Goal: Task Accomplishment & Management: Use online tool/utility

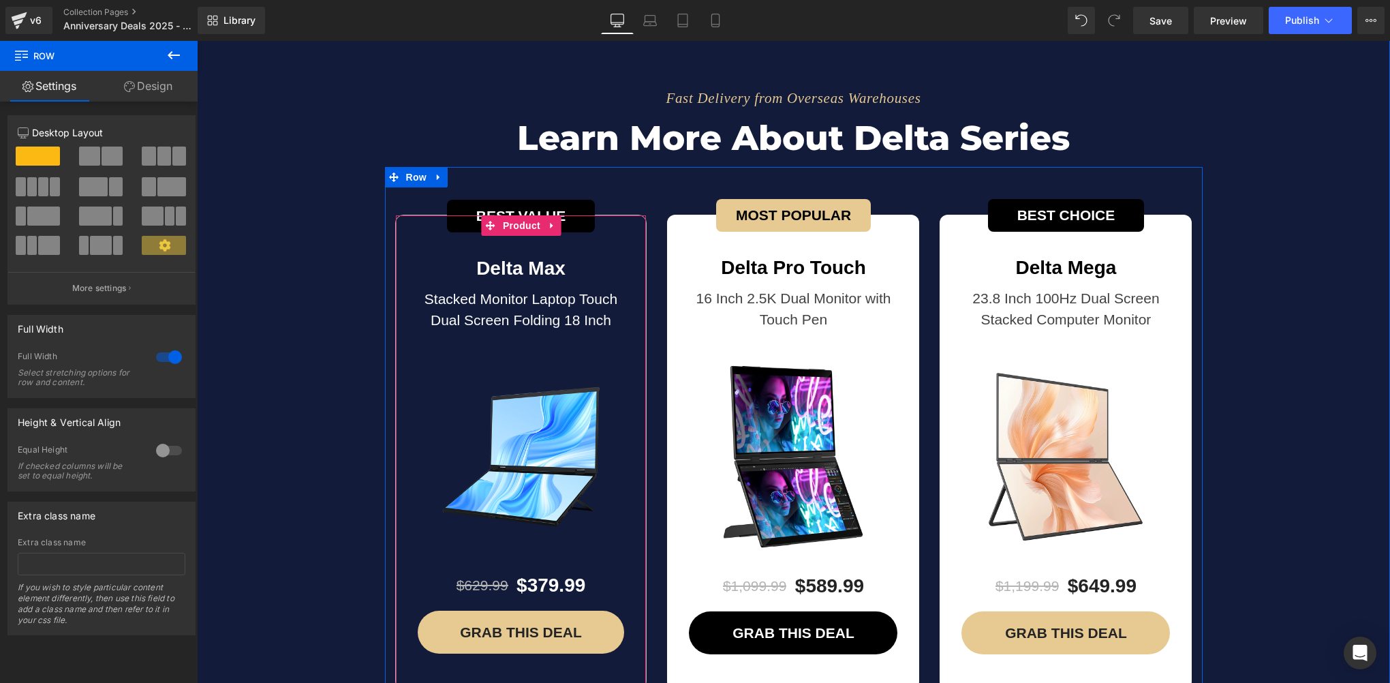
scroll to position [4768, 0]
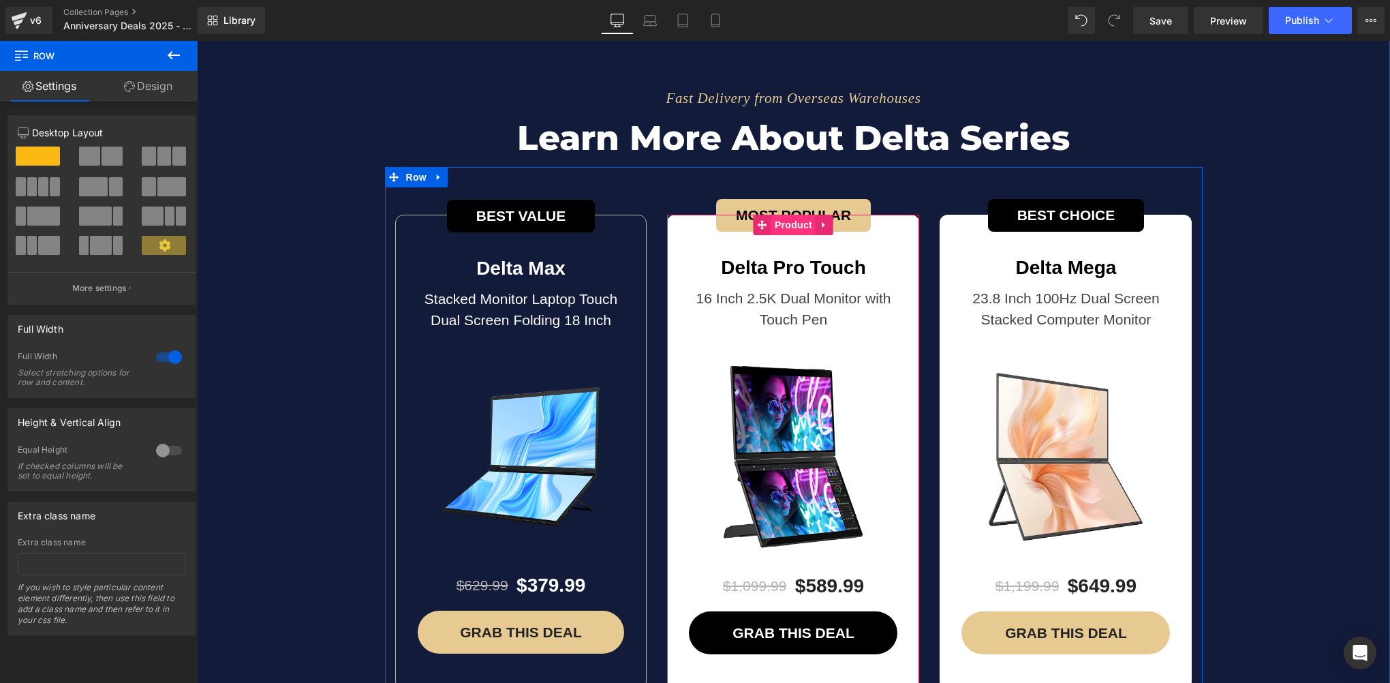
click at [773, 215] on span "Product" at bounding box center [793, 225] width 44 height 20
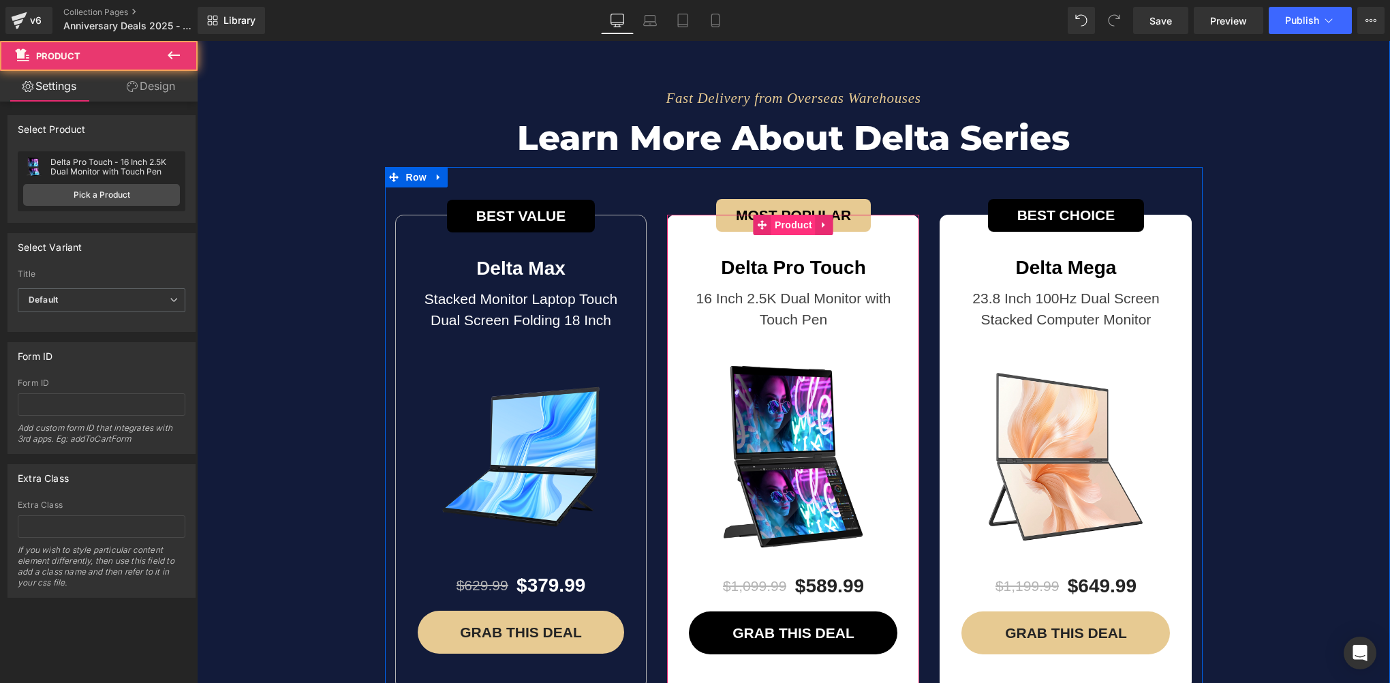
click at [773, 215] on span "Product" at bounding box center [793, 225] width 44 height 20
click at [158, 86] on link "Design" at bounding box center [150, 86] width 99 height 31
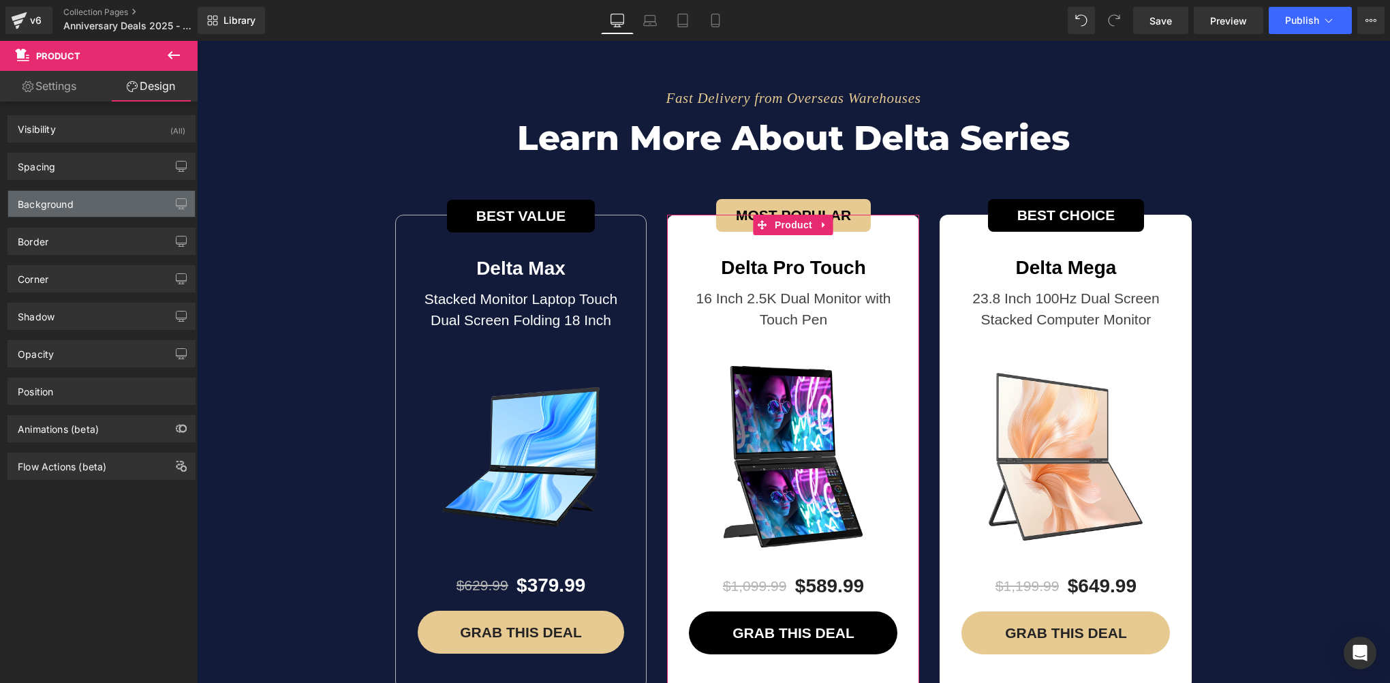
click at [104, 213] on div "Background" at bounding box center [101, 204] width 187 height 26
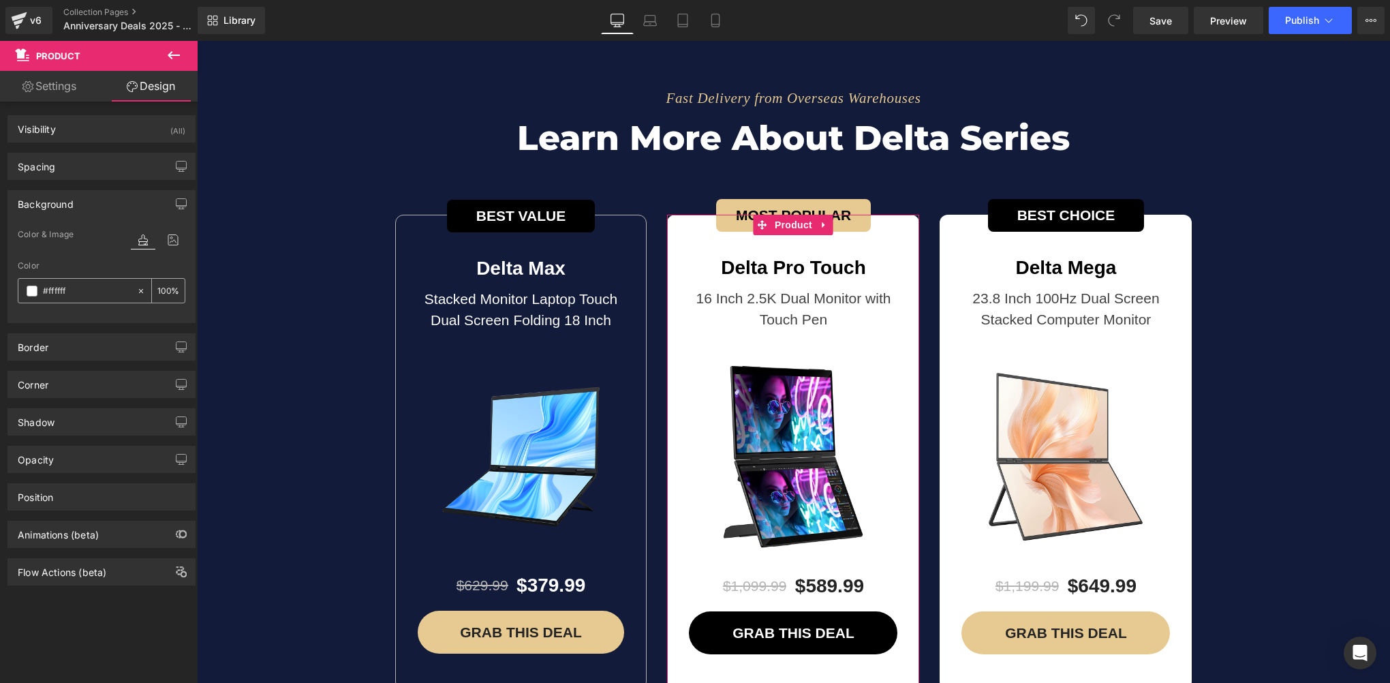
click at [136, 289] on icon at bounding box center [141, 291] width 10 height 10
type input "none"
type input "0"
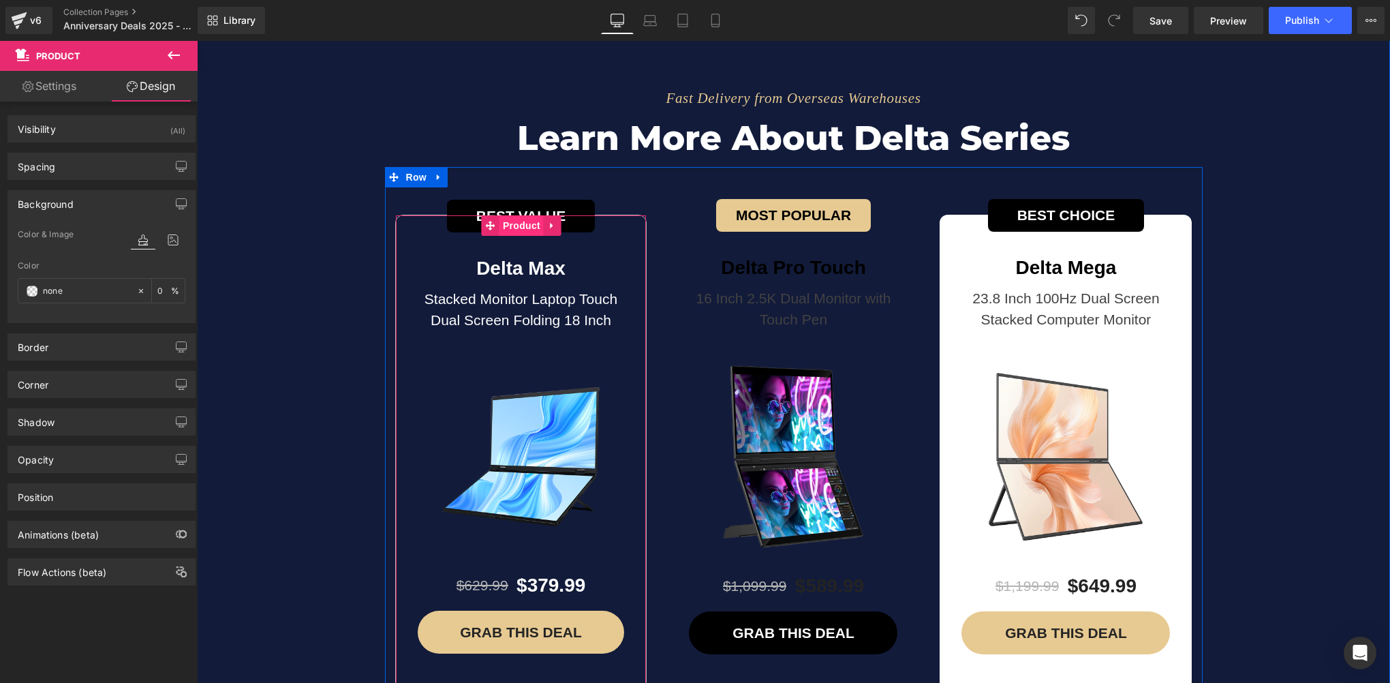
click at [512, 215] on span "Product" at bounding box center [521, 225] width 44 height 20
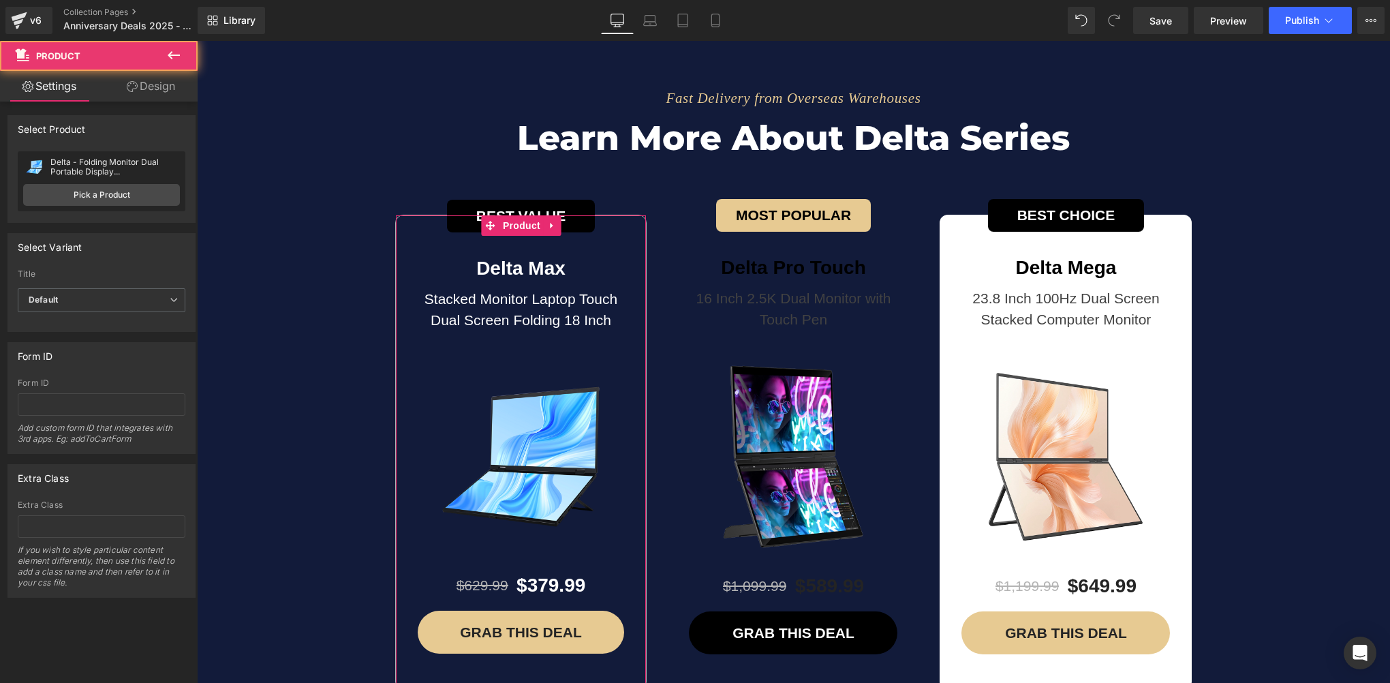
click at [163, 95] on link "Design" at bounding box center [150, 86] width 99 height 31
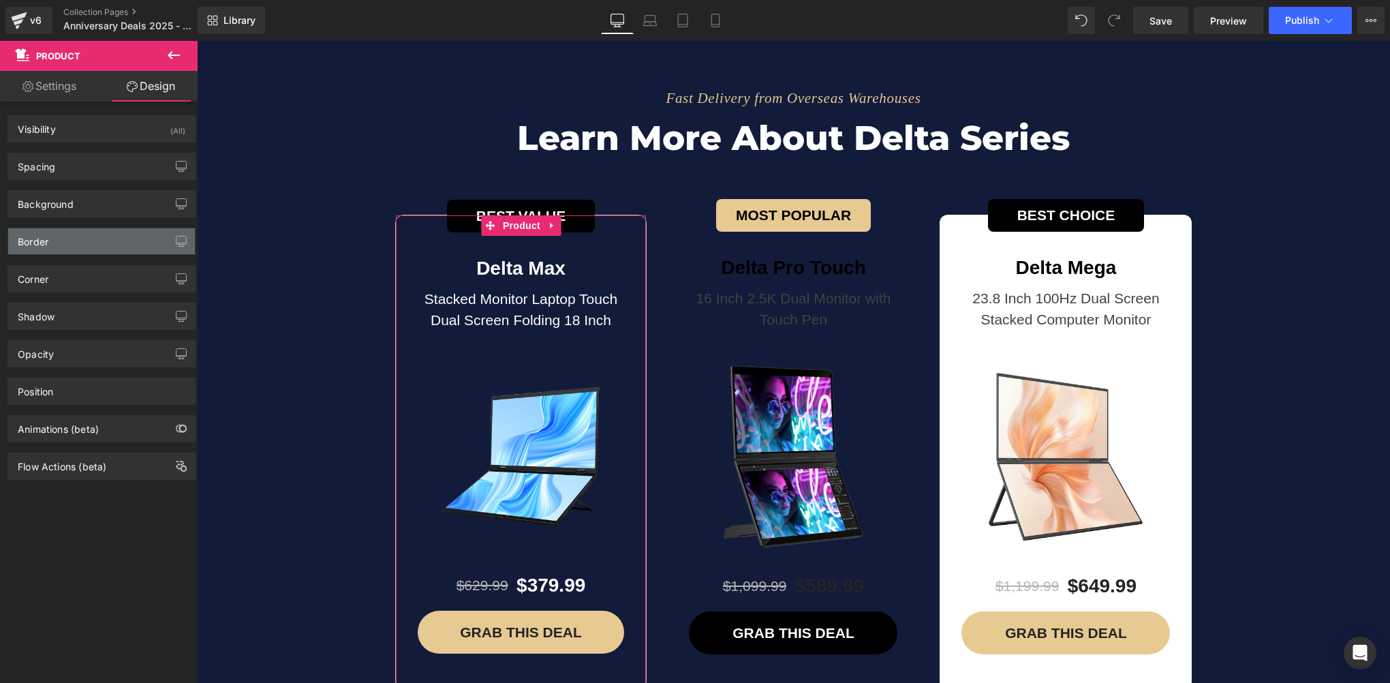
click at [44, 248] on div "Border" at bounding box center [101, 241] width 187 height 26
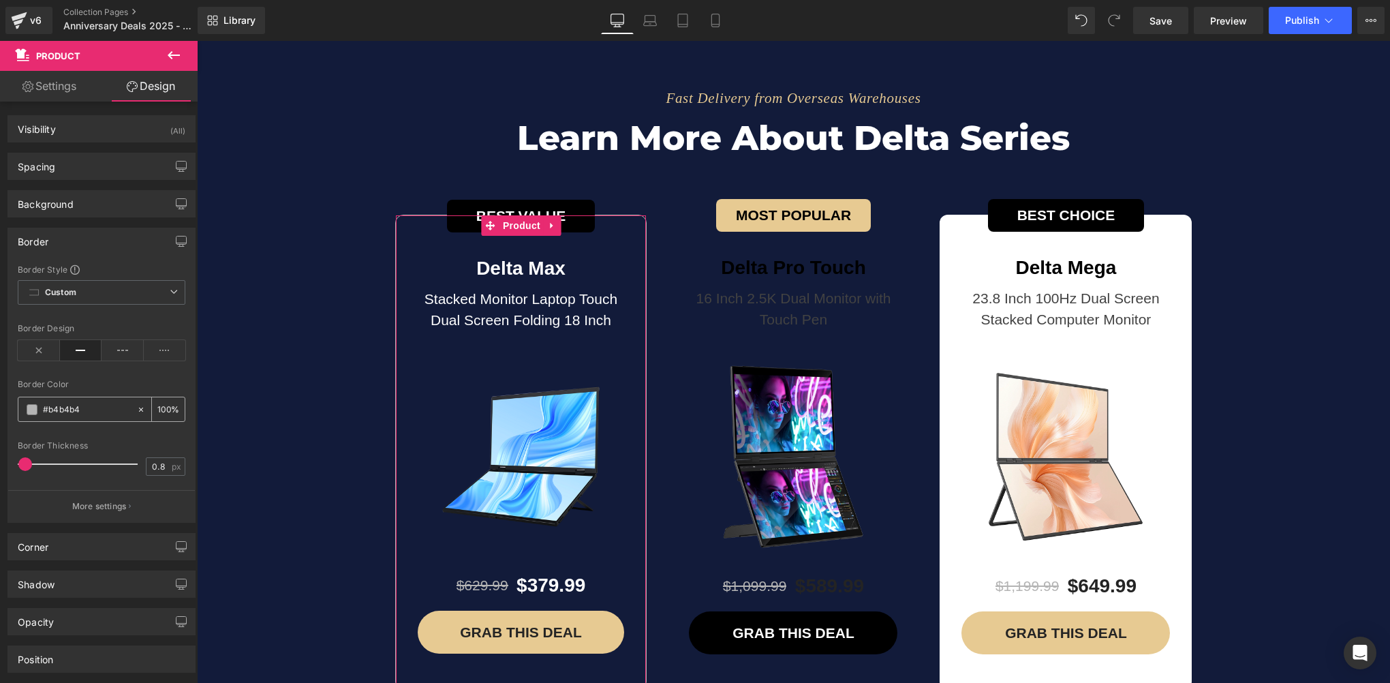
click at [98, 407] on input "#b4b4b4" at bounding box center [86, 409] width 87 height 15
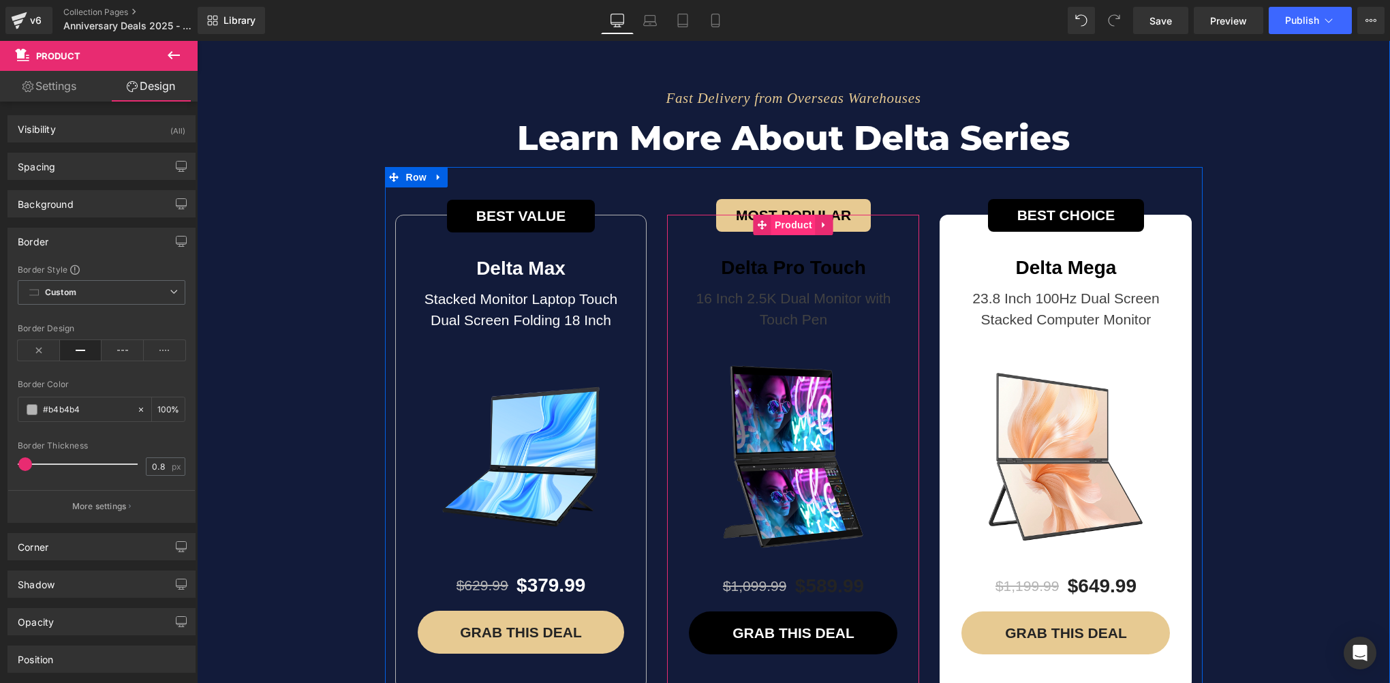
click at [794, 215] on span "Product" at bounding box center [793, 225] width 44 height 20
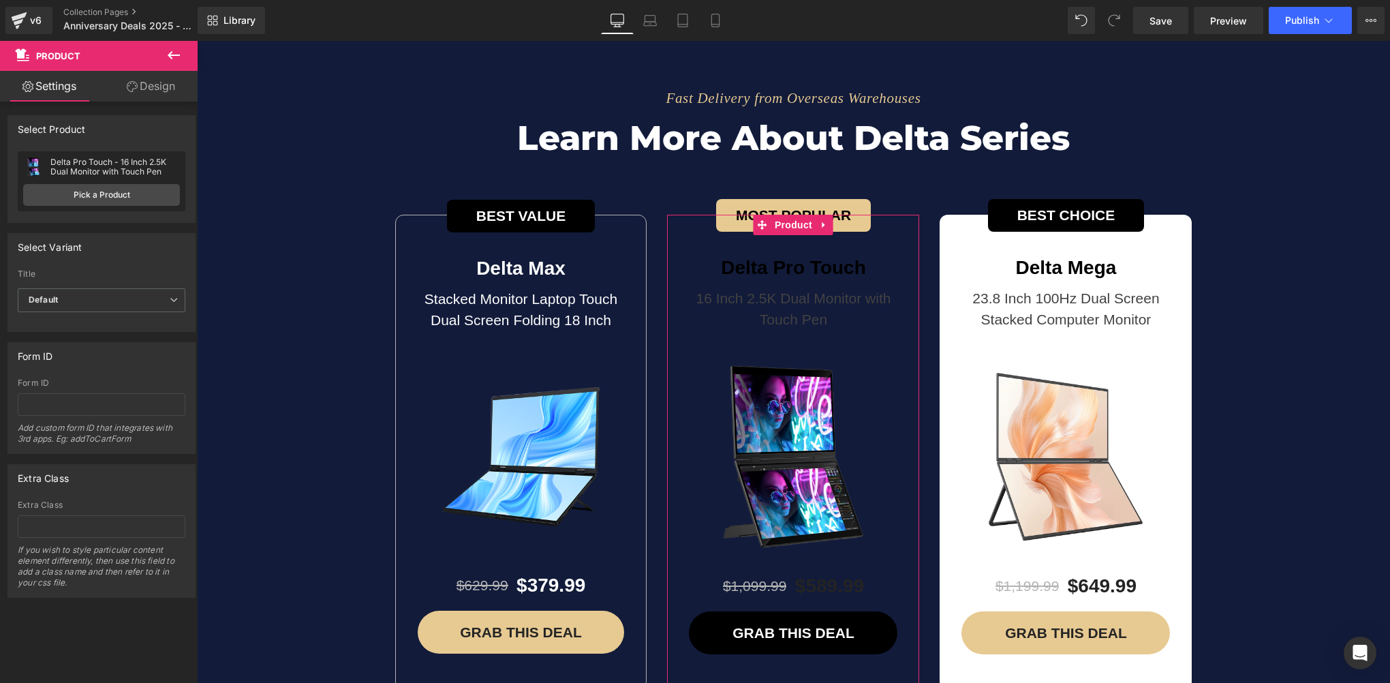
click at [148, 89] on link "Design" at bounding box center [150, 86] width 99 height 31
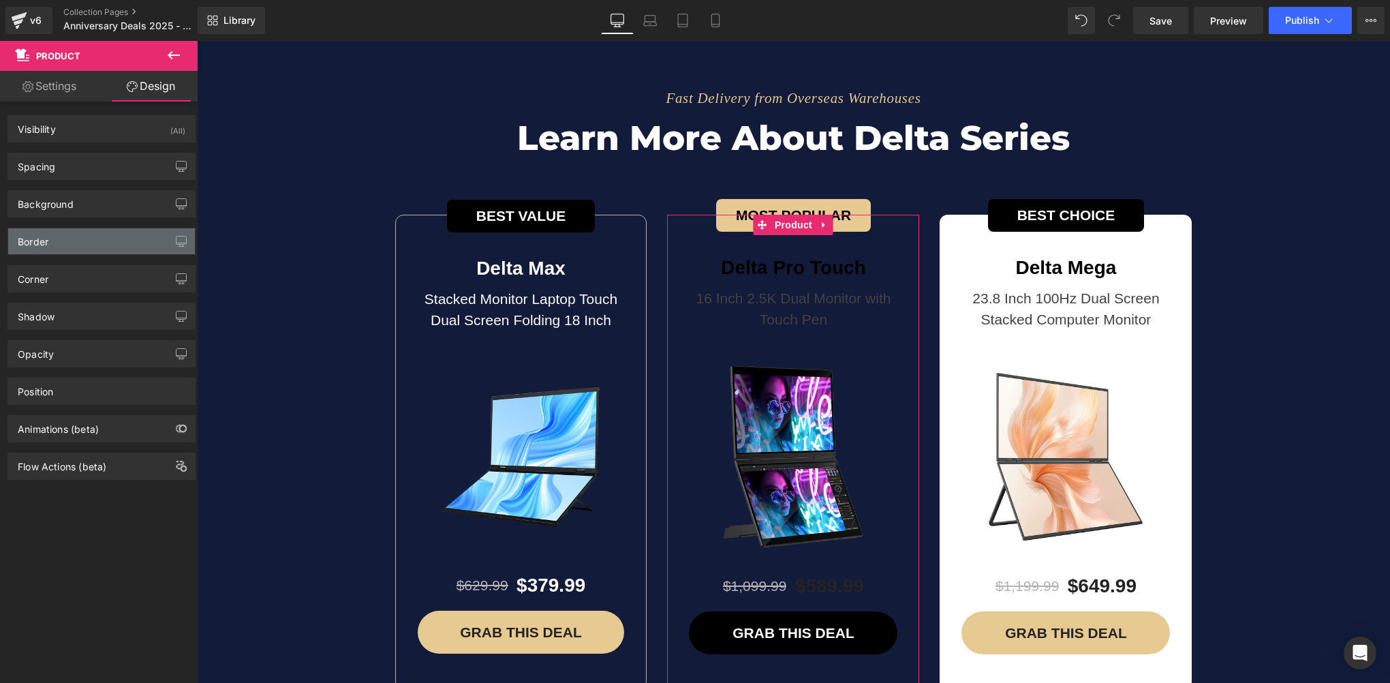
click at [84, 245] on div "Border" at bounding box center [101, 241] width 187 height 26
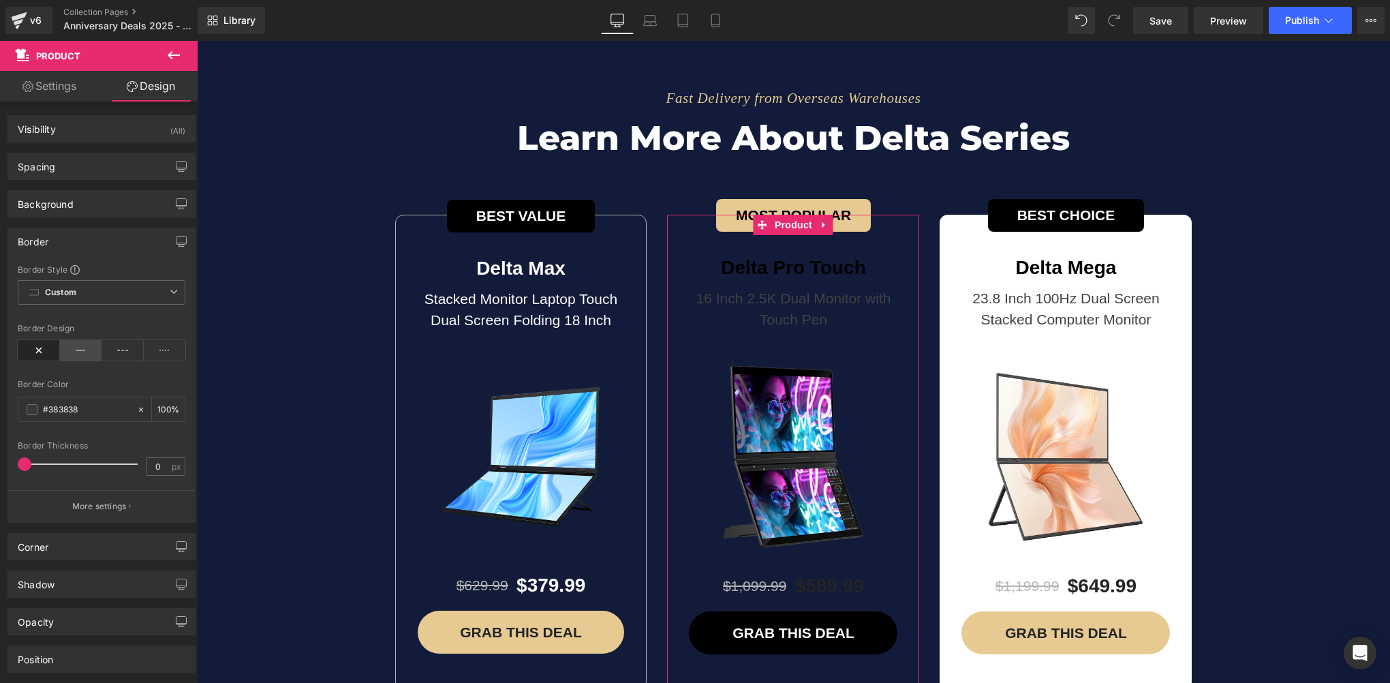
click at [81, 351] on icon at bounding box center [81, 350] width 42 height 20
click at [84, 407] on input "#383838" at bounding box center [86, 409] width 87 height 15
paste input "b4b4b4"
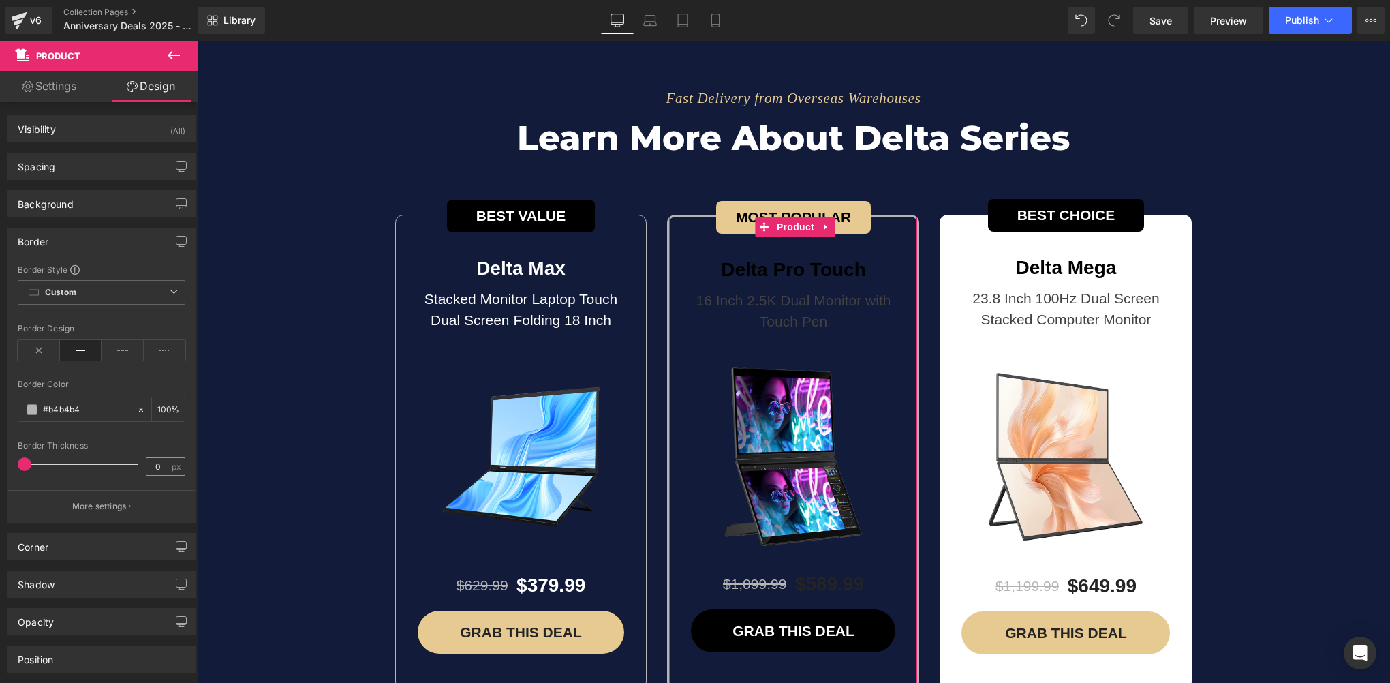
type input "#b4b4b4"
click at [152, 462] on input "0" at bounding box center [158, 466] width 24 height 17
type input "0.5"
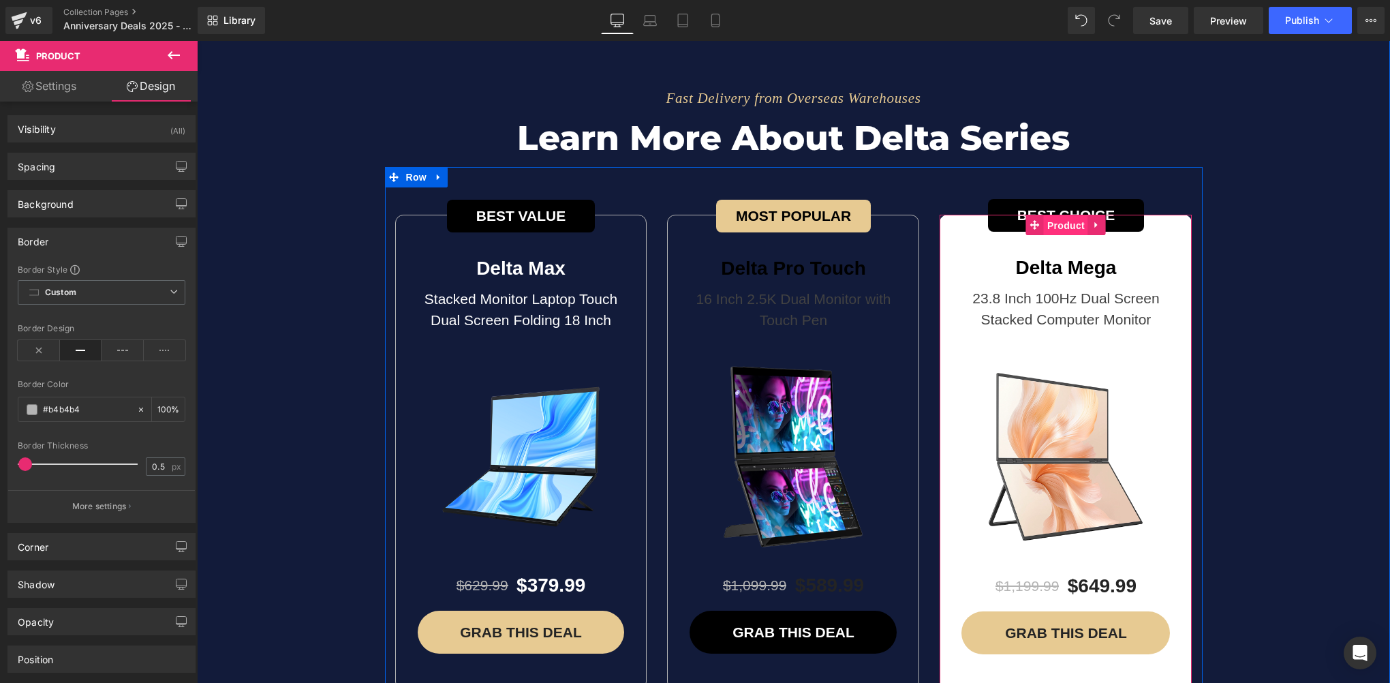
click at [1060, 215] on span "Product" at bounding box center [1066, 225] width 44 height 20
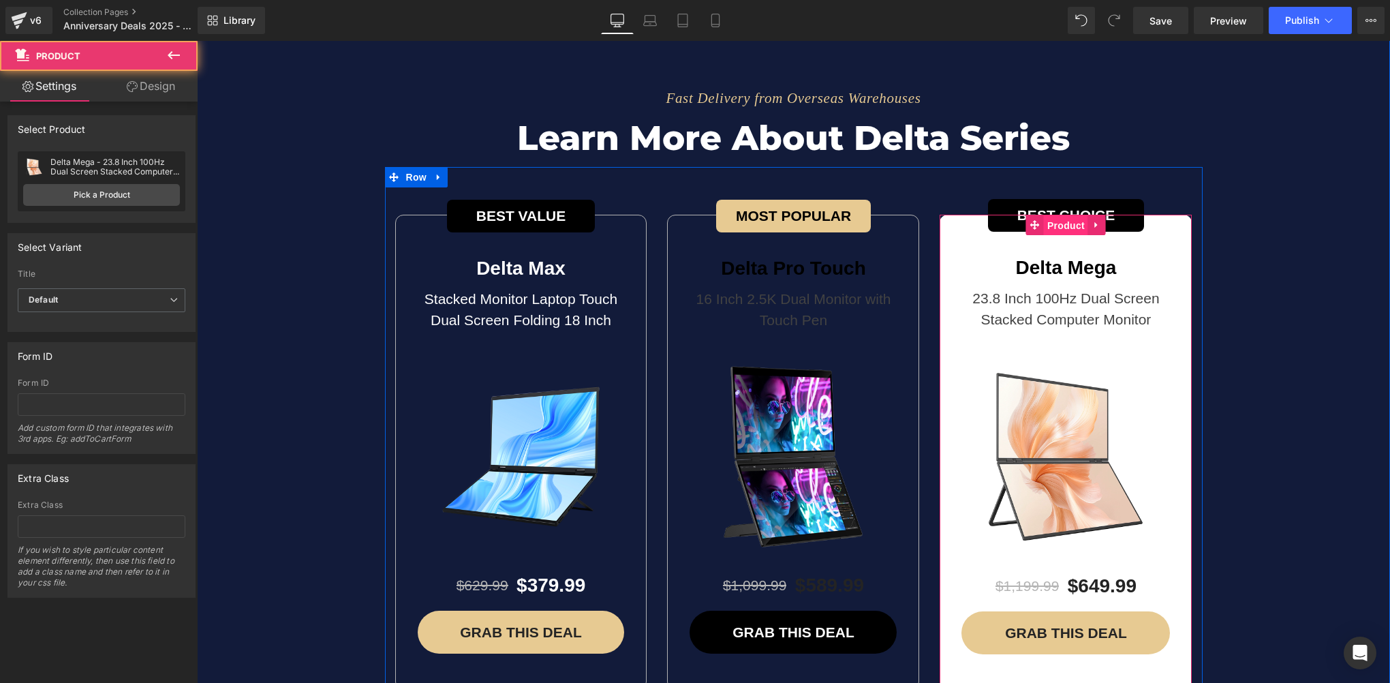
click at [1060, 215] on span "Product" at bounding box center [1066, 225] width 44 height 20
click at [150, 83] on link "Design" at bounding box center [150, 86] width 99 height 31
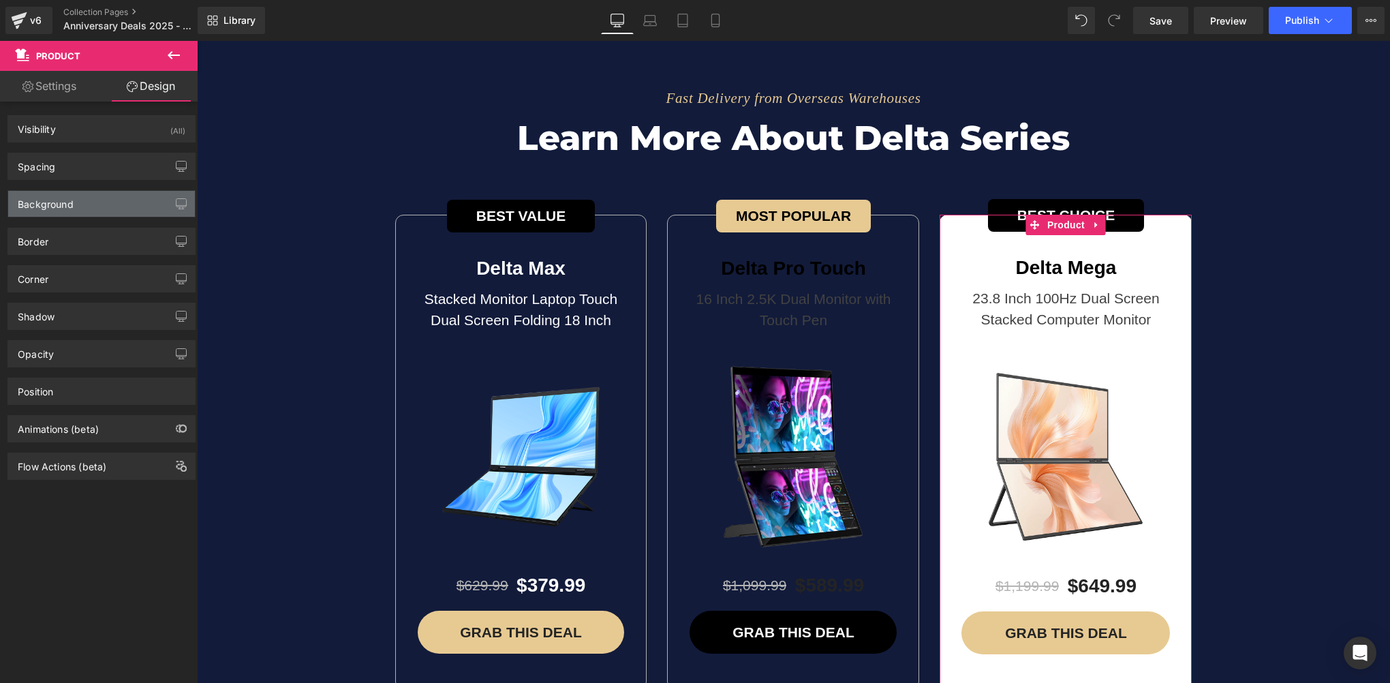
click at [69, 198] on div "Background" at bounding box center [46, 200] width 56 height 19
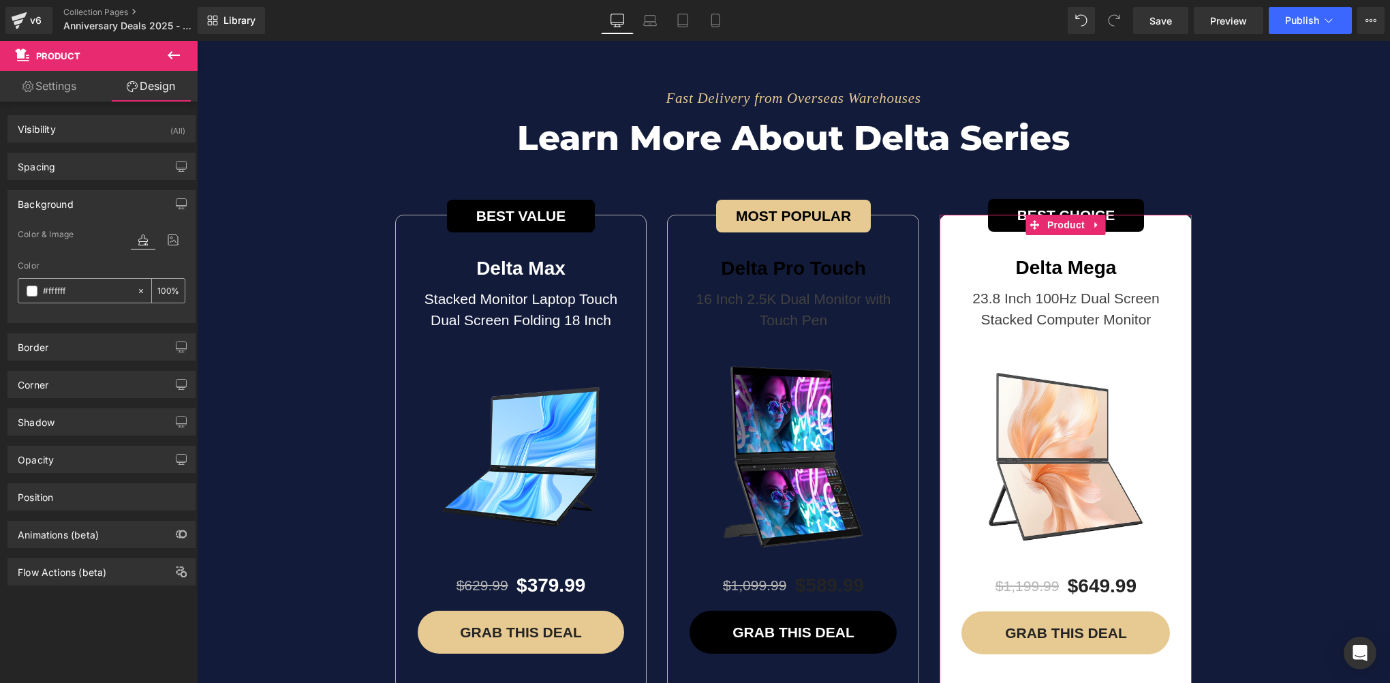
click at [136, 289] on icon at bounding box center [141, 291] width 10 height 10
type input "none"
type input "0"
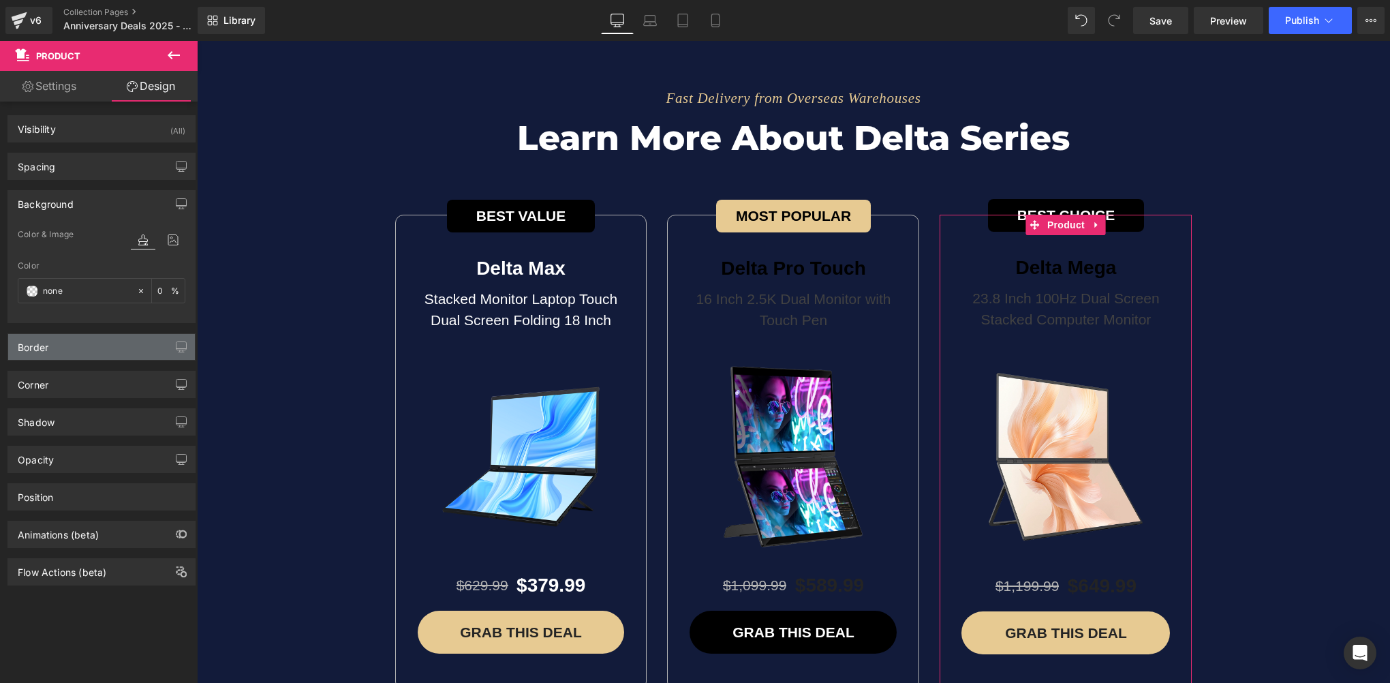
click at [78, 351] on div "Border" at bounding box center [101, 347] width 187 height 26
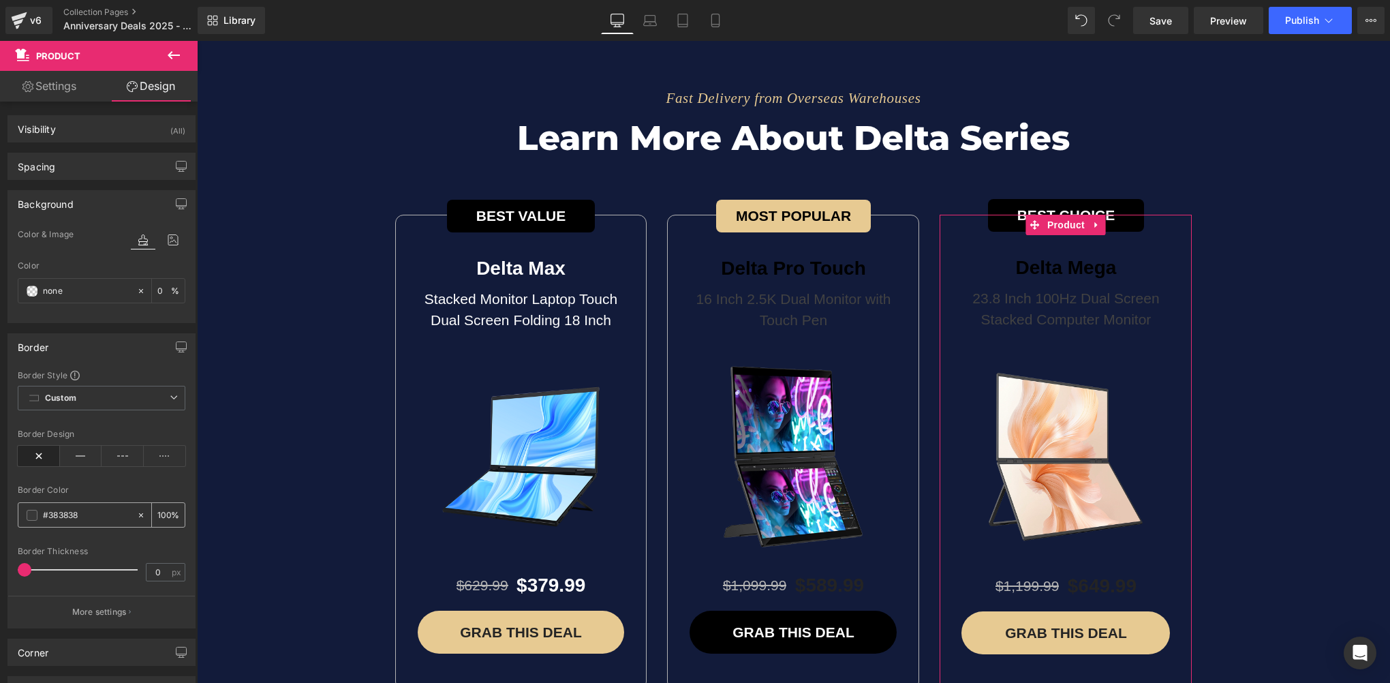
click at [97, 516] on input "#383838" at bounding box center [86, 514] width 87 height 15
click at [82, 449] on icon at bounding box center [81, 455] width 42 height 20
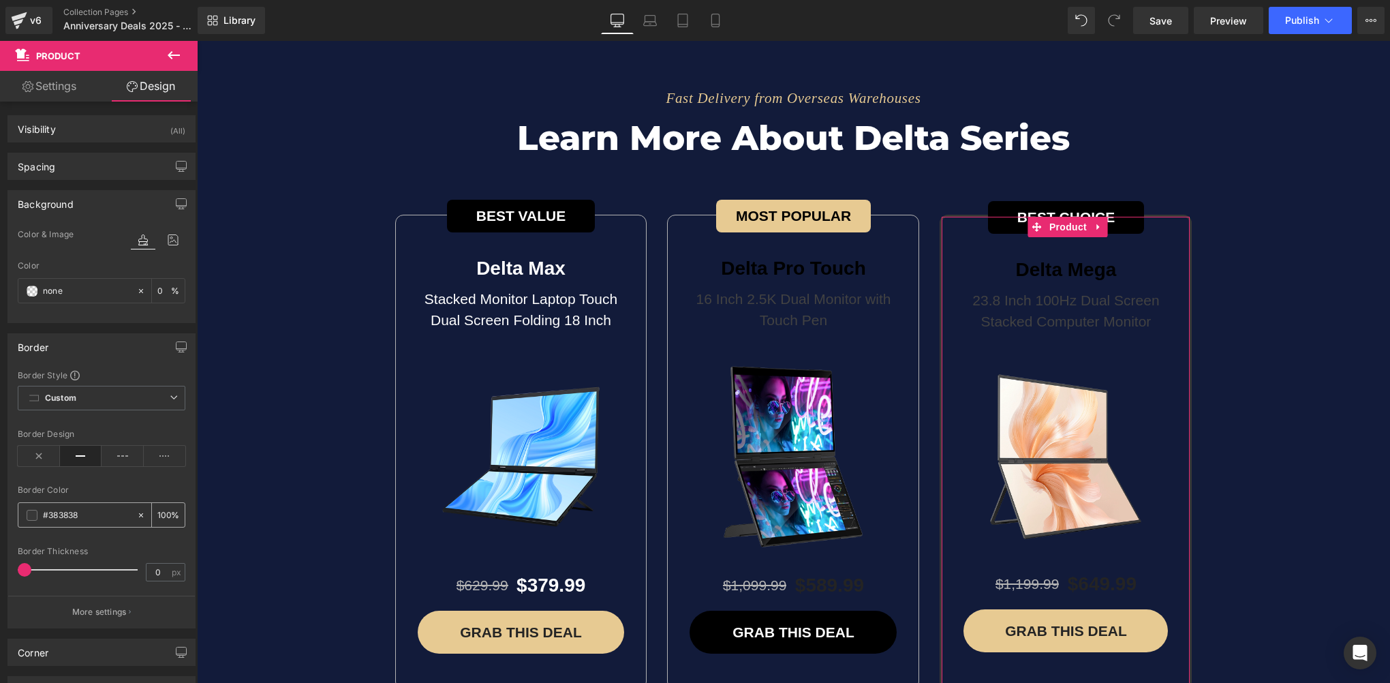
click at [91, 522] on div "#383838" at bounding box center [77, 515] width 118 height 24
click at [91, 517] on input "#383838" at bounding box center [86, 514] width 87 height 15
paste input "b4b4b4"
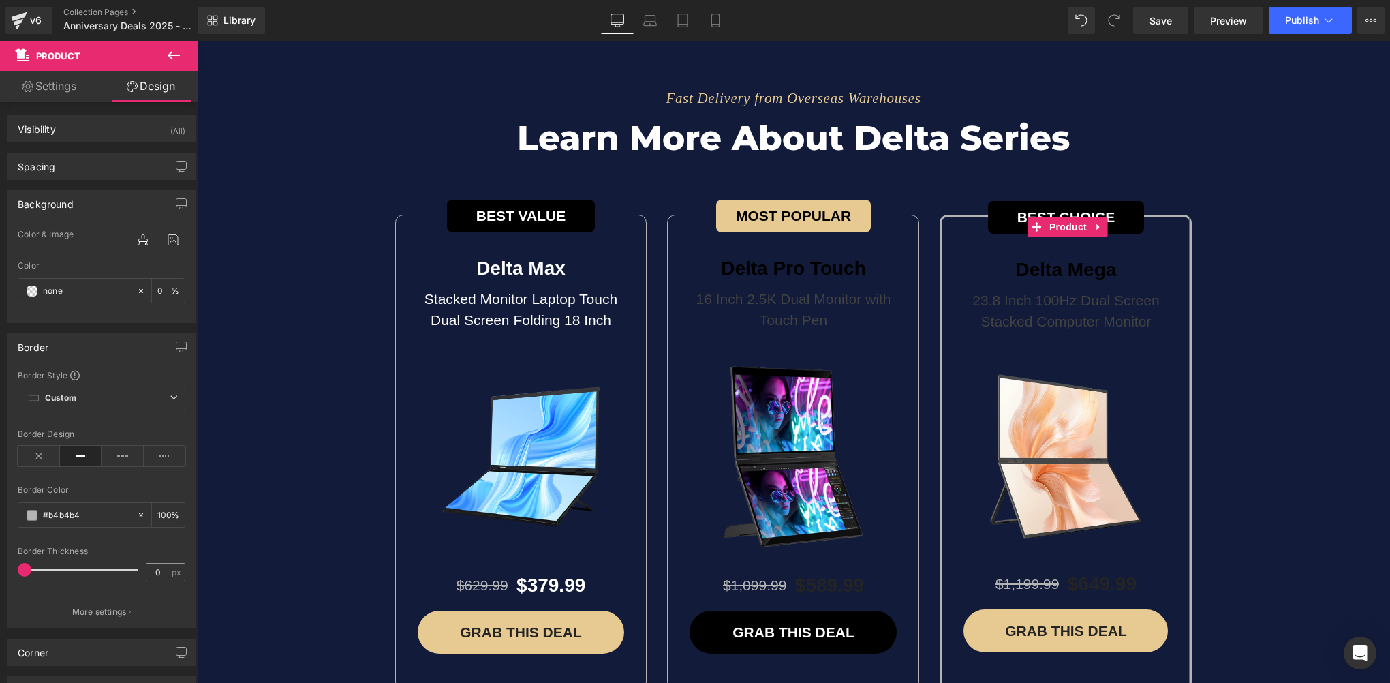
type input "#b4b4b4"
click at [158, 574] on input "0" at bounding box center [158, 571] width 24 height 17
type input "0.5"
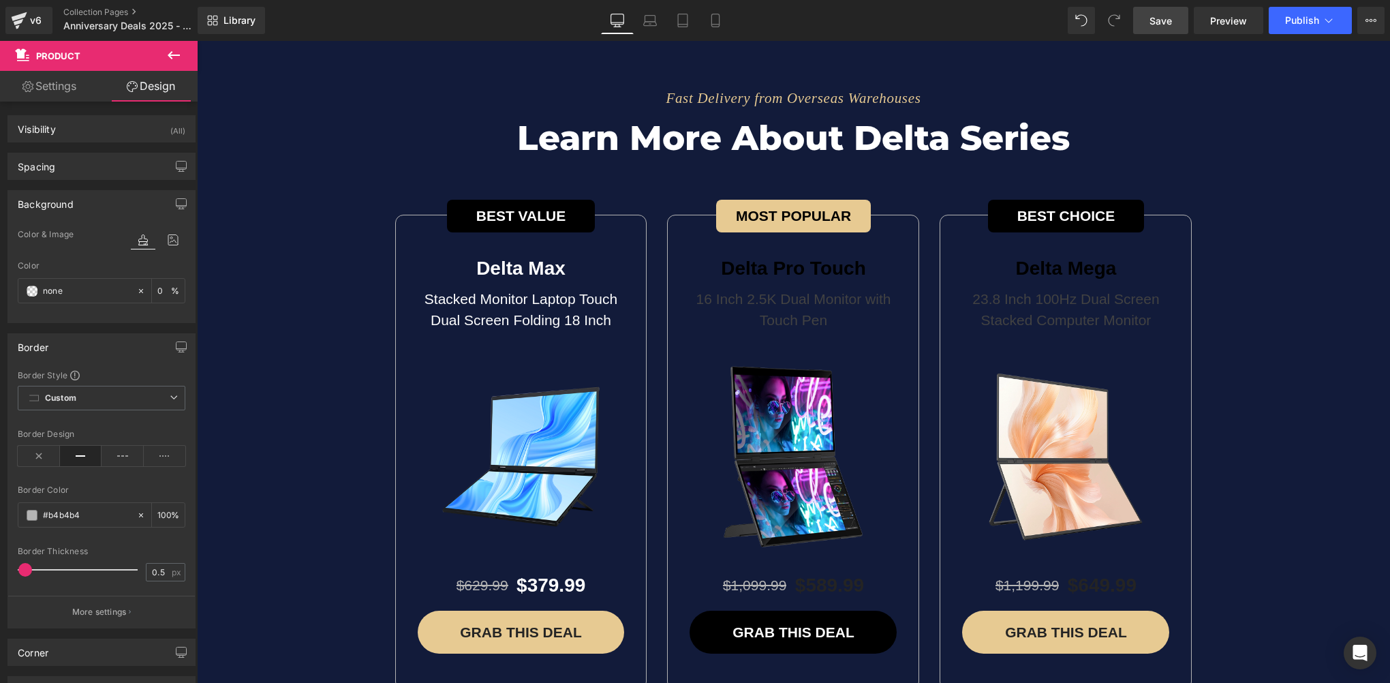
drag, startPoint x: 1163, startPoint y: 23, endPoint x: 1155, endPoint y: 30, distance: 10.6
click at [1163, 23] on span "Save" at bounding box center [1160, 21] width 22 height 14
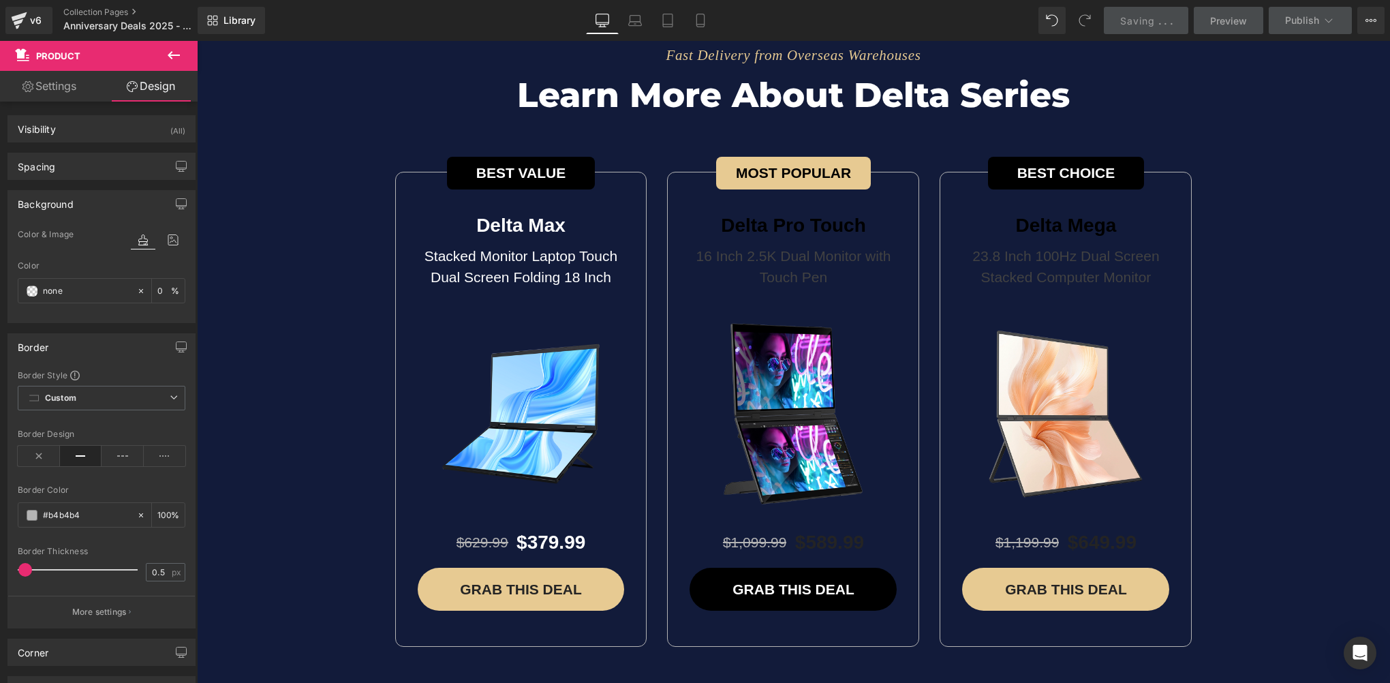
scroll to position [4836, 0]
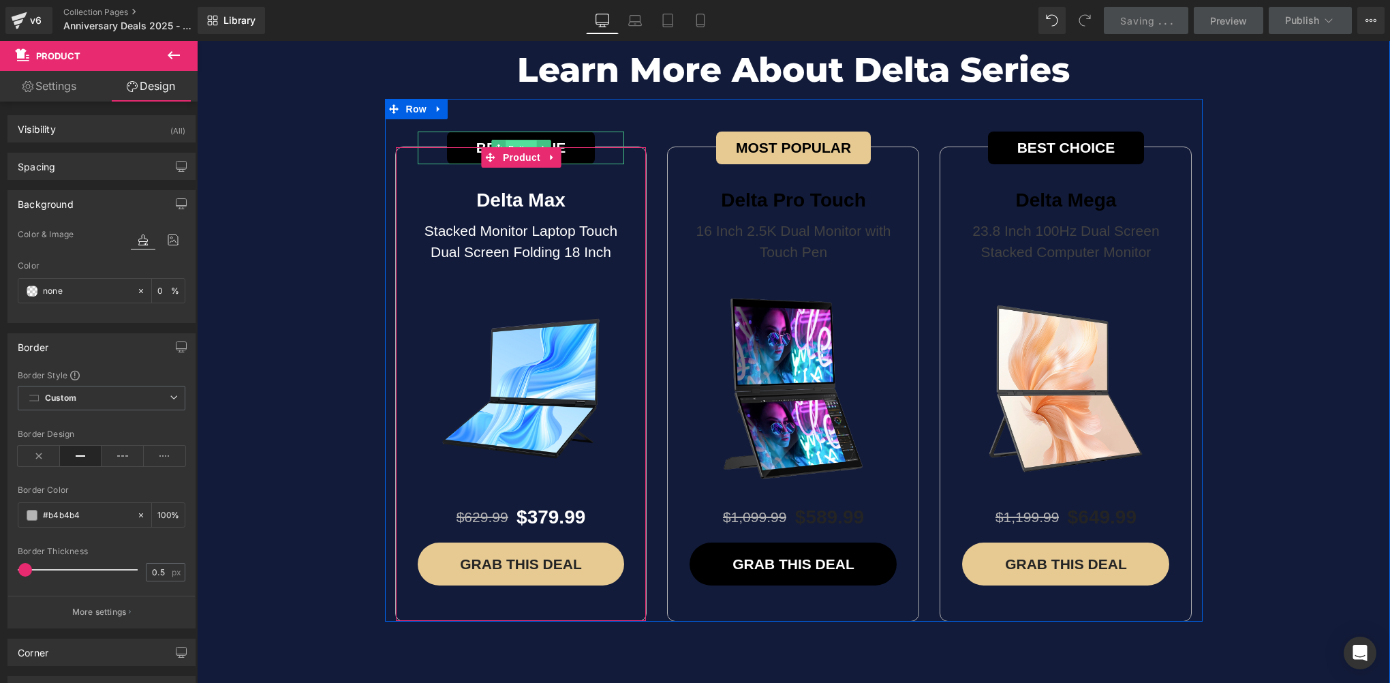
click at [512, 140] on span "Button" at bounding box center [520, 148] width 31 height 16
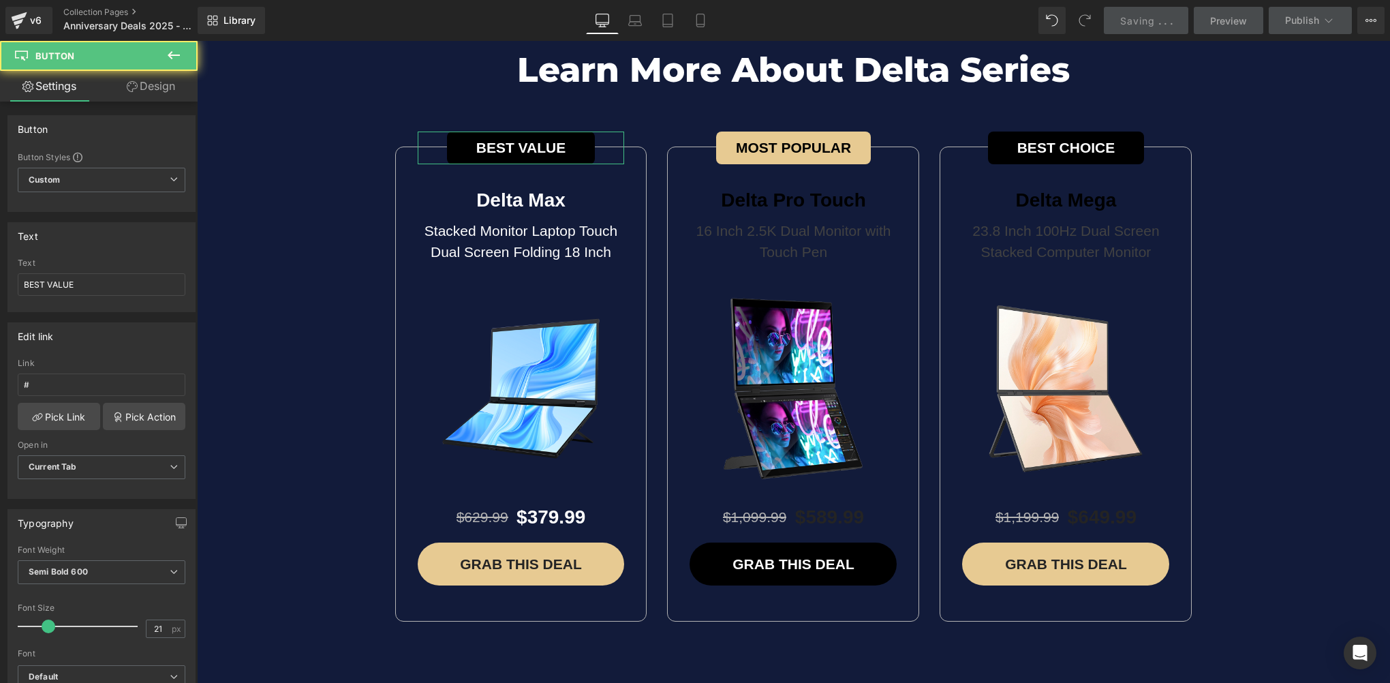
click at [130, 86] on icon at bounding box center [132, 86] width 11 height 11
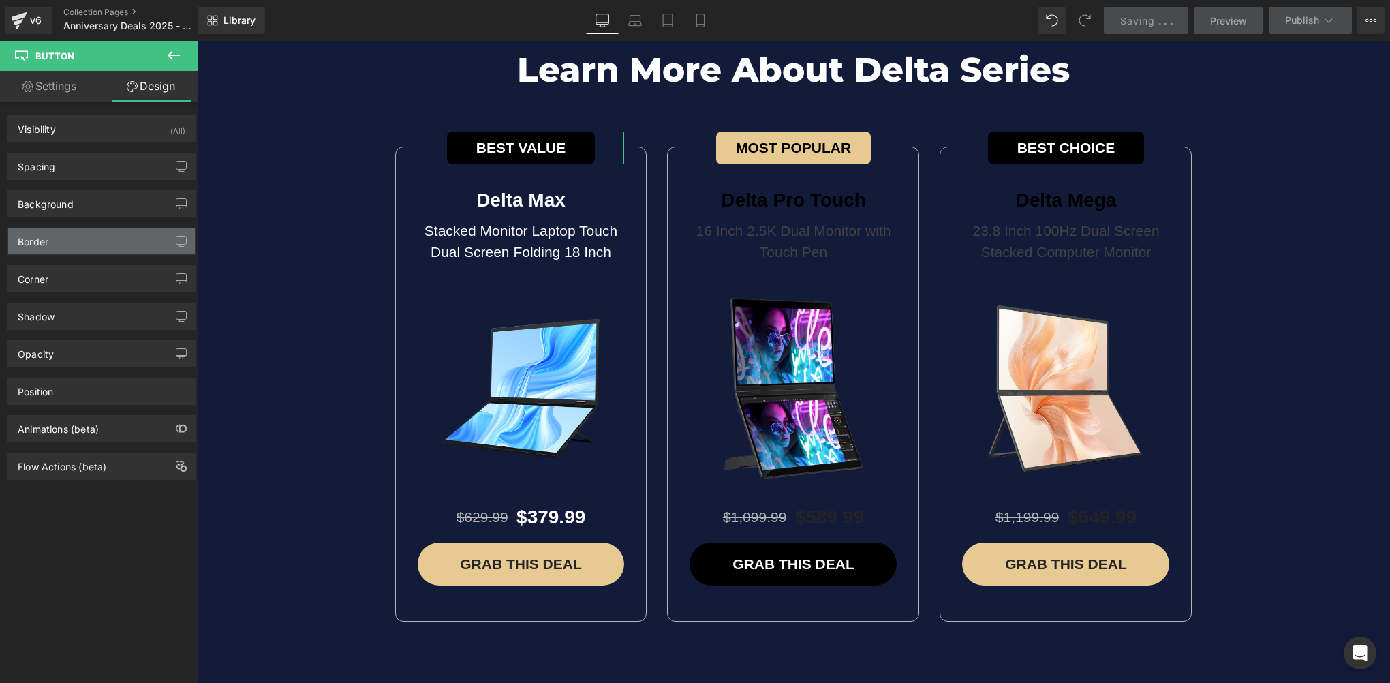
type input "#000000"
type input "100"
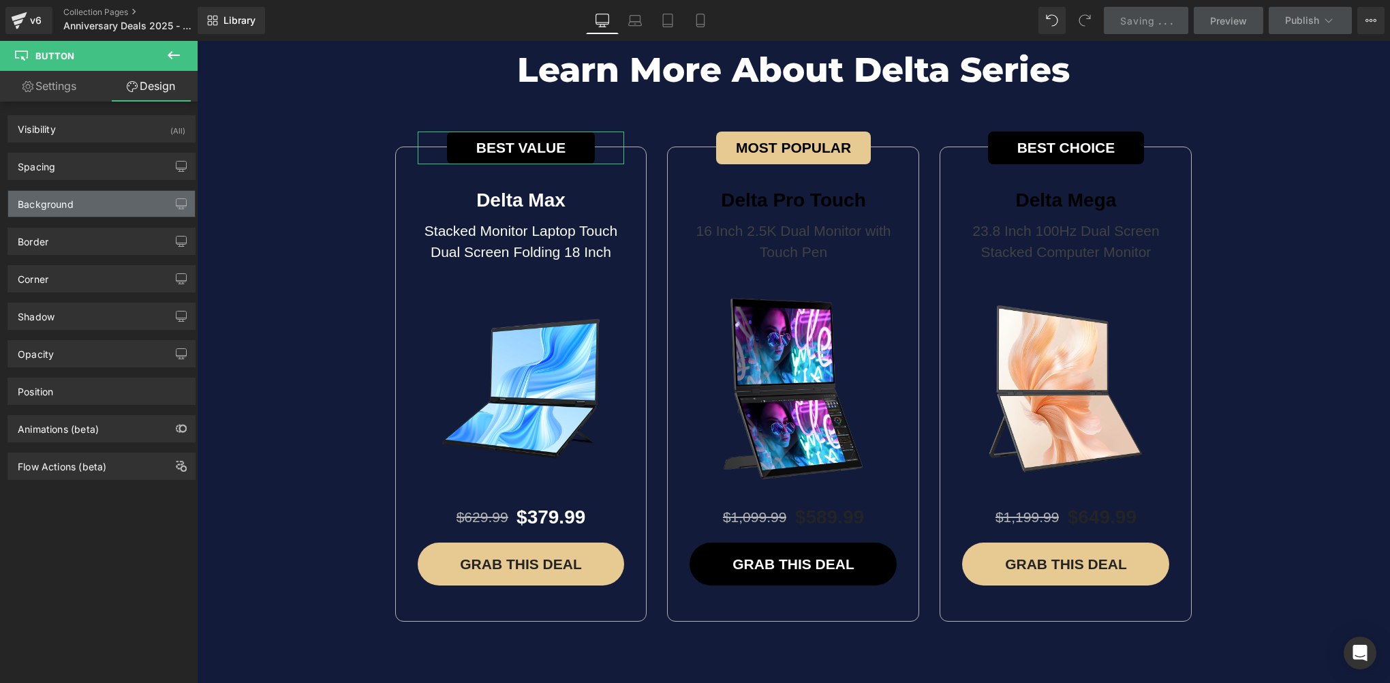
click at [85, 203] on div "Background" at bounding box center [101, 204] width 187 height 26
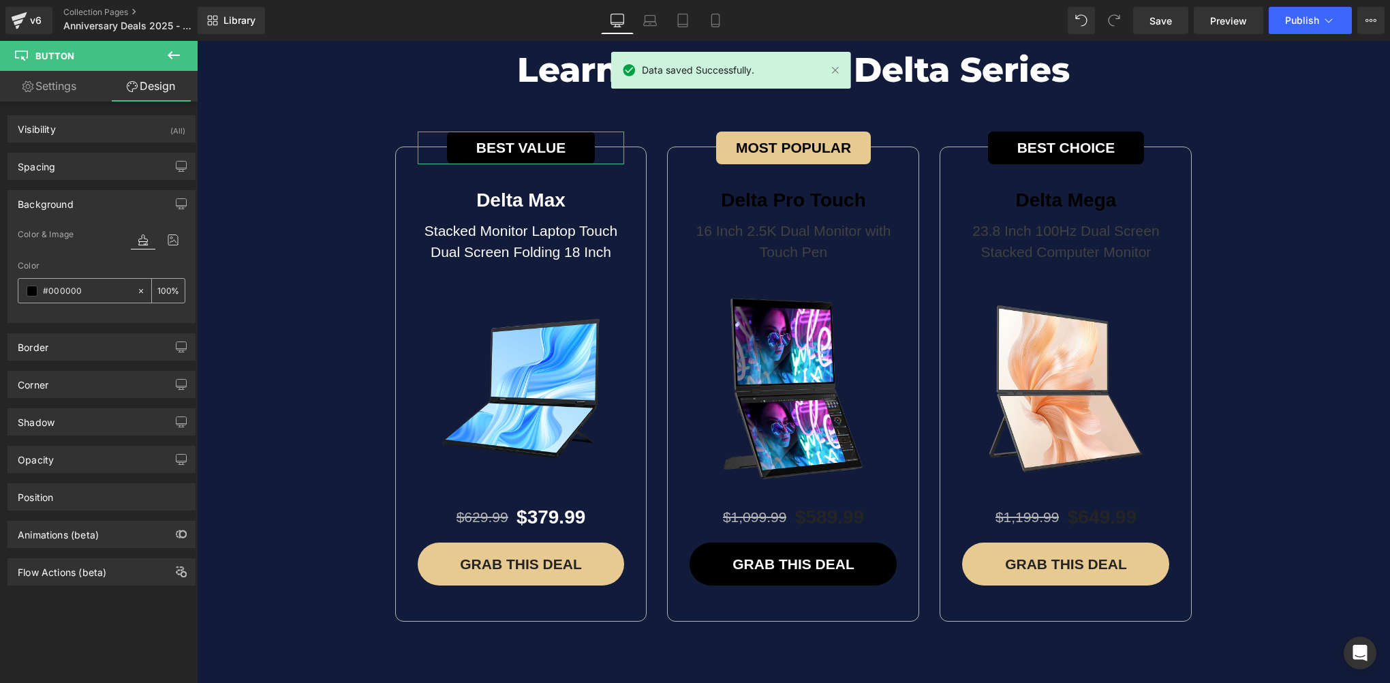
click at [34, 293] on span at bounding box center [32, 290] width 11 height 11
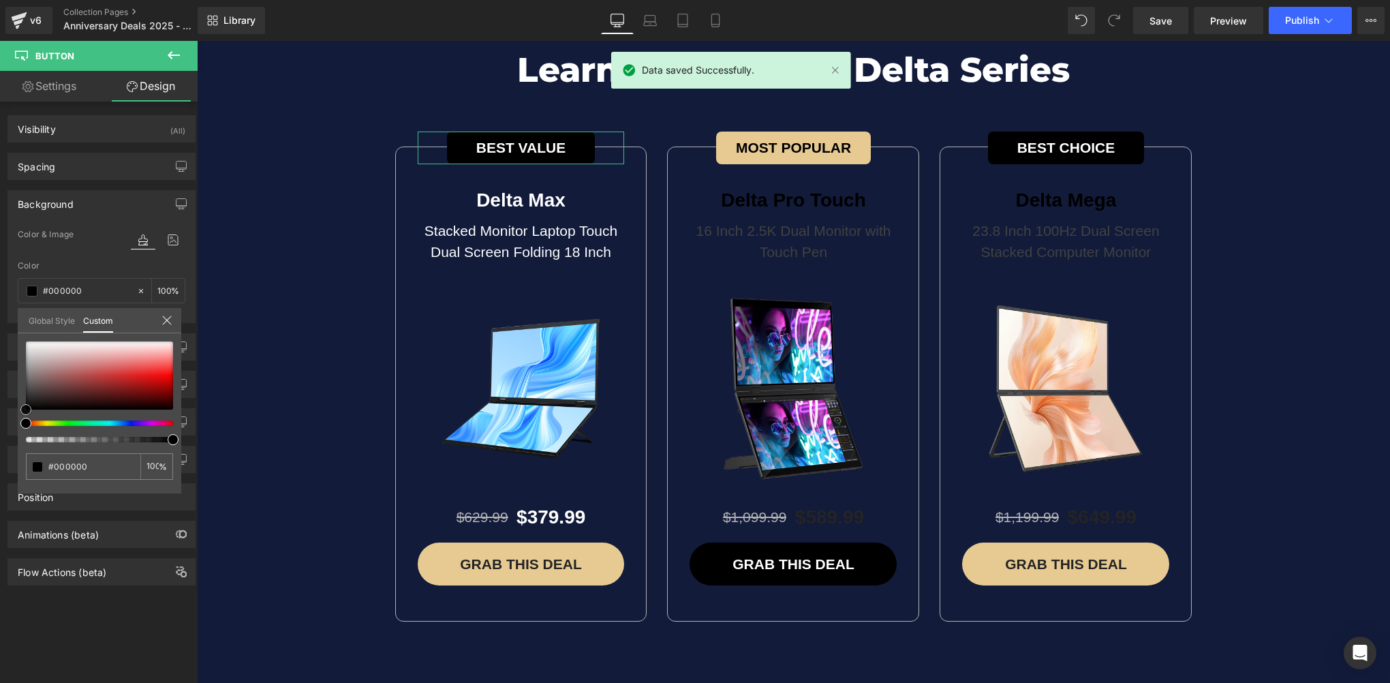
type input "#baaaaa"
type input "#c3b5b5"
type input "#d6cbcb"
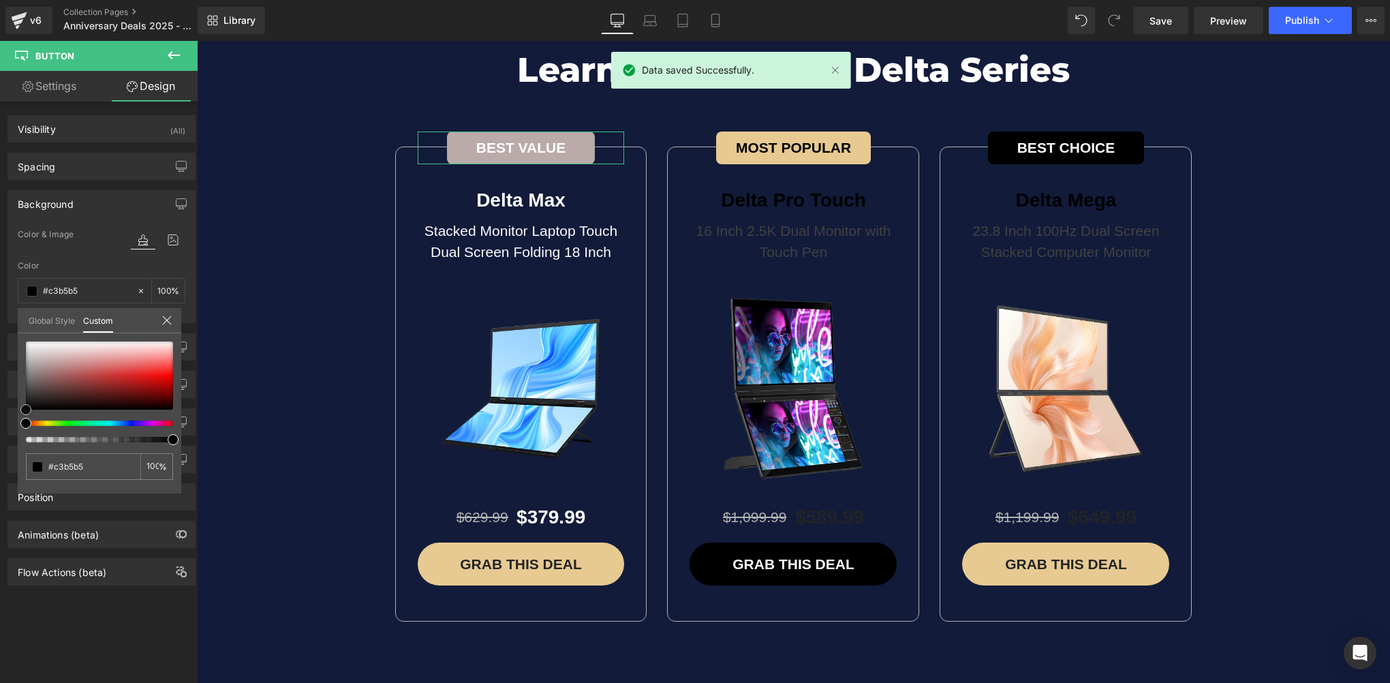
type input "#d6cbcb"
type input "#f5f3f3"
type input "#ffffff"
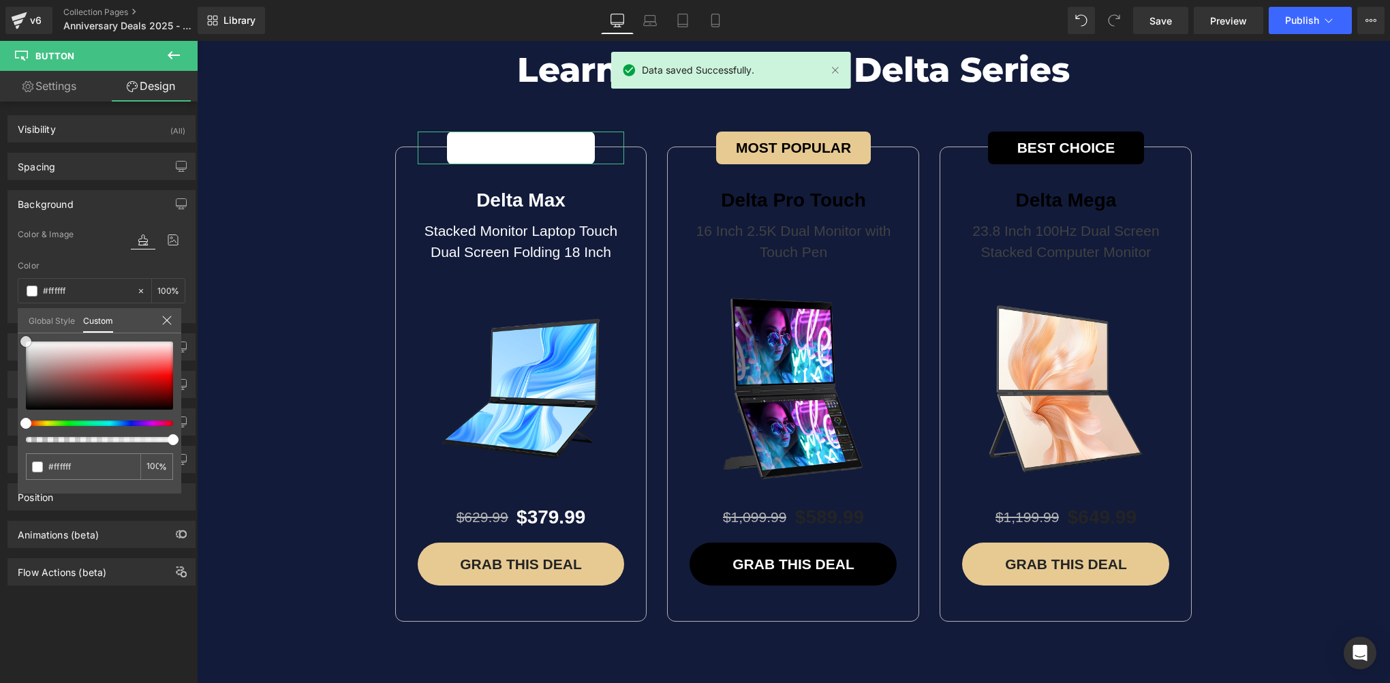
drag, startPoint x: 42, startPoint y: 360, endPoint x: 0, endPoint y: 285, distance: 86.6
click at [1, 294] on div "Background Color & Image color rgba(255, 255, 255, 1) Color #ffffff 100 % Image…" at bounding box center [102, 251] width 204 height 143
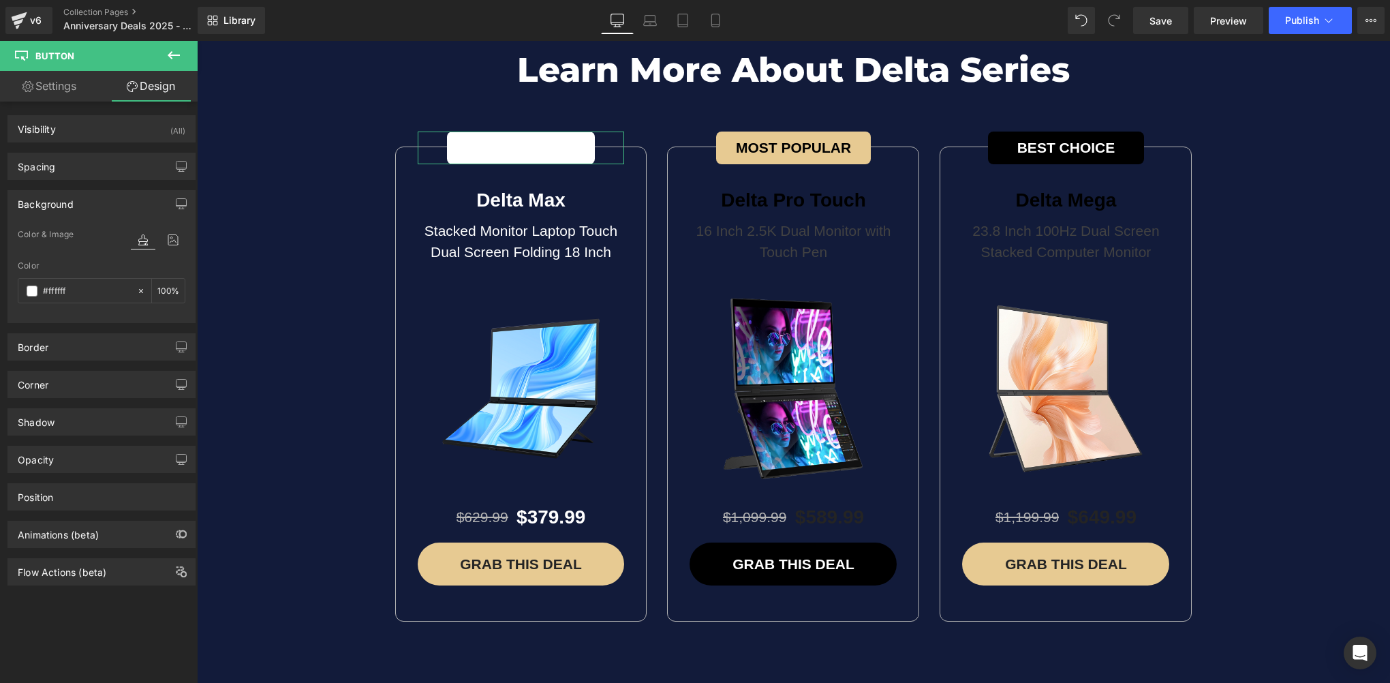
click at [38, 84] on link "Settings" at bounding box center [49, 86] width 99 height 31
type input "#ffffff"
type input "100"
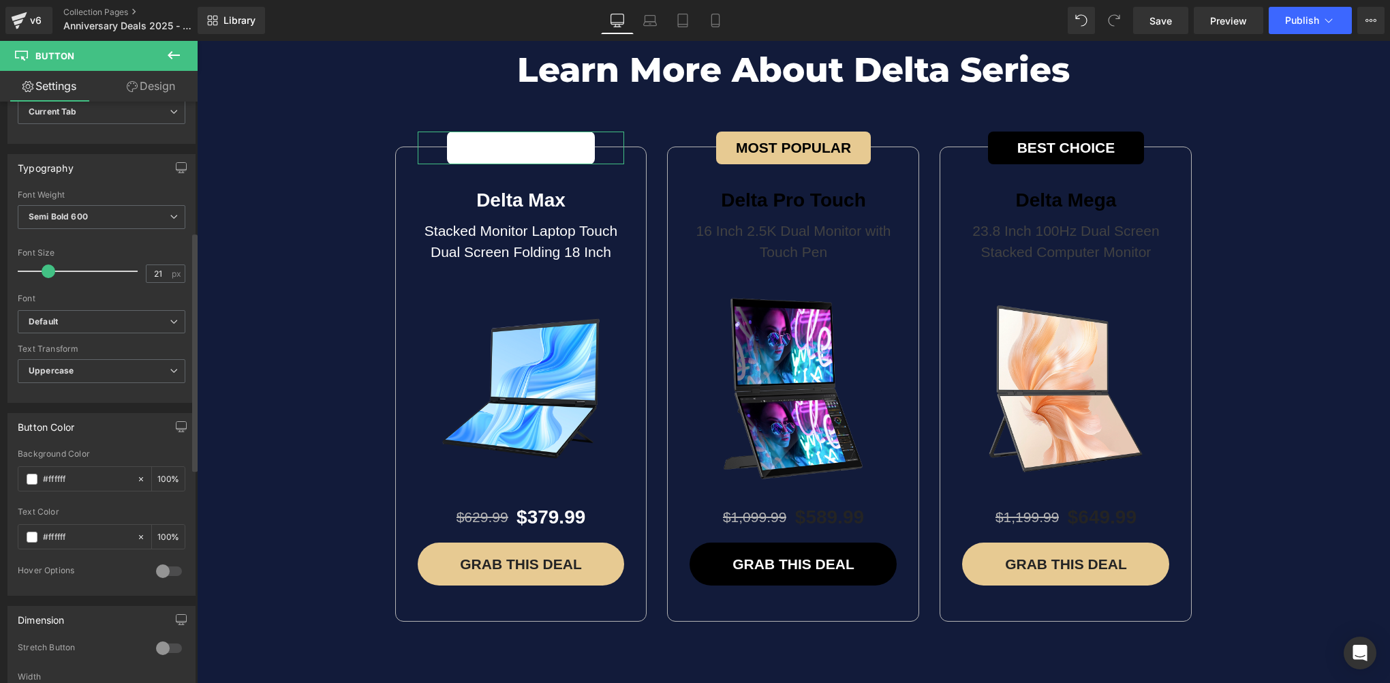
scroll to position [409, 0]
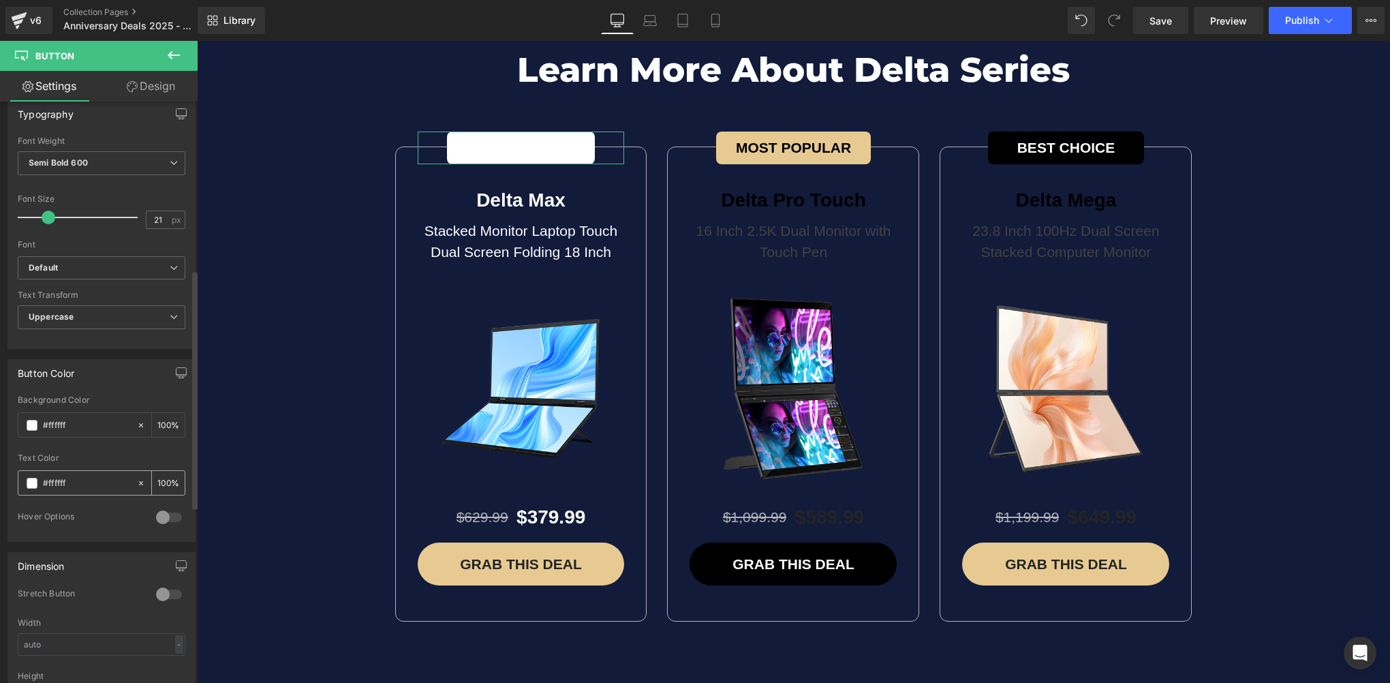
click at [33, 480] on span at bounding box center [32, 482] width 11 height 11
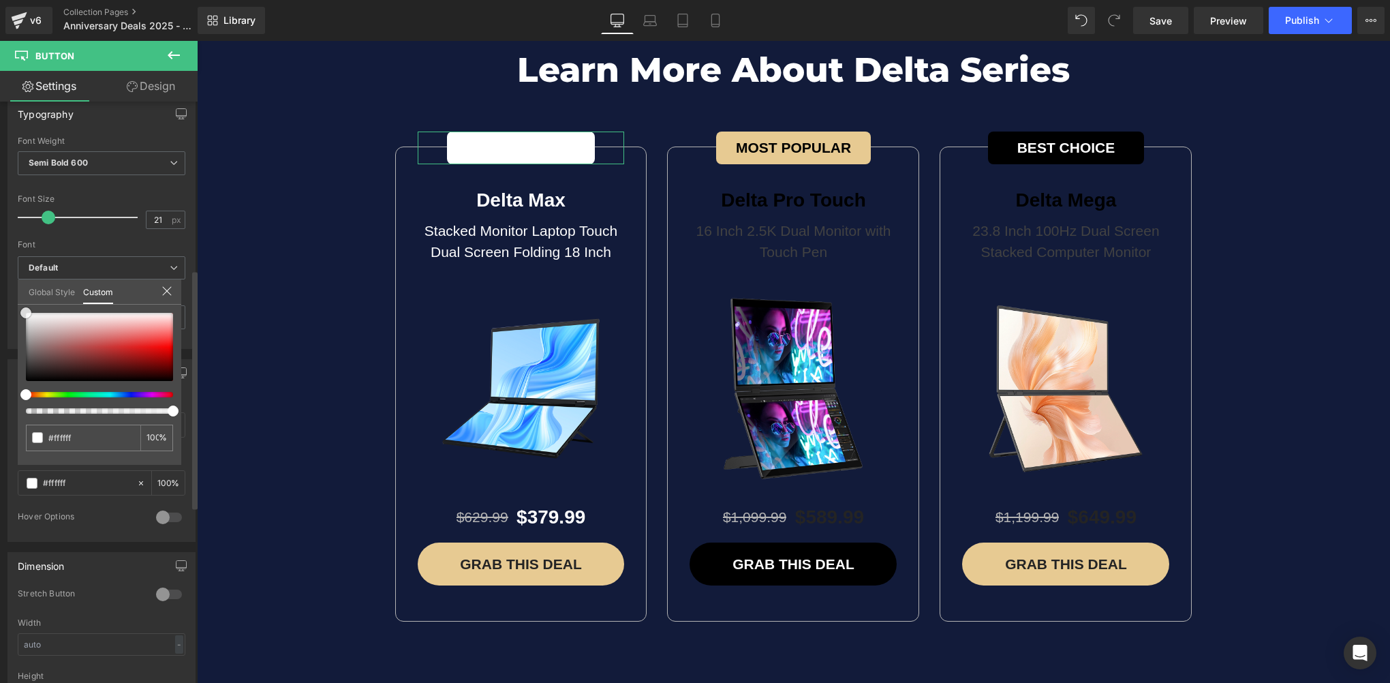
type input "#645252"
type input "#5f4e4e"
type input "#201c1c"
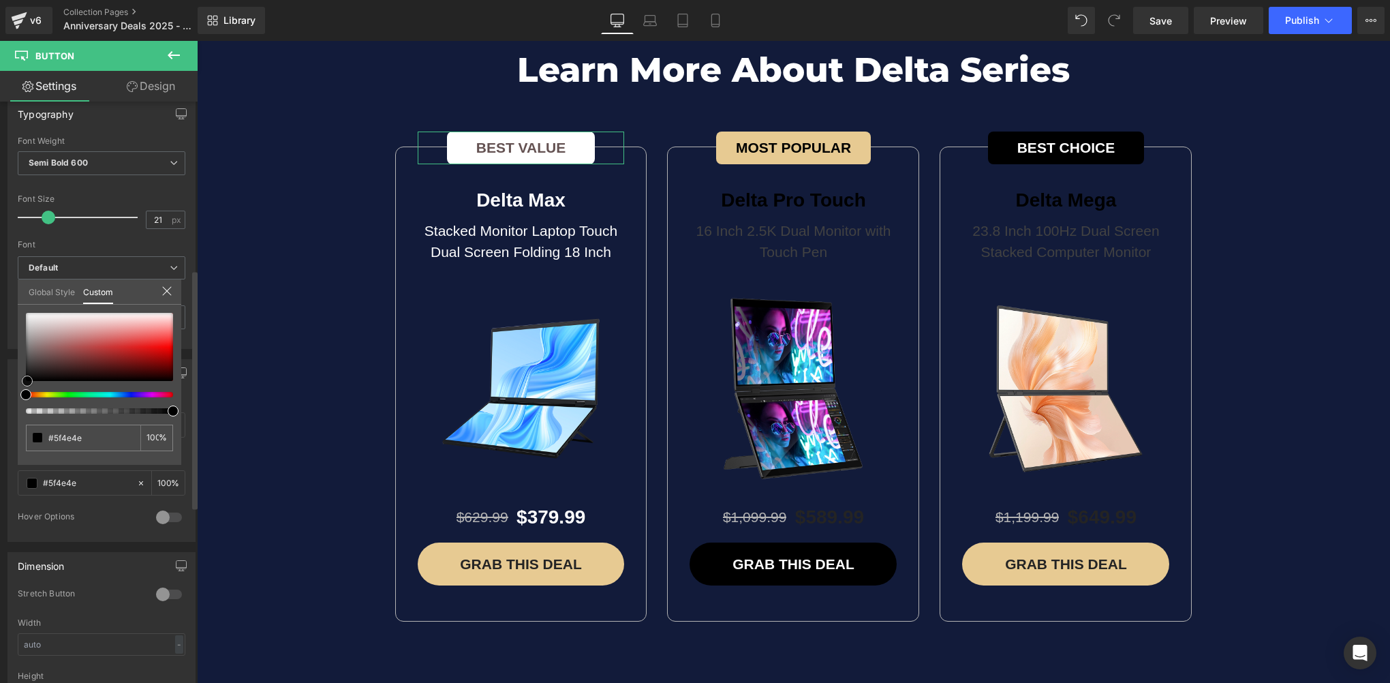
type input "#201c1c"
type input "#000000"
drag, startPoint x: 41, startPoint y: 356, endPoint x: 16, endPoint y: 398, distance: 49.4
click at [16, 398] on div "Button Color rgba(255, 255, 255, 1) Background Color #ffffff 100 % rgba(0, 0, 0…" at bounding box center [102, 445] width 204 height 193
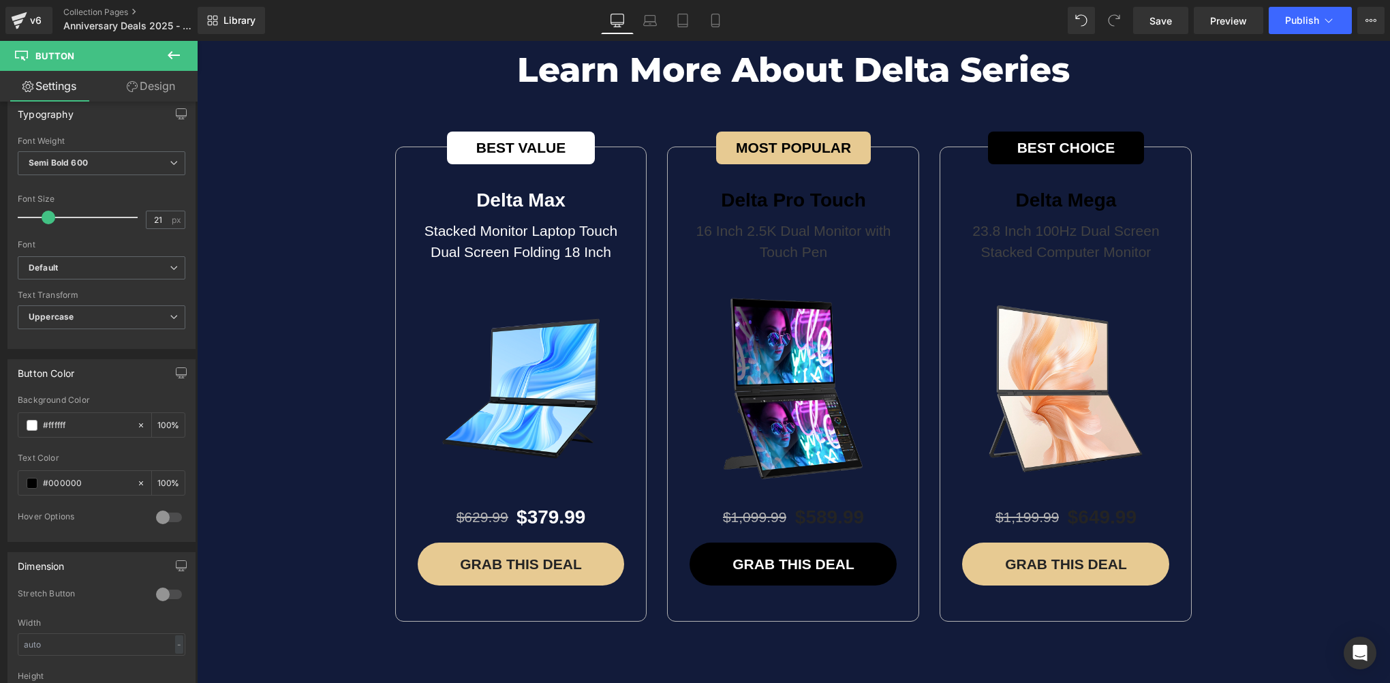
click at [1058, 140] on span "Button" at bounding box center [1065, 148] width 31 height 16
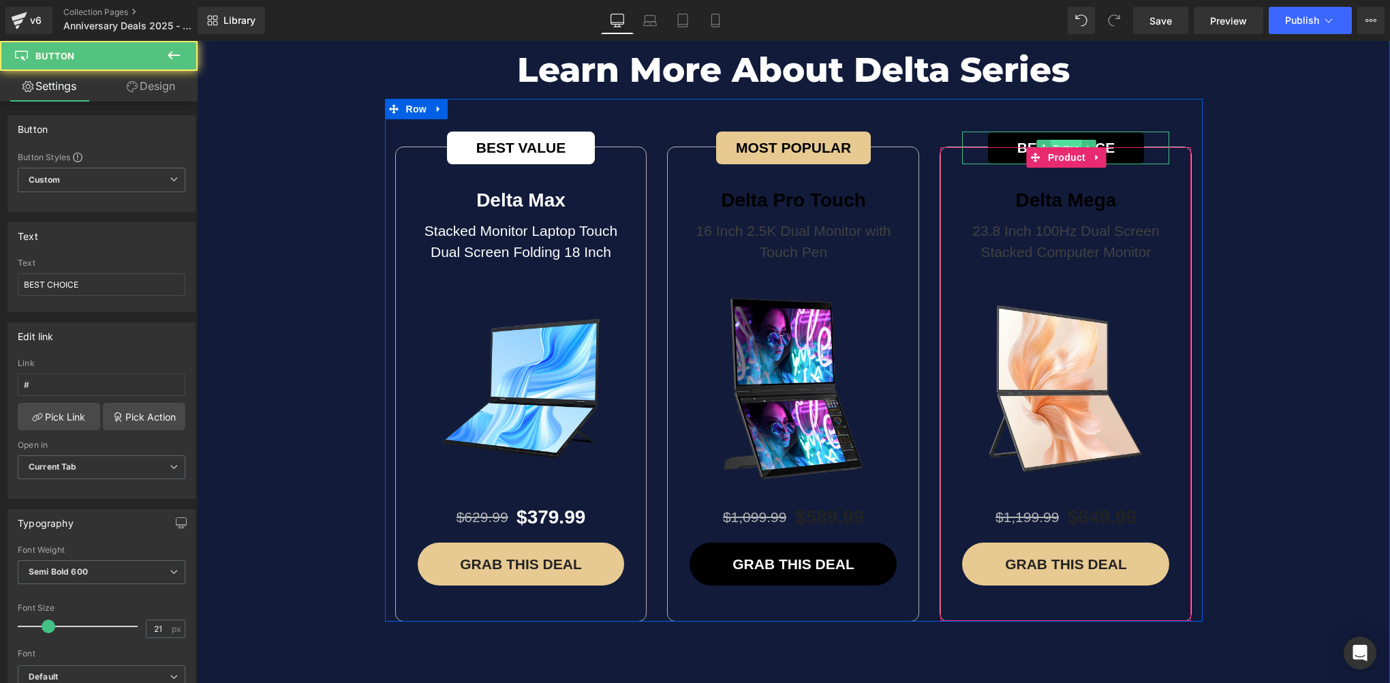
click at [1058, 140] on span "Button" at bounding box center [1065, 148] width 31 height 16
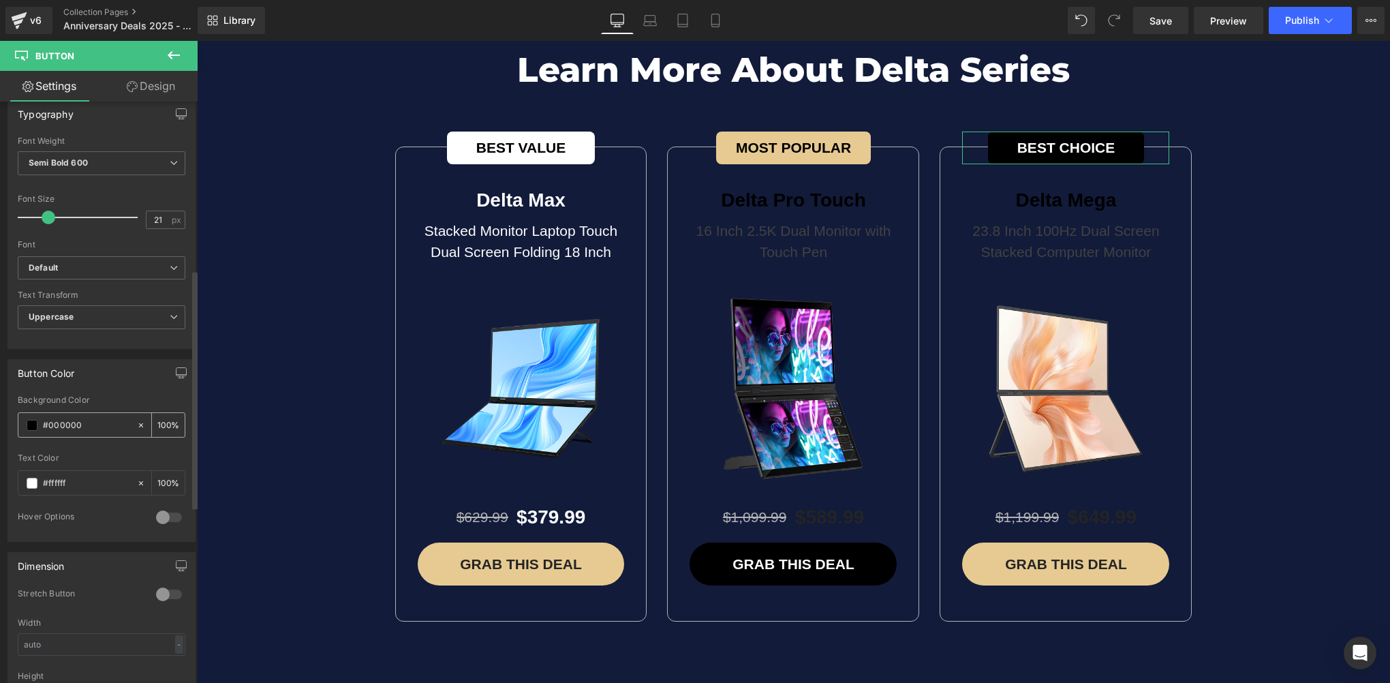
click at [32, 424] on span at bounding box center [32, 425] width 11 height 11
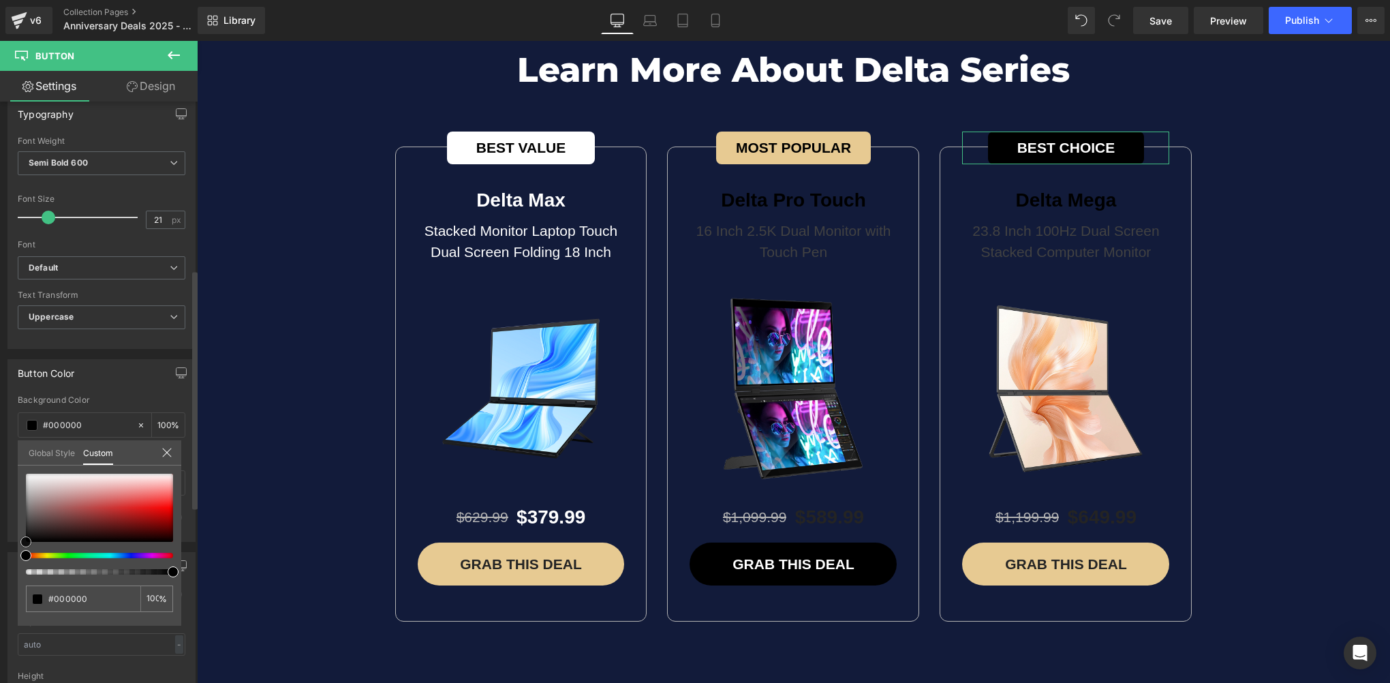
type input "#cbc7c7"
type input "#cec9c9"
type input "#ffffff"
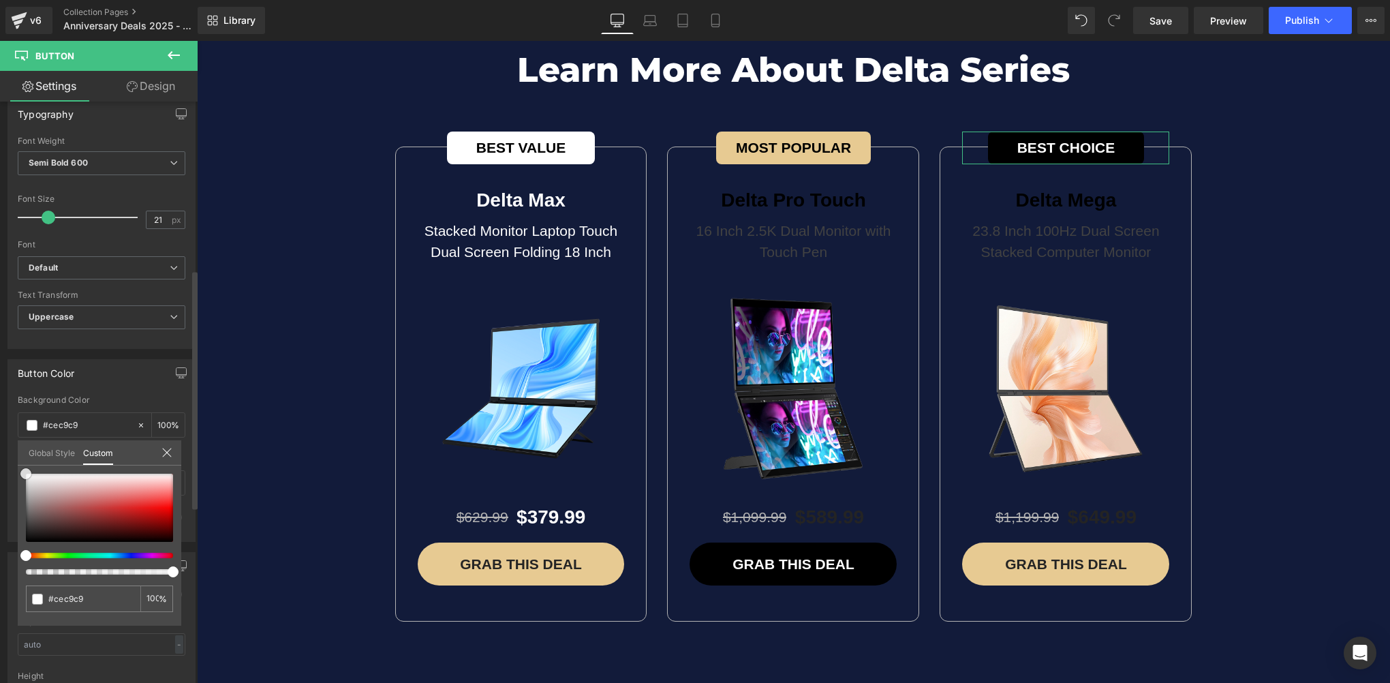
type input "#ffffff"
drag, startPoint x: 31, startPoint y: 487, endPoint x: 3, endPoint y: 439, distance: 55.3
click at [3, 440] on div "Button Color rgba(255, 255, 255, 1) Background Color #ffffff 100 % rgba(255, 25…" at bounding box center [102, 445] width 204 height 193
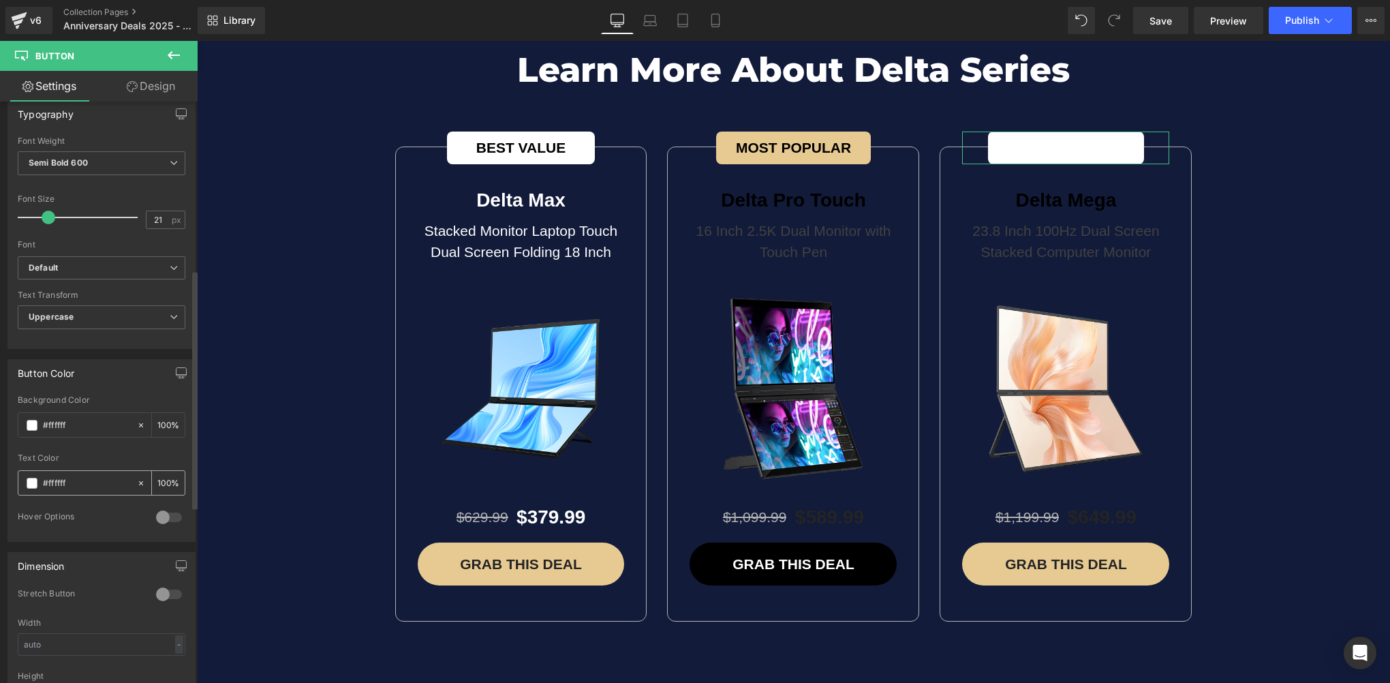
click at [29, 486] on div "#ffffff" at bounding box center [77, 483] width 118 height 24
click at [31, 480] on span at bounding box center [32, 482] width 11 height 11
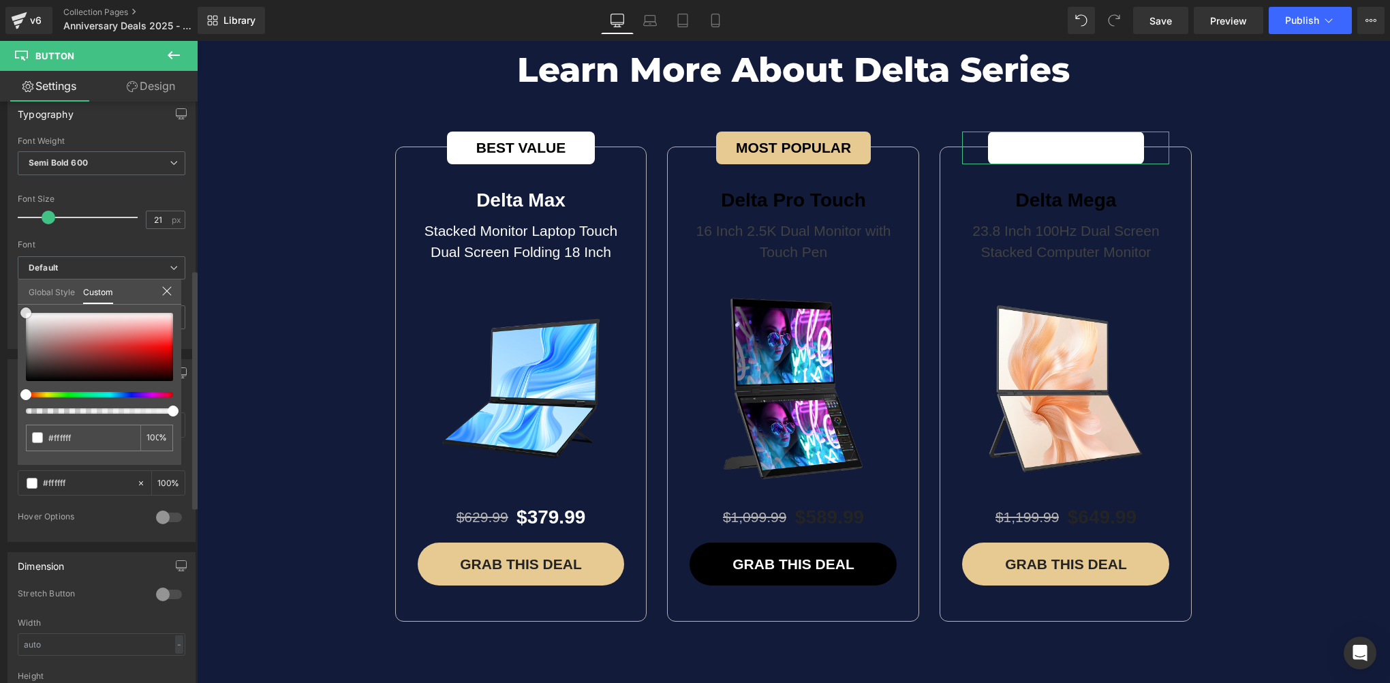
type input "#252222"
type input "#1f1d1d"
type input "#000000"
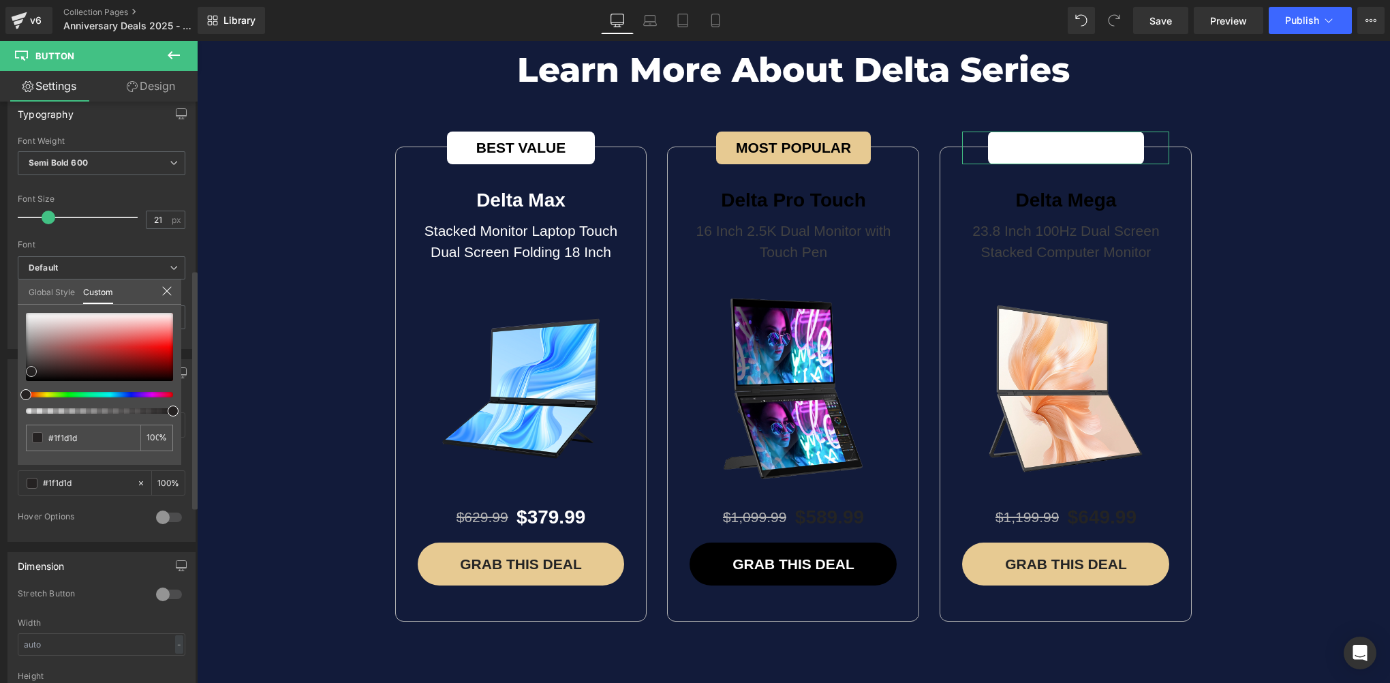
type input "#000000"
drag, startPoint x: 31, startPoint y: 371, endPoint x: 23, endPoint y: 401, distance: 31.1
click at [23, 401] on div "#000000 100 %" at bounding box center [99, 389] width 163 height 152
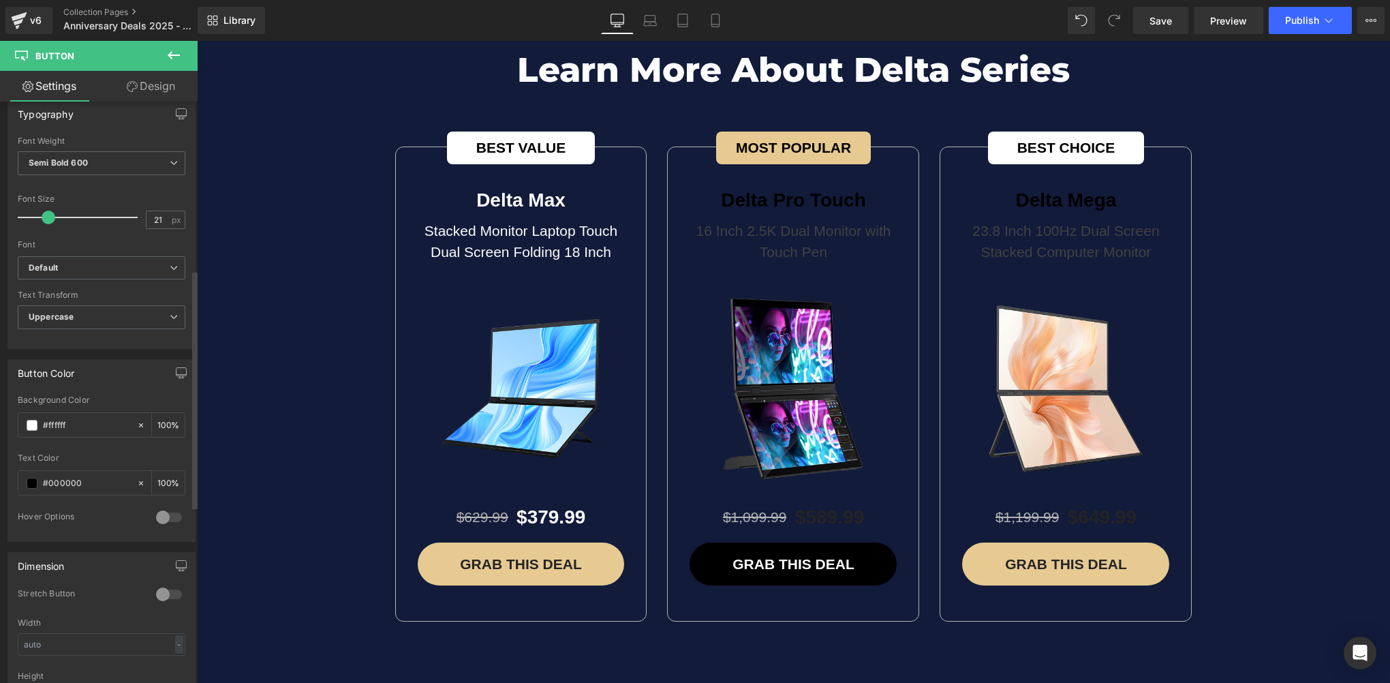
click at [779, 553] on span "(P) Cart Button" at bounding box center [794, 563] width 78 height 20
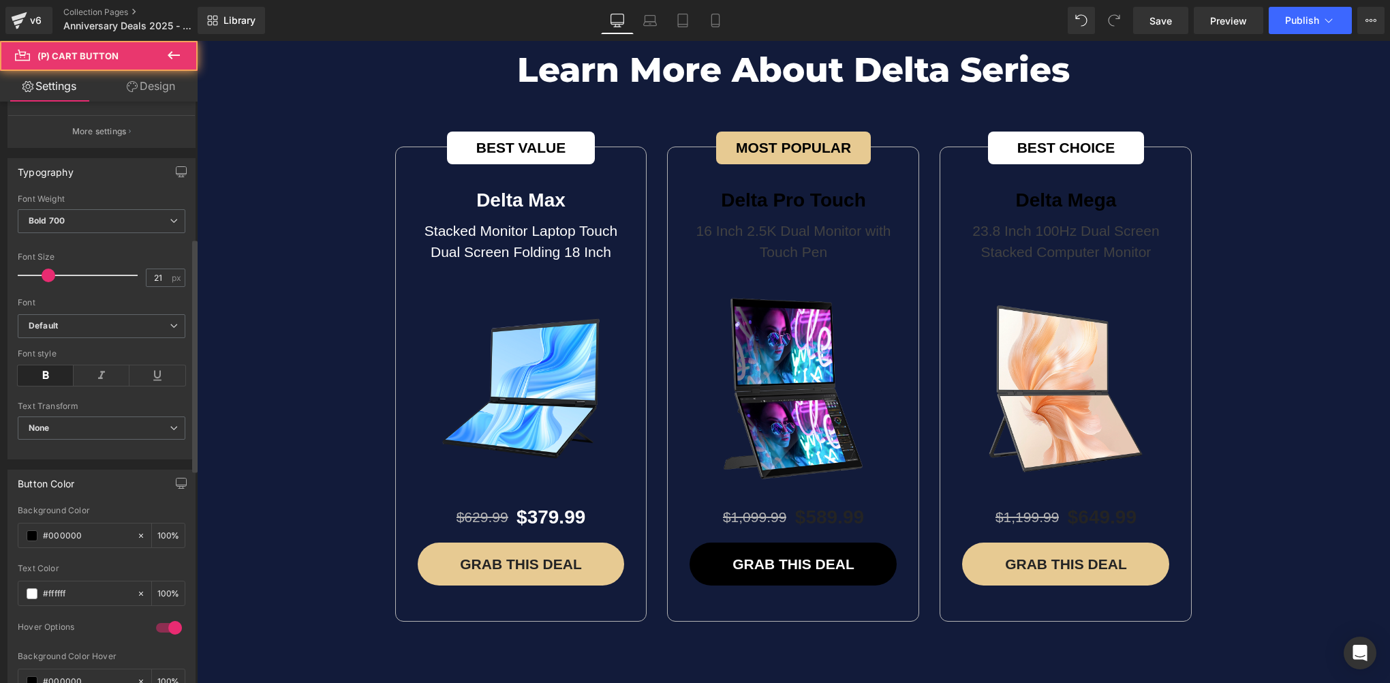
scroll to position [613, 0]
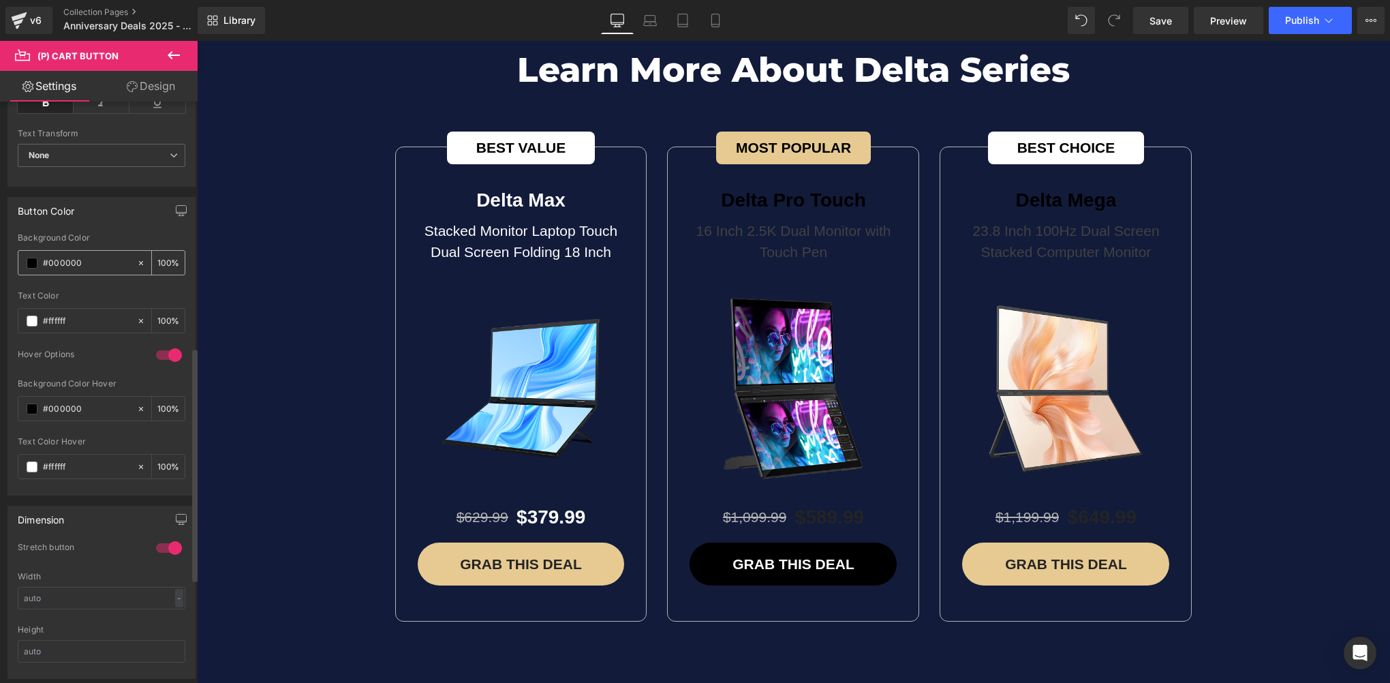
click at [32, 264] on span at bounding box center [32, 262] width 11 height 11
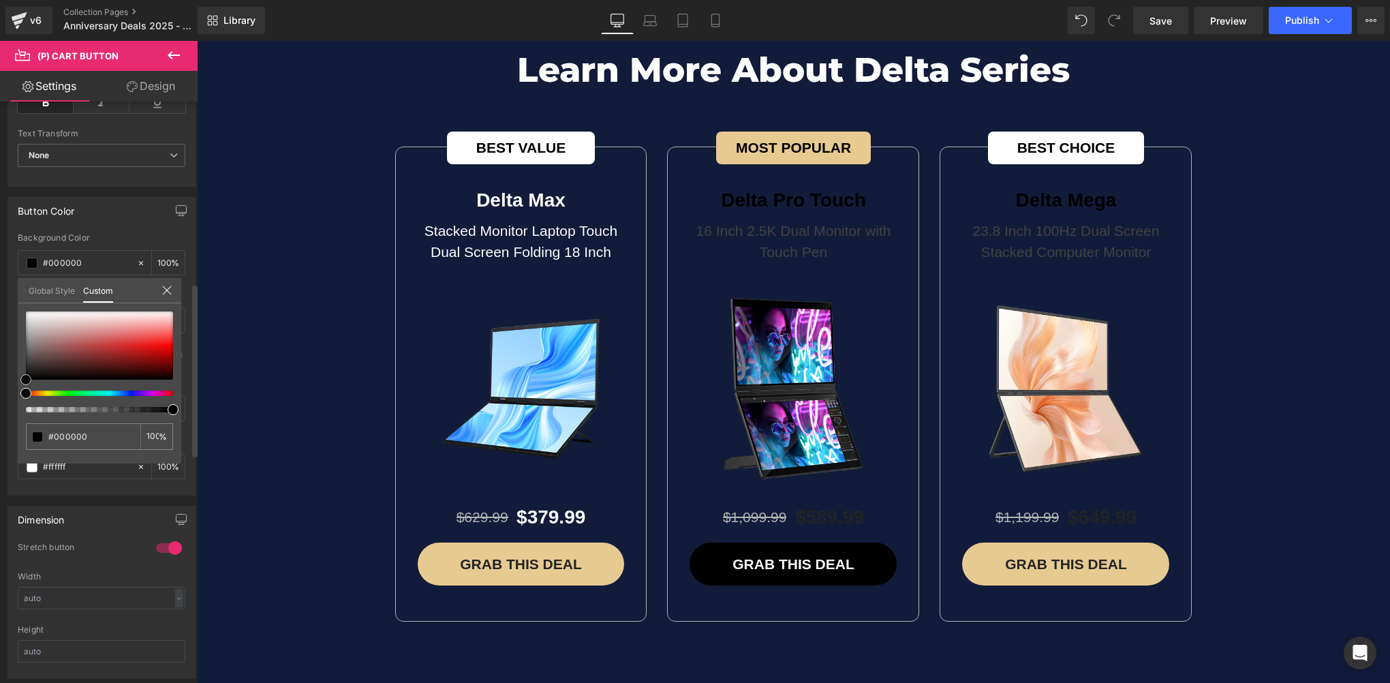
type input "#d0c7c7"
type input "#ffffff"
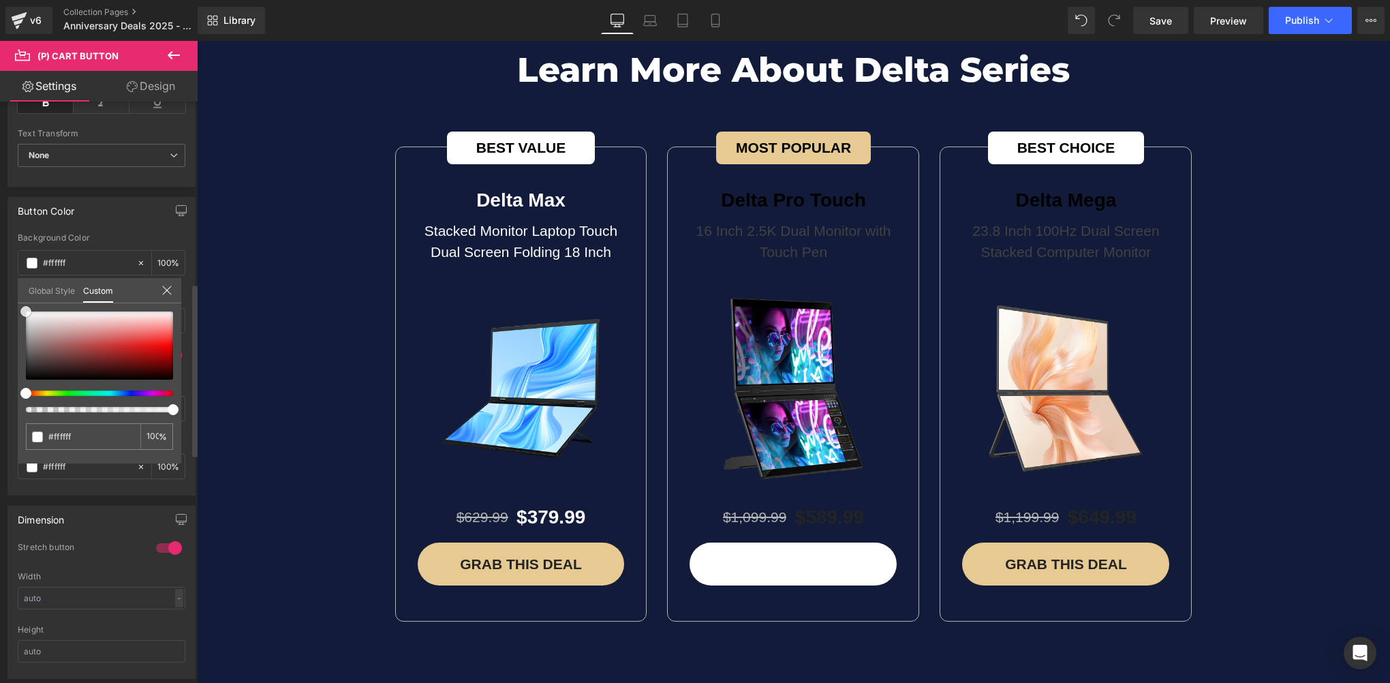
drag, startPoint x: 34, startPoint y: 304, endPoint x: 5, endPoint y: 282, distance: 36.9
click at [5, 282] on div "Button Color rgba(255, 255, 255, 1) Background Color #ffffff 100 % #ffffff Text…" at bounding box center [102, 341] width 204 height 309
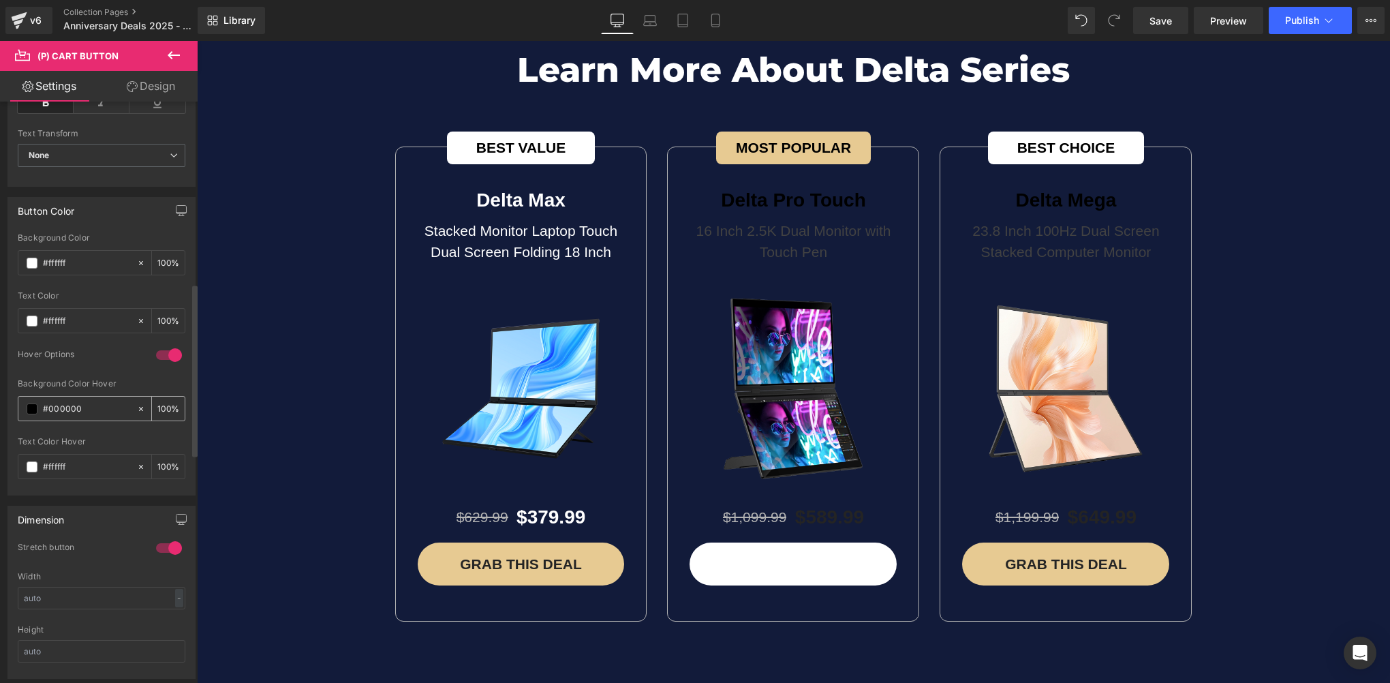
click at [30, 407] on span at bounding box center [32, 408] width 11 height 11
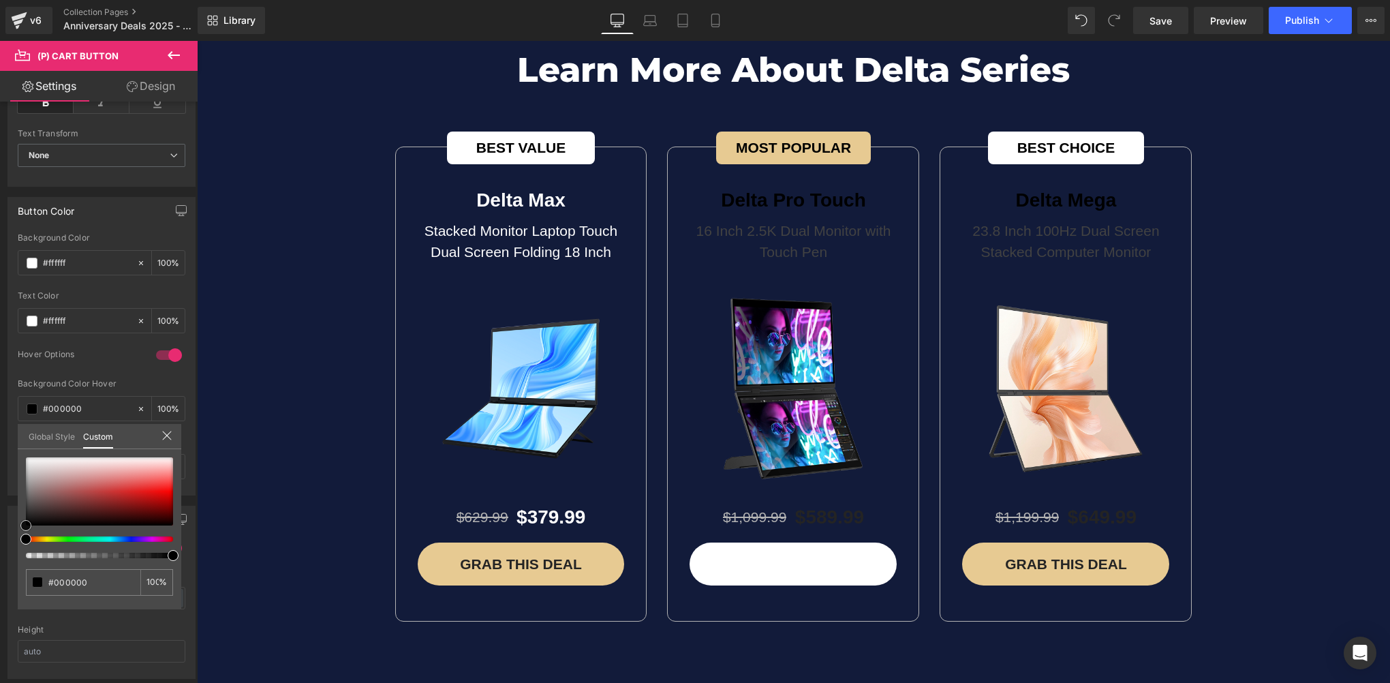
type input "#c6c2c2"
type input "#c8c5c5"
type input "#f4f4f4"
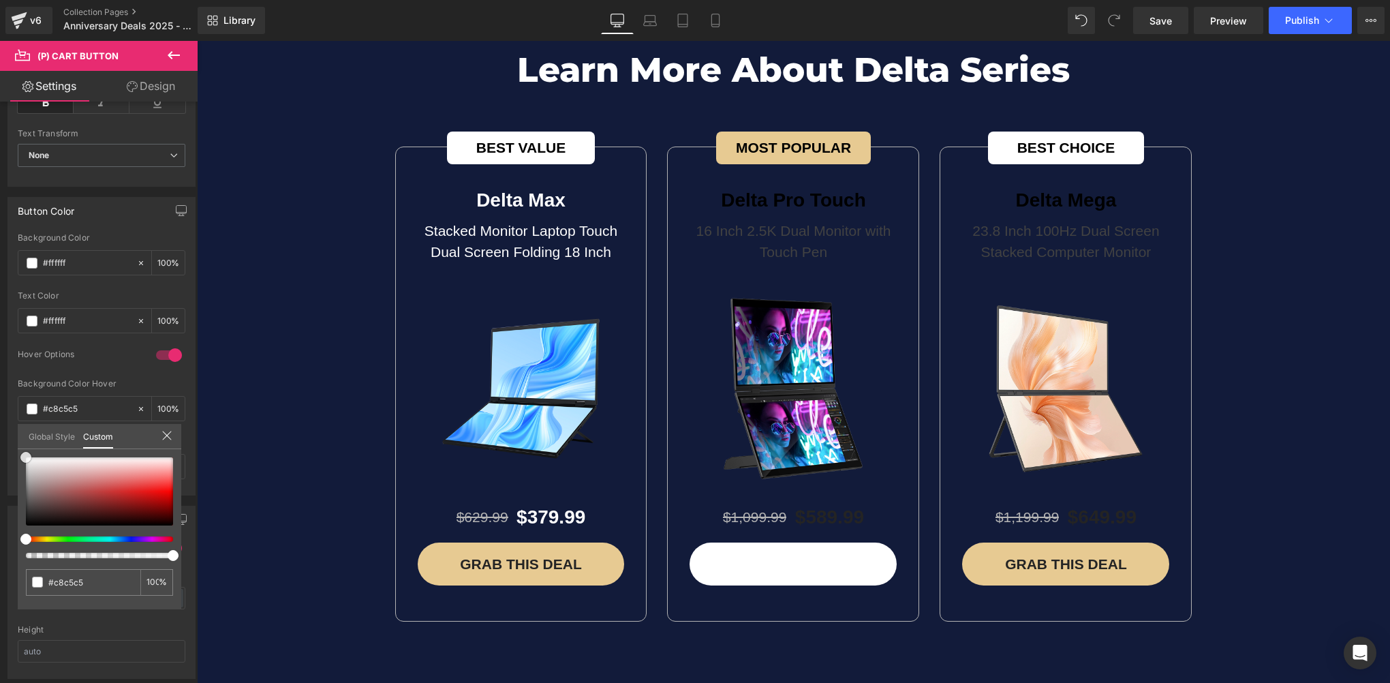
type input "#f4f4f4"
type input "#ffffff"
drag, startPoint x: 31, startPoint y: 472, endPoint x: -3, endPoint y: 421, distance: 61.0
click at [0, 421] on html "(P) Cart Button You are previewing how the will restyle your page. You can not …" at bounding box center [695, 341] width 1390 height 683
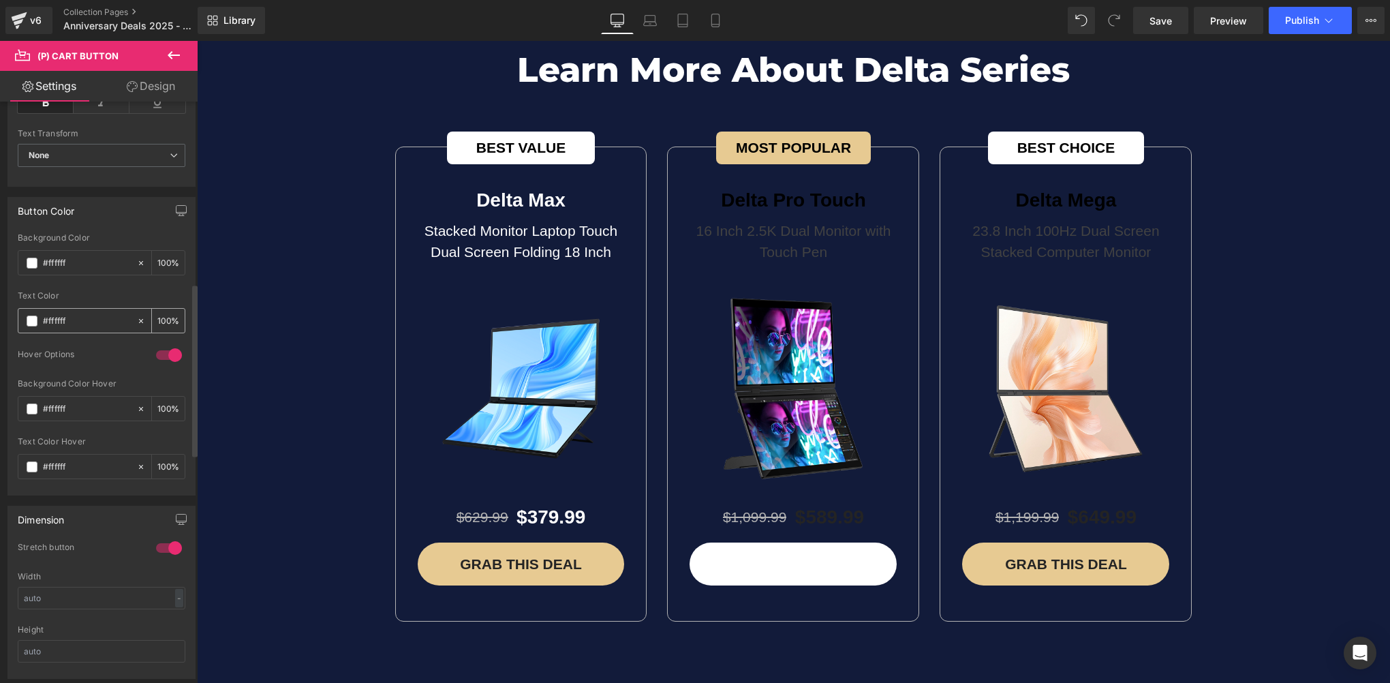
click at [33, 320] on span at bounding box center [32, 320] width 11 height 11
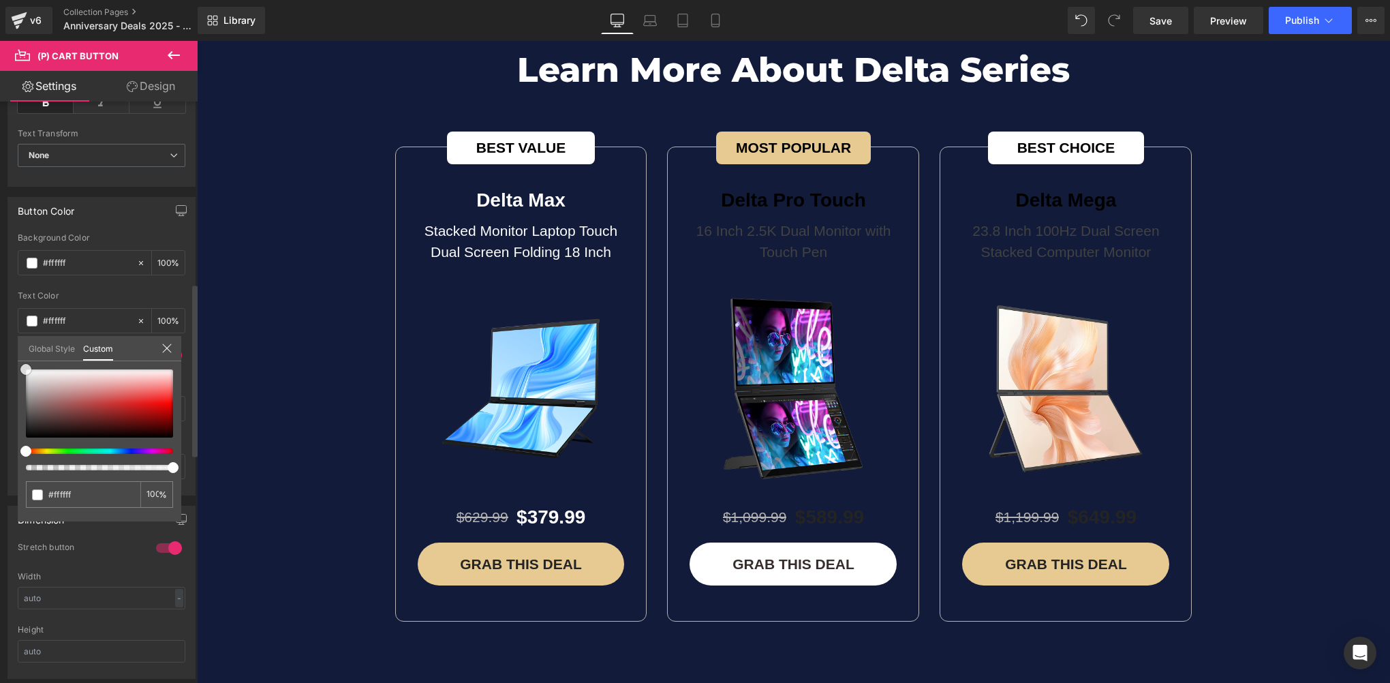
type input "#382d2d"
type input "#241e1e"
type input "#000000"
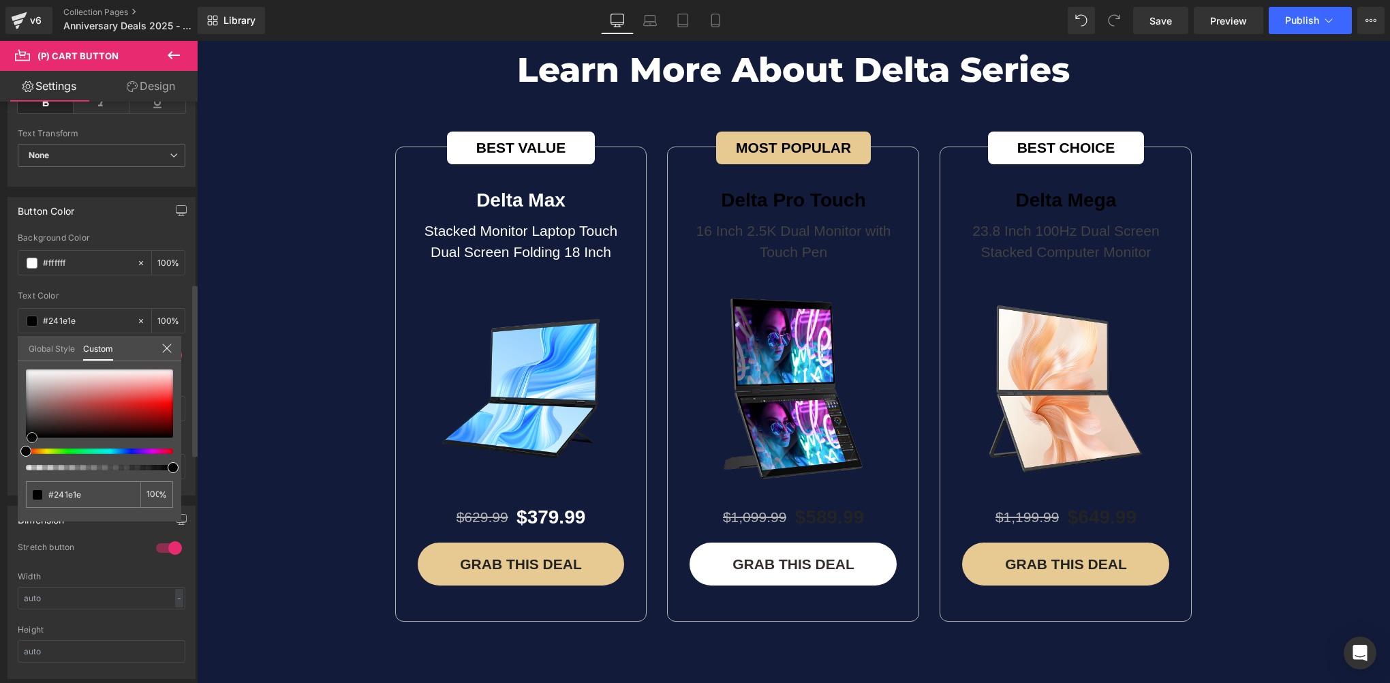
type input "#000000"
drag, startPoint x: 41, startPoint y: 423, endPoint x: -3, endPoint y: 473, distance: 66.1
click at [0, 473] on html "(P) Cart Button You are previewing how the will restyle your page. You can not …" at bounding box center [695, 341] width 1390 height 683
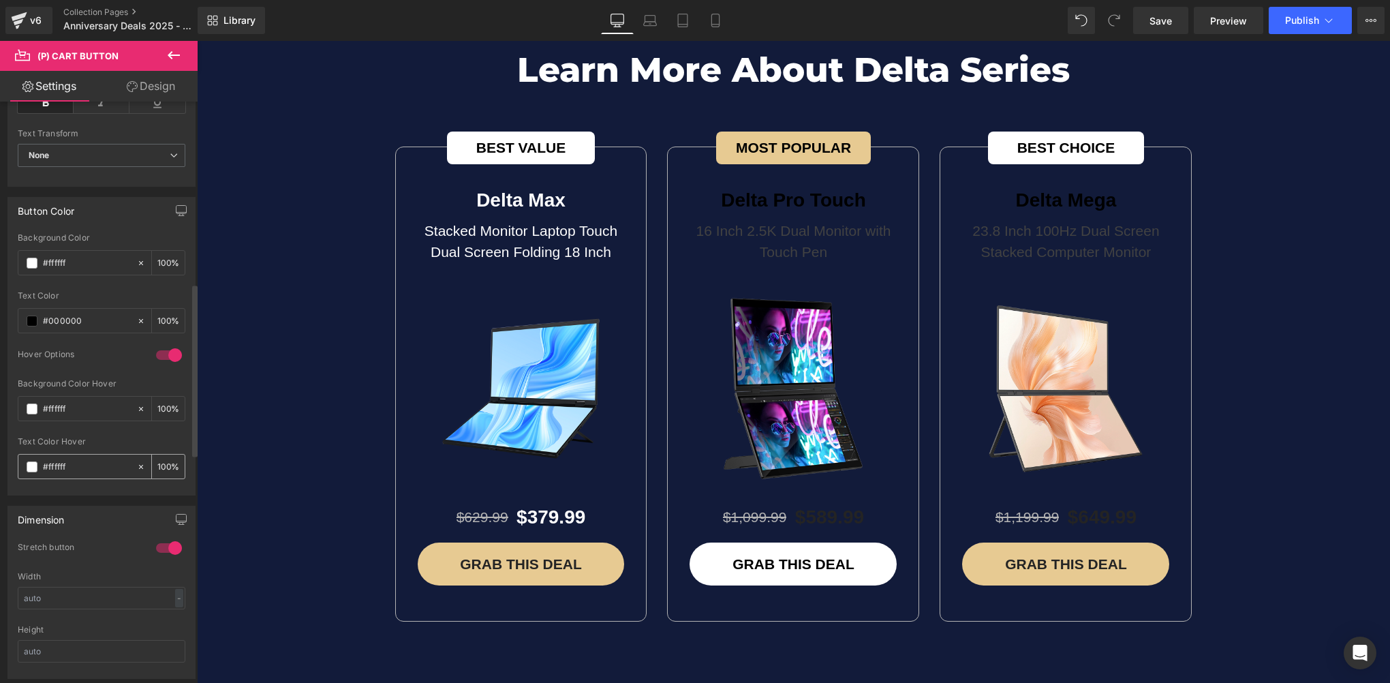
click at [33, 461] on span at bounding box center [32, 466] width 11 height 11
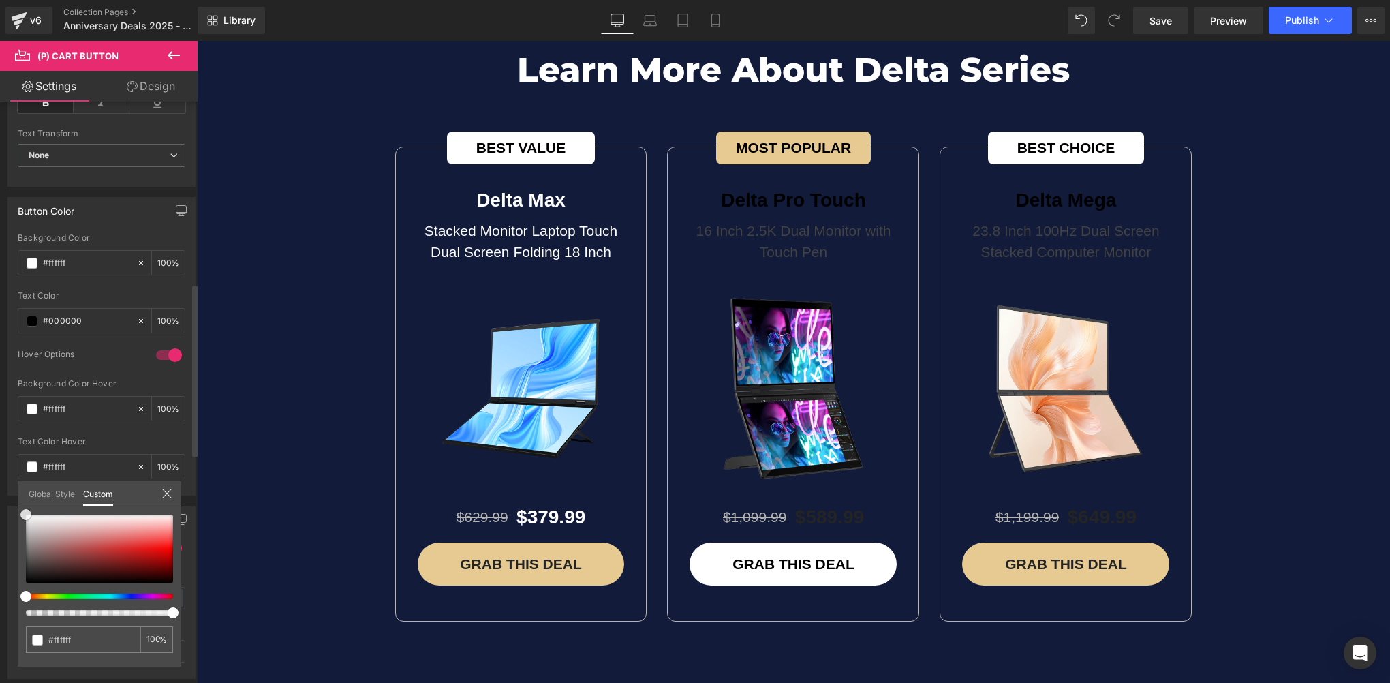
type input "#634545"
type input "#5d4040"
type input "#312424"
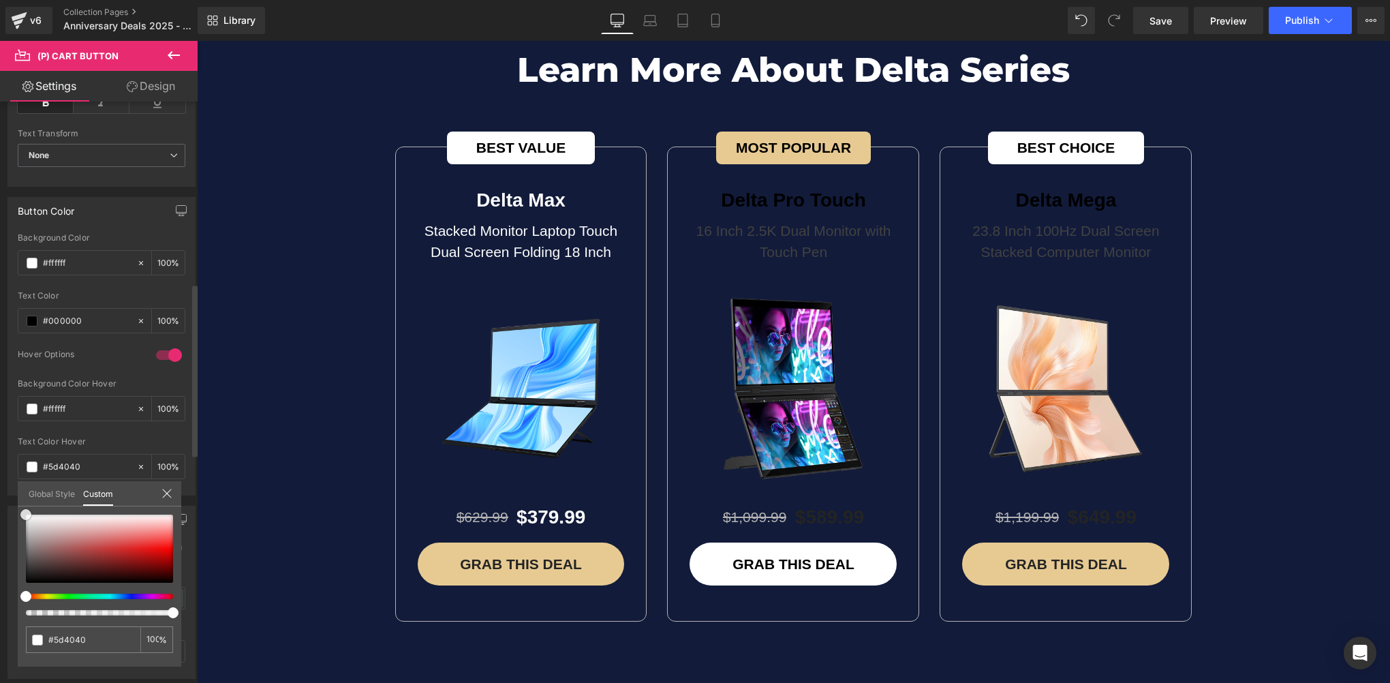
type input "#312424"
type input "#000000"
drag, startPoint x: 48, startPoint y: 571, endPoint x: -3, endPoint y: 623, distance: 73.2
click at [0, 623] on html "(P) Cart Button You are previewing how the will restyle your page. You can not …" at bounding box center [695, 341] width 1390 height 683
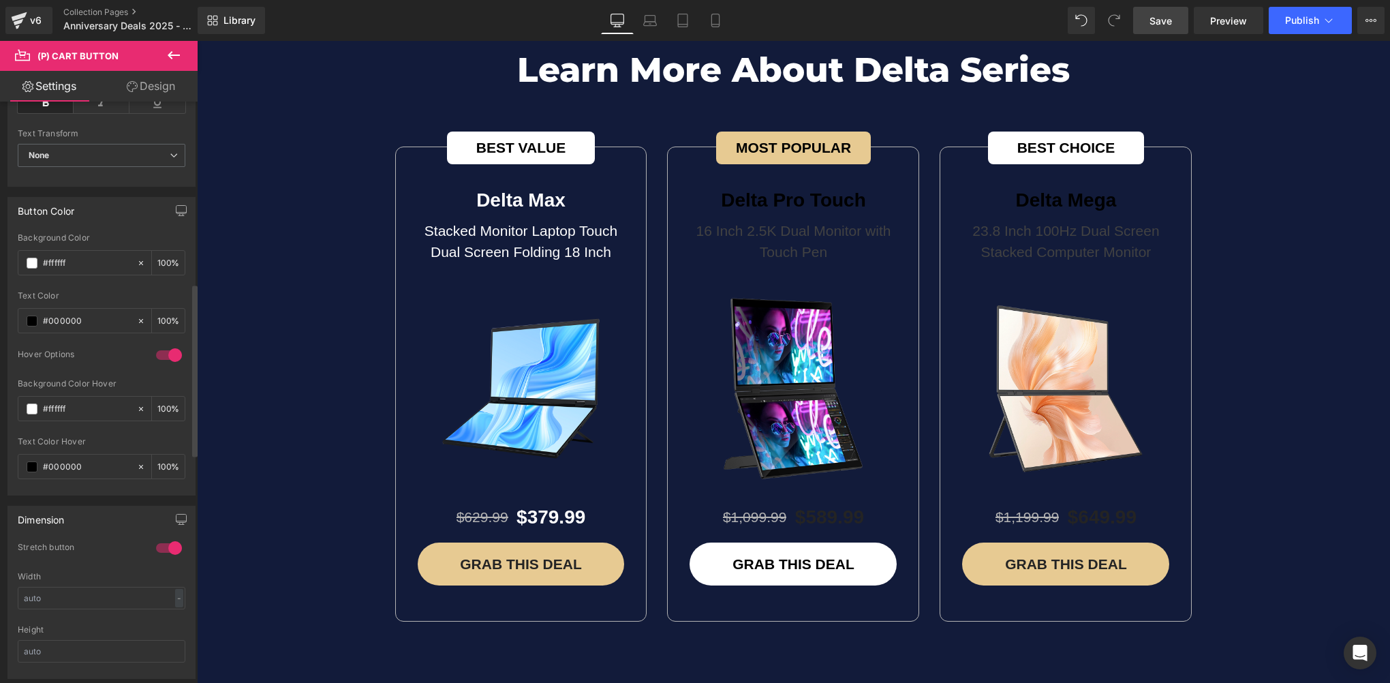
click at [1165, 22] on span "Save" at bounding box center [1160, 21] width 22 height 14
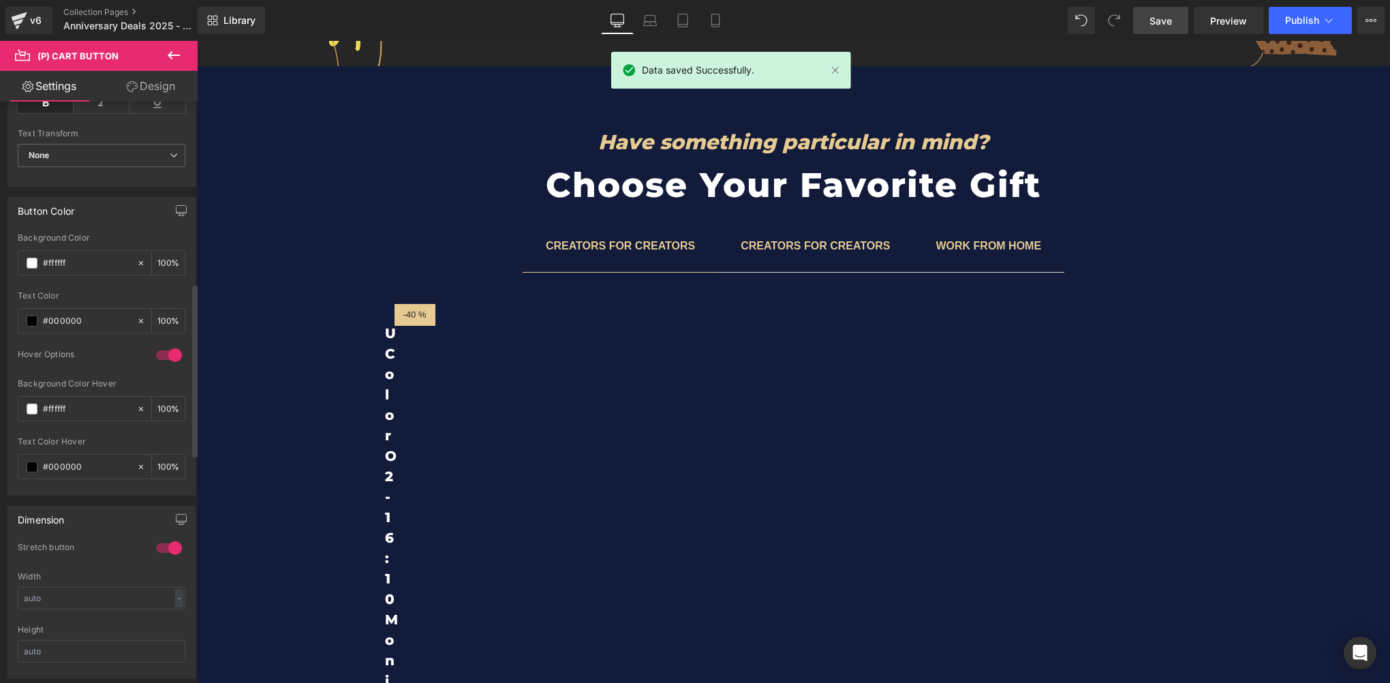
scroll to position [5858, 0]
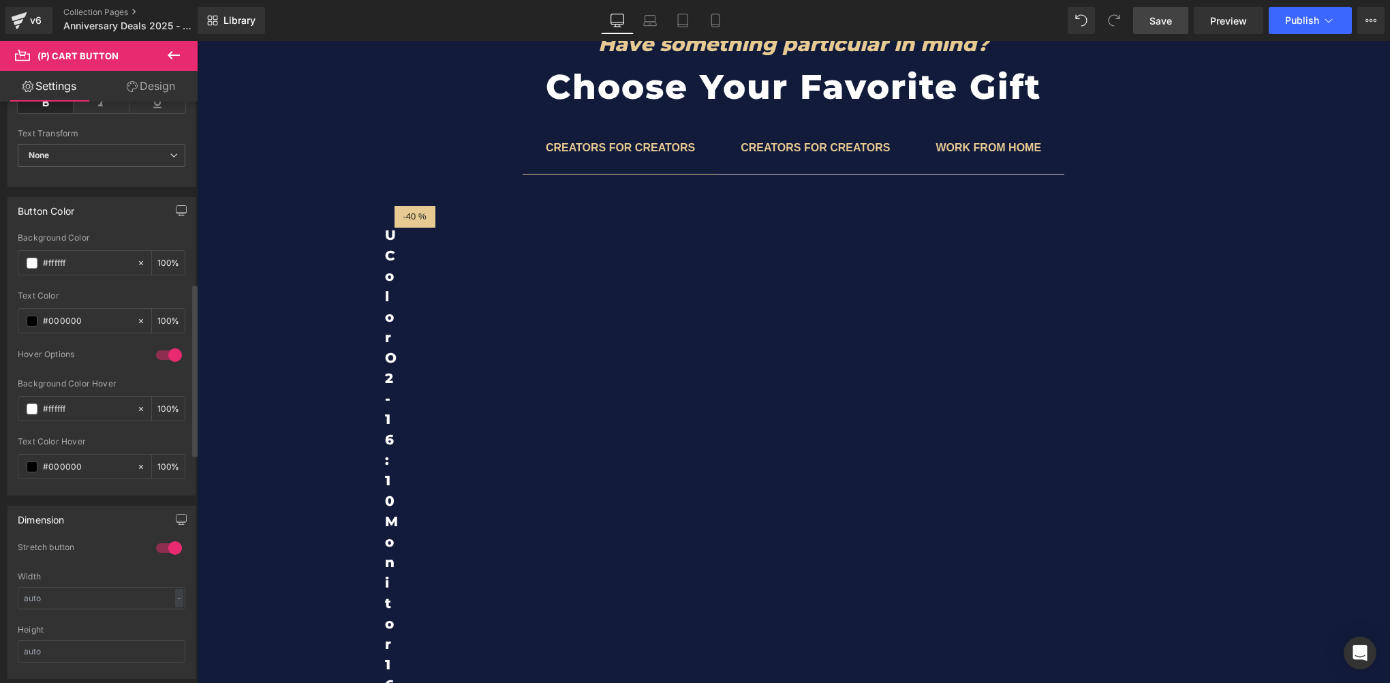
click at [1166, 16] on span "Save" at bounding box center [1160, 21] width 22 height 14
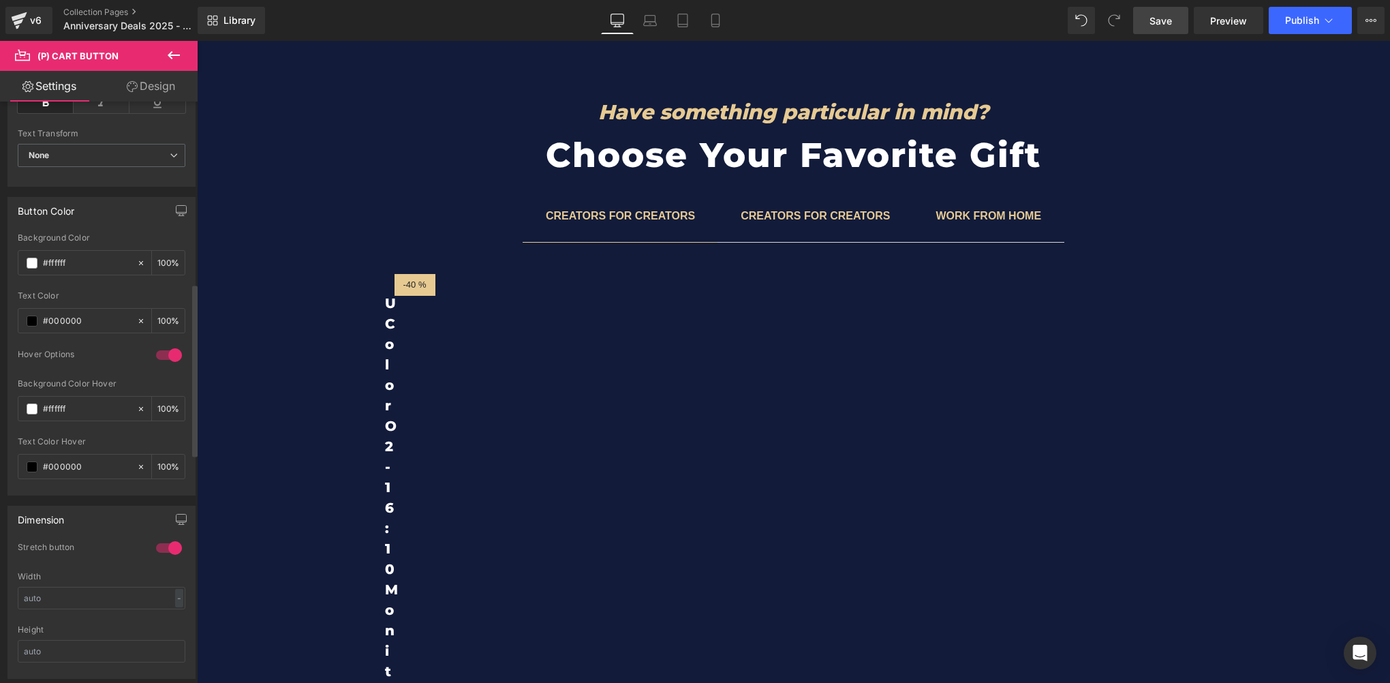
scroll to position [5790, 0]
click at [1162, 28] on link "Save" at bounding box center [1160, 20] width 55 height 27
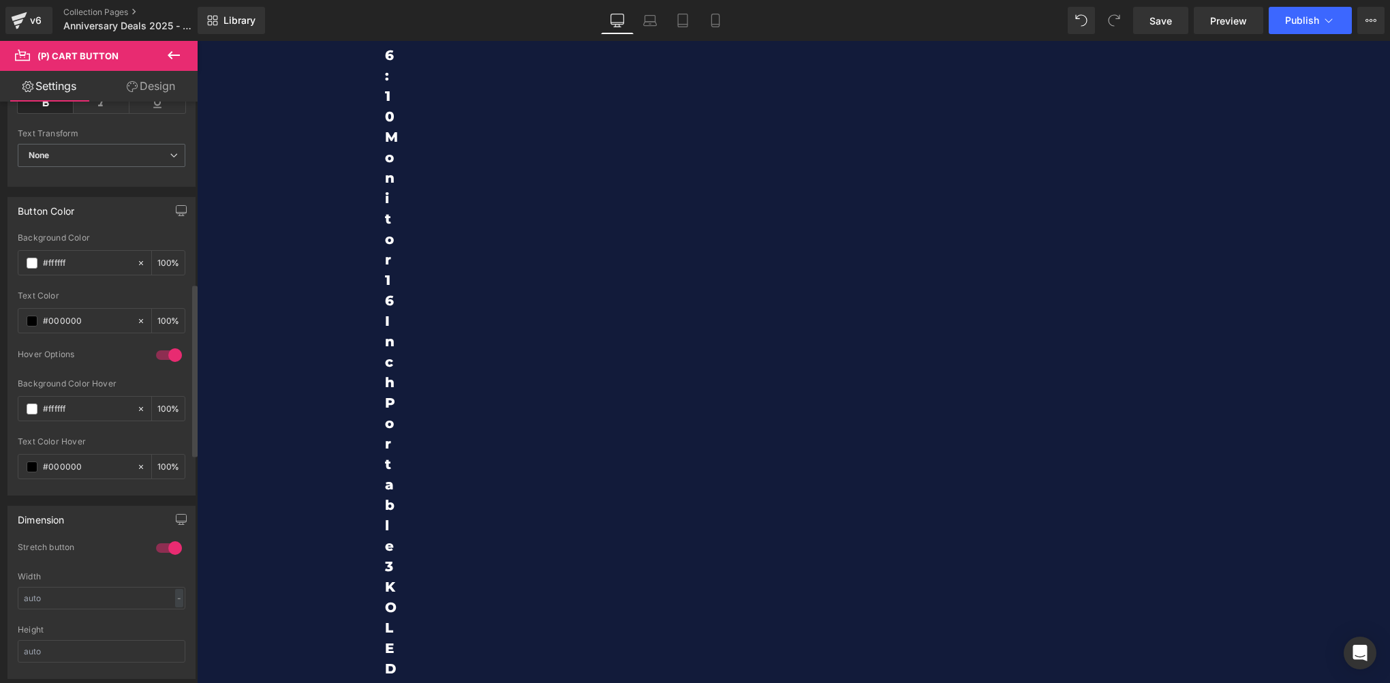
scroll to position [6198, 0]
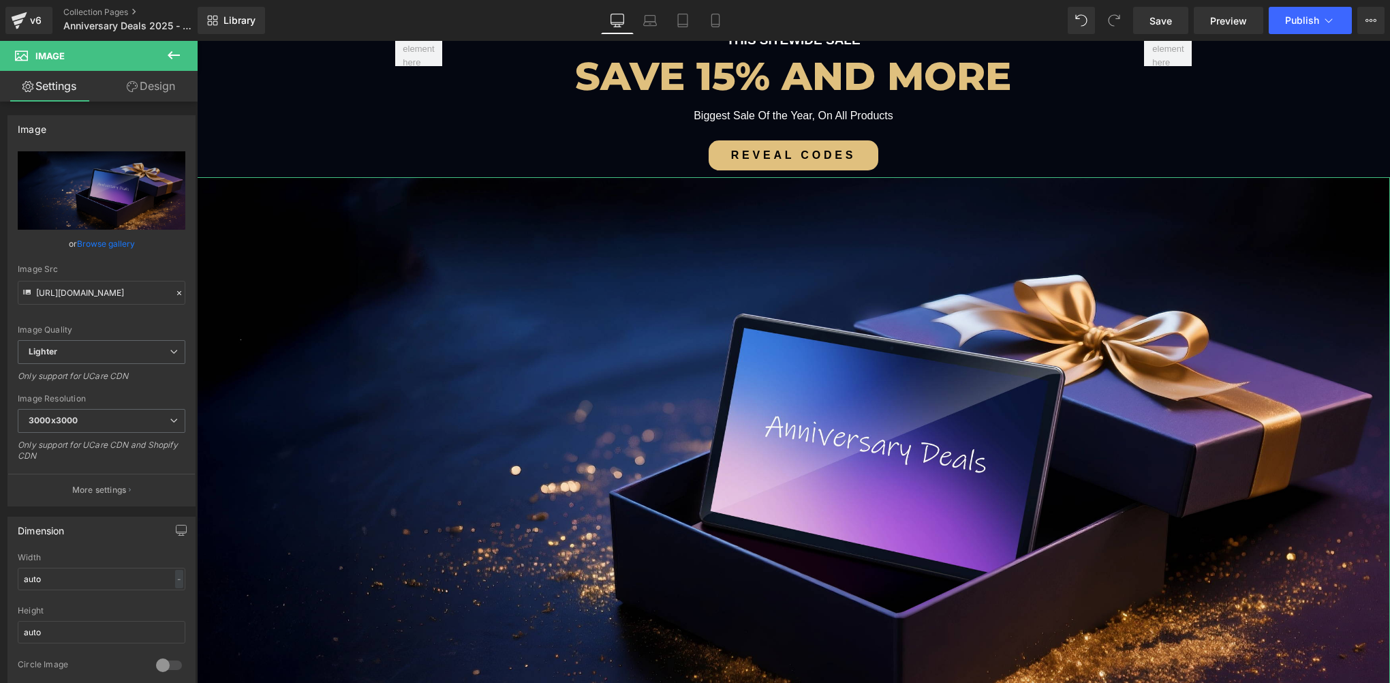
type input "C:\fakepath\02-1.webp"
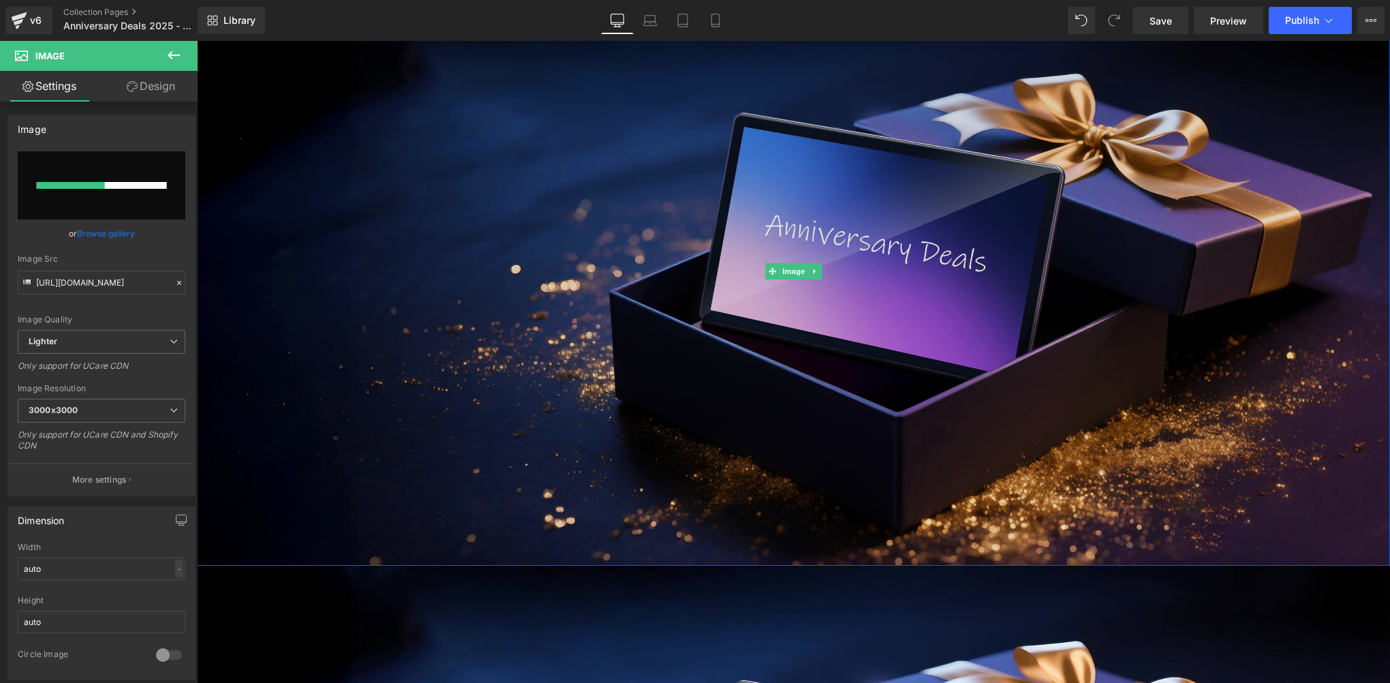
scroll to position [409, 0]
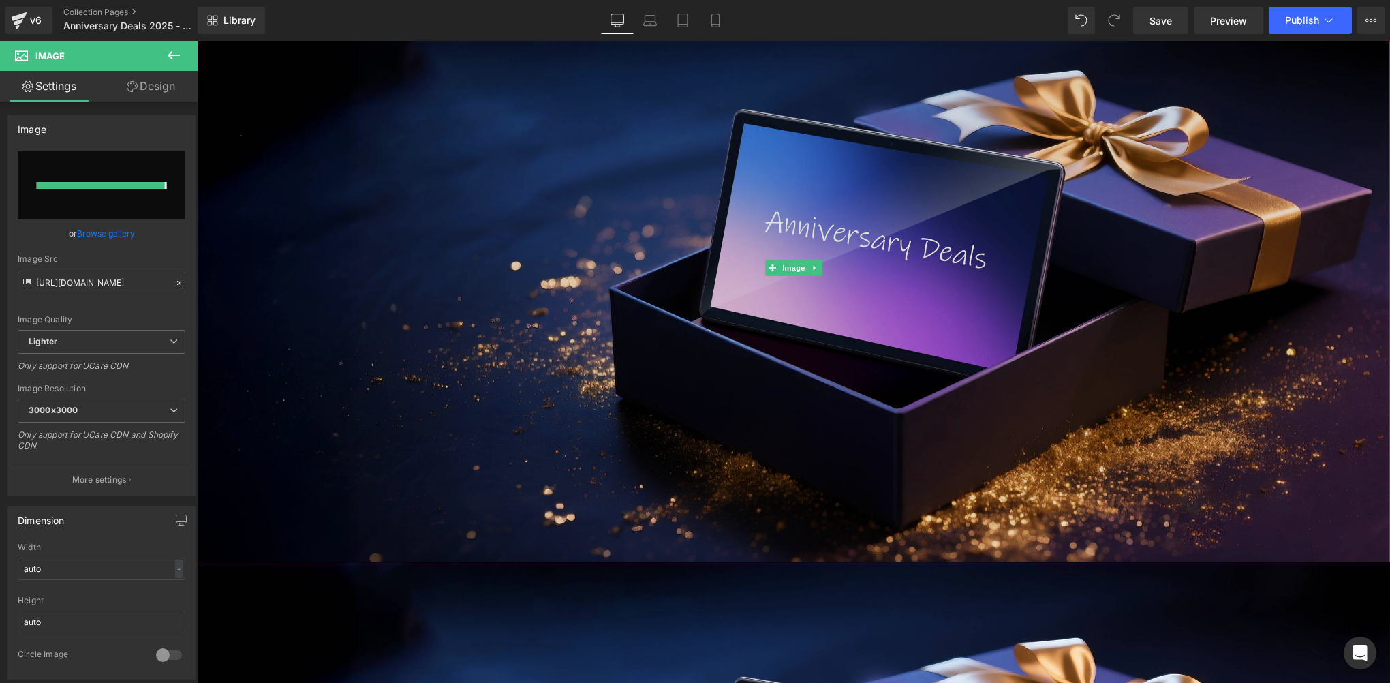
type input "[URL][DOMAIN_NAME]"
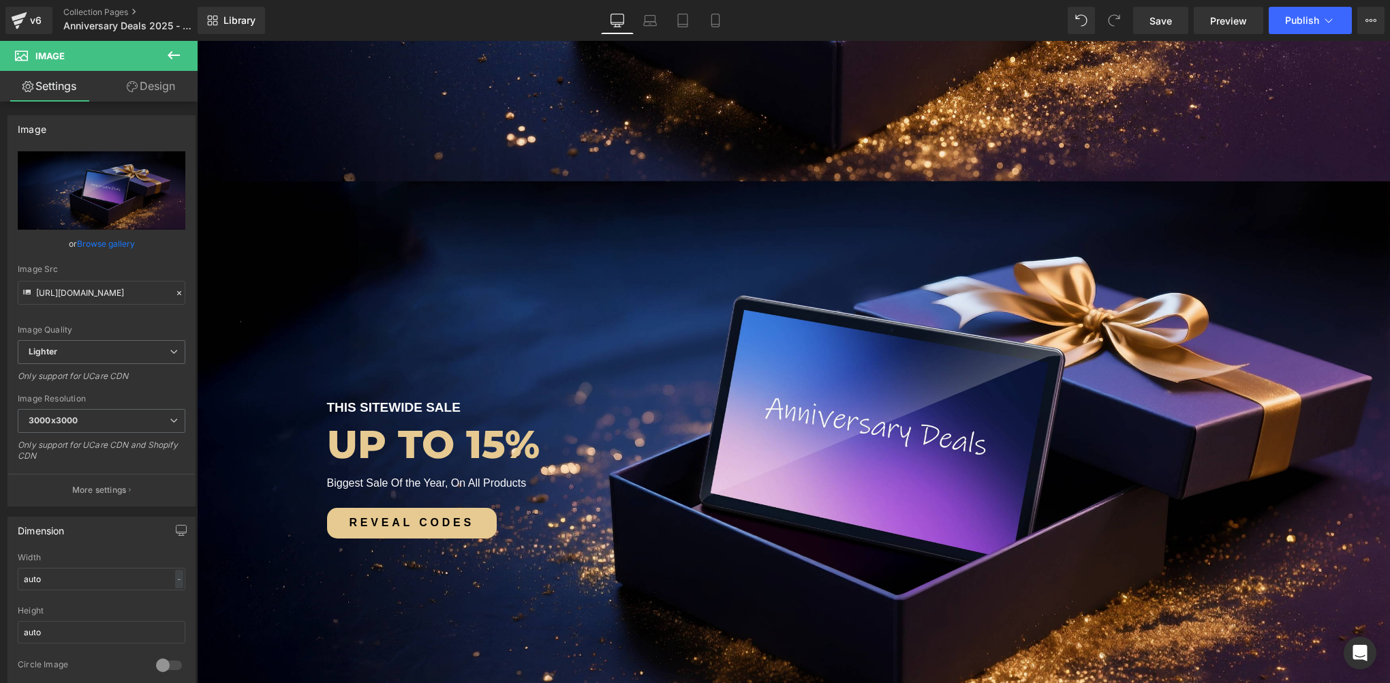
scroll to position [613, 0]
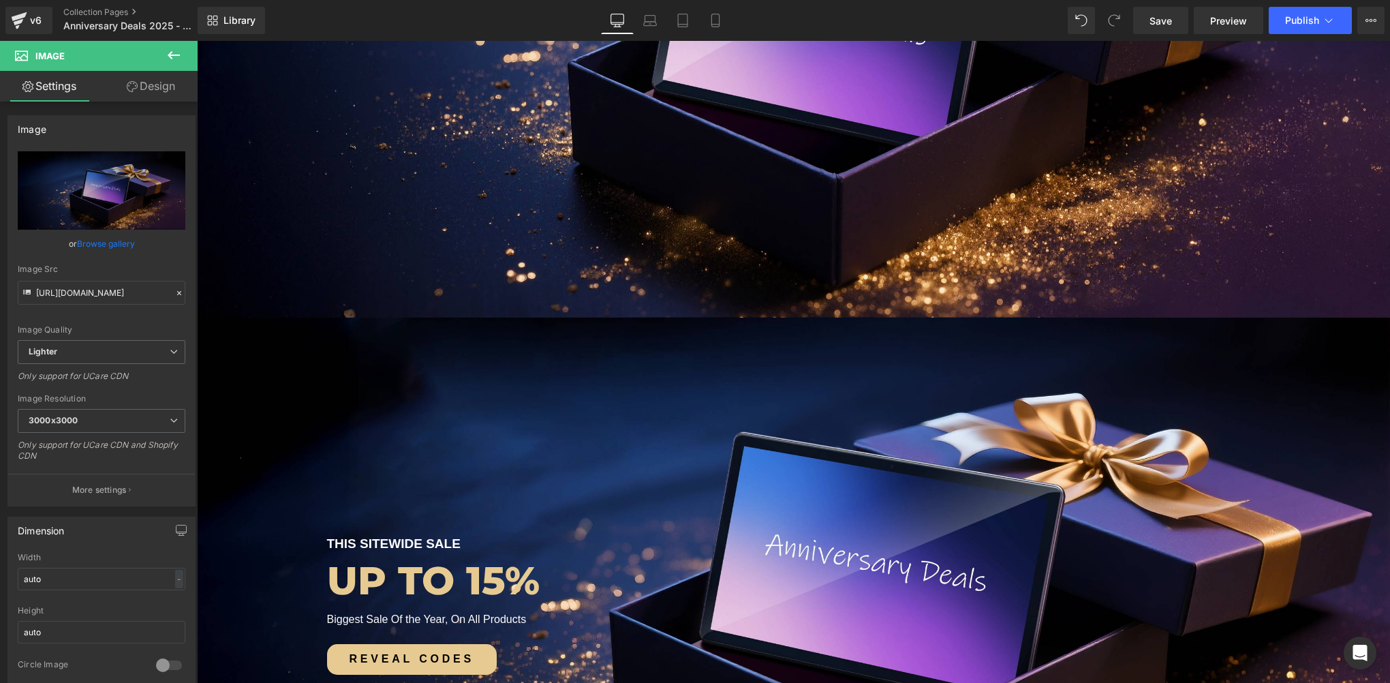
drag, startPoint x: 230, startPoint y: 405, endPoint x: 234, endPoint y: 399, distance: 7.8
click at [230, 405] on span "THIS SITEWIDE SALE Text Block up to 15% Heading Biggest Sale Of the Year, On Al…" at bounding box center [793, 495] width 1193 height 357
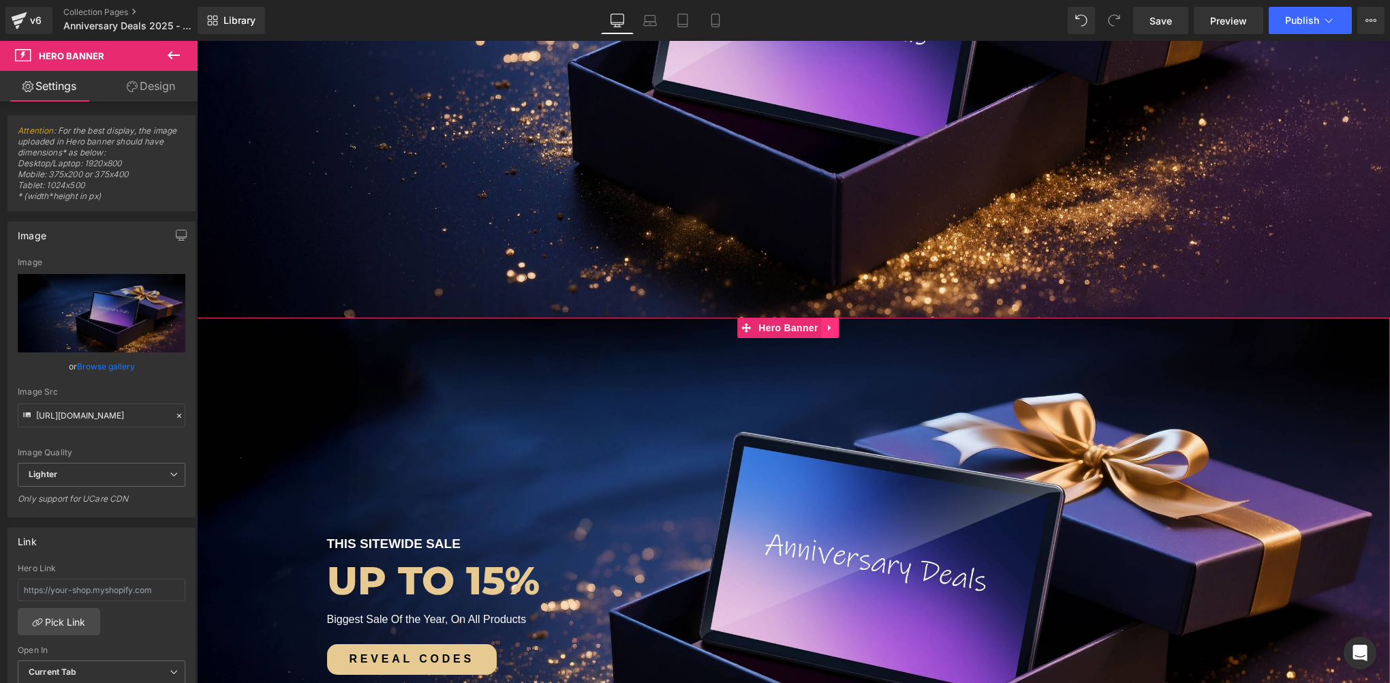
click at [827, 330] on icon at bounding box center [831, 328] width 10 height 10
click at [839, 330] on icon at bounding box center [839, 328] width 10 height 10
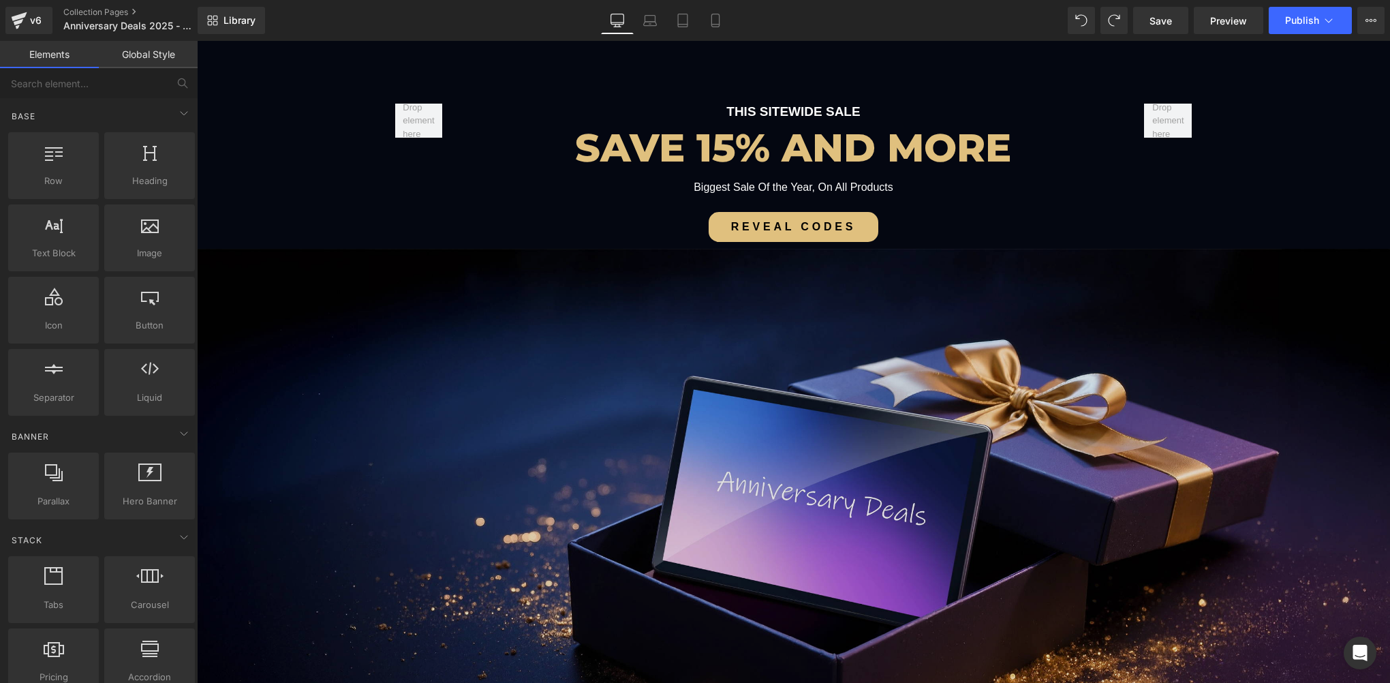
scroll to position [0, 0]
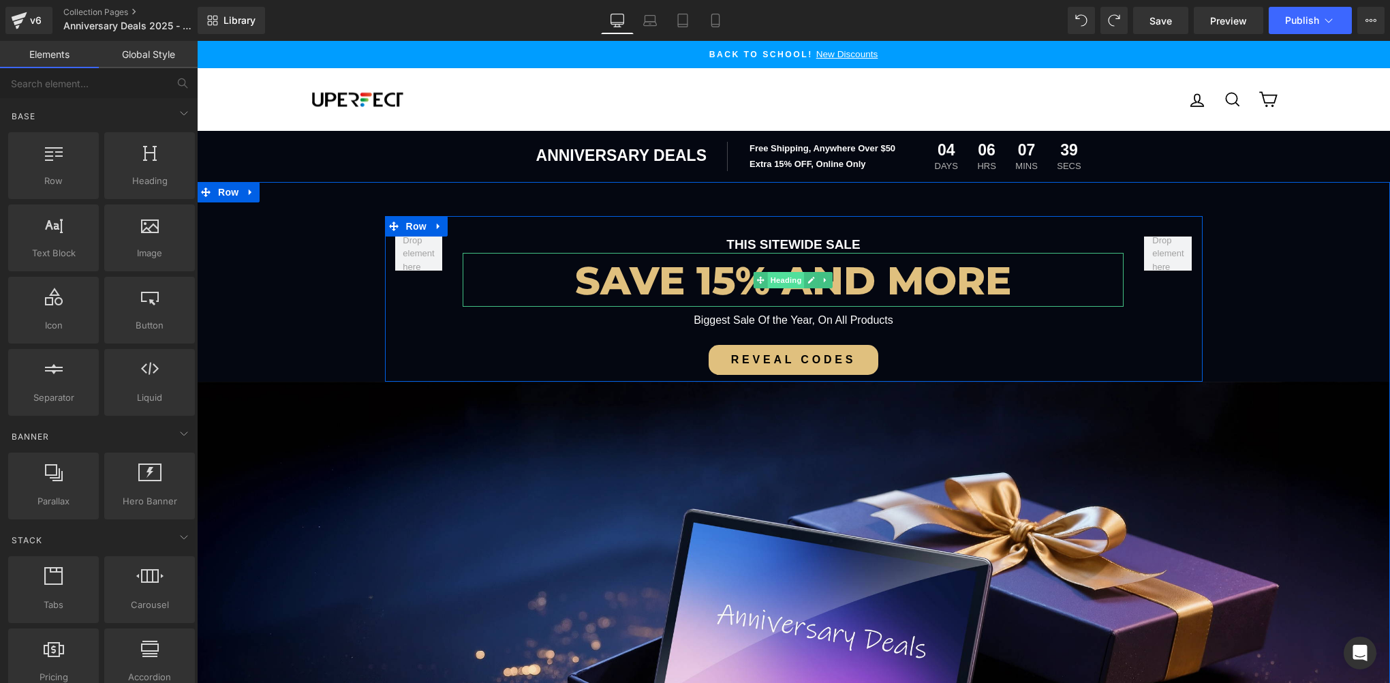
click at [781, 277] on span "Heading" at bounding box center [786, 280] width 37 height 16
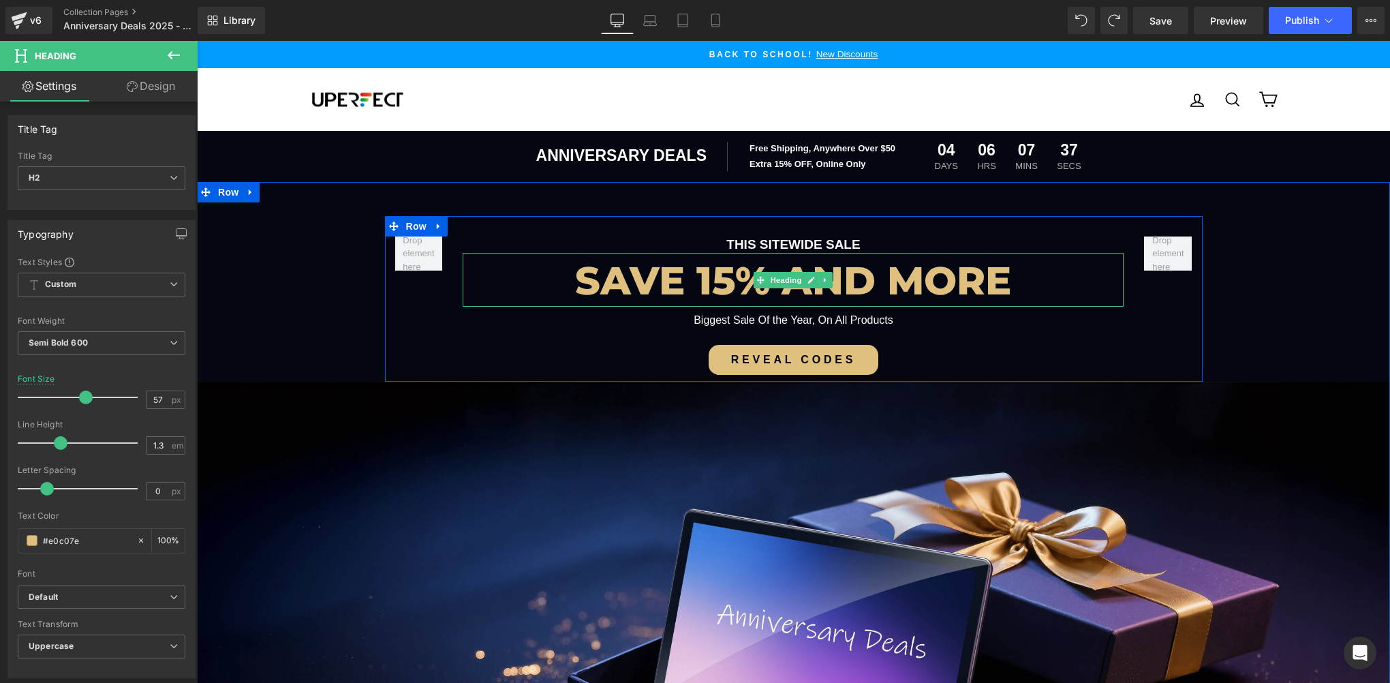
click at [685, 289] on h2 "SAVE 15% AND MORE" at bounding box center [792, 280] width 661 height 50
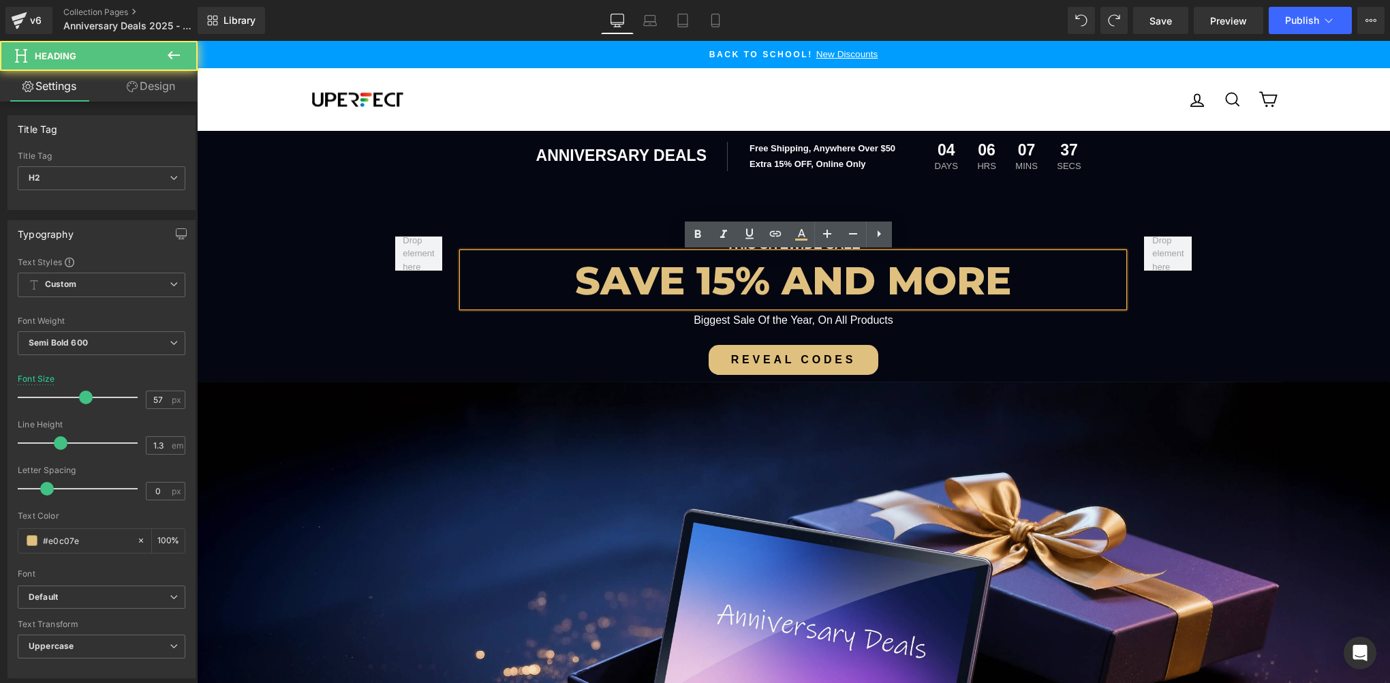
click at [697, 288] on h2 "SAVE 15% AND MORE" at bounding box center [792, 280] width 661 height 50
click at [697, 283] on h2 "SAVE 15% AND MORE" at bounding box center [792, 280] width 661 height 50
click at [683, 283] on h2 "SAVE 15% AND MORE" at bounding box center [792, 280] width 661 height 50
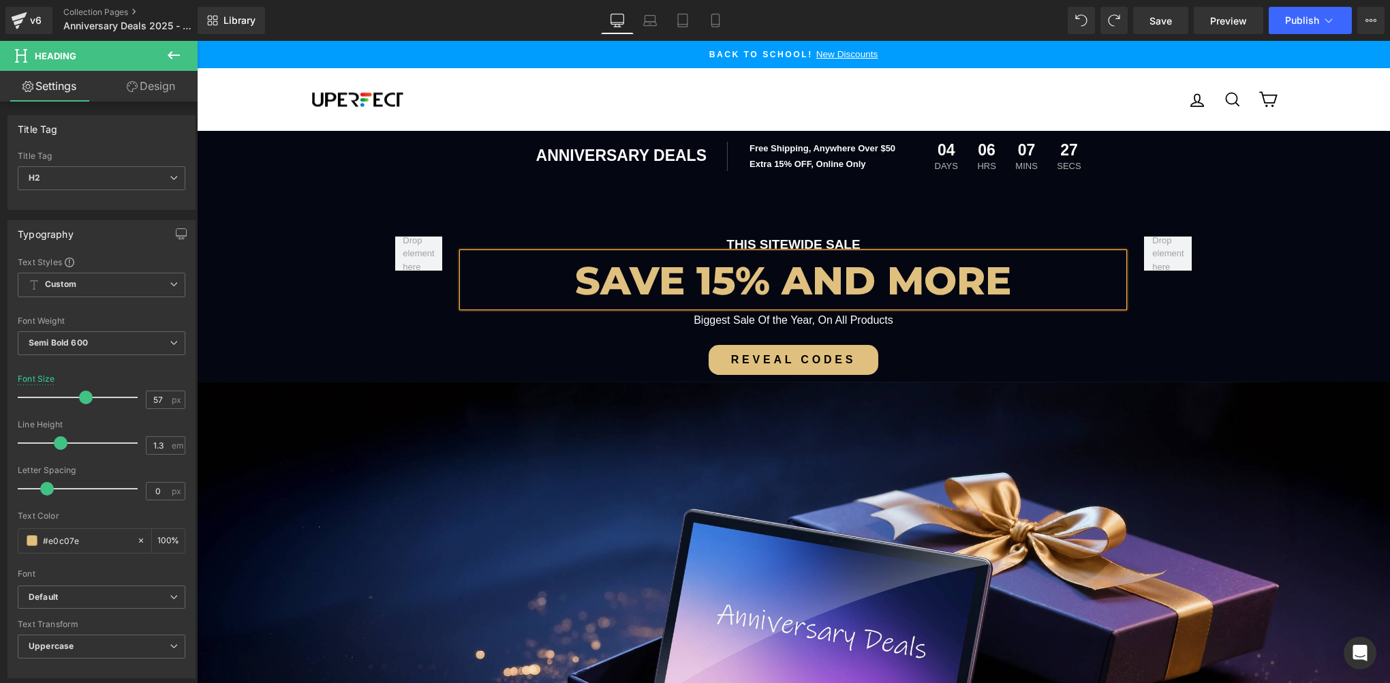
click at [197, 41] on div at bounding box center [197, 41] width 0 height 0
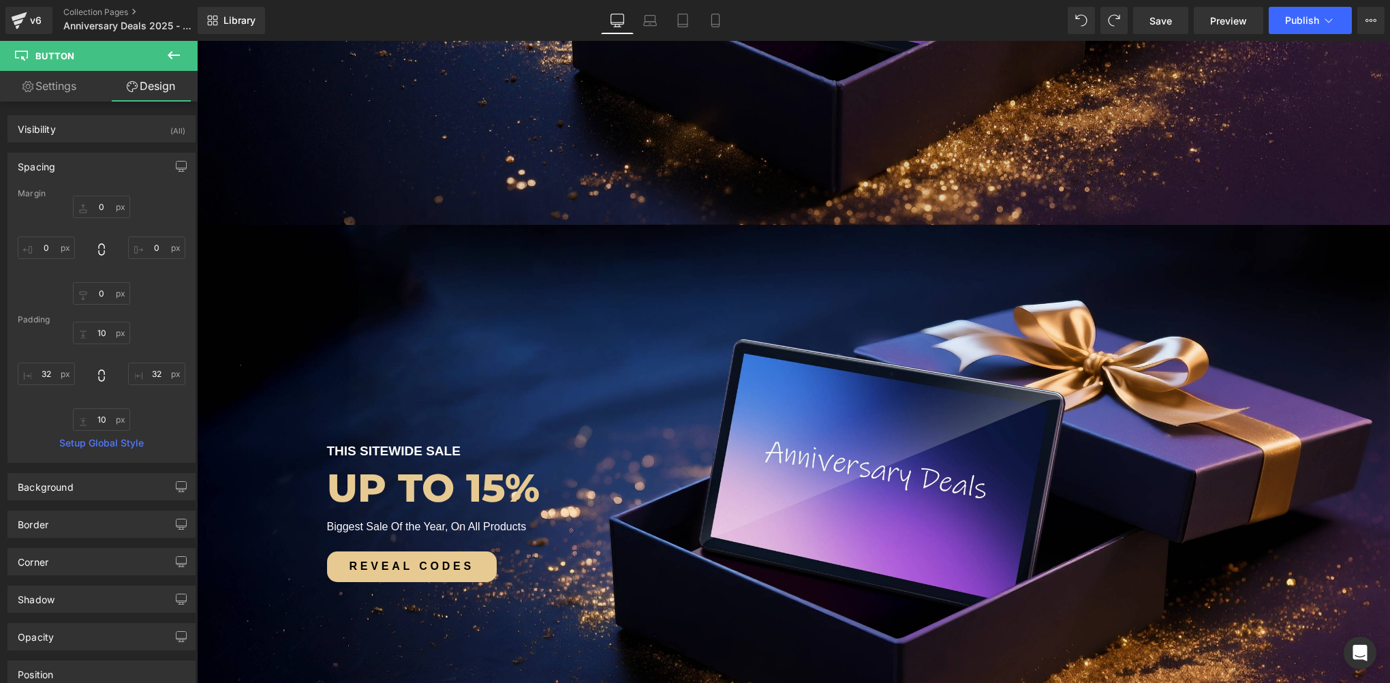
scroll to position [817, 0]
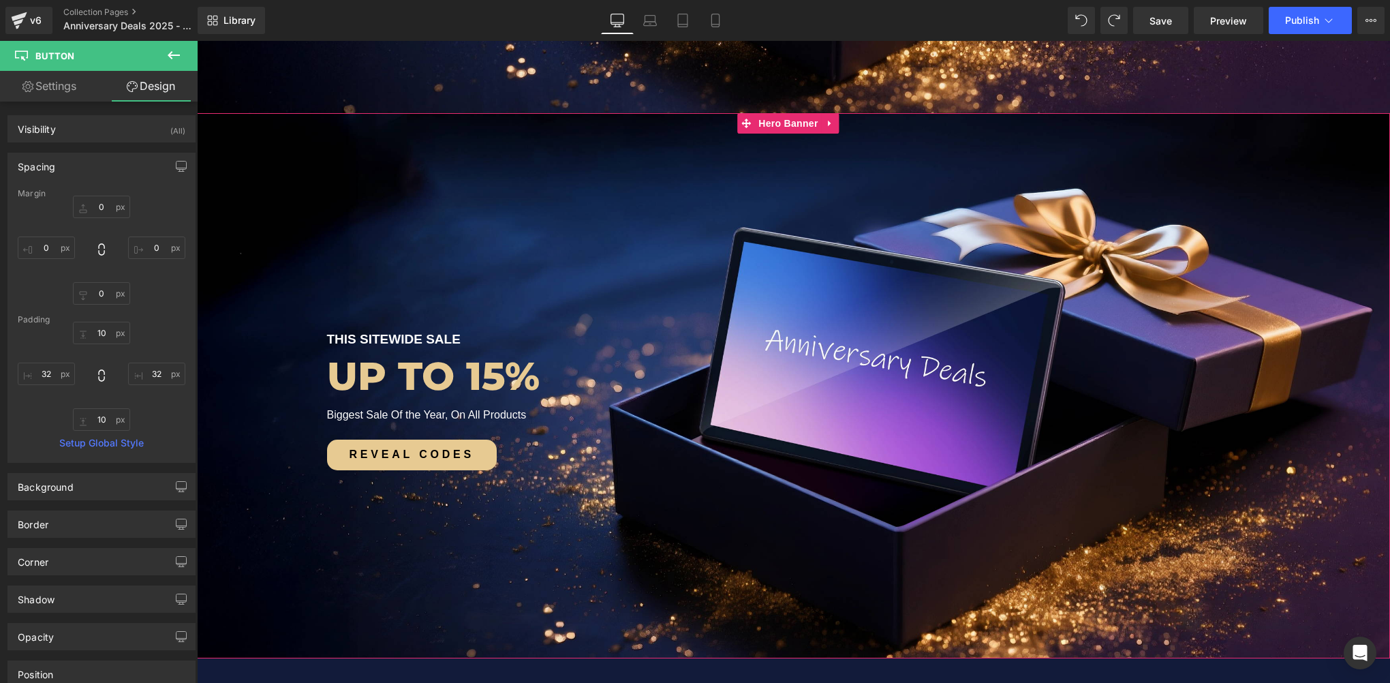
click at [394, 176] on span "THIS SITEWIDE SALE Text Block up to 15% Heading Biggest Sale Of the Year, On Al…" at bounding box center [793, 291] width 1193 height 357
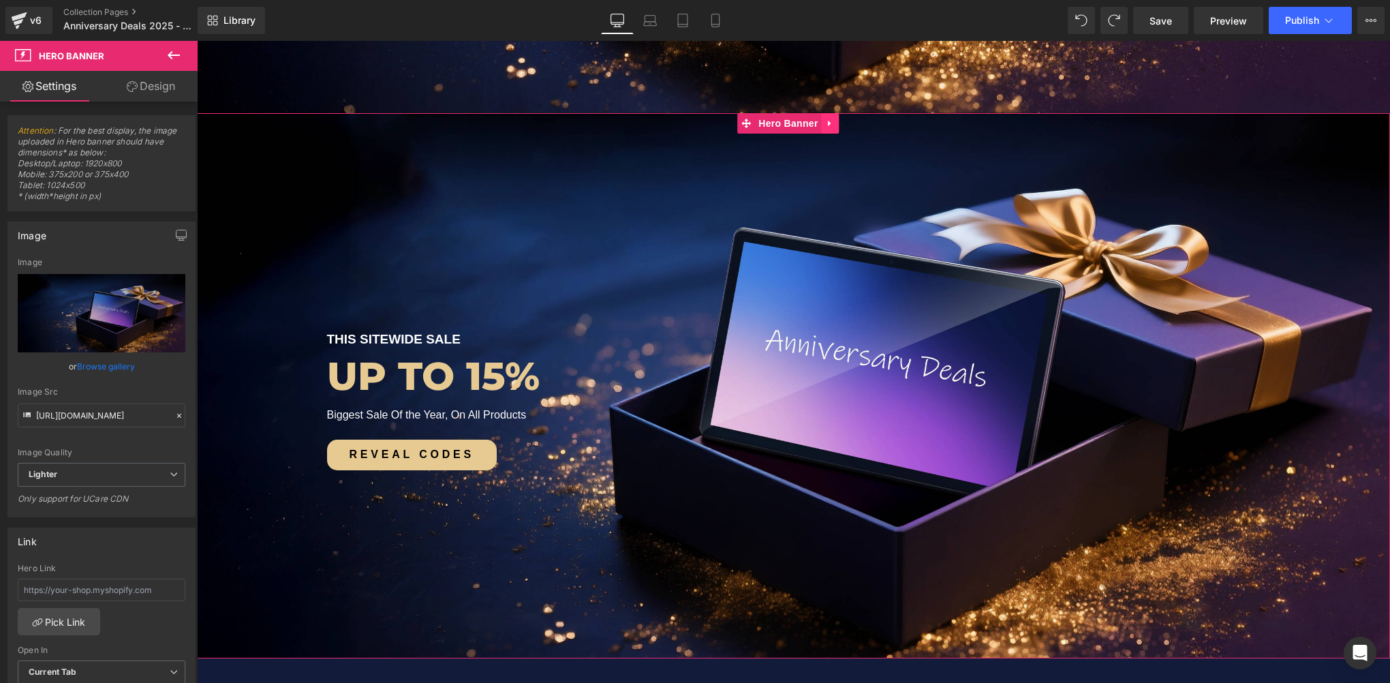
click at [831, 127] on icon at bounding box center [831, 124] width 10 height 10
click at [838, 127] on icon at bounding box center [839, 124] width 10 height 10
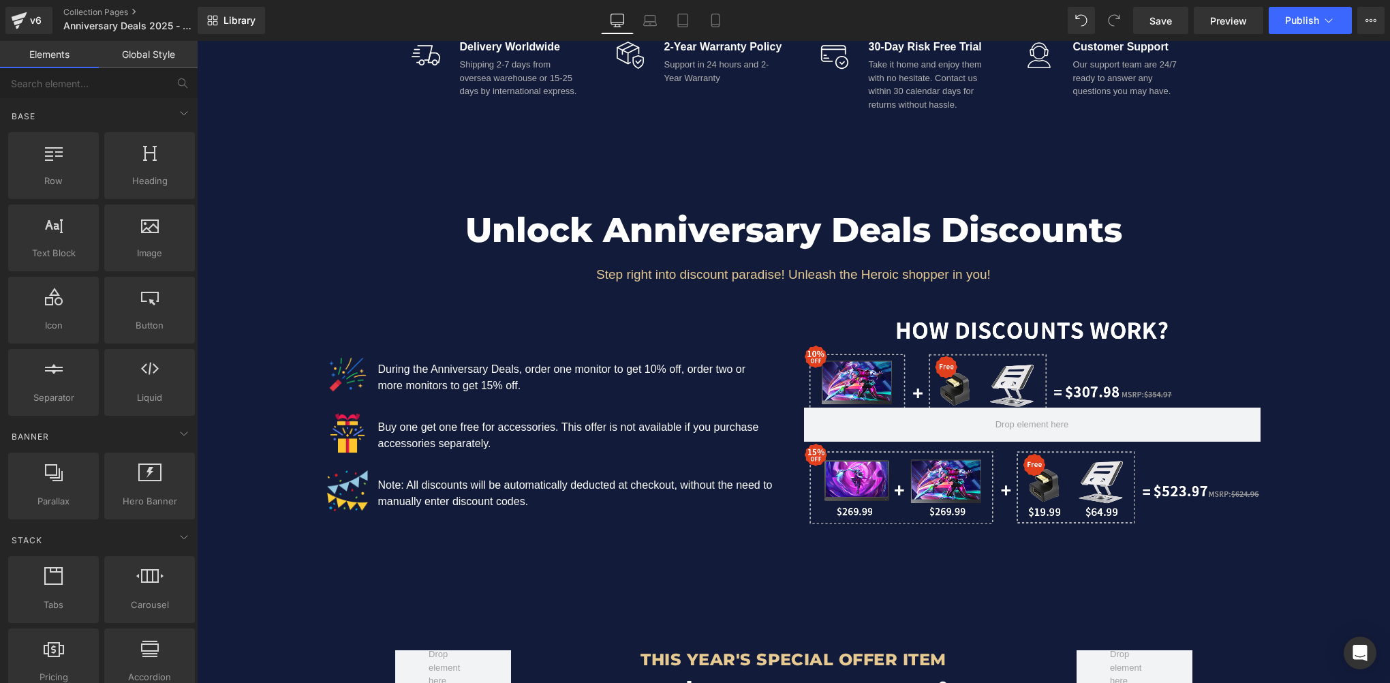
scroll to position [954, 0]
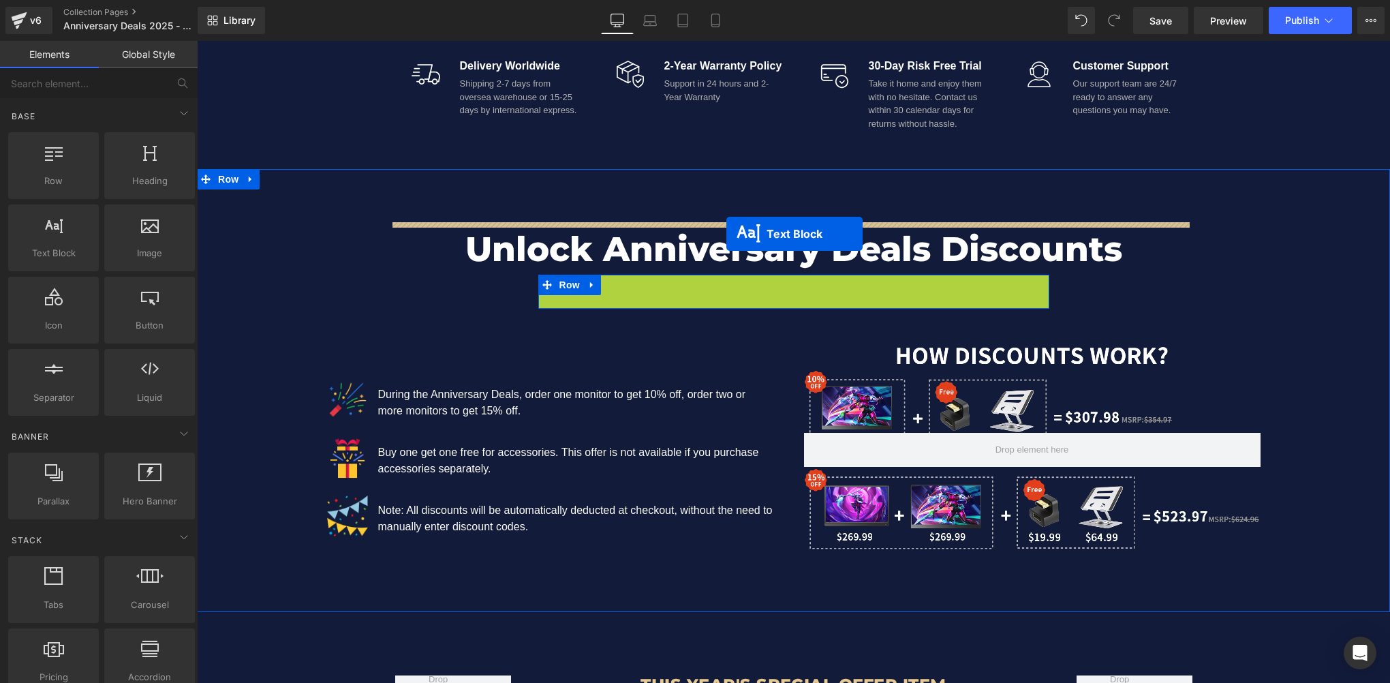
drag, startPoint x: 754, startPoint y: 285, endPoint x: 726, endPoint y: 234, distance: 58.8
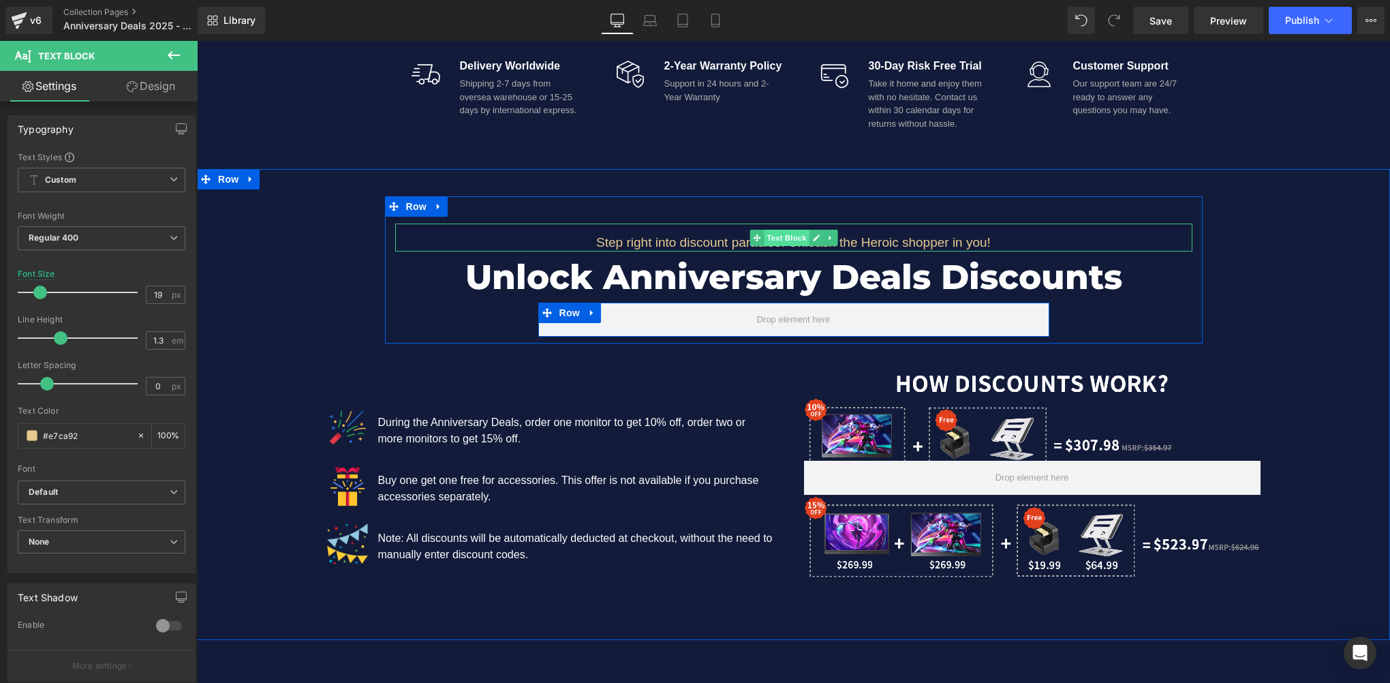
click at [777, 236] on span "Text Block" at bounding box center [786, 238] width 45 height 16
click at [158, 88] on link "Design" at bounding box center [150, 86] width 99 height 31
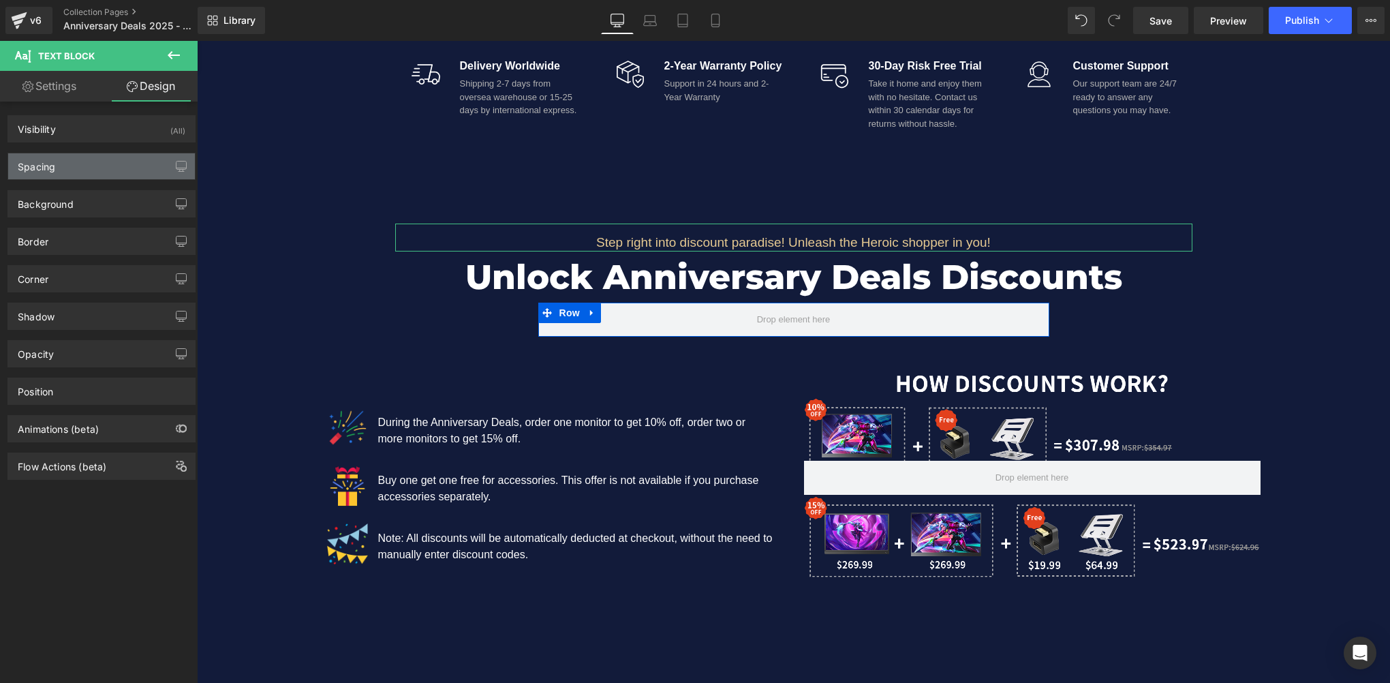
click at [79, 167] on div "Spacing" at bounding box center [101, 166] width 187 height 26
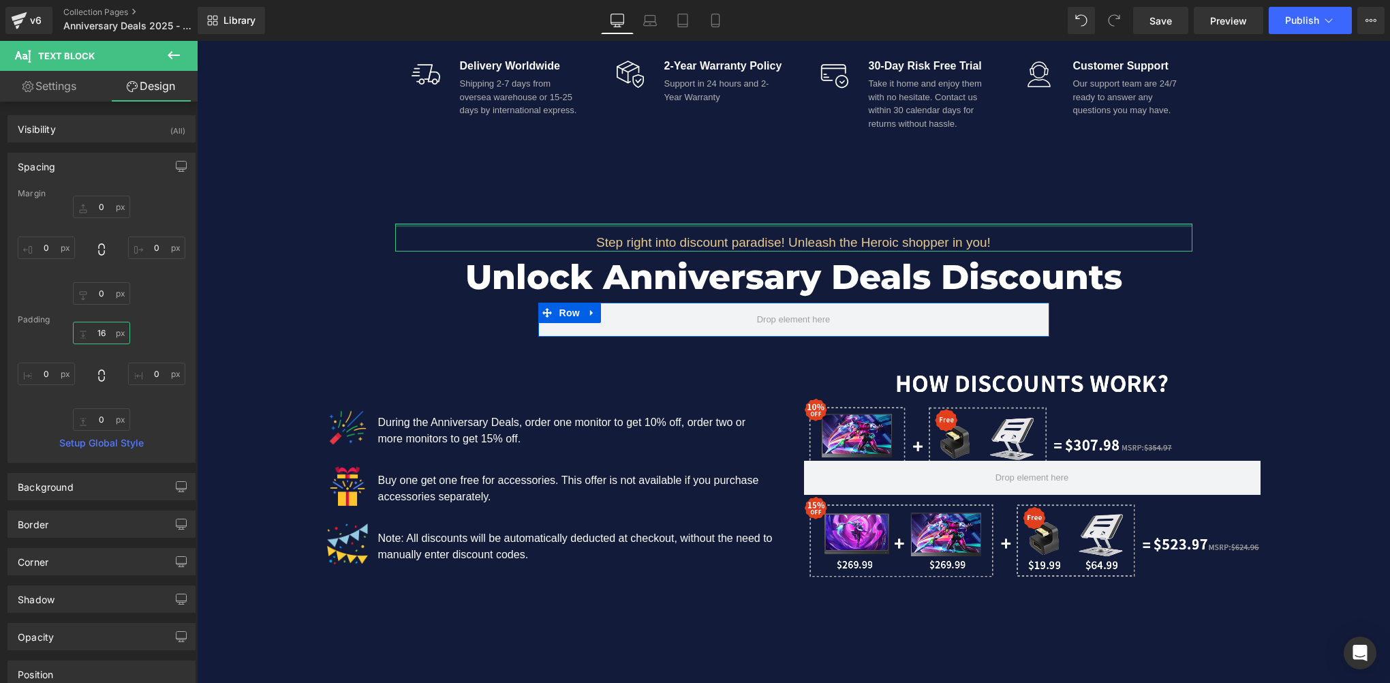
click at [104, 339] on input "16" at bounding box center [101, 332] width 57 height 22
click at [102, 421] on input "0" at bounding box center [101, 419] width 57 height 22
paste input "16"
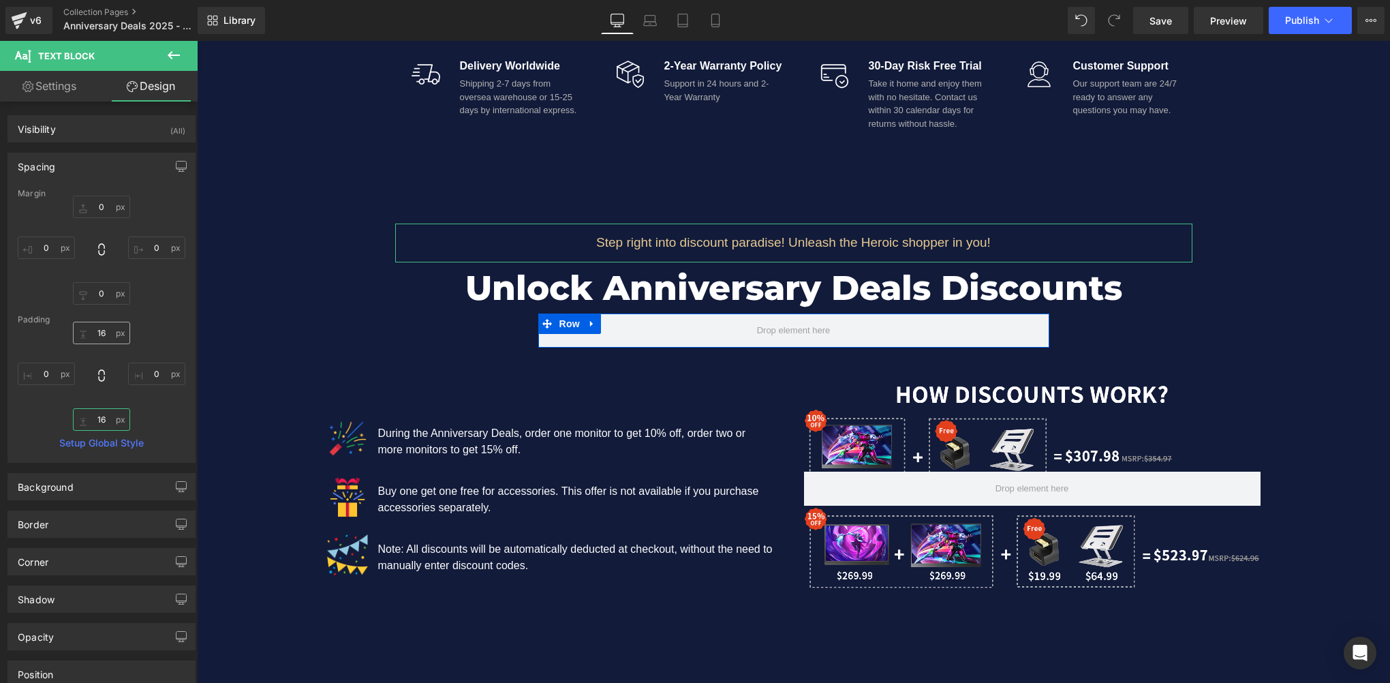
type input "16"
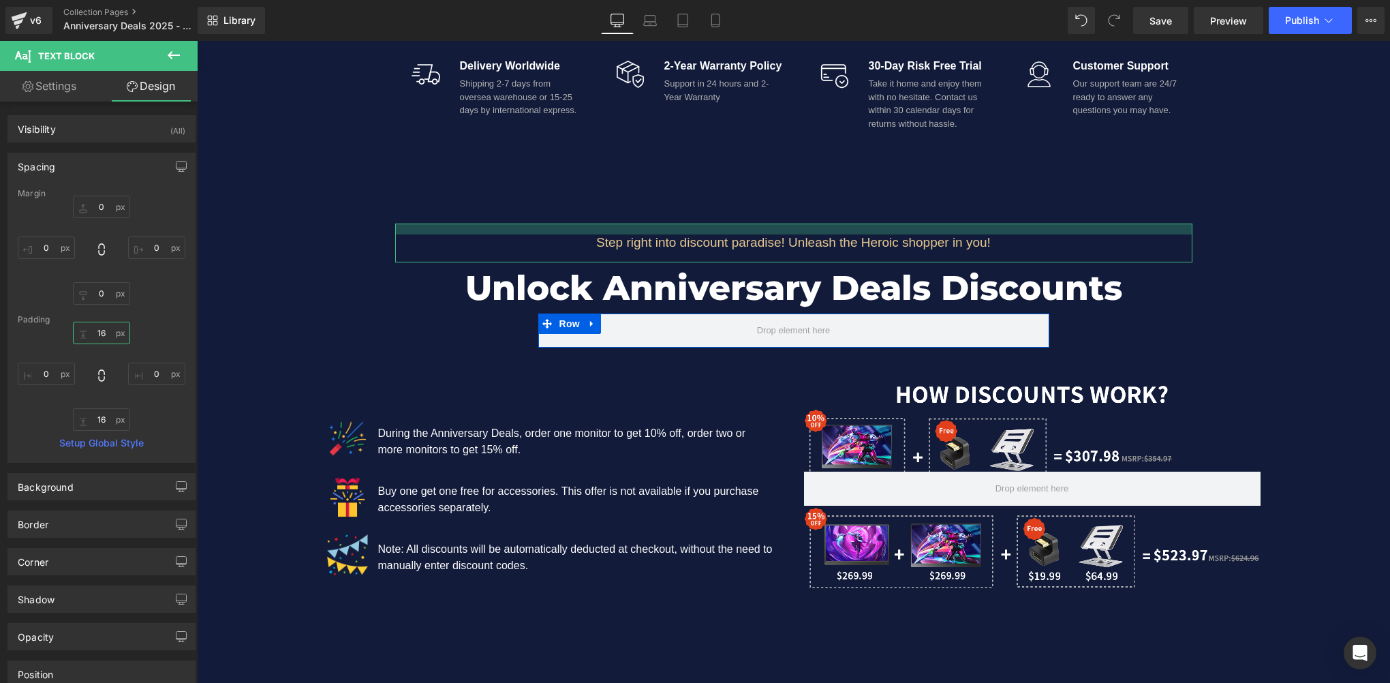
click at [107, 326] on input "16" at bounding box center [101, 332] width 57 height 22
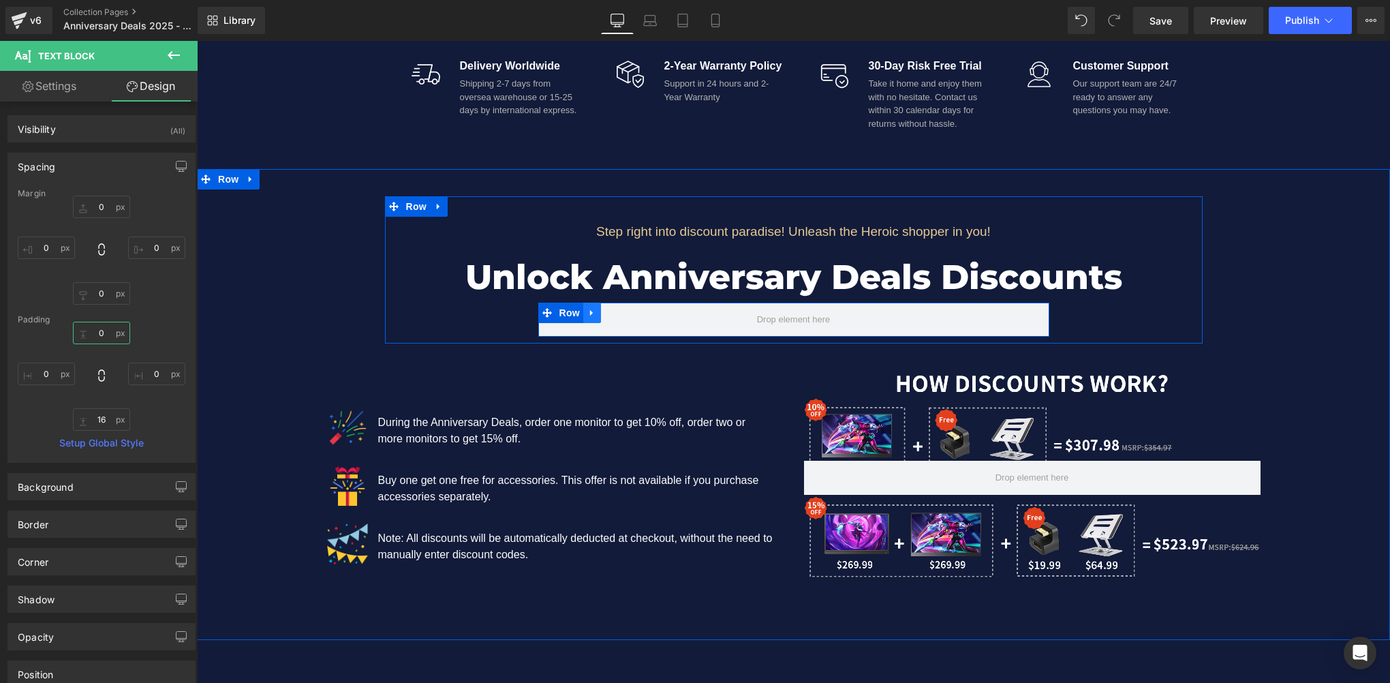
type input "0"
click at [587, 311] on icon at bounding box center [592, 313] width 10 height 10
click at [623, 309] on icon at bounding box center [628, 313] width 10 height 10
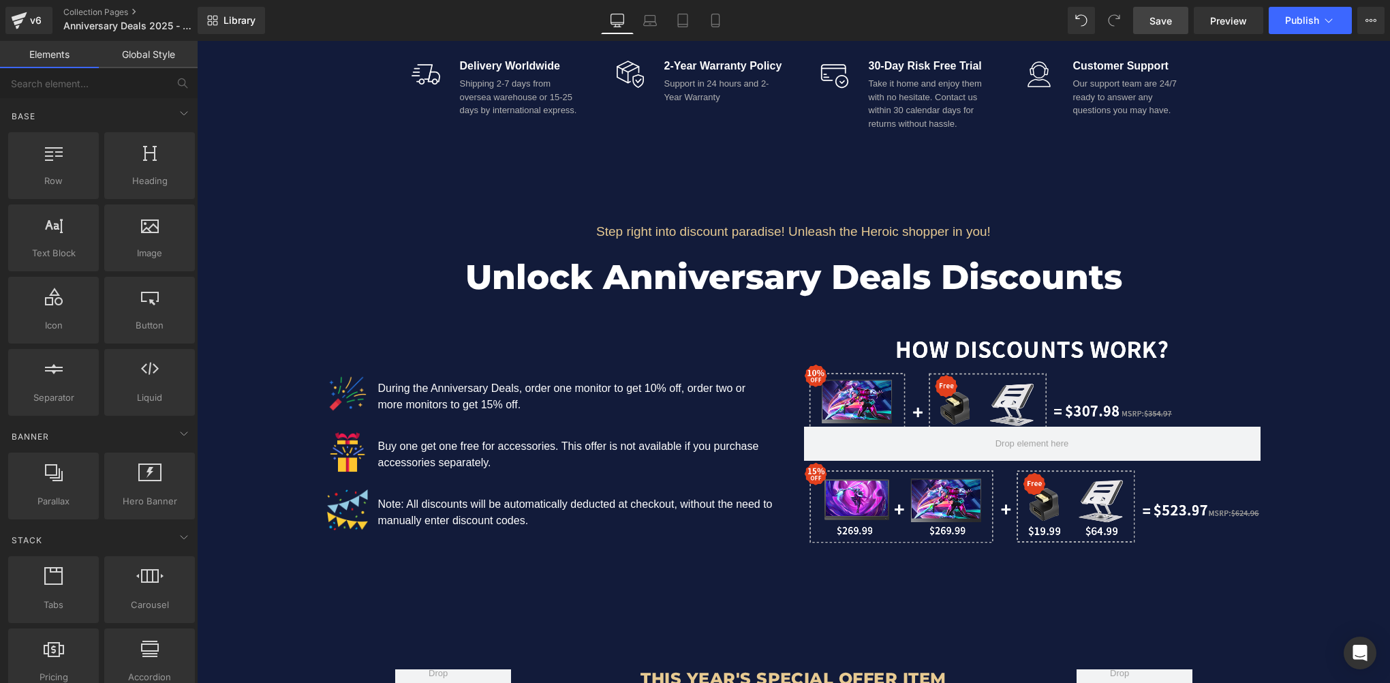
drag, startPoint x: 1175, startPoint y: 23, endPoint x: 582, endPoint y: 426, distance: 717.0
click at [1175, 23] on link "Save" at bounding box center [1160, 20] width 55 height 27
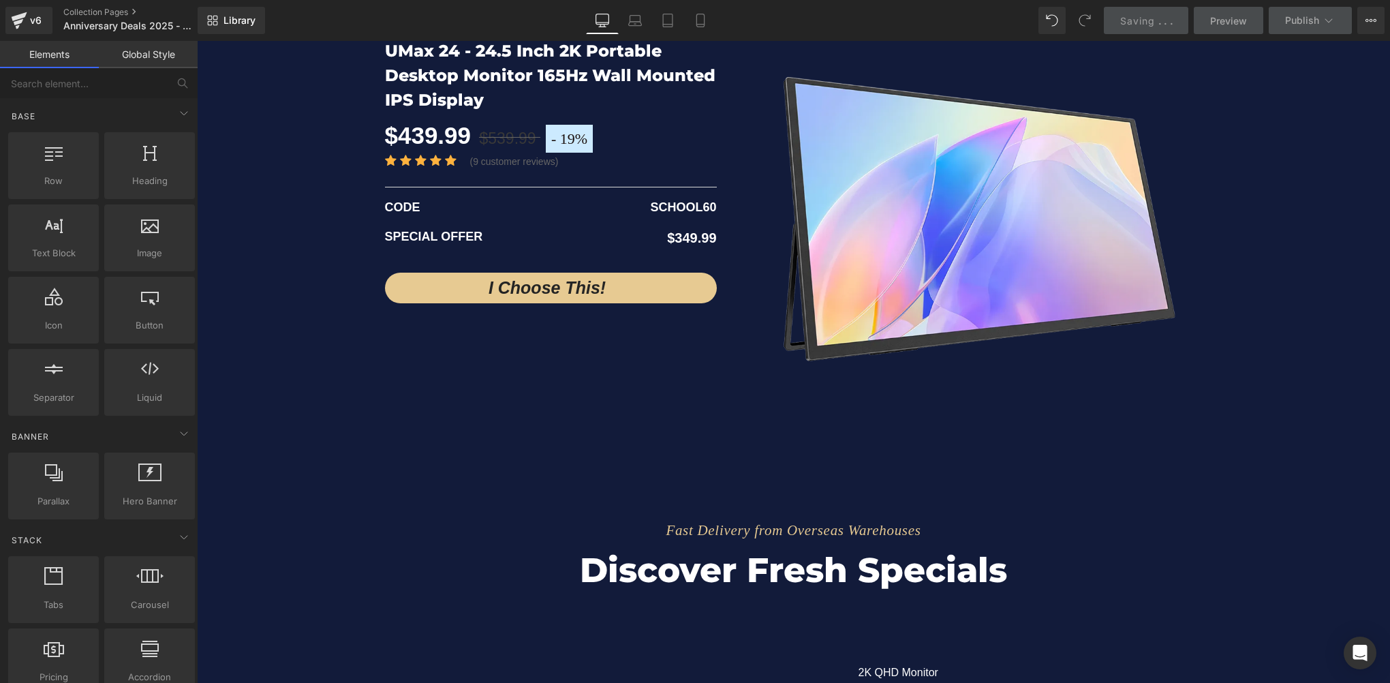
scroll to position [2452, 0]
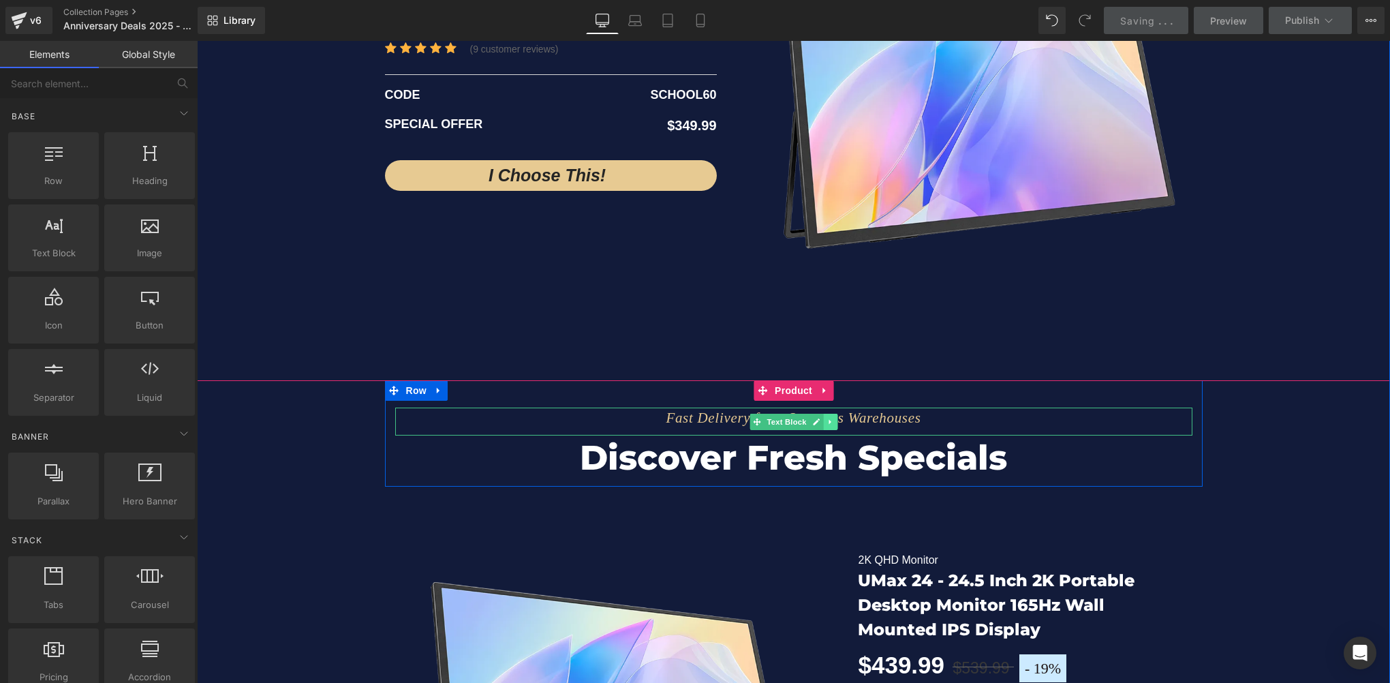
click at [827, 421] on icon at bounding box center [829, 422] width 7 height 8
click at [819, 423] on icon at bounding box center [822, 421] width 7 height 7
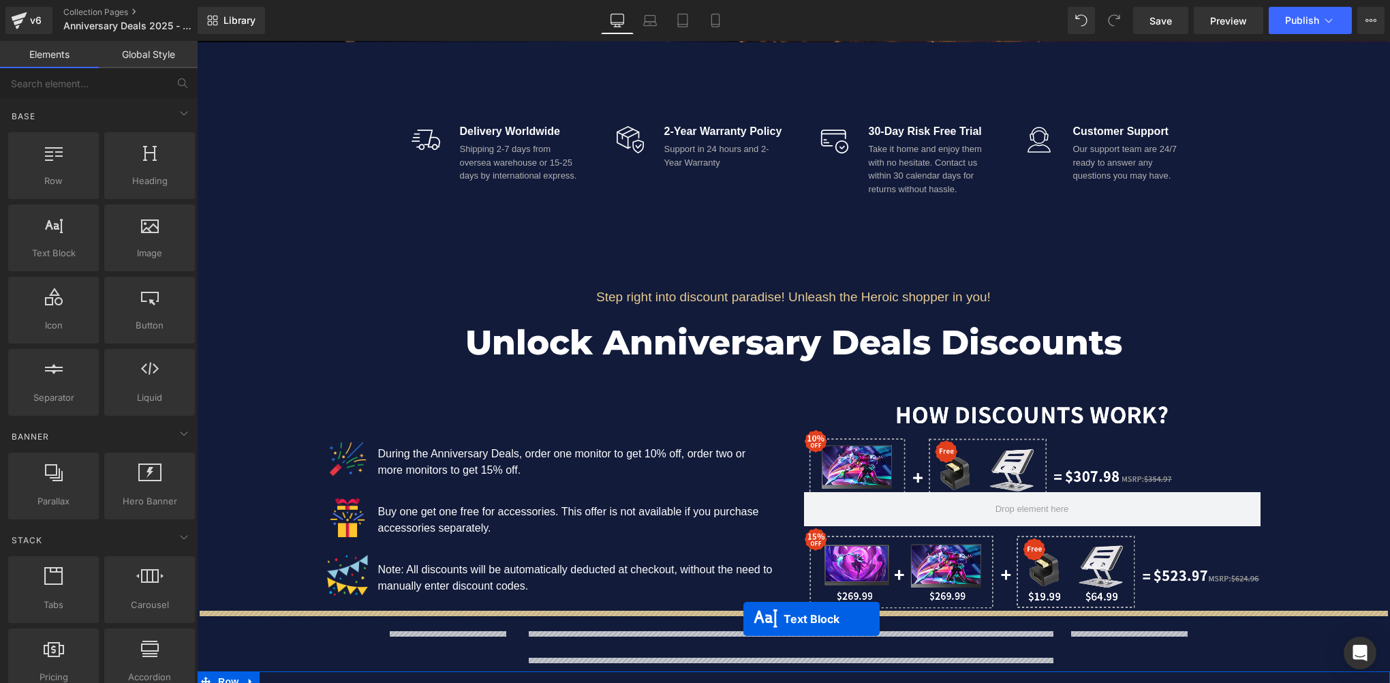
scroll to position [885, 0]
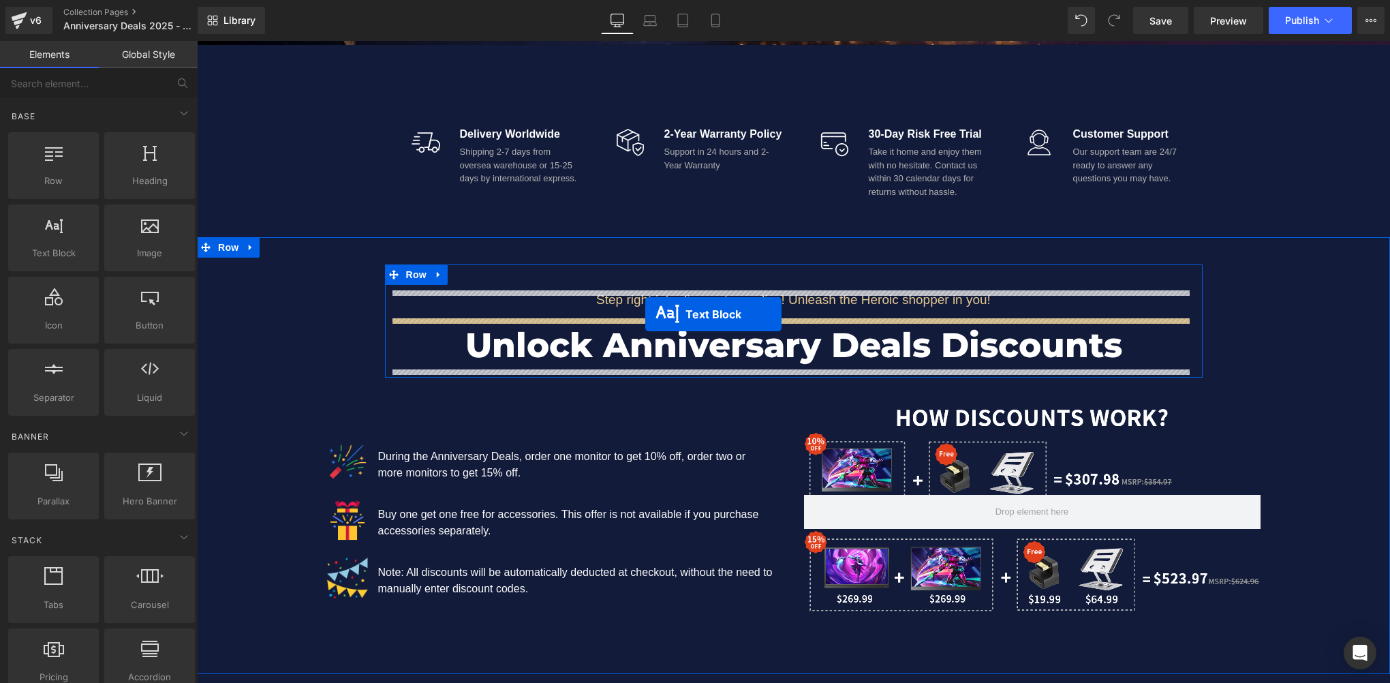
drag, startPoint x: 736, startPoint y: 420, endPoint x: 645, endPoint y: 314, distance: 140.1
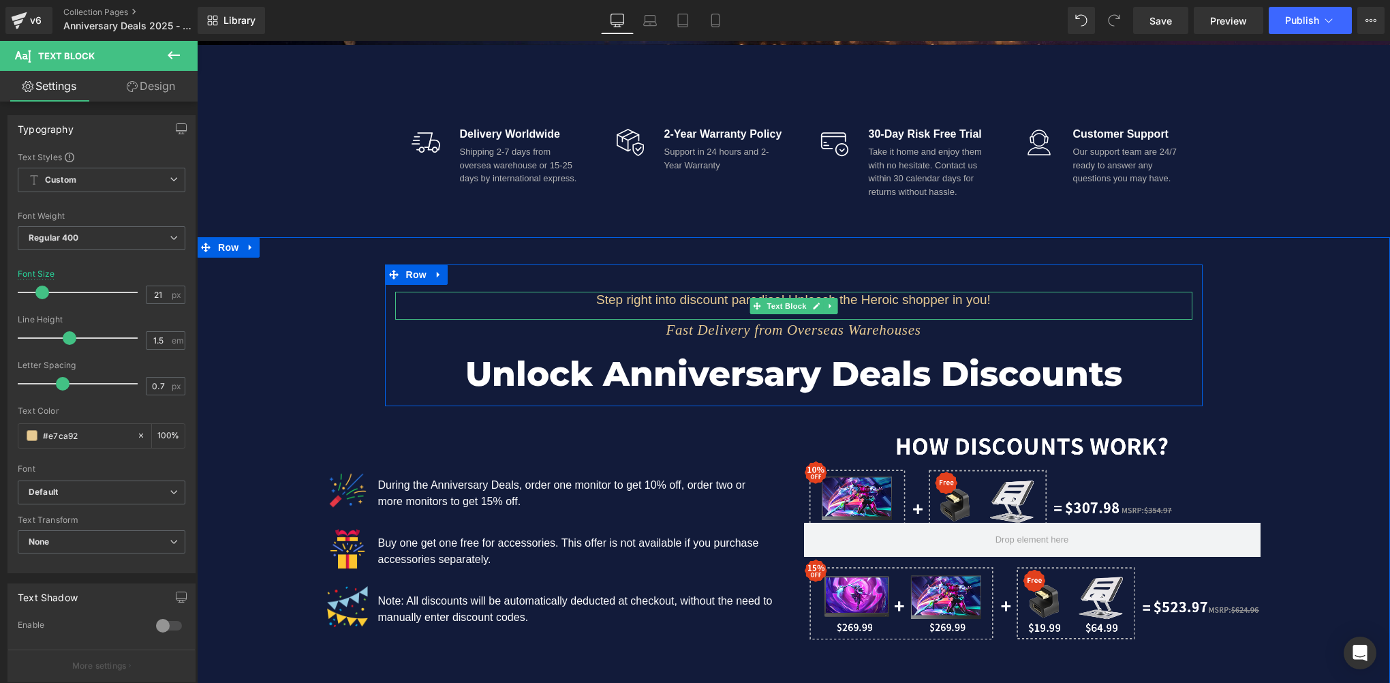
click at [650, 298] on p "Step right into discount paradise! Unleash the Heroic shopper in you!" at bounding box center [793, 300] width 797 height 17
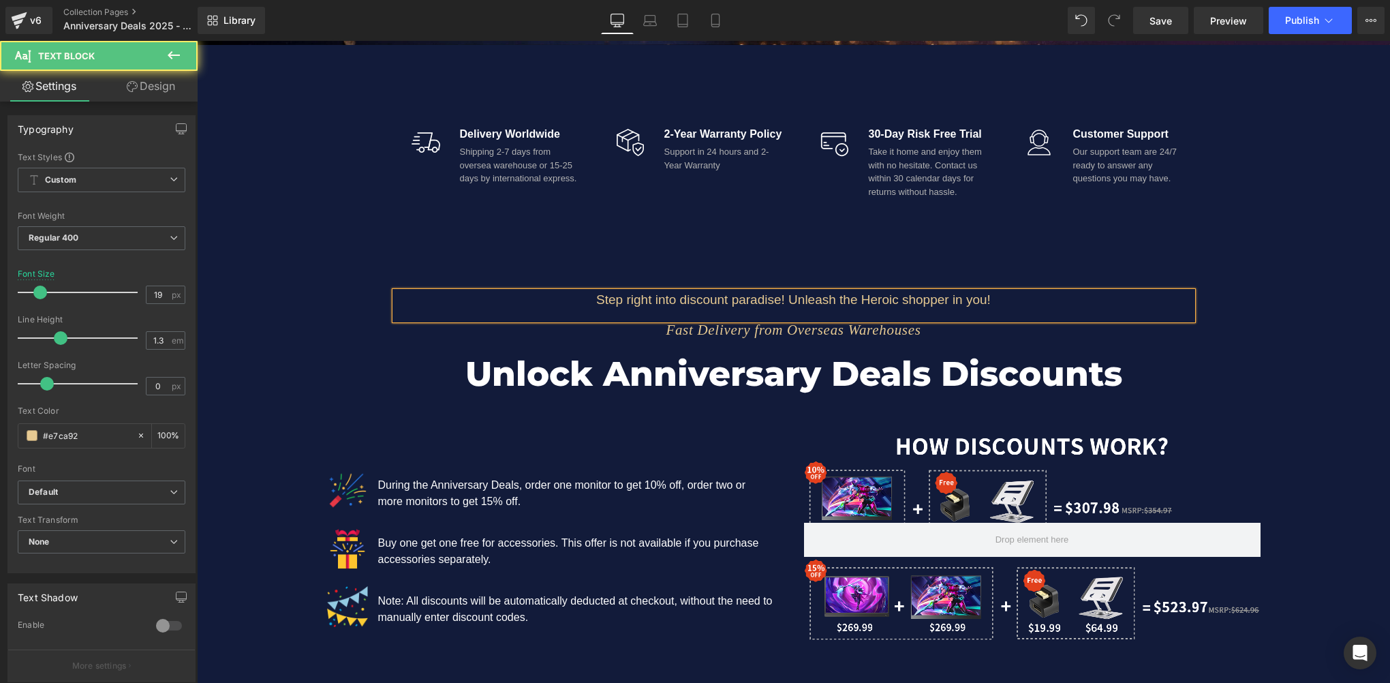
click at [676, 298] on p "Step right into discount paradise! Unleash the Heroic shopper in you!" at bounding box center [793, 300] width 797 height 17
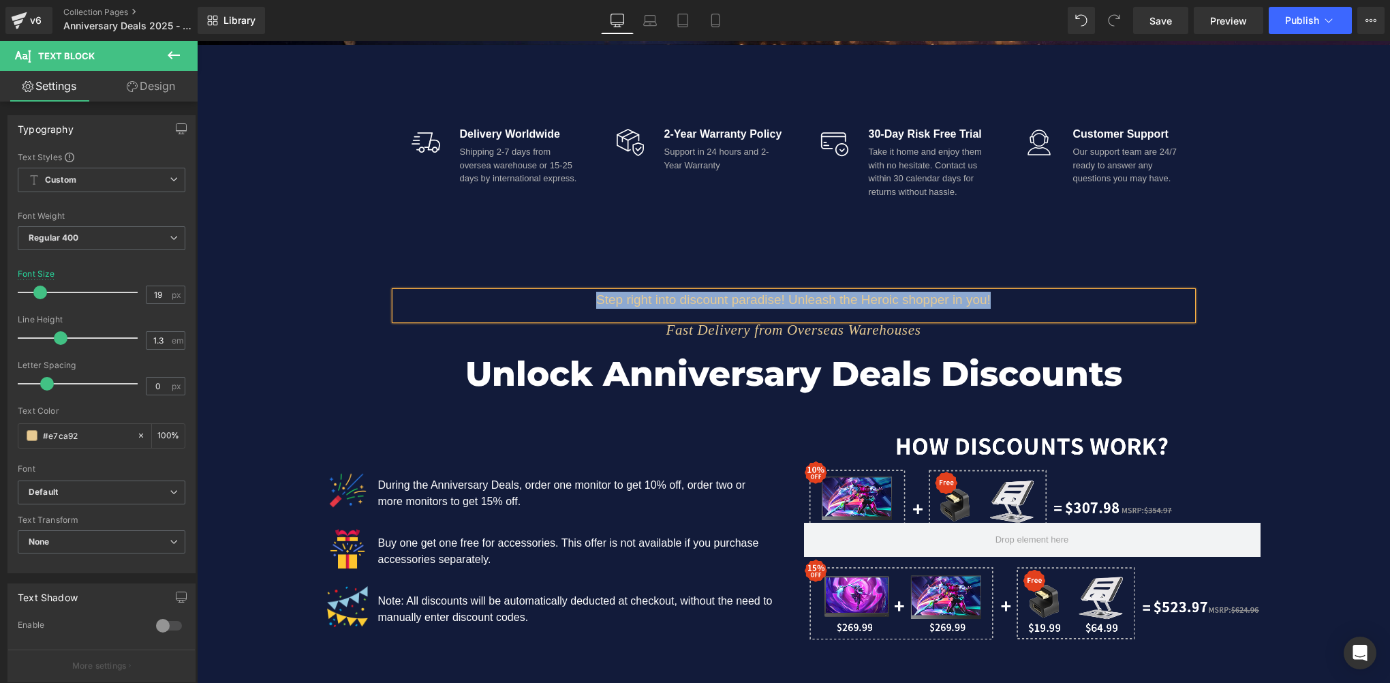
copy p "Step right into discount paradise! Unleash the Heroic shopper in you!"
click at [920, 334] on icon "Fast Delivery from Overseas Warehouses" at bounding box center [792, 329] width 255 height 16
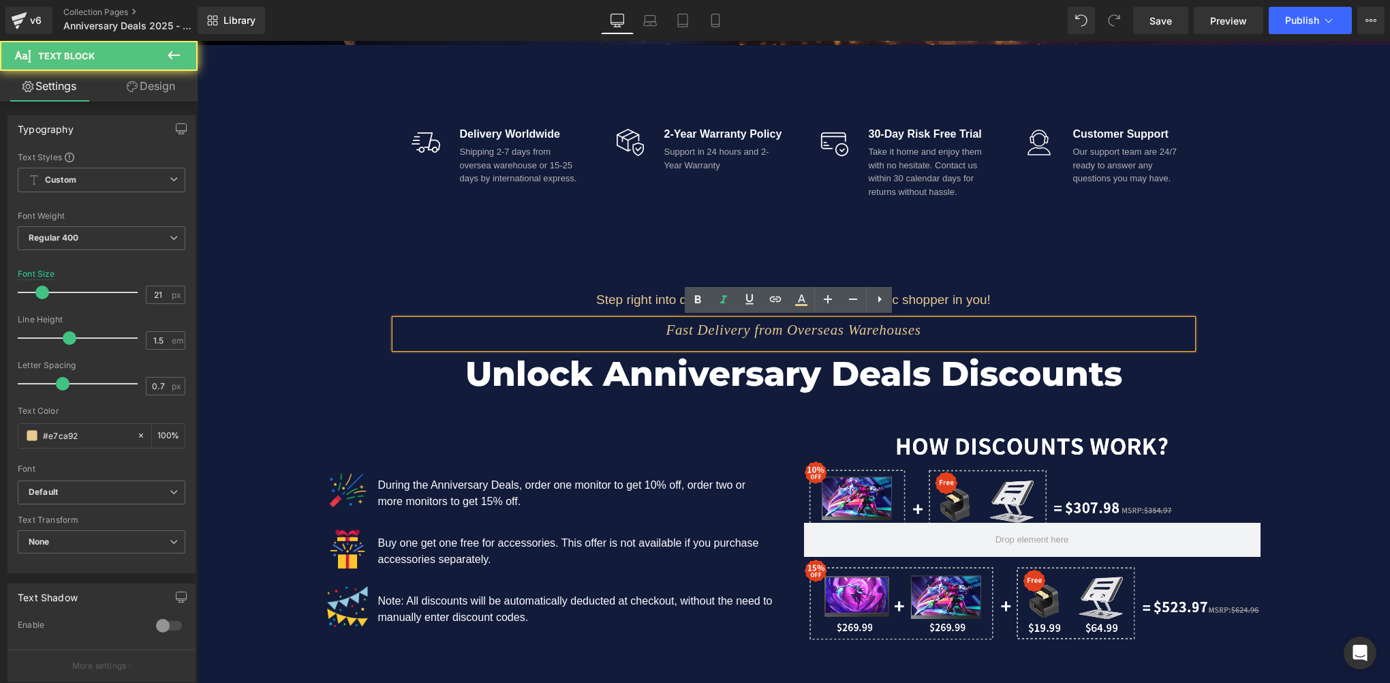
click at [945, 329] on p "Fast Delivery from Overseas Warehouses" at bounding box center [793, 330] width 797 height 22
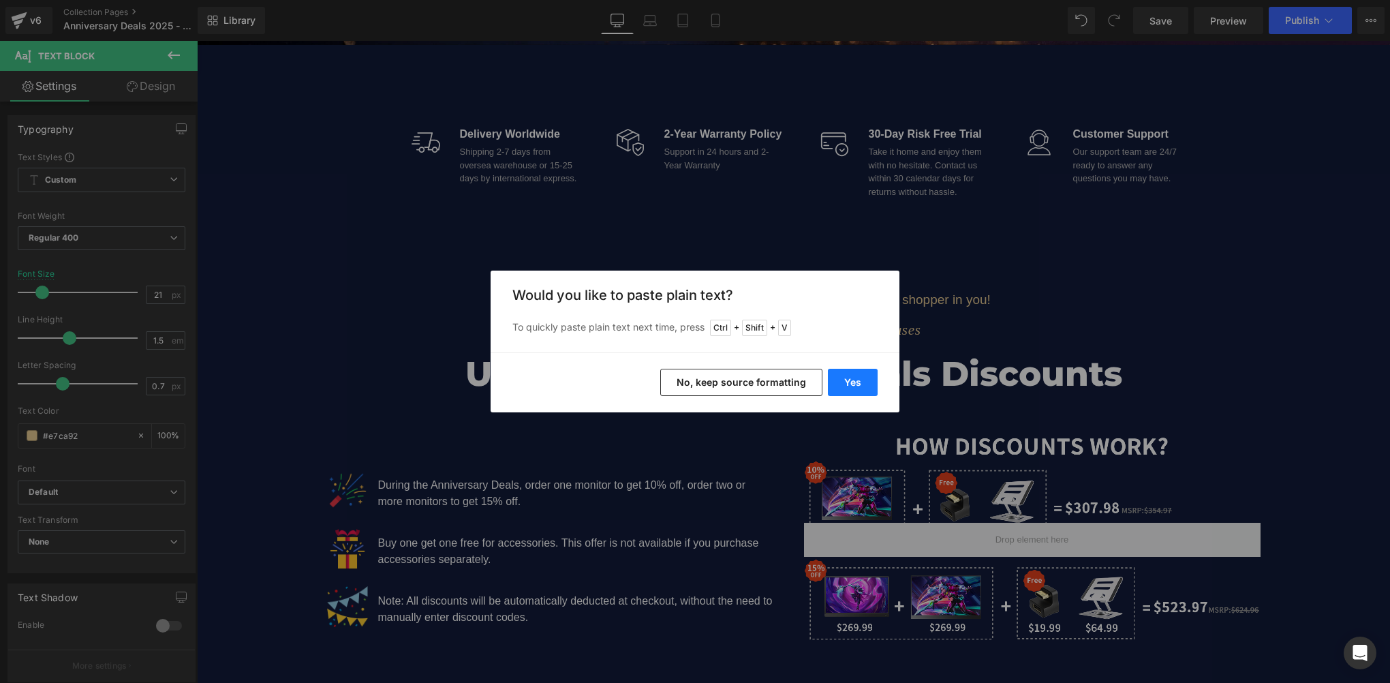
click at [866, 376] on button "Yes" at bounding box center [853, 381] width 50 height 27
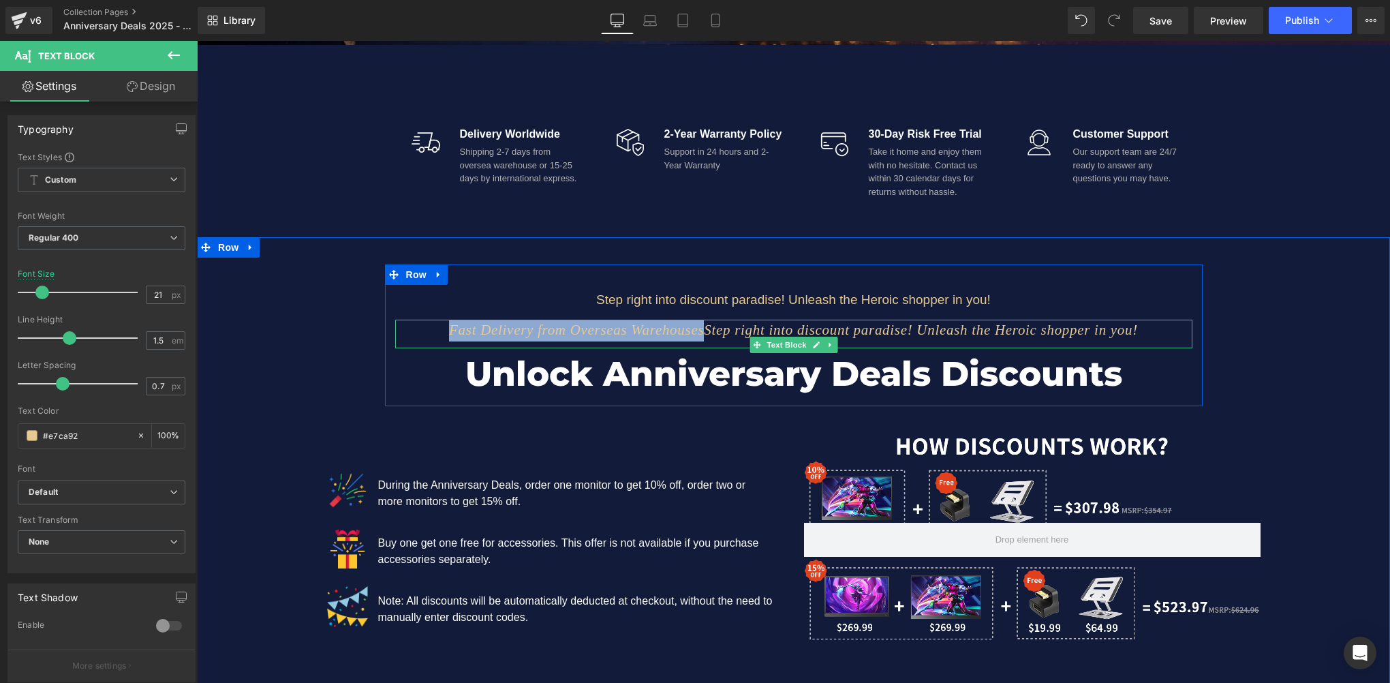
drag, startPoint x: 702, startPoint y: 328, endPoint x: 405, endPoint y: 329, distance: 297.0
click at [449, 329] on icon "Fast Delivery from Overseas WarehousesStep right into discount paradise! Unleas…" at bounding box center [793, 329] width 689 height 16
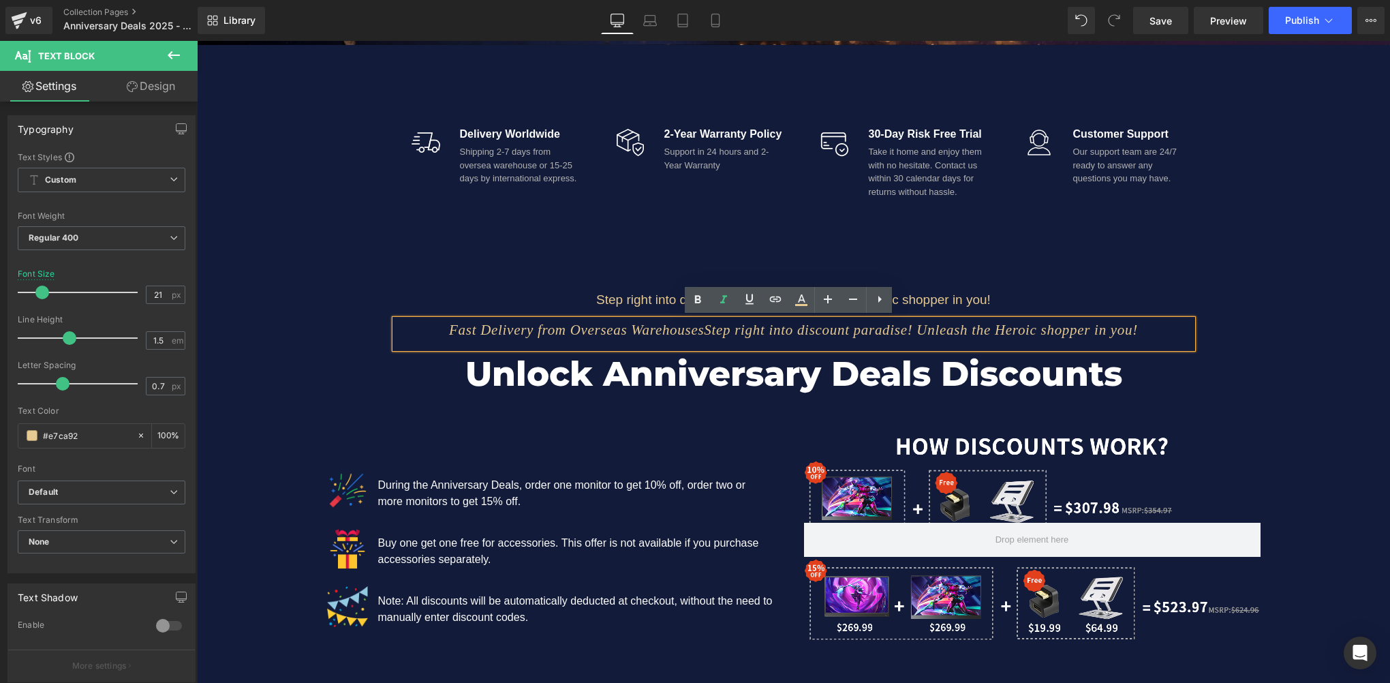
drag, startPoint x: 405, startPoint y: 329, endPoint x: 754, endPoint y: 329, distance: 349.4
click at [754, 329] on icon "Fast Delivery from Overseas WarehousesStep right into discount paradise! Unleas…" at bounding box center [793, 329] width 689 height 16
drag, startPoint x: 705, startPoint y: 326, endPoint x: 417, endPoint y: 338, distance: 288.4
click at [449, 338] on icon "Fast Delivery from Overseas WarehousesStep right into discount paradise! Unleas…" at bounding box center [793, 329] width 689 height 16
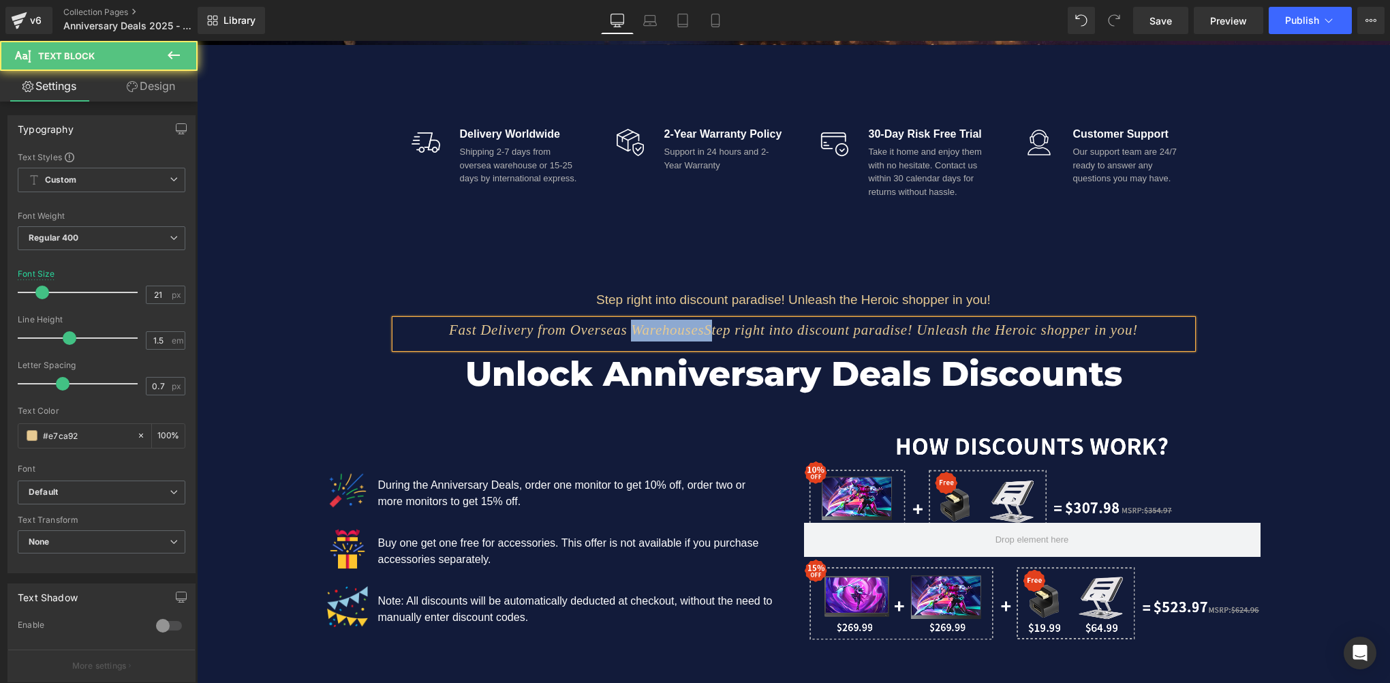
drag, startPoint x: 706, startPoint y: 328, endPoint x: 614, endPoint y: 335, distance: 91.6
click at [613, 335] on icon "Fast Delivery from Overseas WarehousesStep right into discount paradise! Unleas…" at bounding box center [793, 329] width 689 height 16
click at [713, 341] on p "Fast Delivery from Overseas WarehousesStep right into discount paradise! Unleas…" at bounding box center [793, 330] width 797 height 22
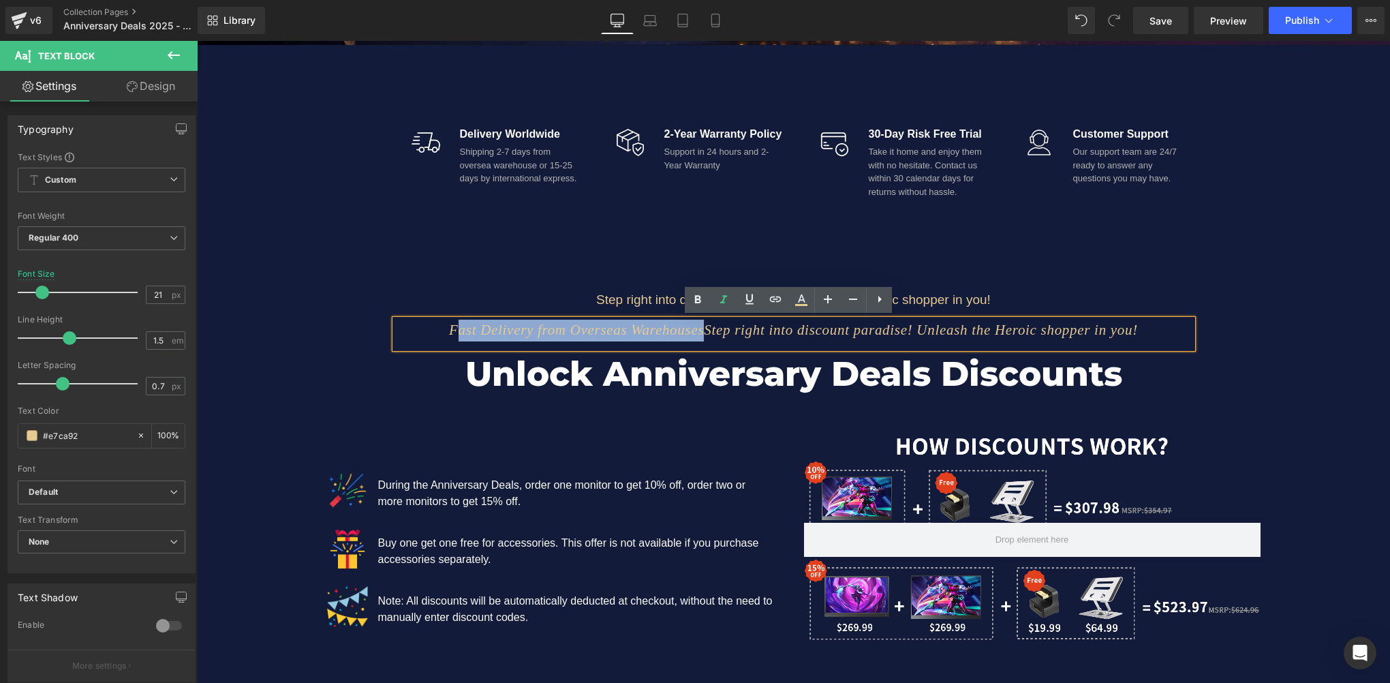
drag, startPoint x: 703, startPoint y: 331, endPoint x: 409, endPoint y: 331, distance: 293.6
click at [449, 331] on icon "Fast Delivery from Overseas WarehousesStep right into discount paradise! Unleas…" at bounding box center [793, 329] width 689 height 16
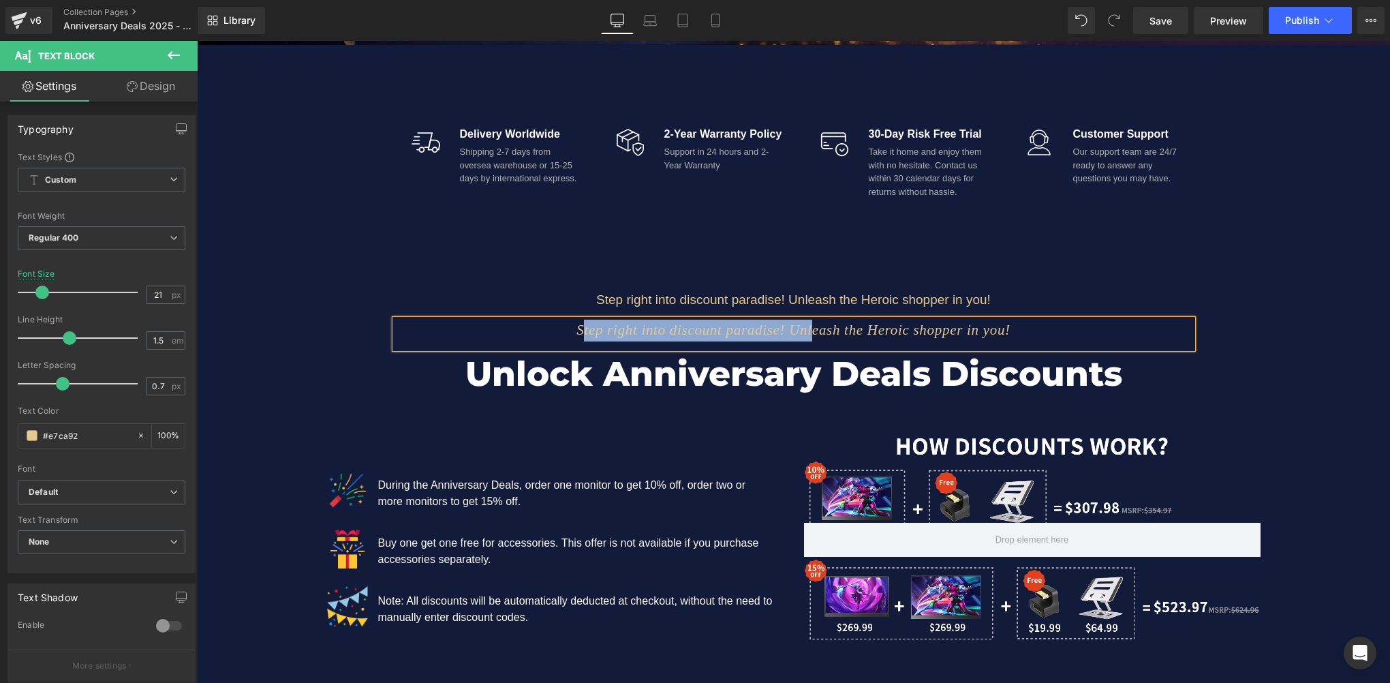
click at [1232, 351] on div "Step right into discount paradise! Unleash the Heroic shopper in you! Text Bloc…" at bounding box center [793, 455] width 1193 height 383
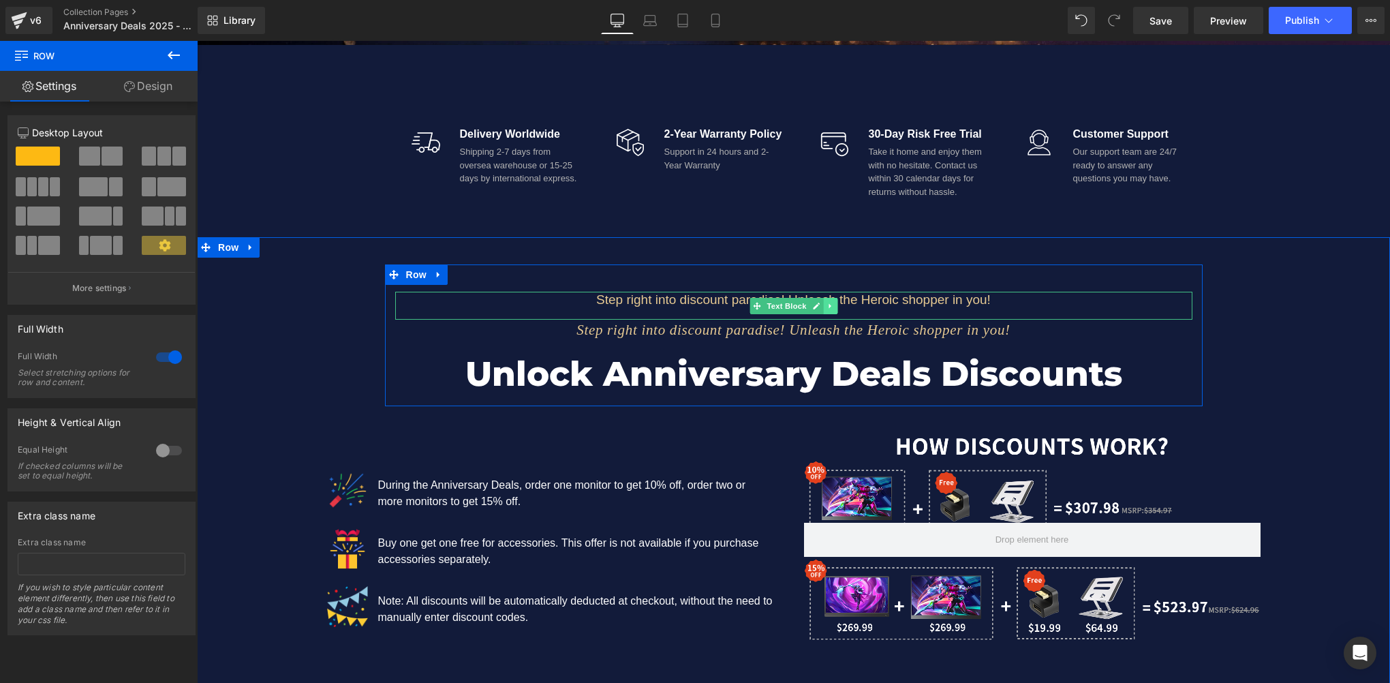
click at [828, 301] on link at bounding box center [830, 306] width 14 height 16
click at [833, 302] on icon at bounding box center [836, 305] width 7 height 7
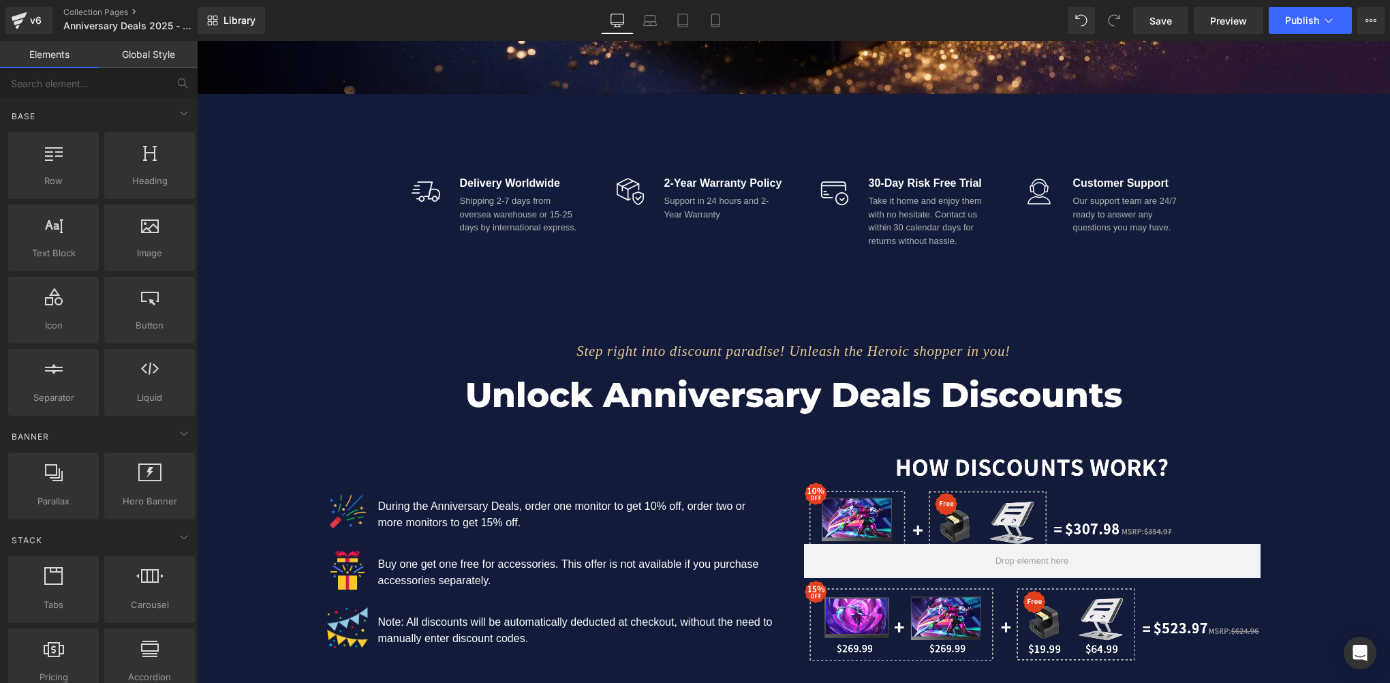
scroll to position [817, 0]
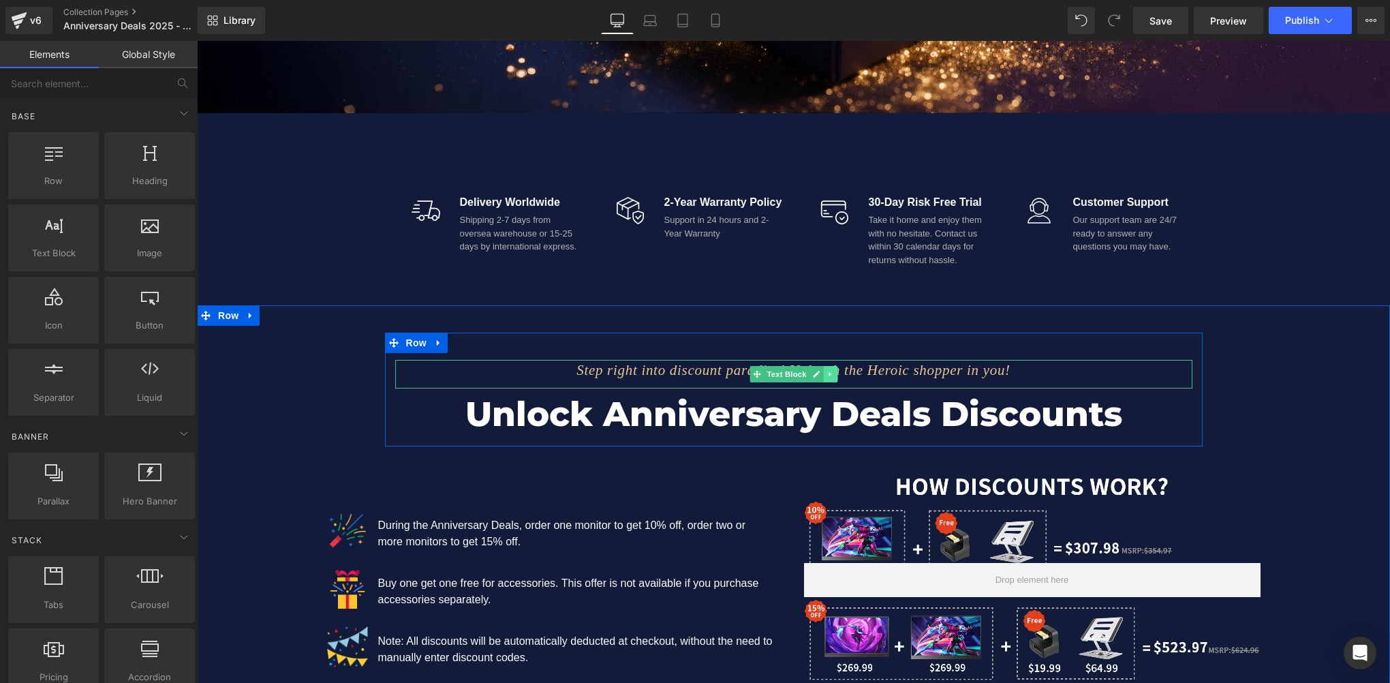
click at [826, 375] on icon at bounding box center [829, 374] width 7 height 8
click at [819, 375] on icon at bounding box center [822, 373] width 7 height 7
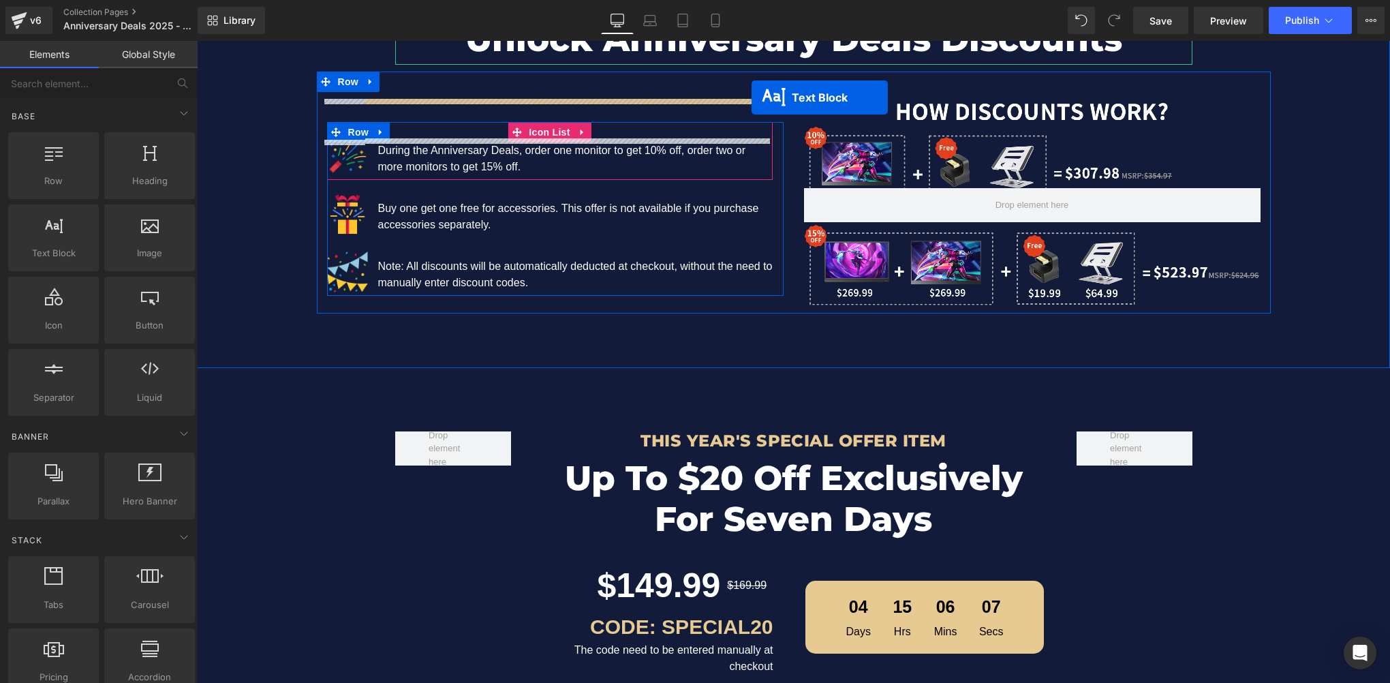
scroll to position [1294, 0]
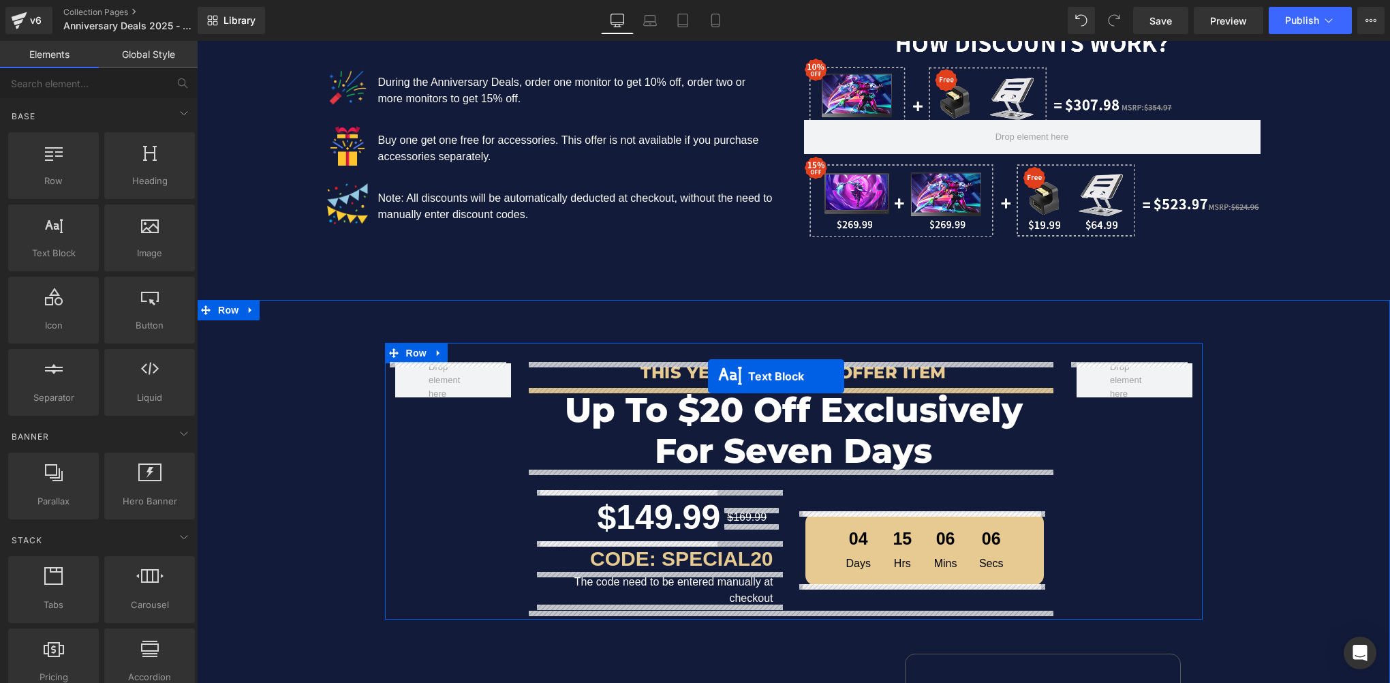
drag, startPoint x: 750, startPoint y: 265, endPoint x: 708, endPoint y: 376, distance: 118.8
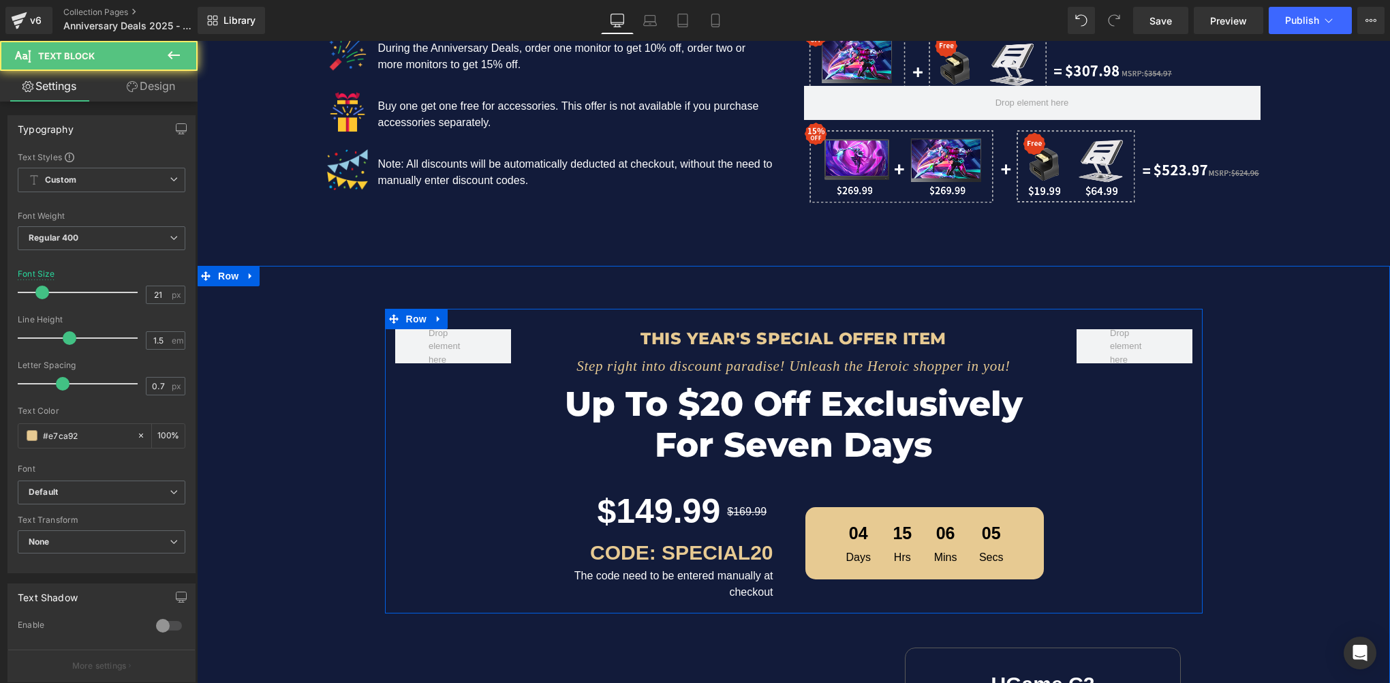
scroll to position [1260, 0]
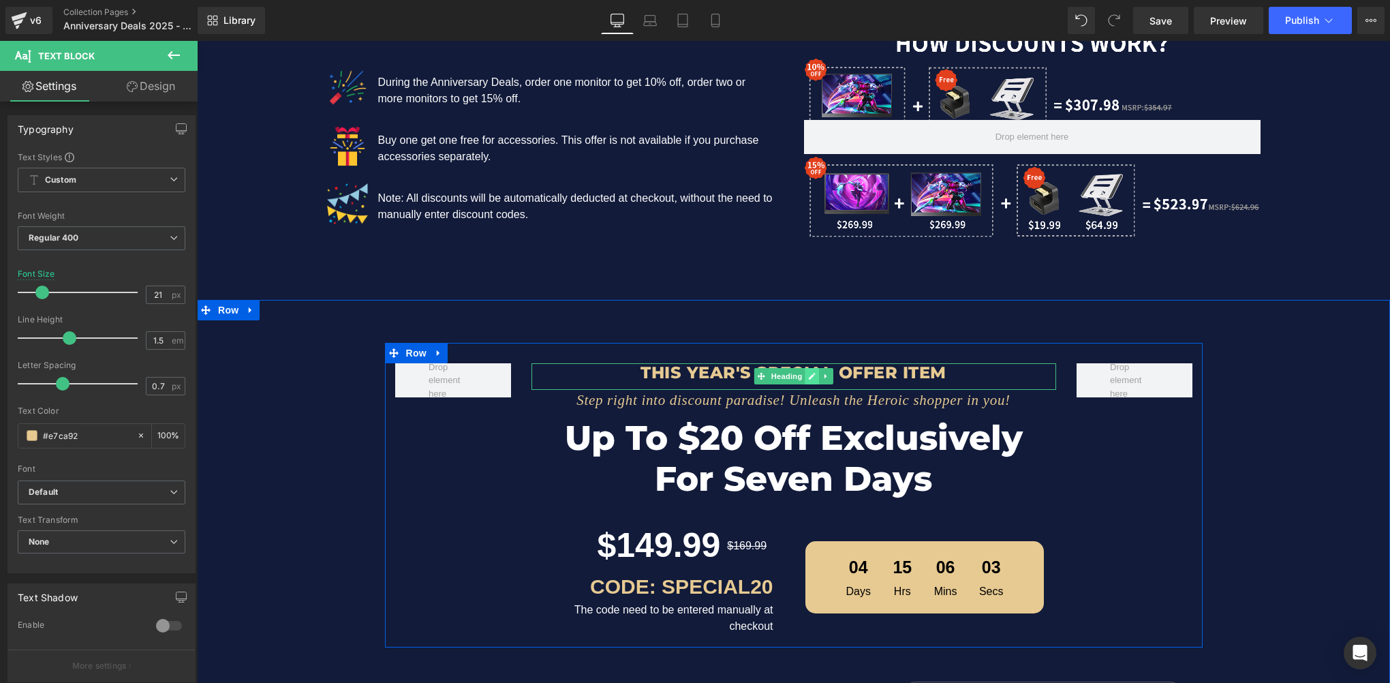
click at [808, 375] on icon at bounding box center [811, 376] width 7 height 8
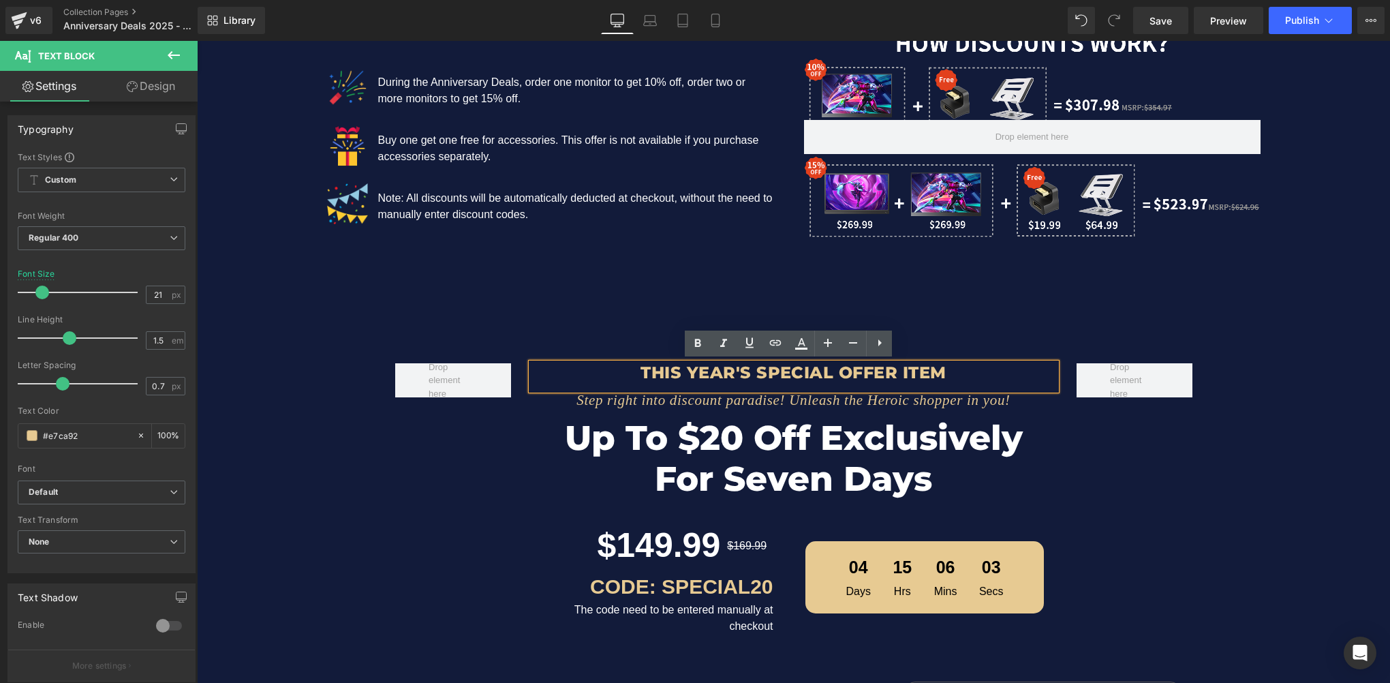
click at [755, 374] on h3 "This year's SPECIAL OFFER item" at bounding box center [793, 373] width 524 height 20
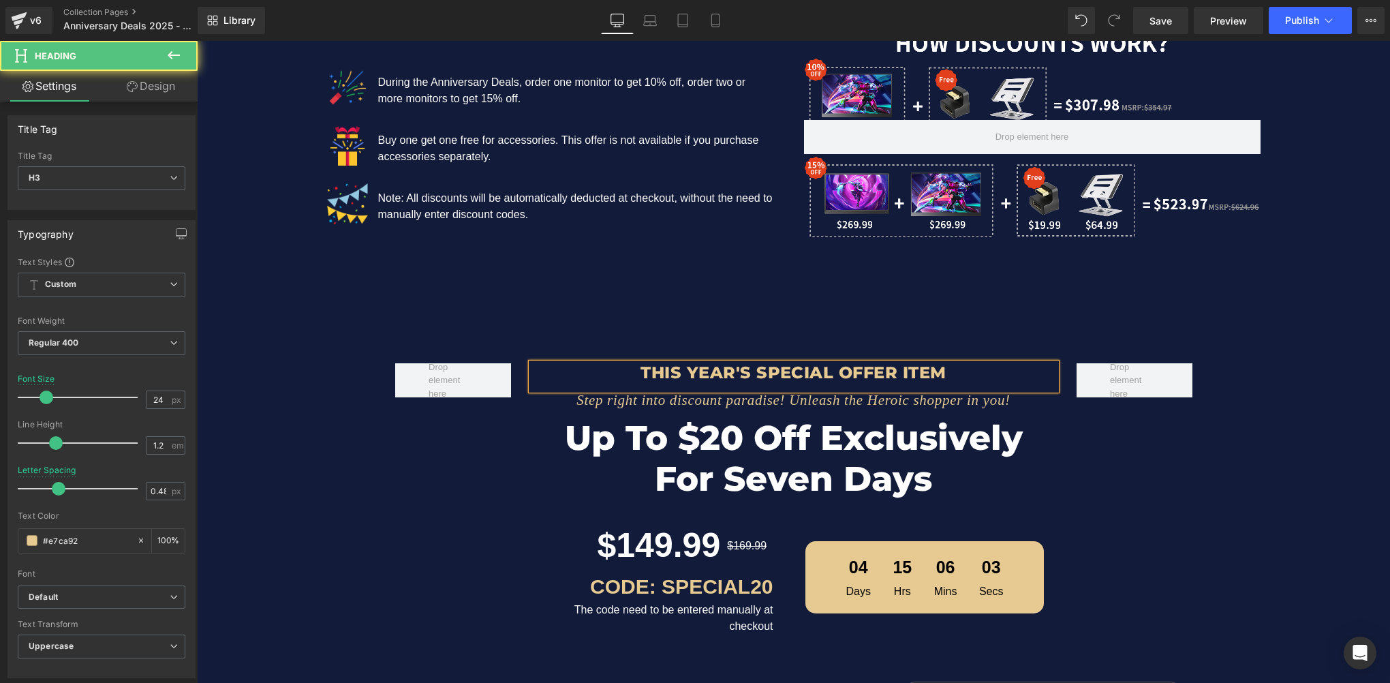
click at [783, 373] on h3 "This year's SPECIAL OFFER item" at bounding box center [793, 373] width 524 height 20
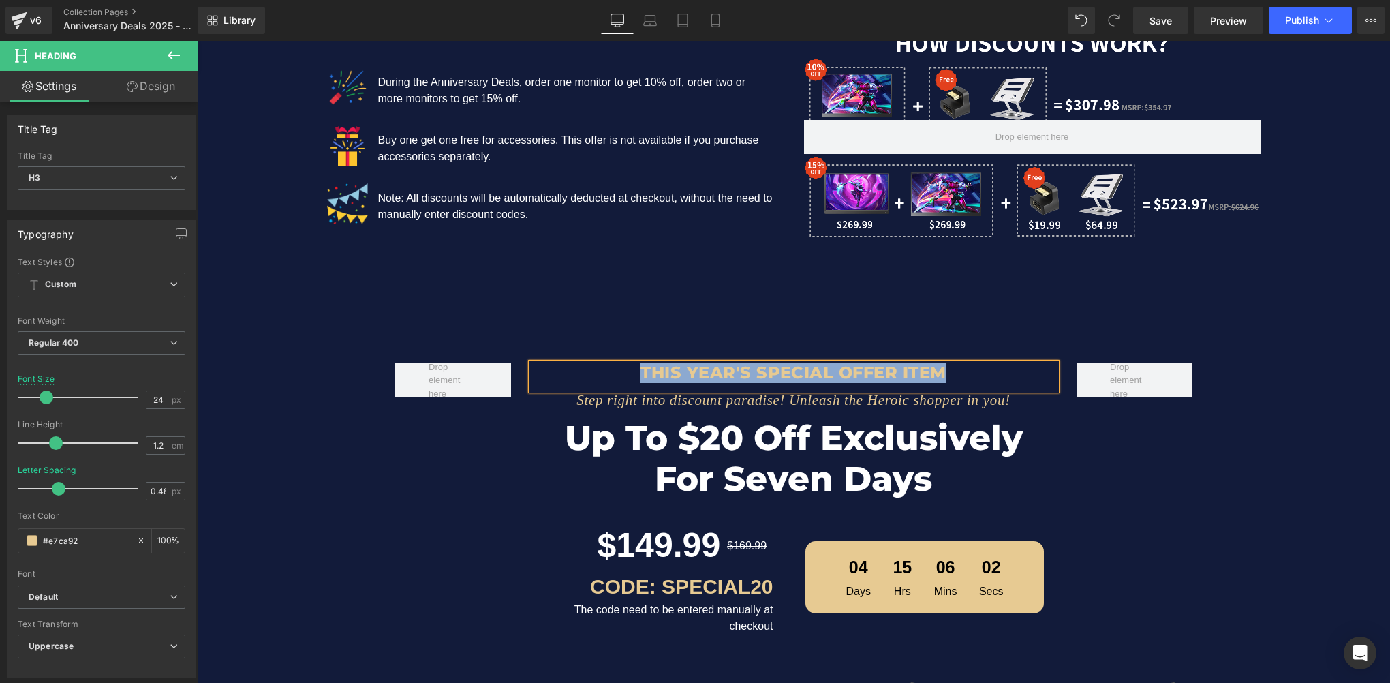
copy h3 "This year's SPECIAL OFFER item"
click at [795, 375] on h3 "This year's SPECIAL OFFER item" at bounding box center [793, 373] width 524 height 20
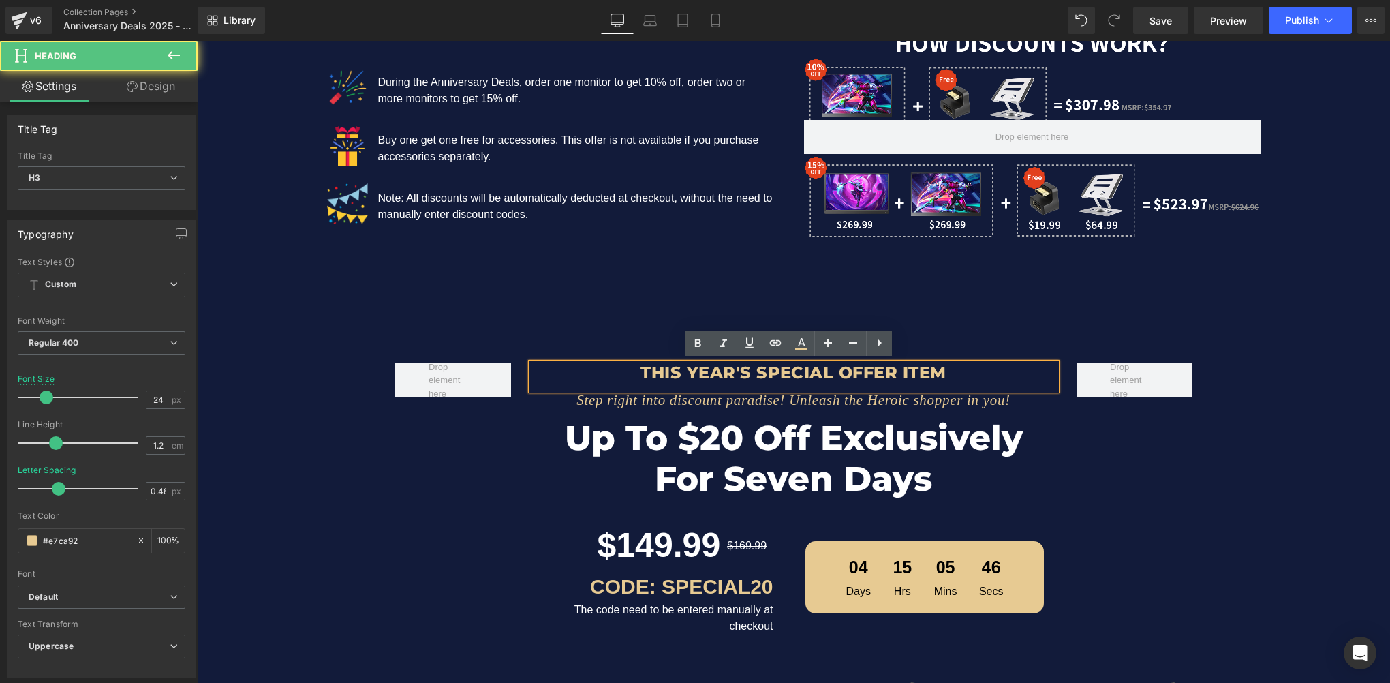
click at [819, 372] on h3 "This year's SPECIAL OFFER item" at bounding box center [793, 373] width 524 height 20
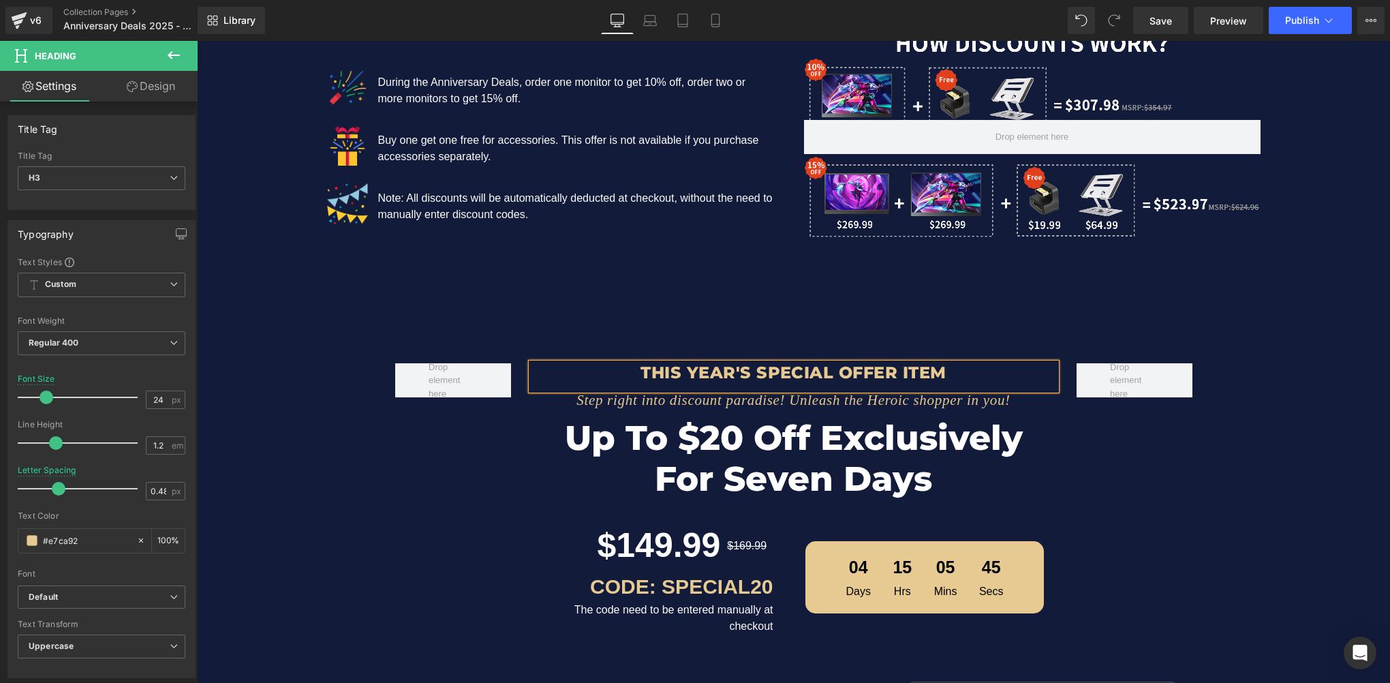
click at [945, 368] on h3 "This year's SPECIAL OFFER item" at bounding box center [793, 373] width 524 height 20
paste div
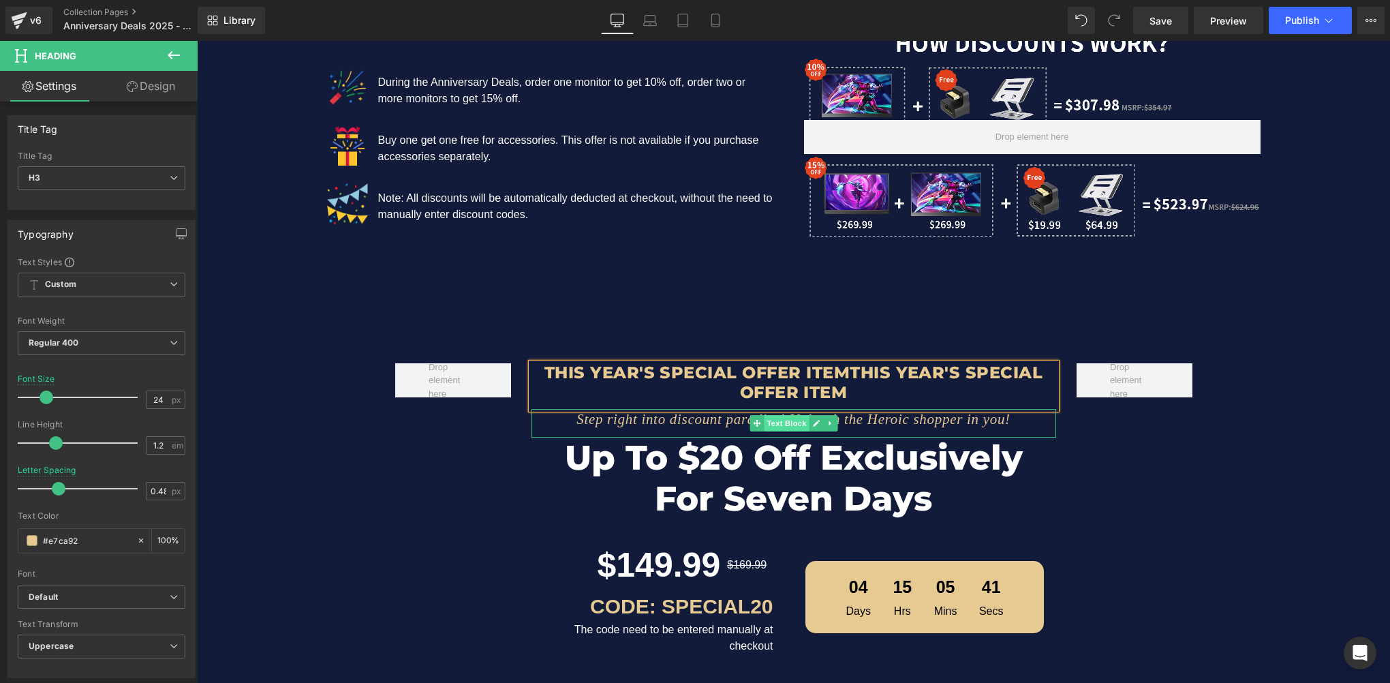
click at [798, 424] on span "Text Block" at bounding box center [786, 423] width 45 height 16
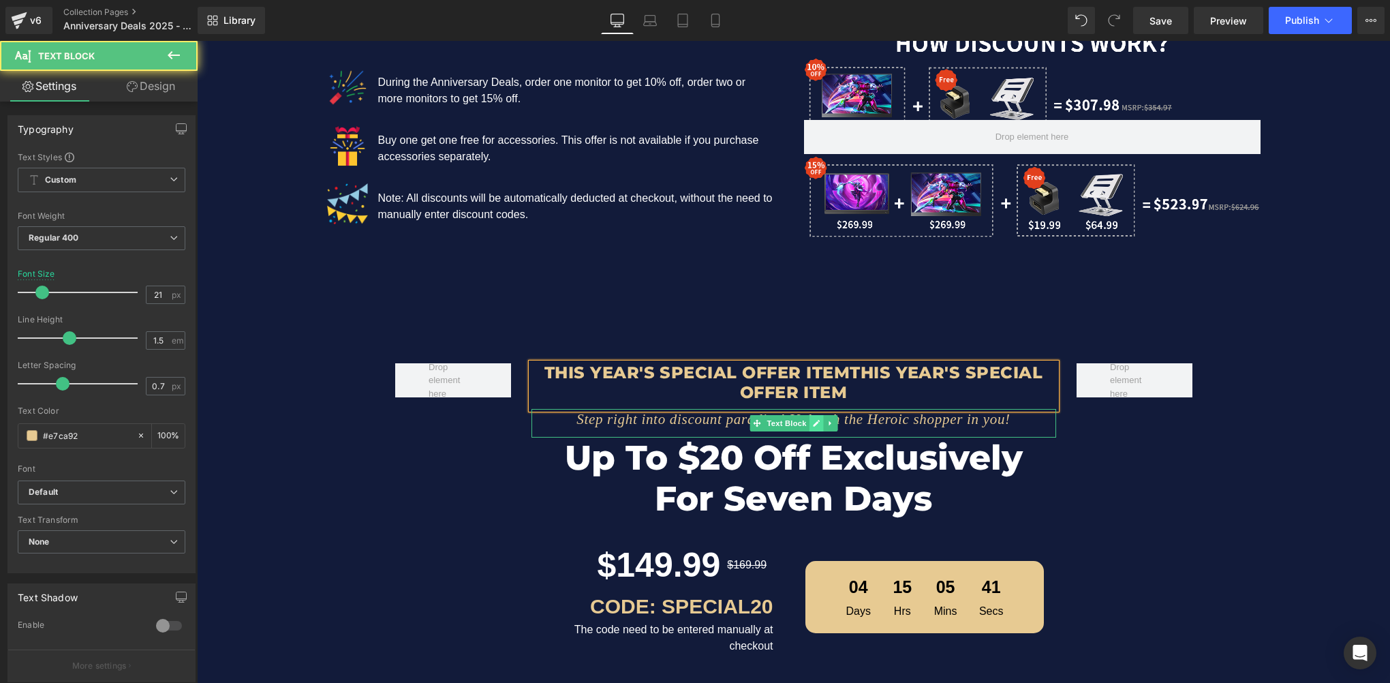
click at [813, 424] on icon at bounding box center [816, 423] width 7 height 7
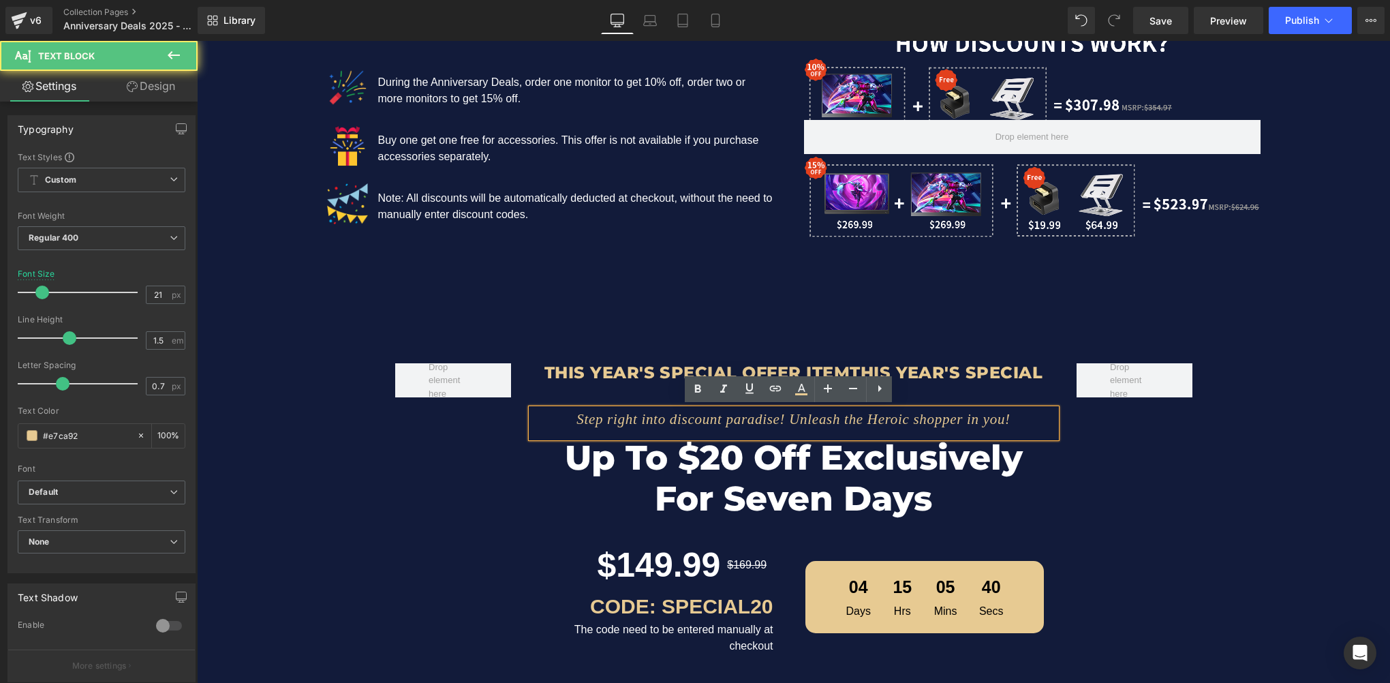
click at [774, 423] on icon "Step right into discount paradise! Unleash the Heroic shopper in you!" at bounding box center [793, 419] width 434 height 16
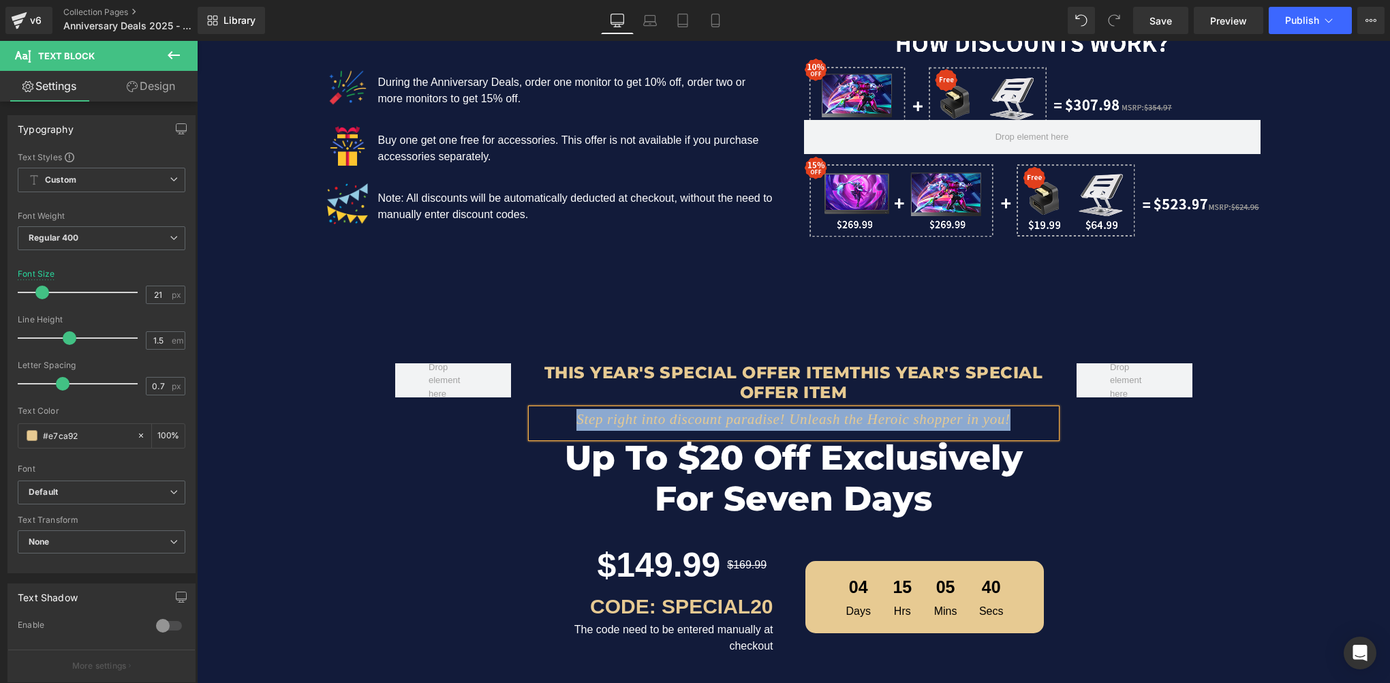
paste div
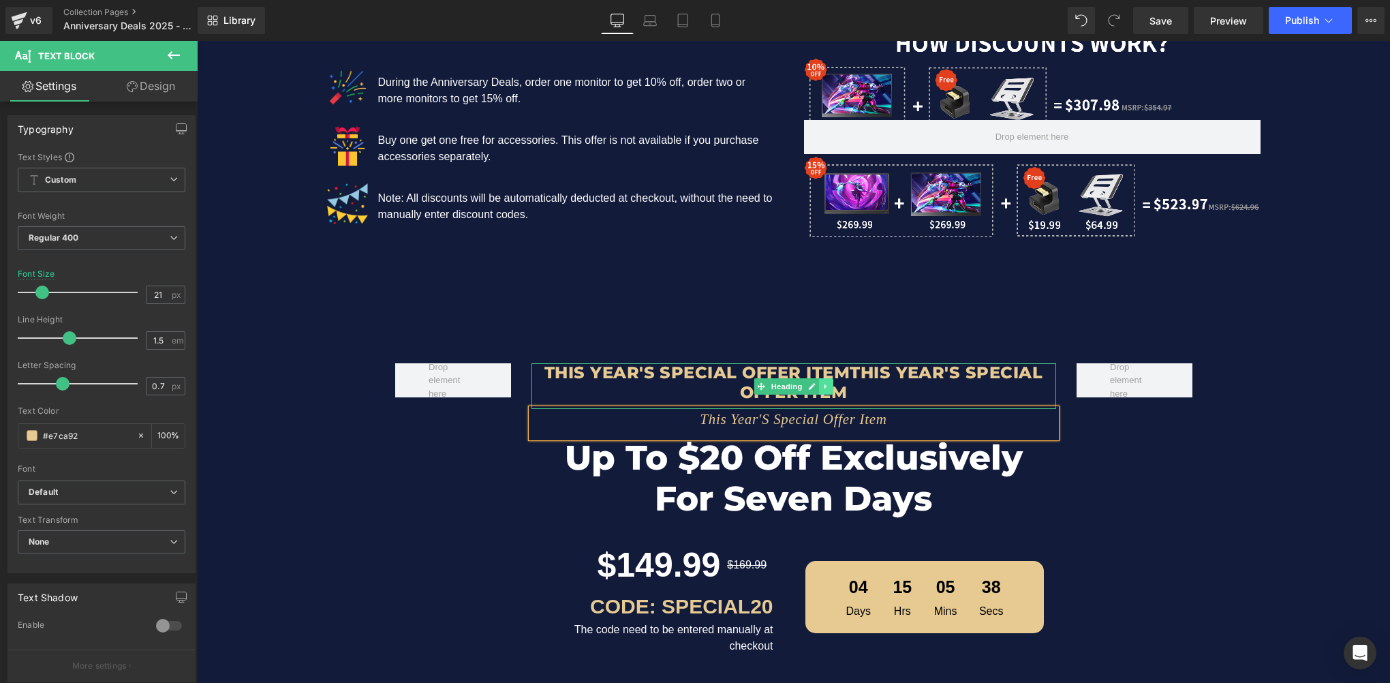
click at [819, 388] on link at bounding box center [826, 386] width 14 height 16
click at [826, 388] on link at bounding box center [833, 386] width 14 height 16
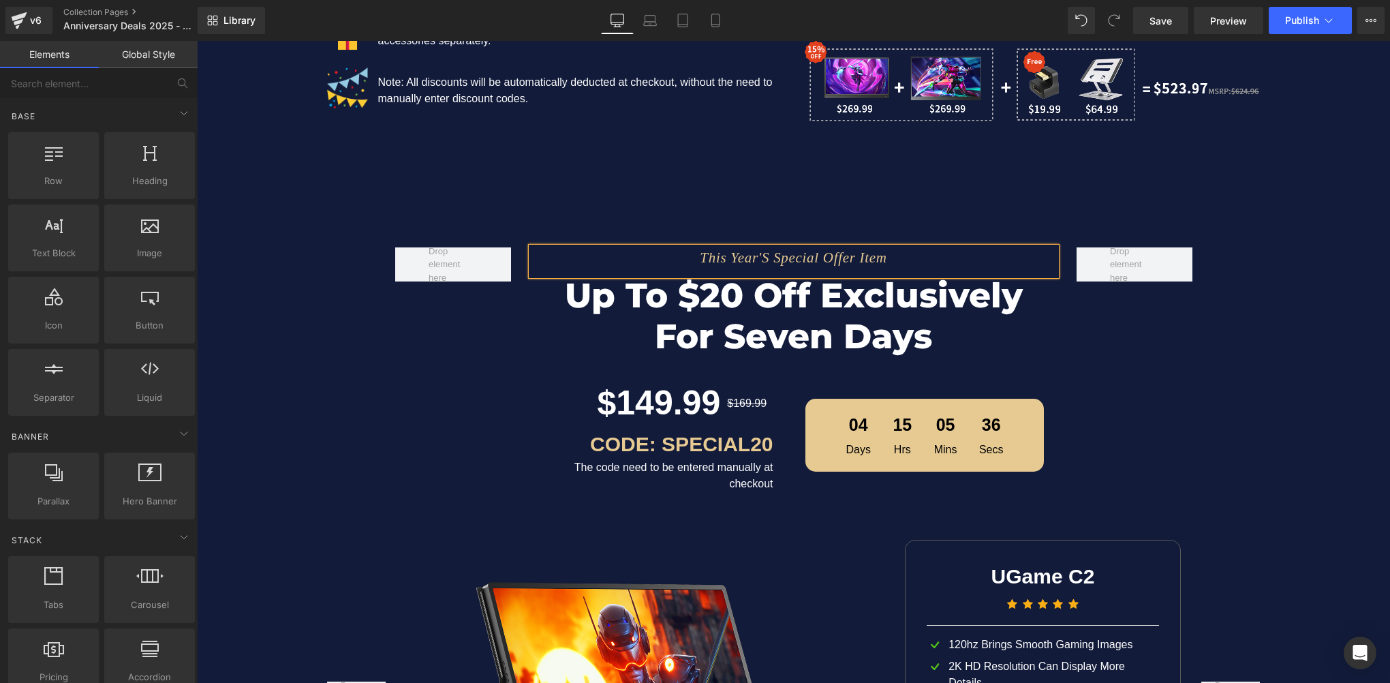
scroll to position [1396, 0]
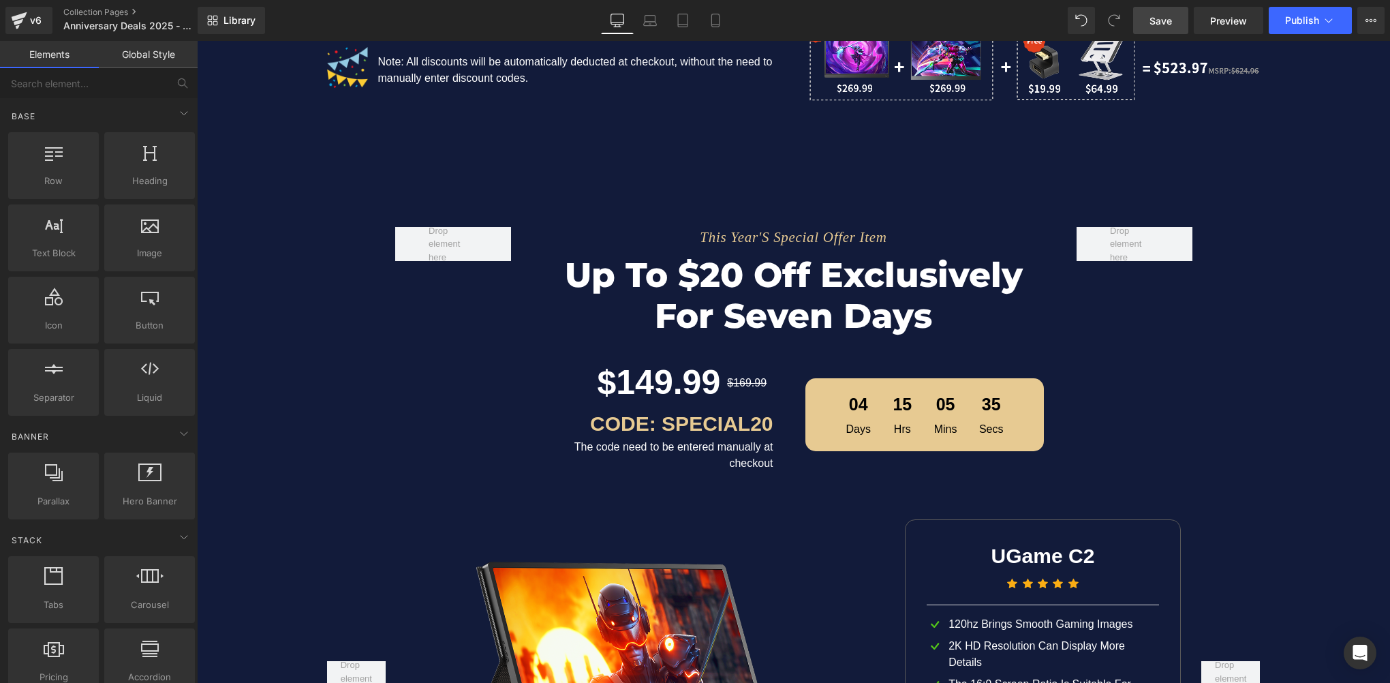
drag, startPoint x: 1144, startPoint y: 21, endPoint x: 636, endPoint y: 281, distance: 570.9
click at [1144, 21] on link "Save" at bounding box center [1160, 20] width 55 height 27
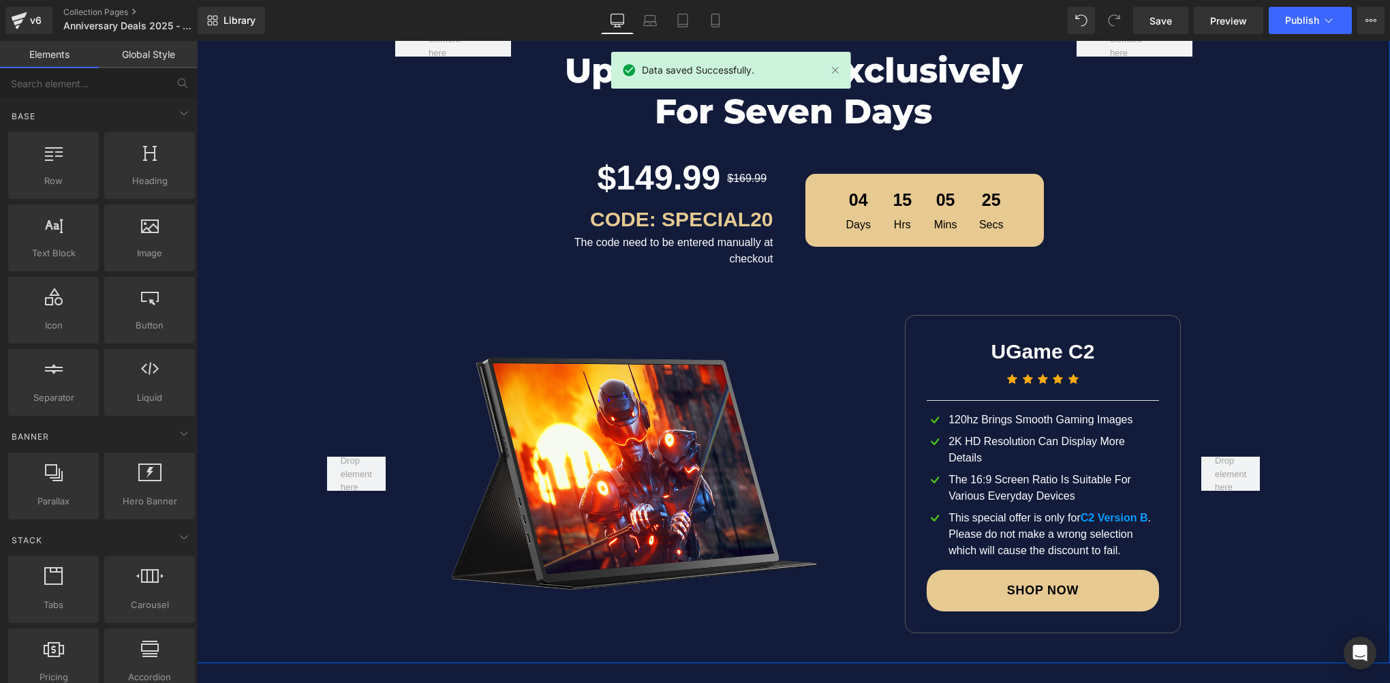
scroll to position [1464, 0]
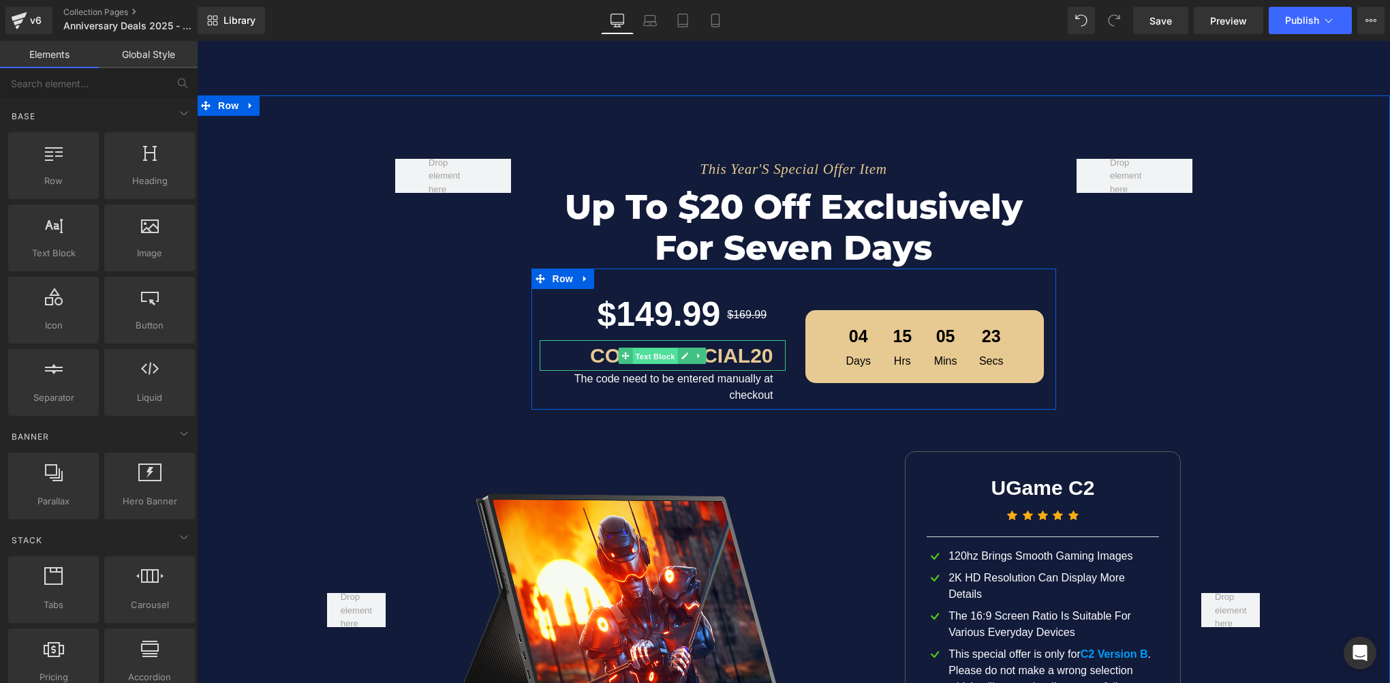
click at [663, 351] on span "Text Block" at bounding box center [654, 356] width 45 height 16
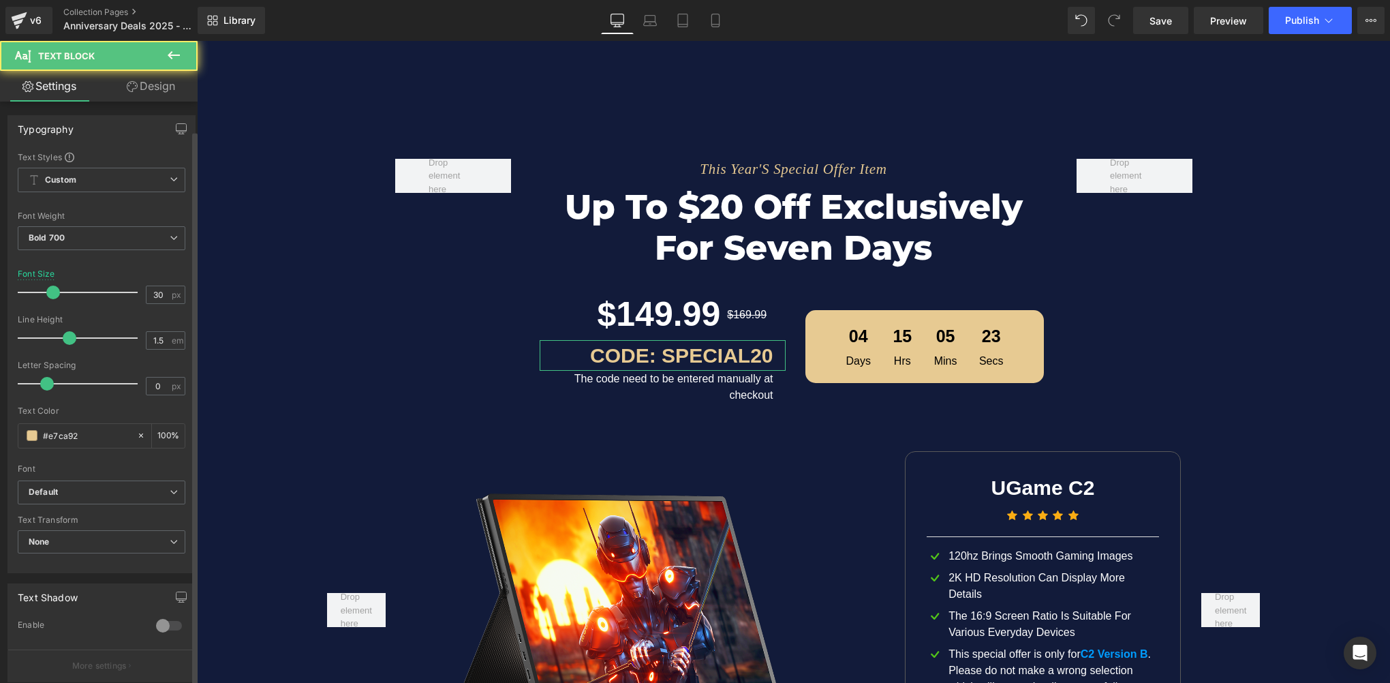
scroll to position [272, 0]
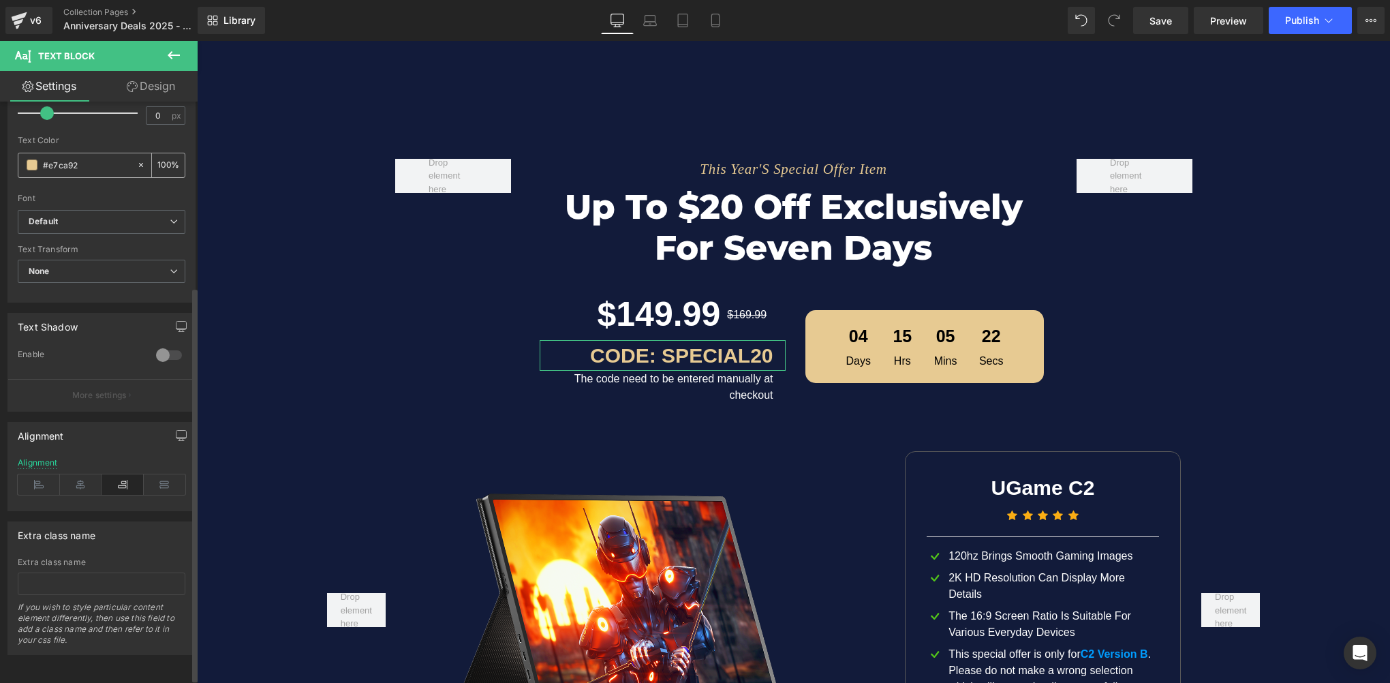
click at [102, 157] on input "#e7ca92" at bounding box center [86, 164] width 87 height 15
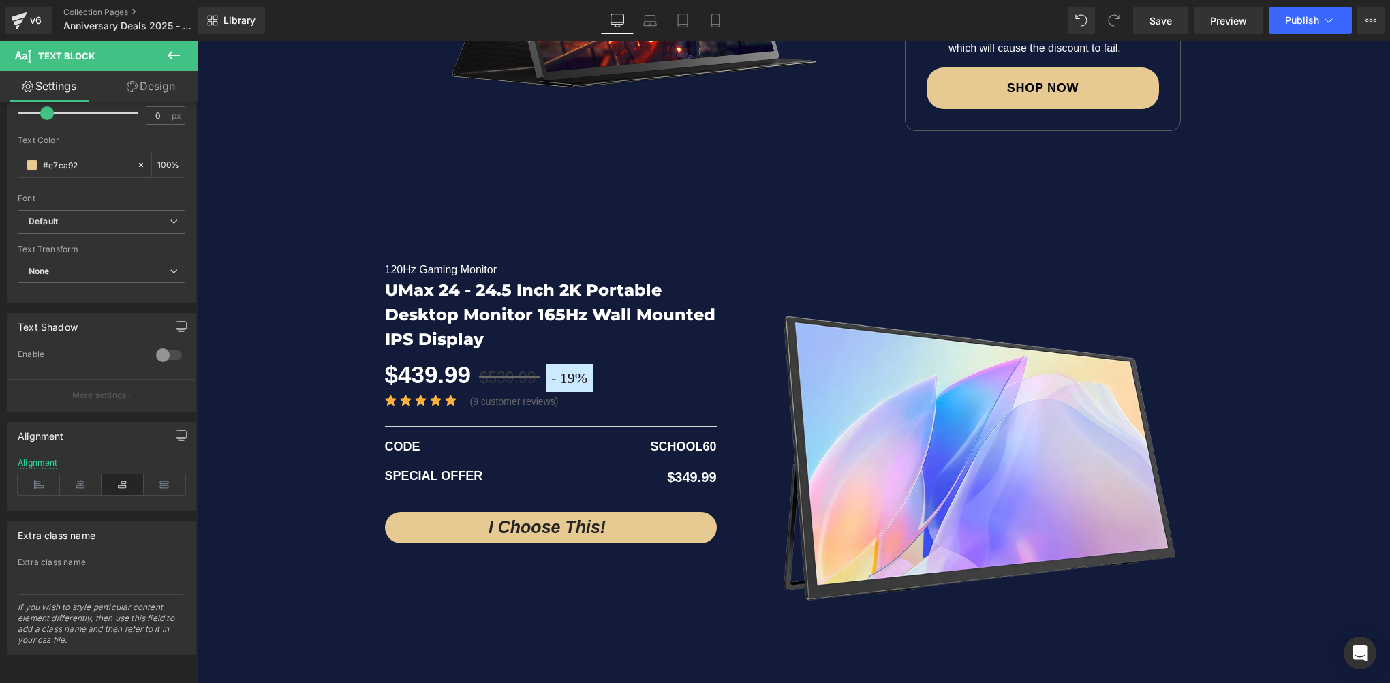
scroll to position [2146, 0]
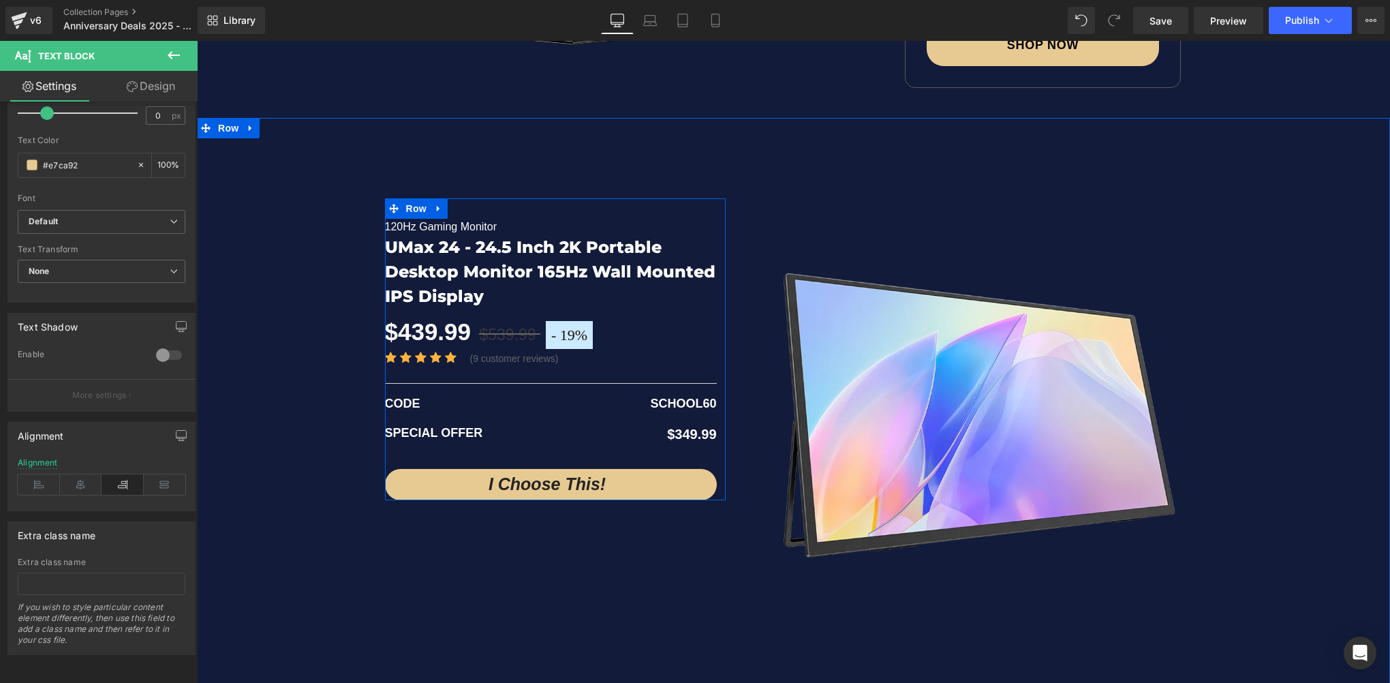
click at [563, 342] on span "19%" at bounding box center [573, 334] width 27 height 17
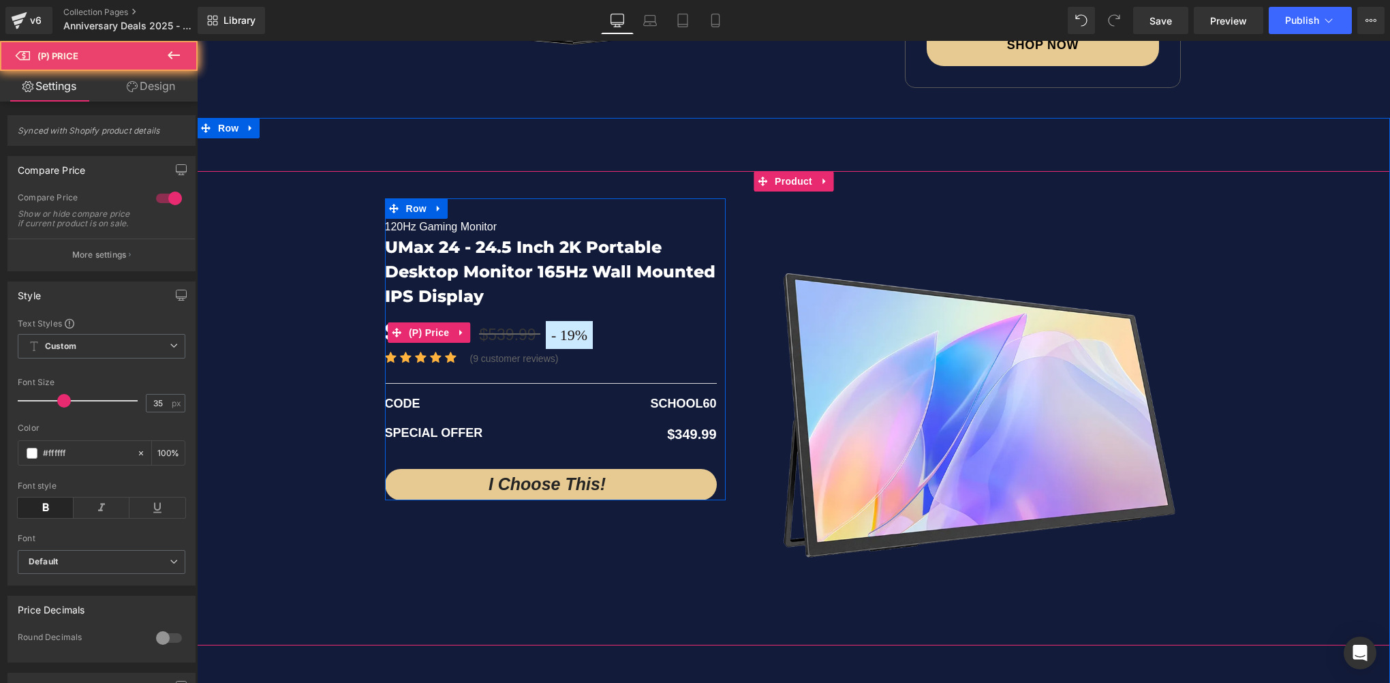
click at [578, 336] on span "19%" at bounding box center [573, 334] width 27 height 17
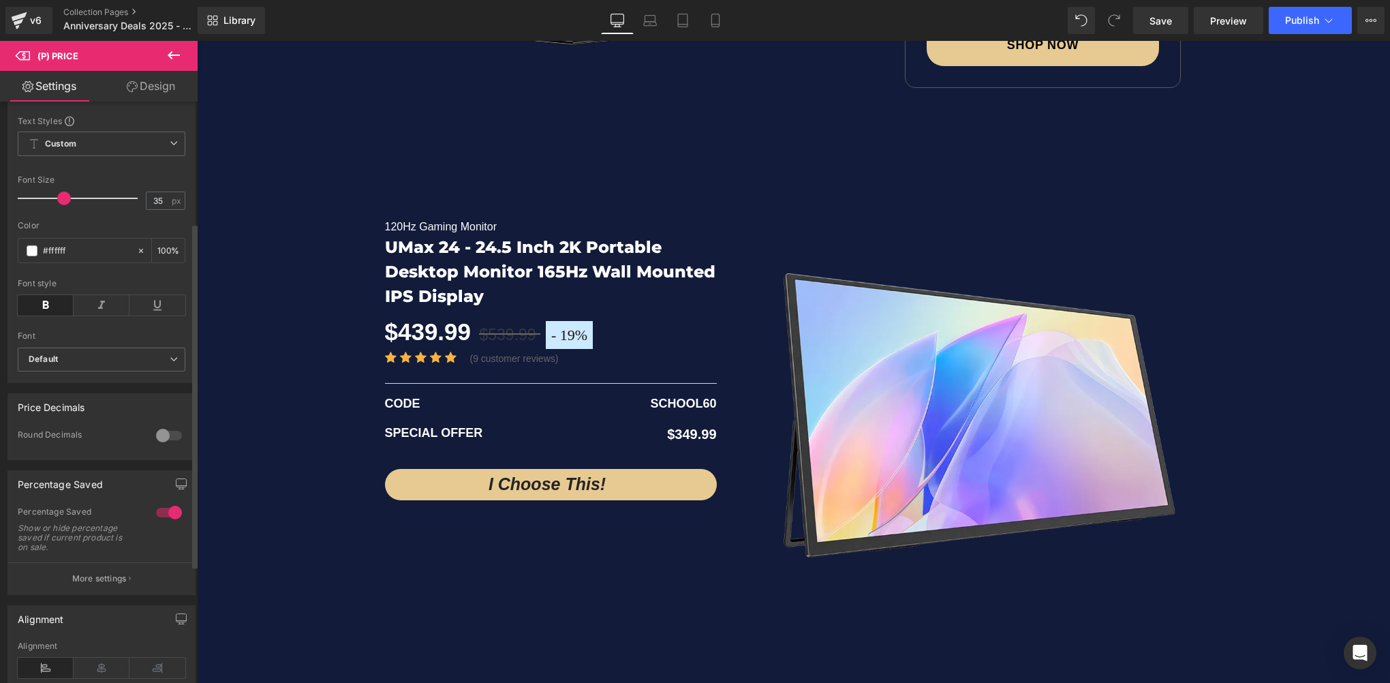
scroll to position [204, 0]
click at [84, 254] on input "#ffffff" at bounding box center [86, 248] width 87 height 15
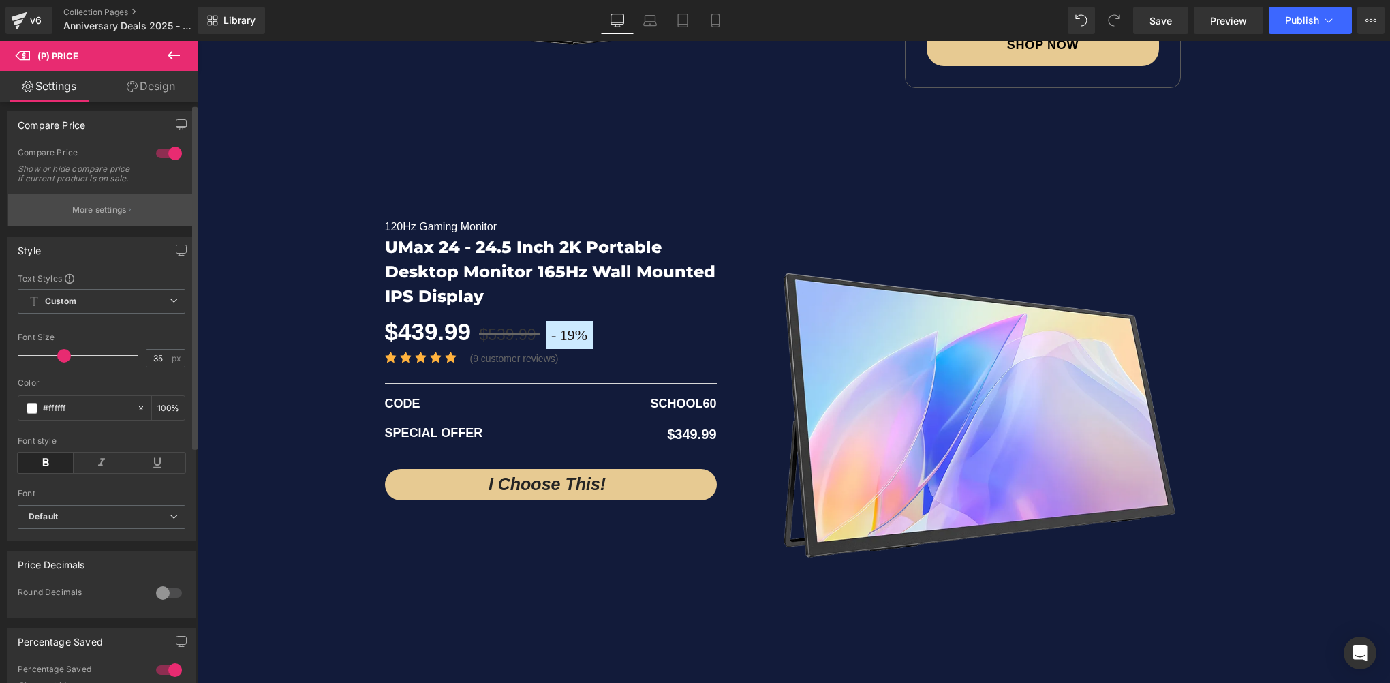
scroll to position [0, 0]
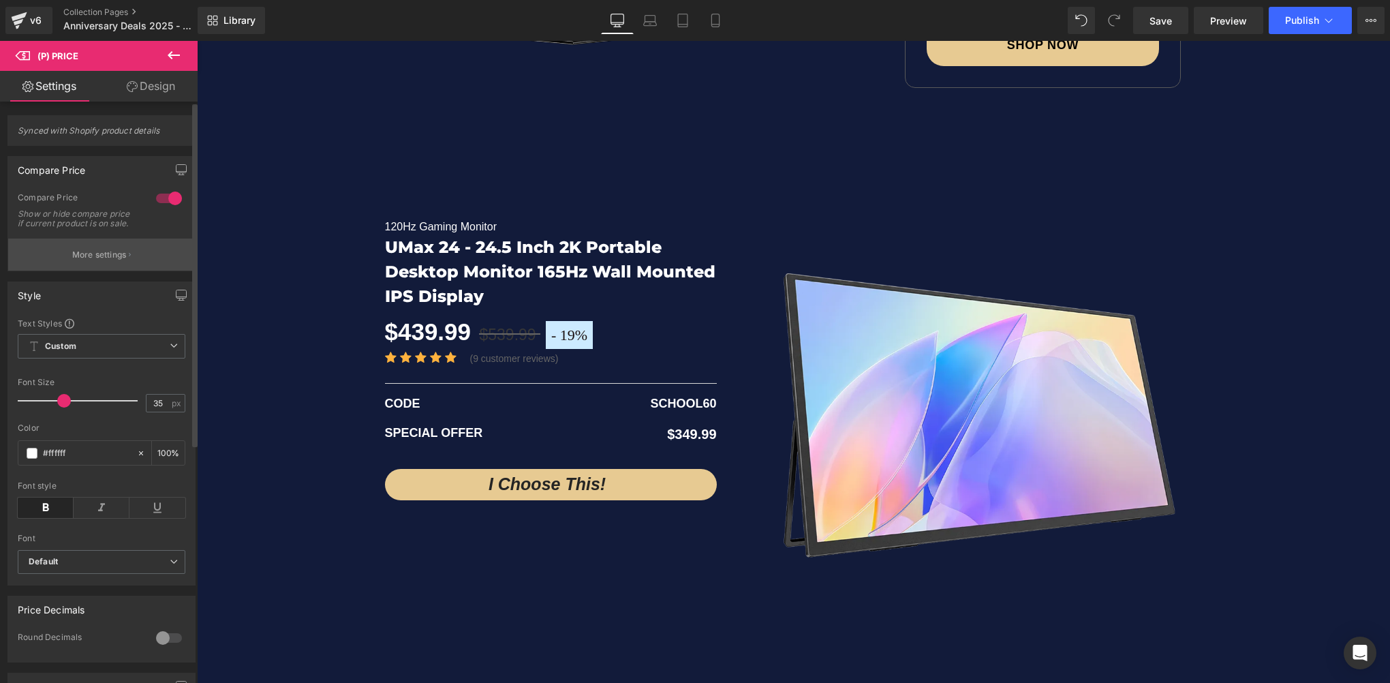
click at [96, 253] on button "More settings" at bounding box center [101, 254] width 187 height 32
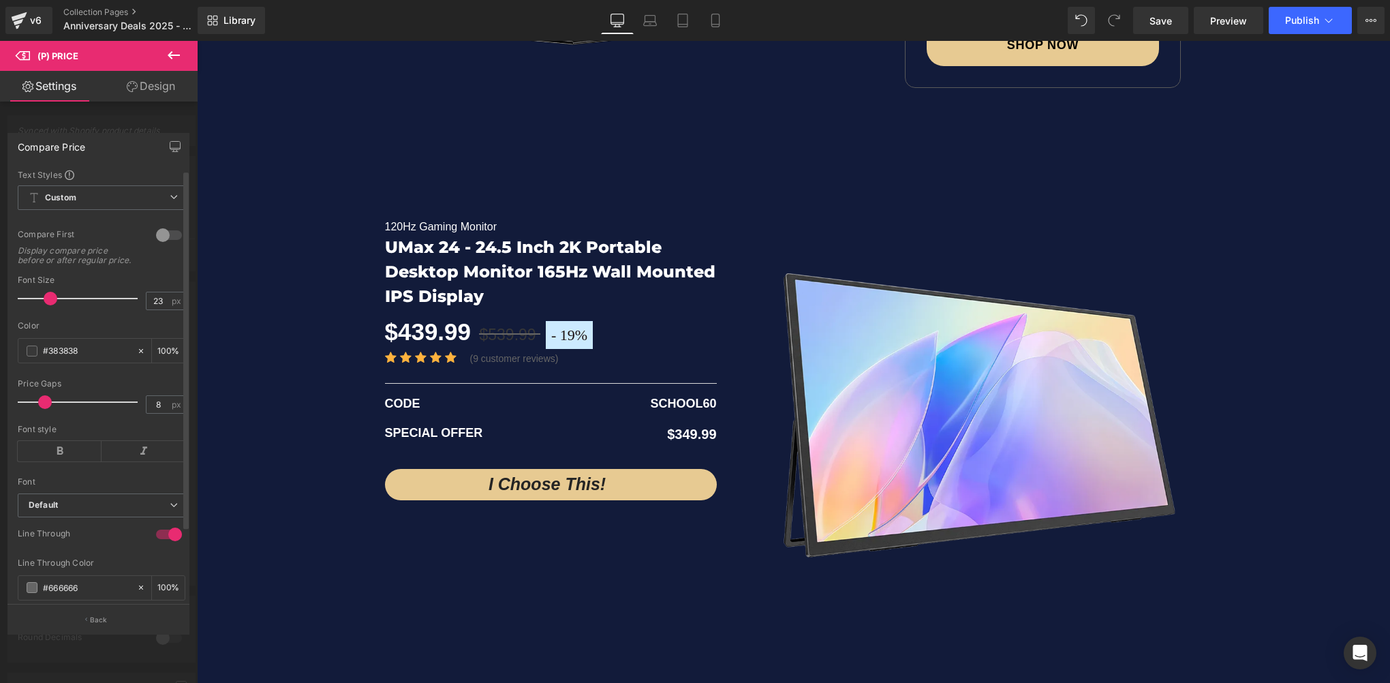
scroll to position [89, 0]
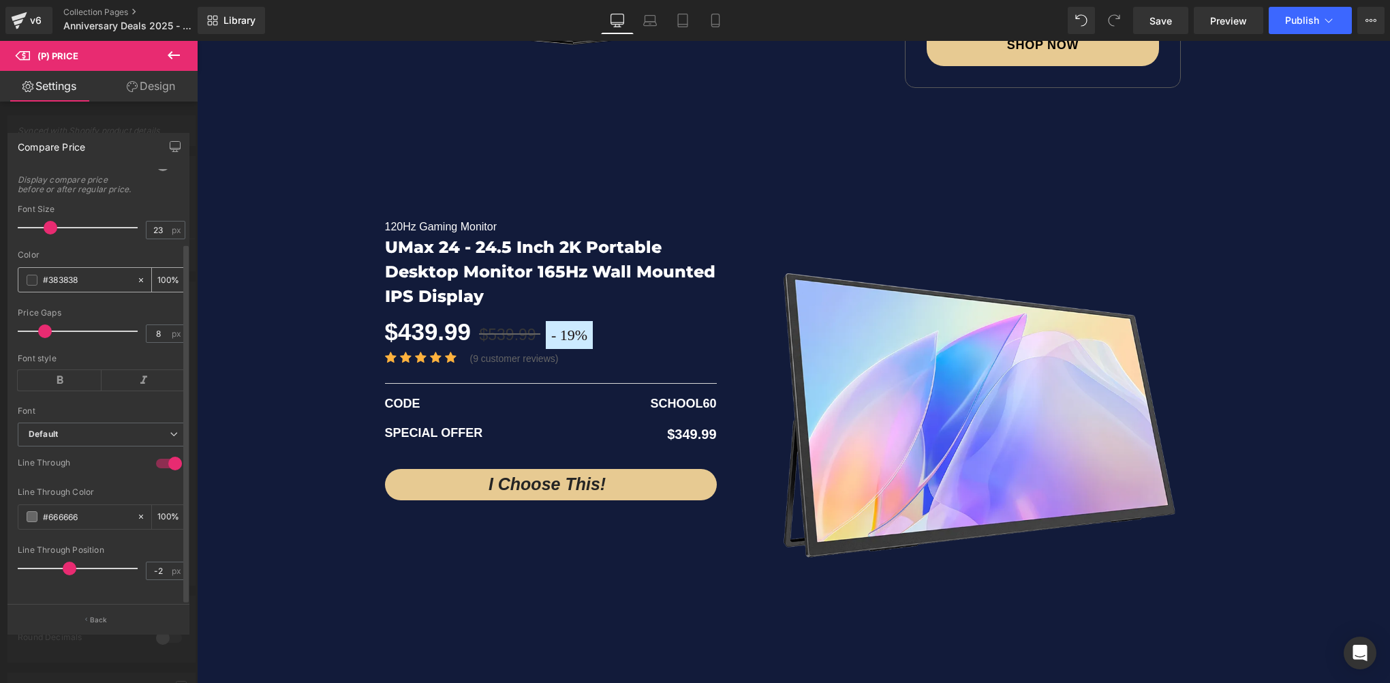
click at [94, 272] on input "#383838" at bounding box center [86, 279] width 87 height 15
paste input "e7ca92"
type input "#e7ca92"
click at [91, 509] on input "#666666" at bounding box center [86, 516] width 87 height 15
paste input "e7ca92"
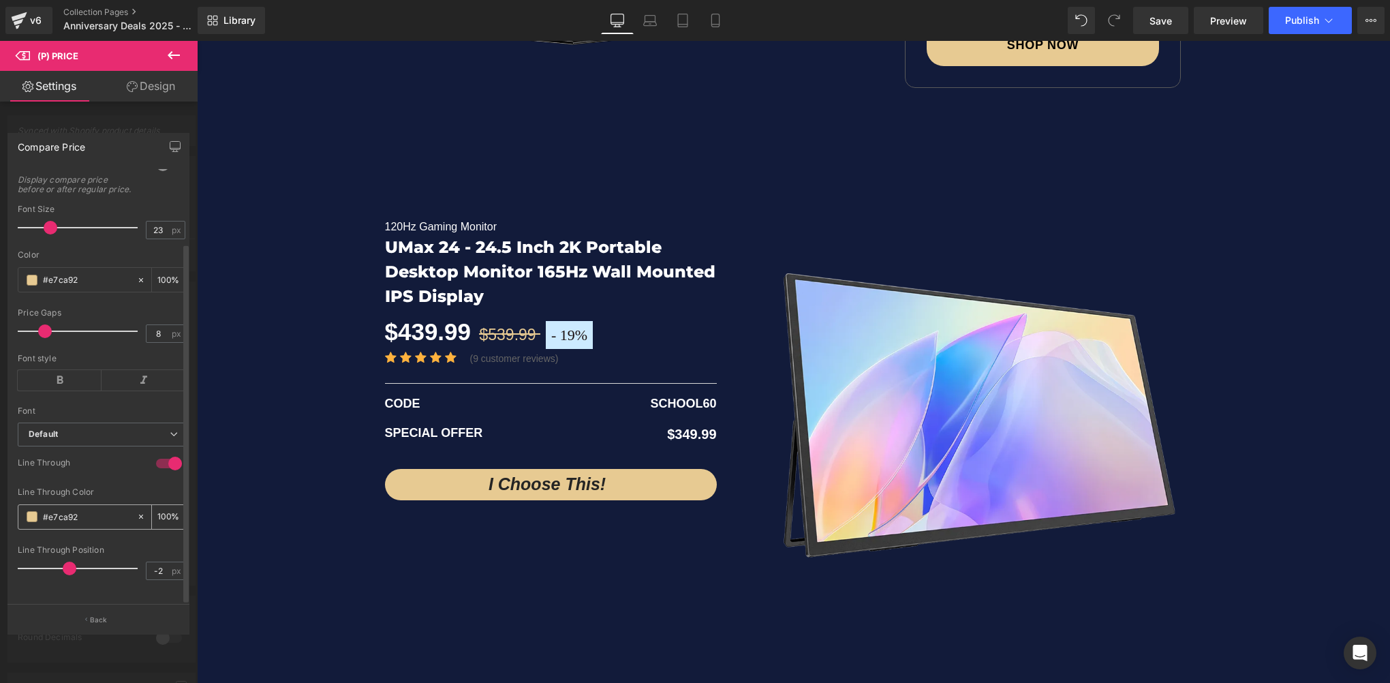
type input "#666666"
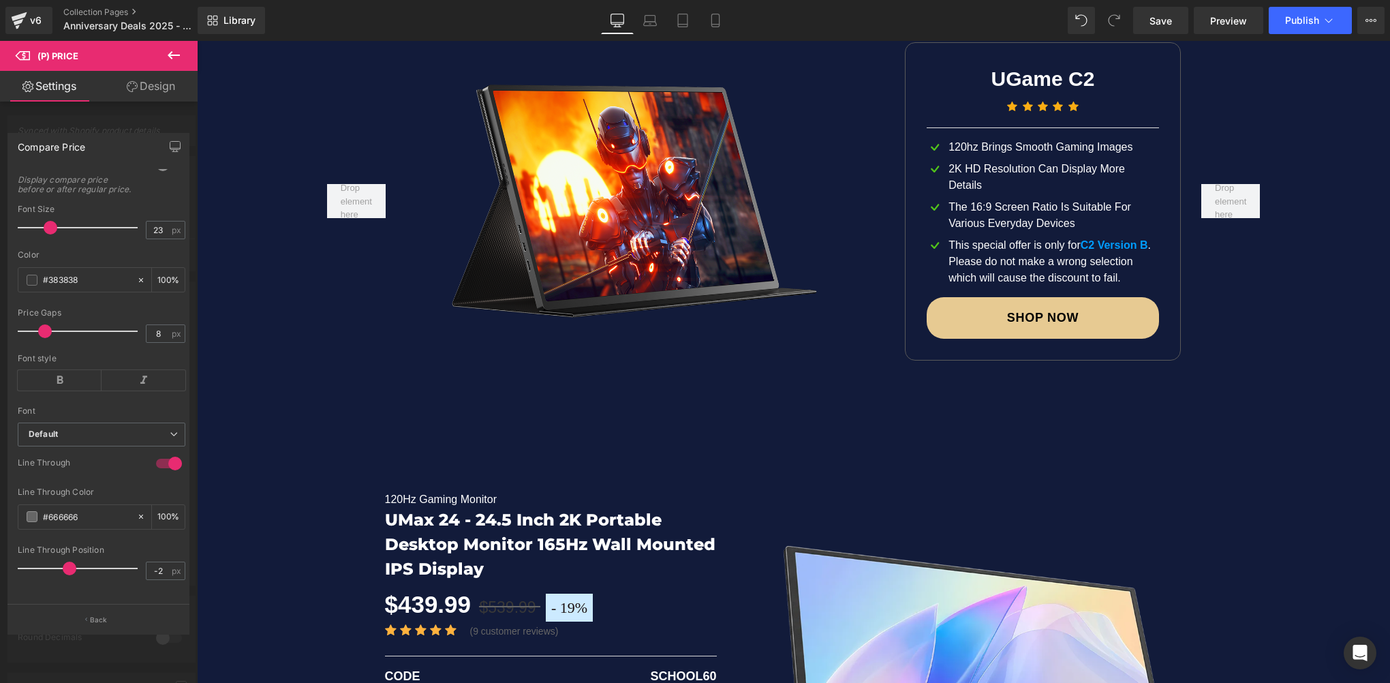
scroll to position [2146, 0]
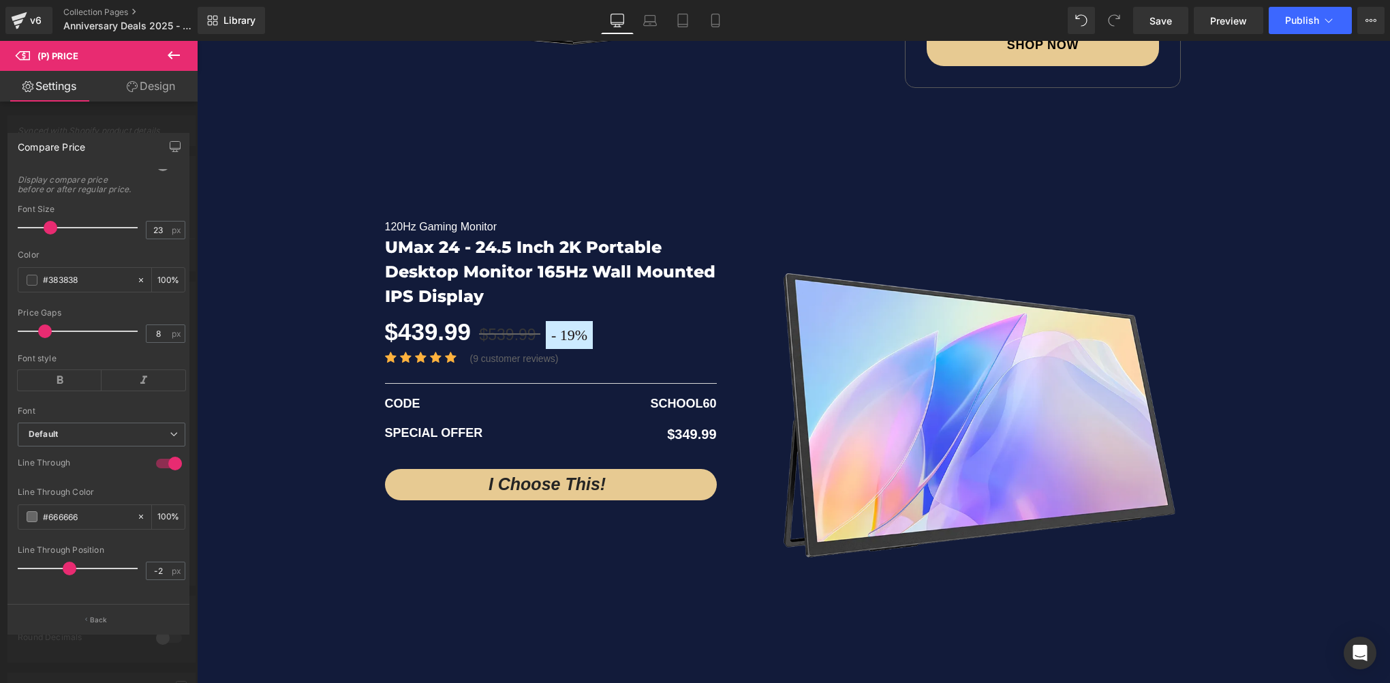
type input "#383838"
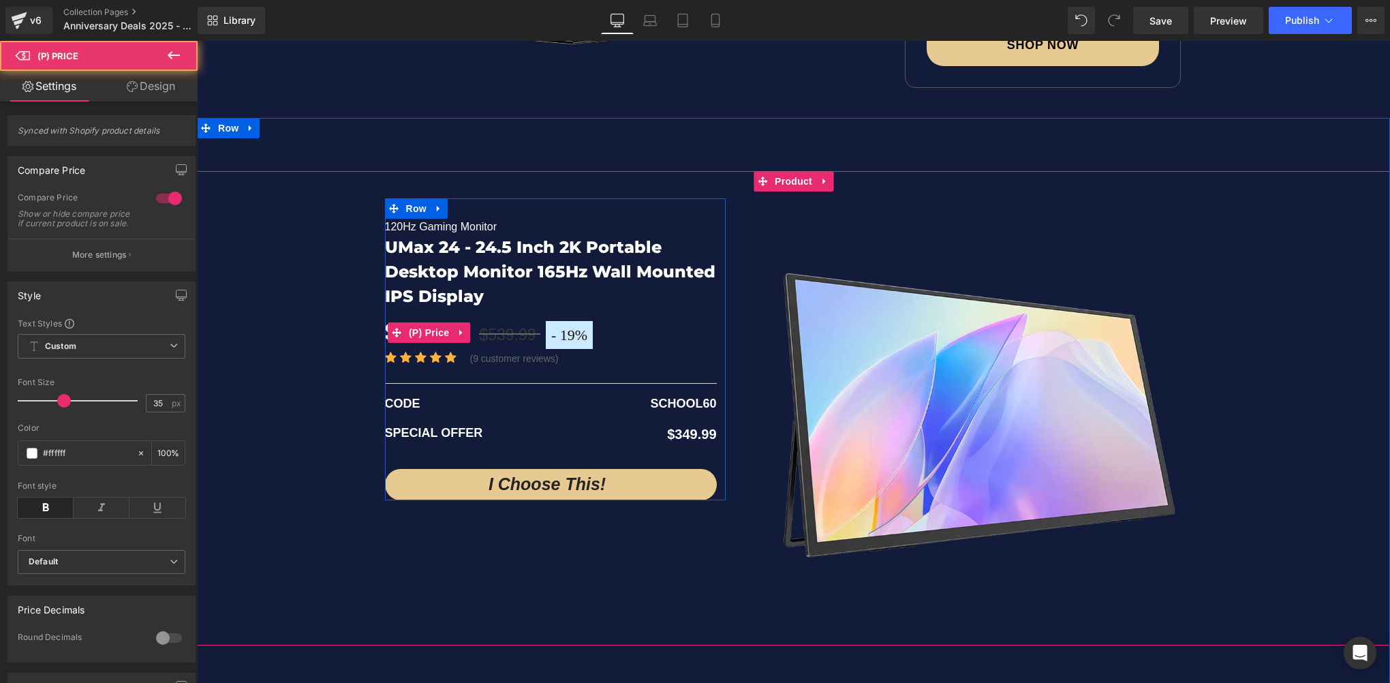
click at [563, 334] on span "19%" at bounding box center [573, 334] width 27 height 17
click at [575, 335] on span "19%" at bounding box center [573, 334] width 27 height 17
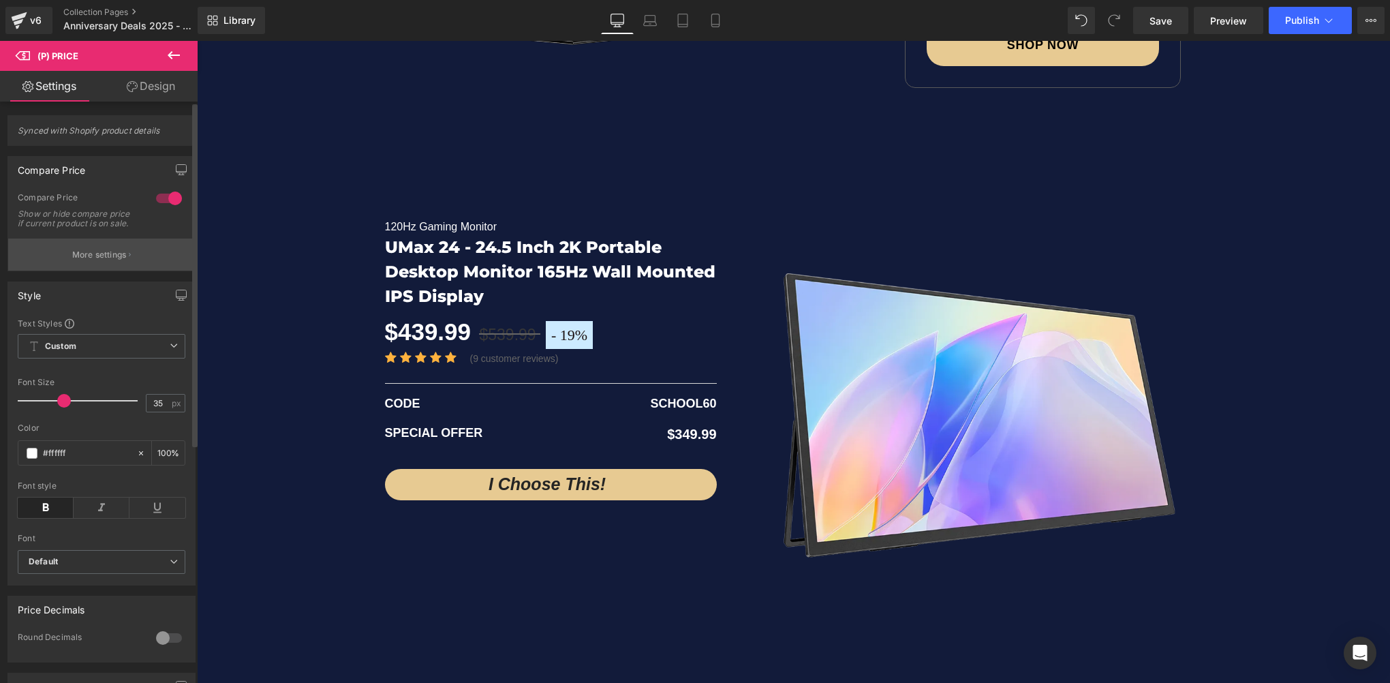
click at [101, 270] on button "More settings" at bounding box center [101, 254] width 187 height 32
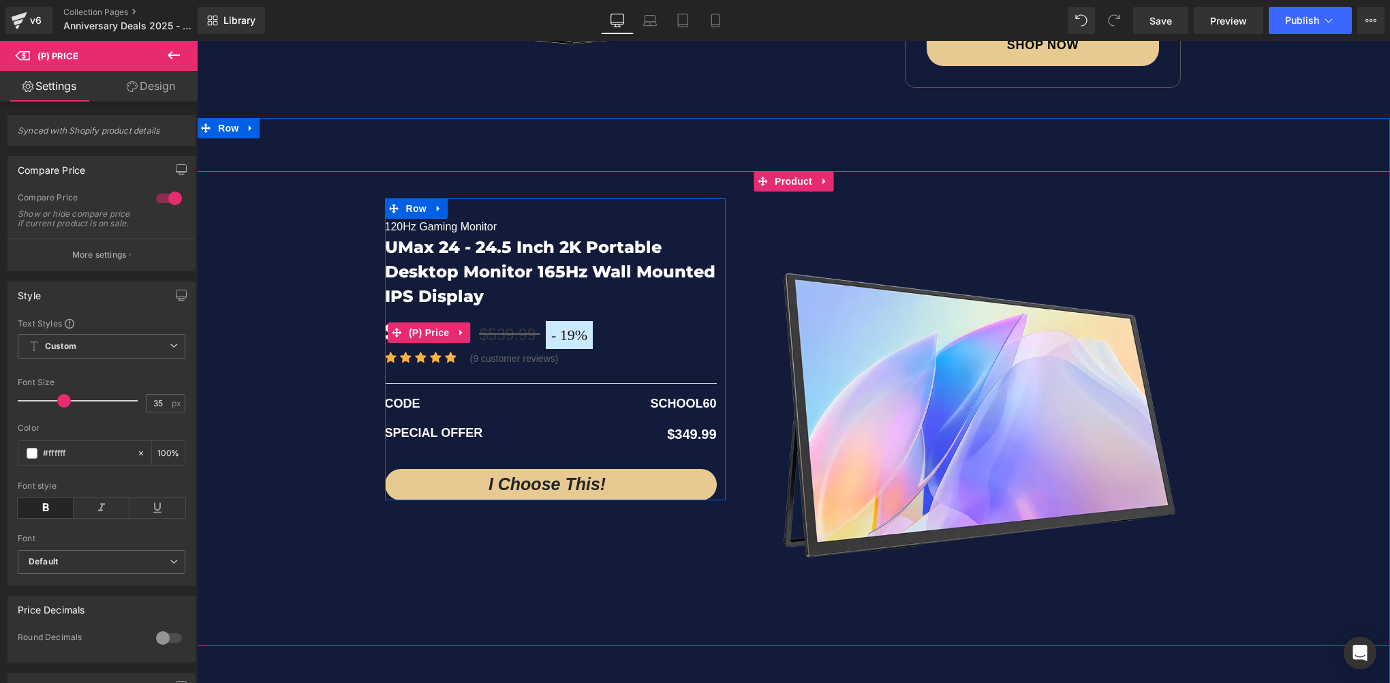
click at [574, 334] on span "19%" at bounding box center [573, 334] width 27 height 17
click at [569, 339] on span "19%" at bounding box center [573, 334] width 27 height 17
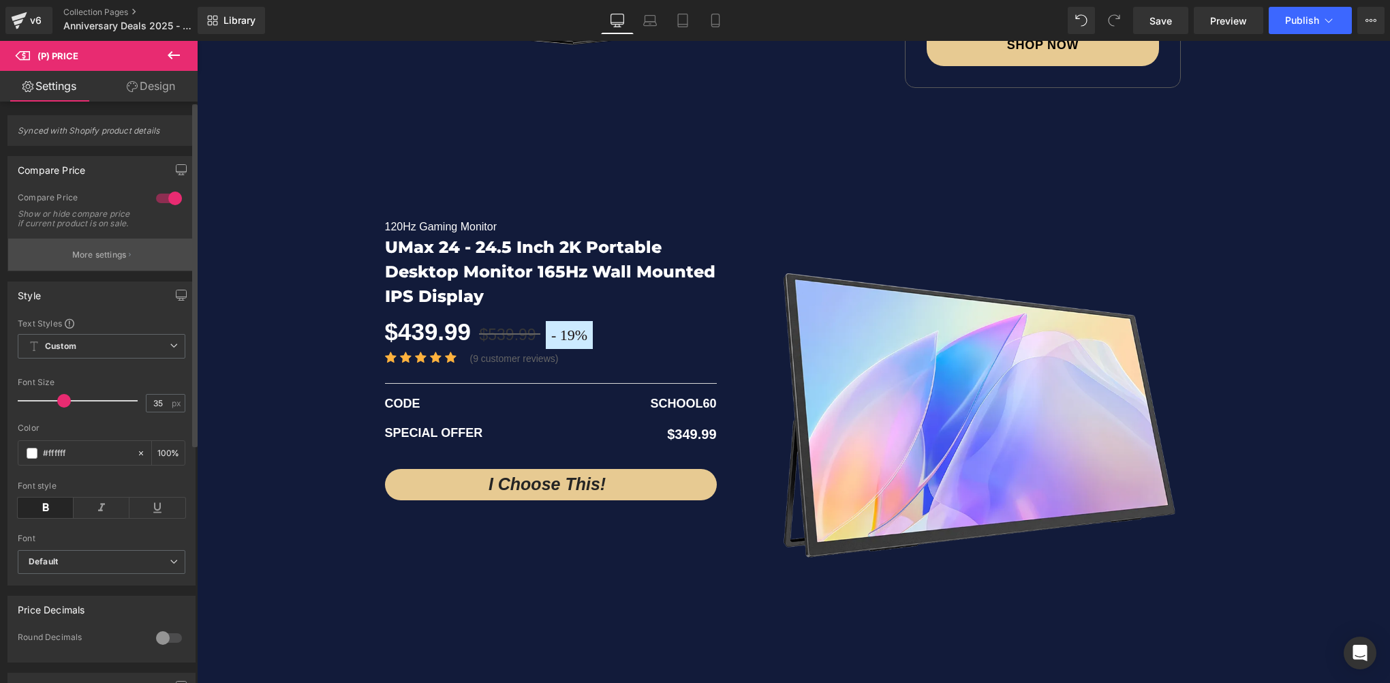
click at [98, 253] on button "More settings" at bounding box center [101, 254] width 187 height 32
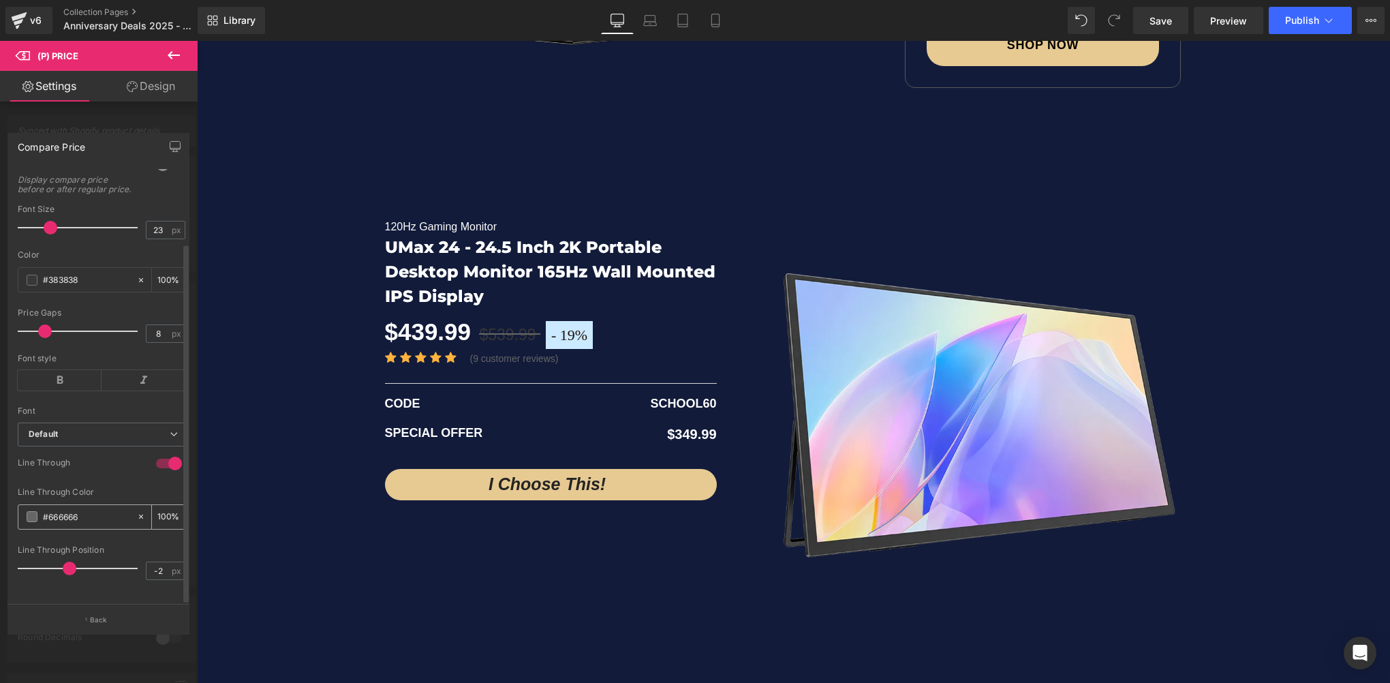
click at [87, 509] on input "#666666" at bounding box center [86, 516] width 87 height 15
paste input "e7ca92"
type input "#666666"
click at [104, 275] on input "#383838" at bounding box center [86, 279] width 87 height 15
paste input "e7ca92"
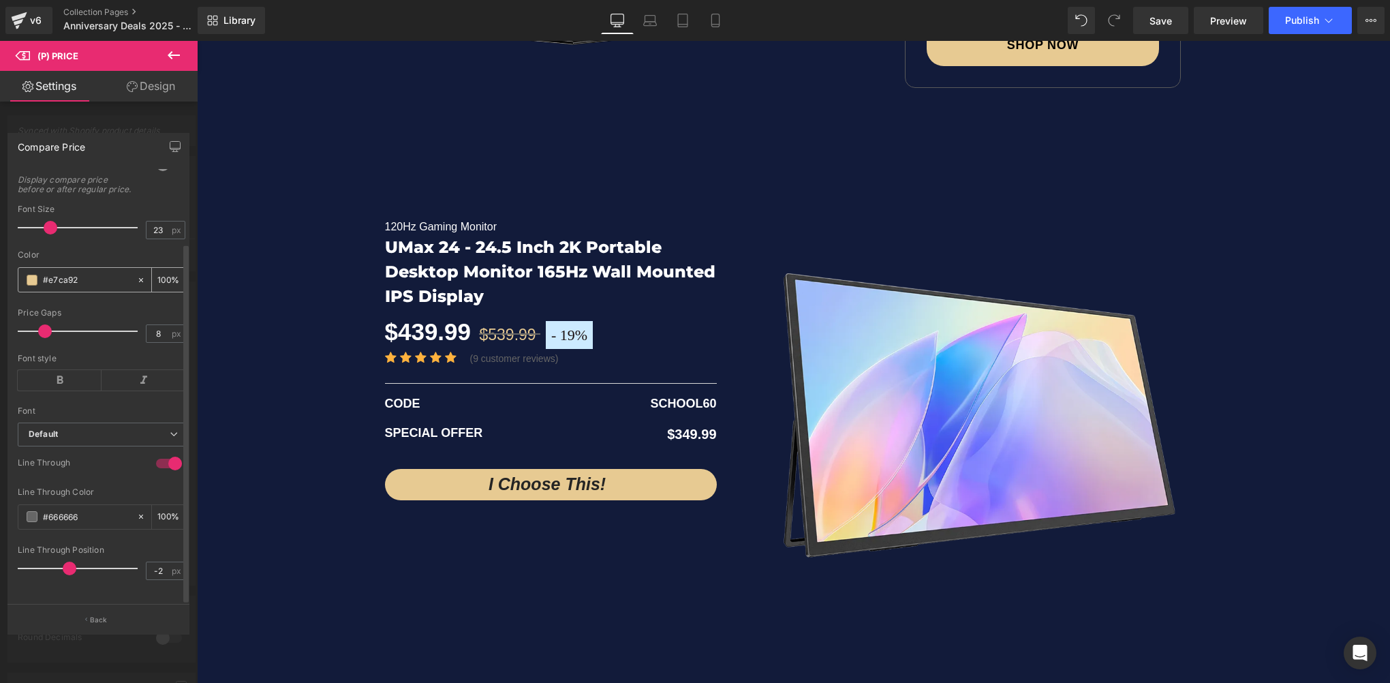
type input "#383838"
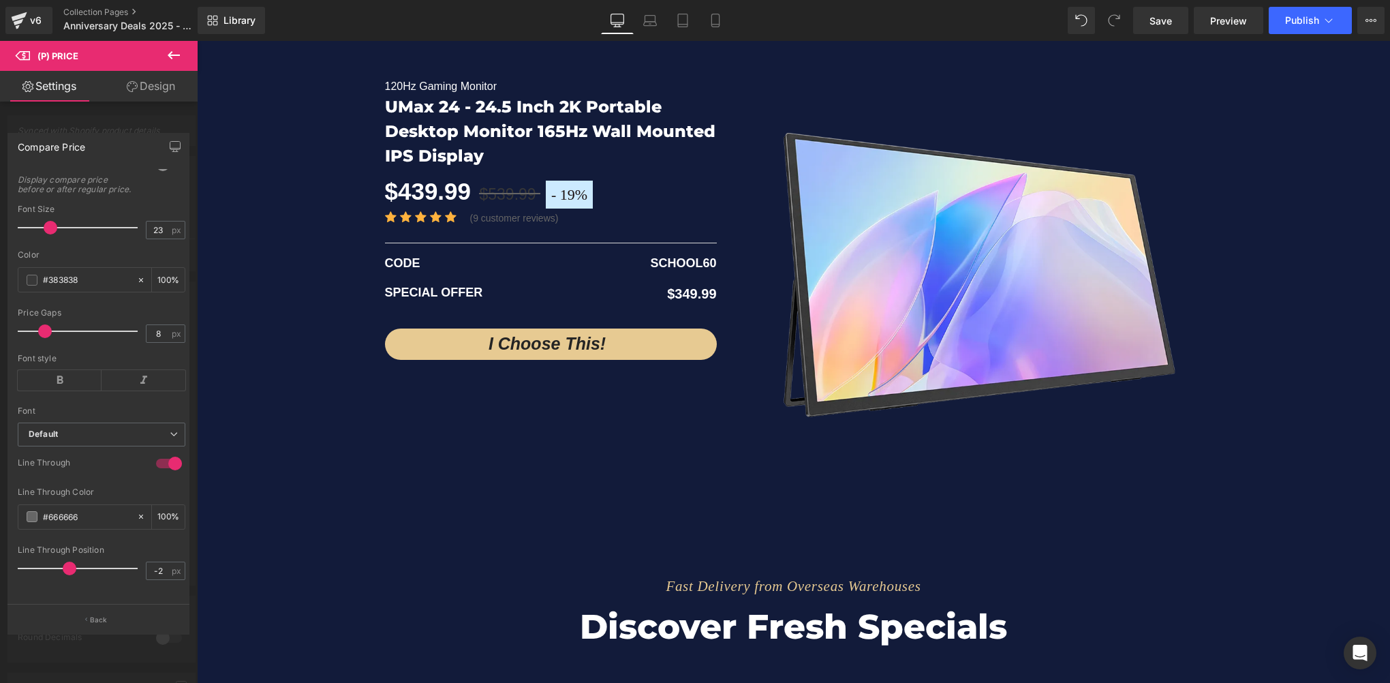
scroll to position [2214, 0]
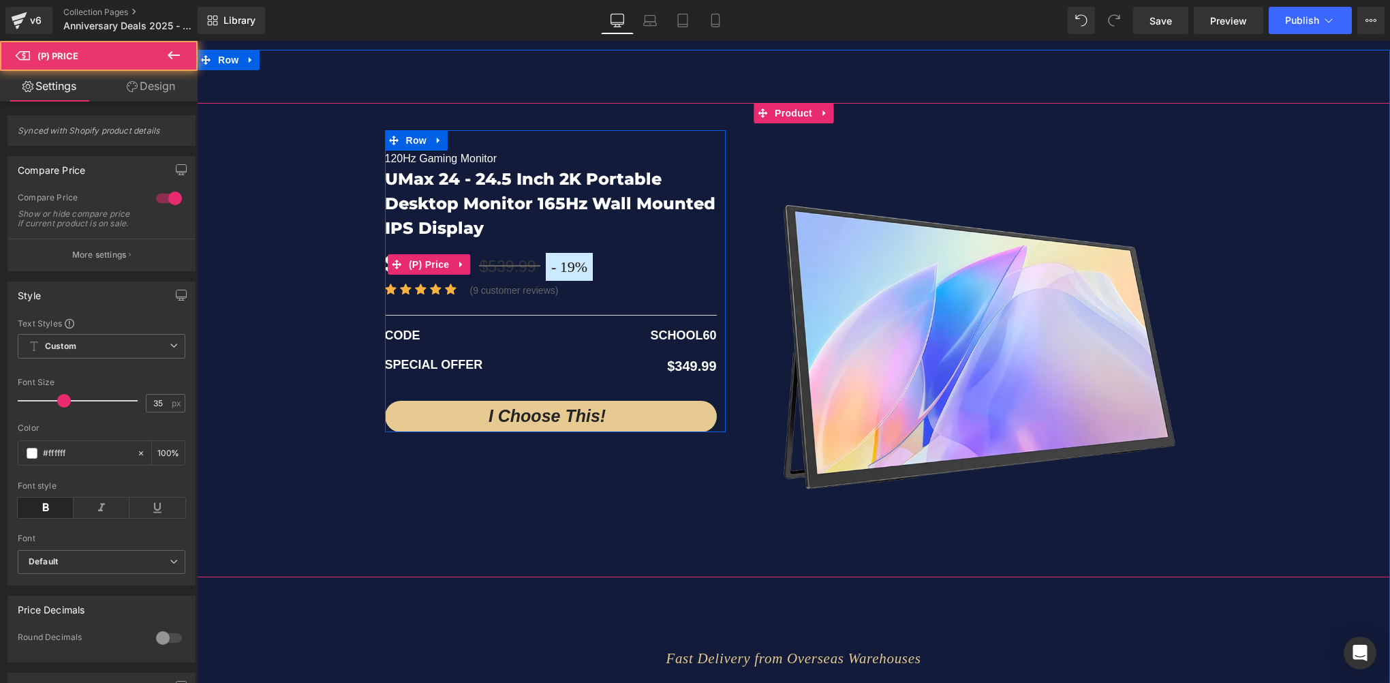
click at [574, 263] on span "19%" at bounding box center [573, 266] width 27 height 17
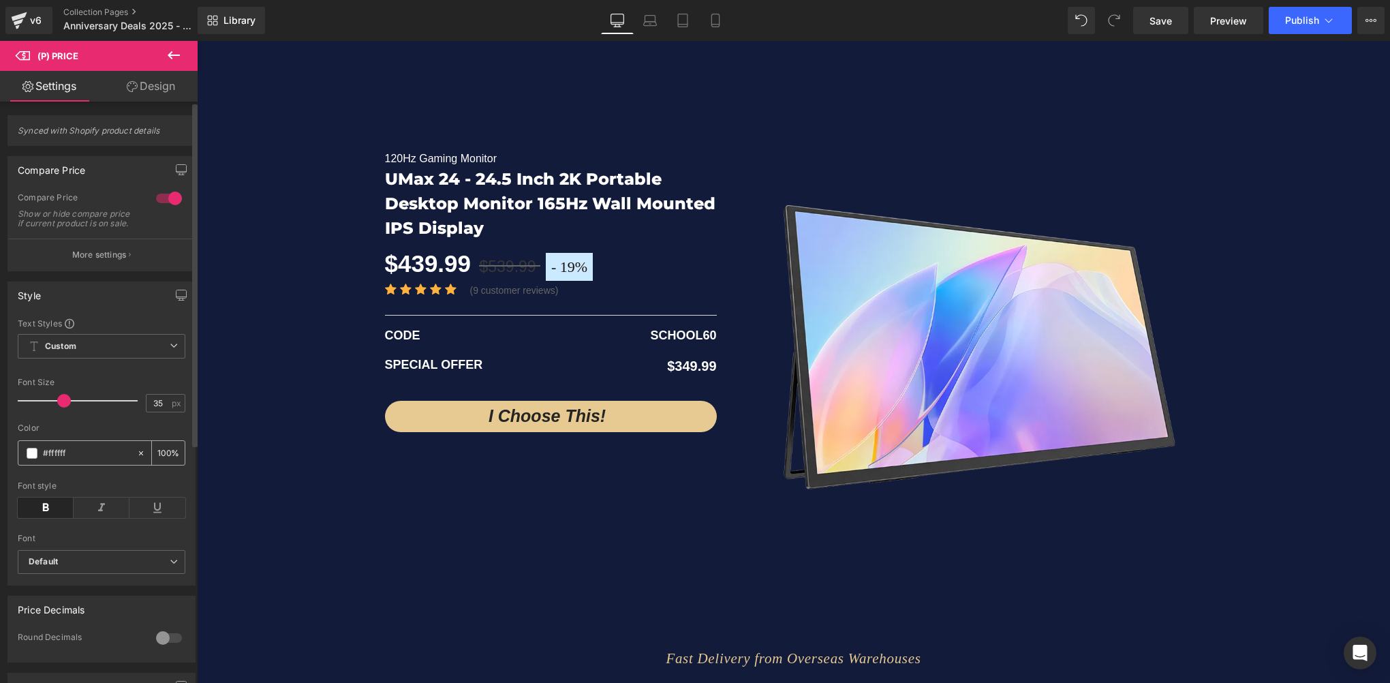
click at [82, 451] on div "#ffffff" at bounding box center [77, 453] width 118 height 24
click at [81, 460] on input "#ffffff" at bounding box center [86, 452] width 87 height 15
paste input "e7ca92"
type input "#e7ca92"
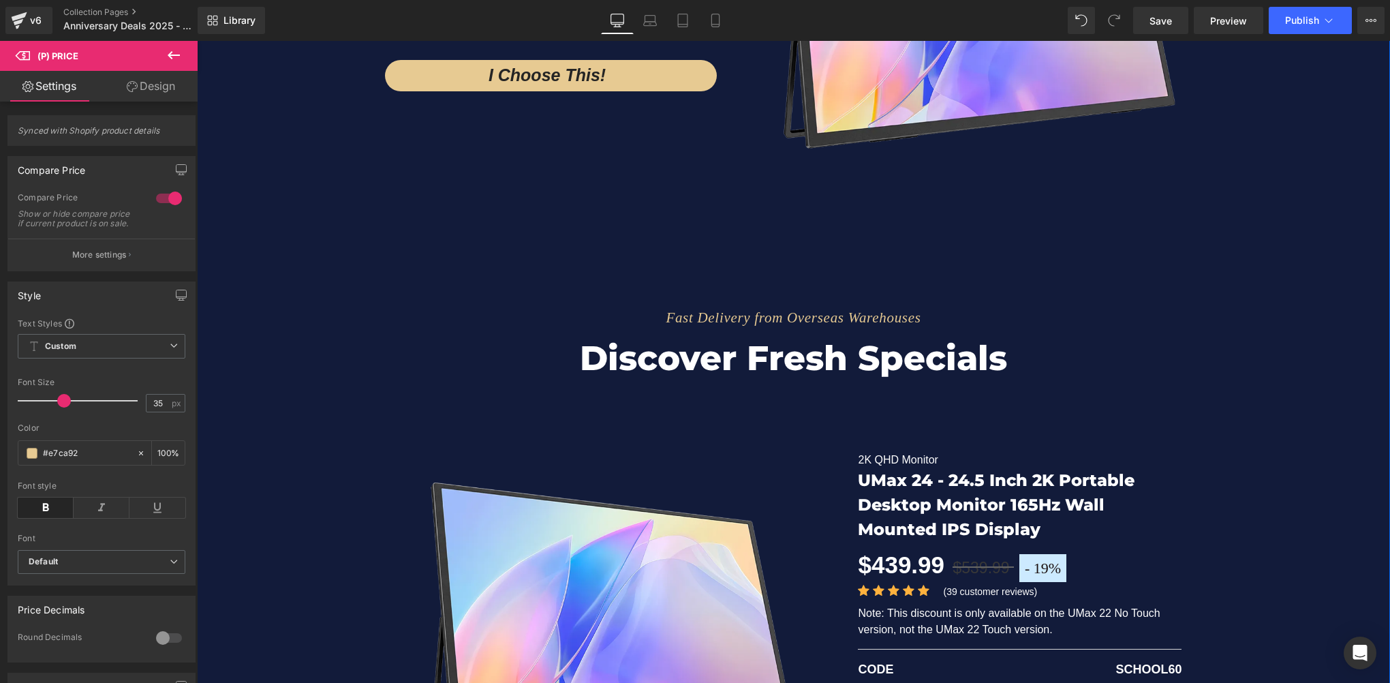
scroll to position [2691, 0]
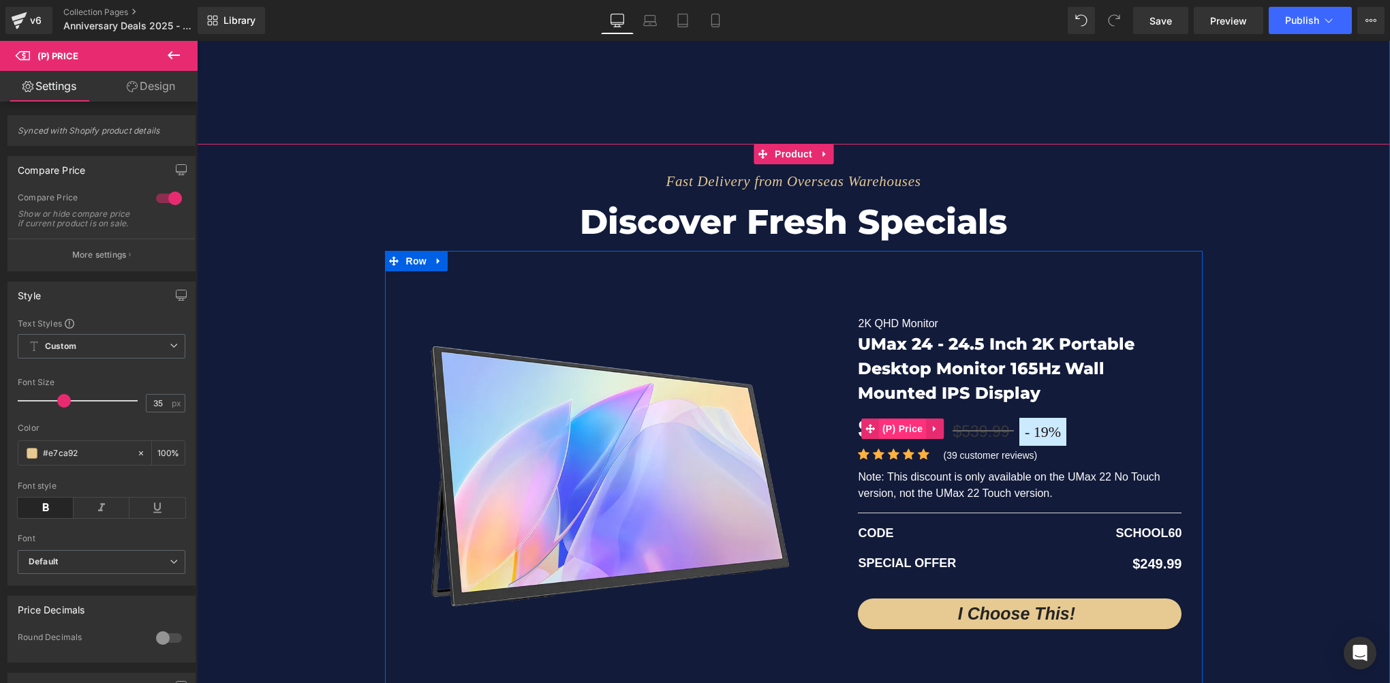
click at [903, 429] on span "(P) Price" at bounding box center [903, 428] width 48 height 20
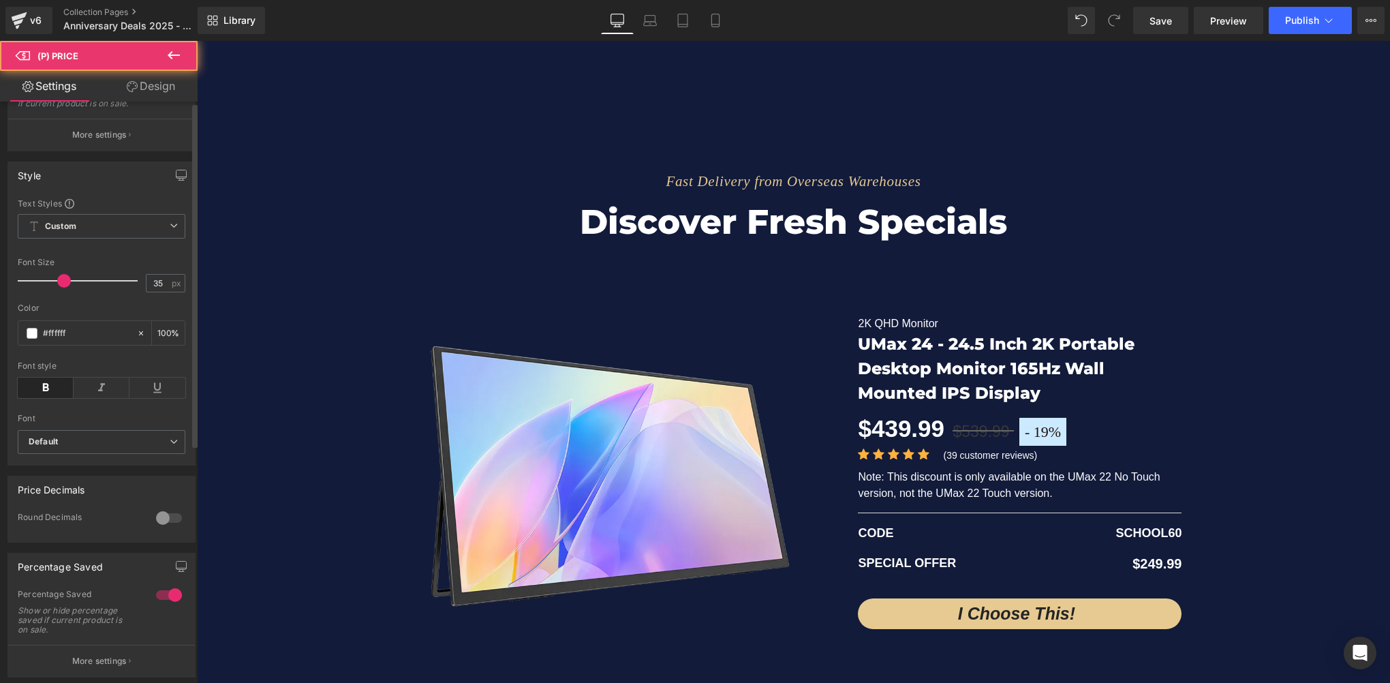
scroll to position [204, 0]
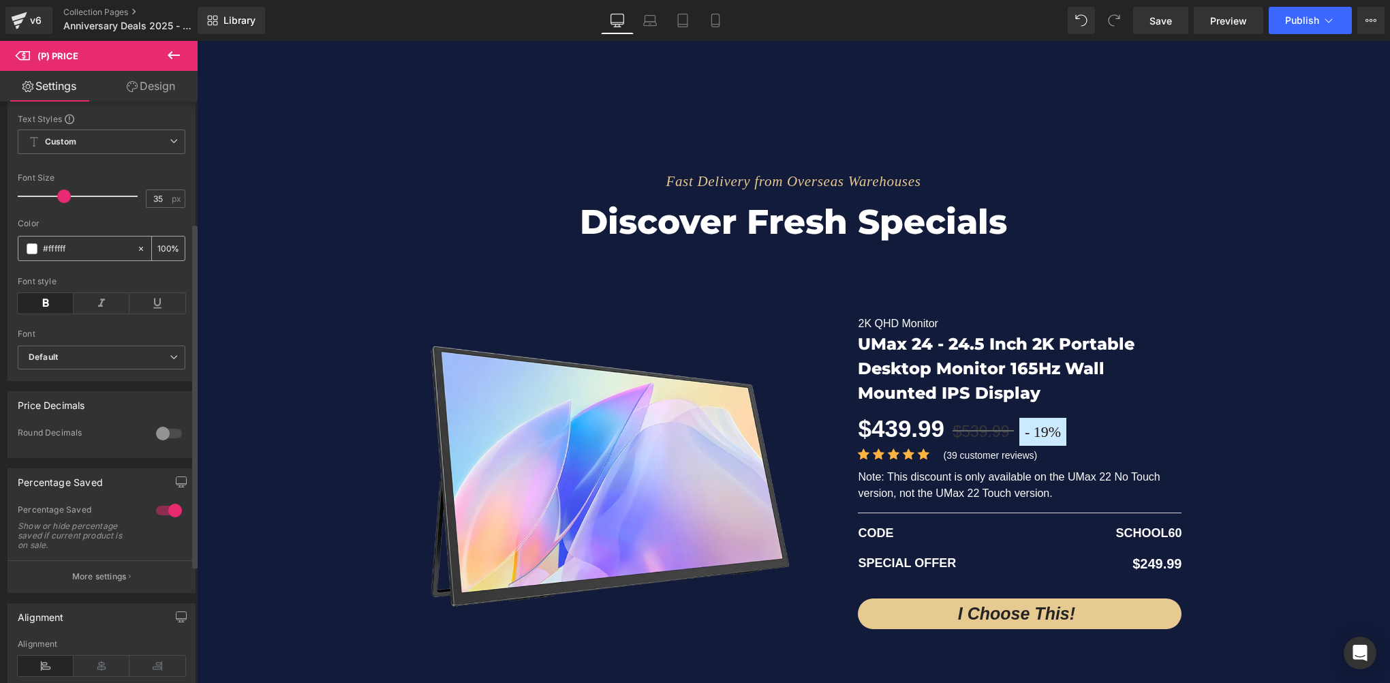
click at [84, 255] on input "#ffffff" at bounding box center [86, 248] width 87 height 15
paste input "e7ca92"
type input "#e7ca92"
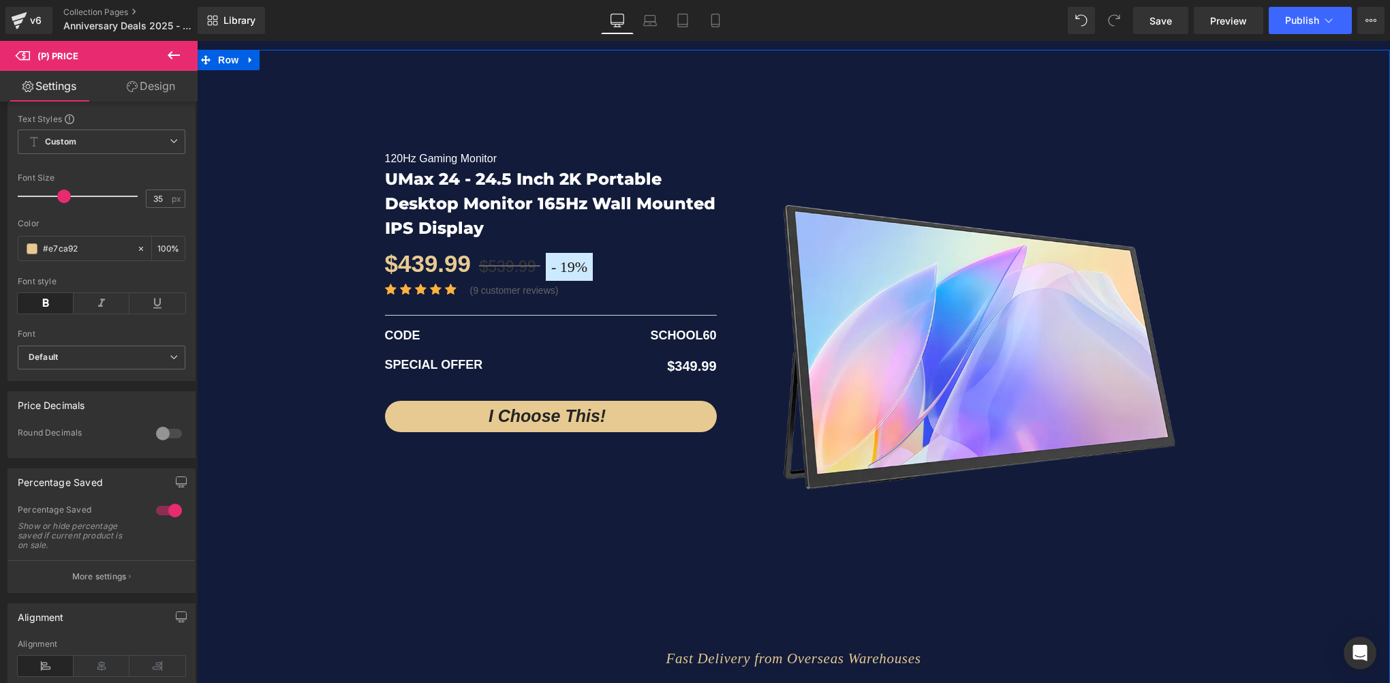
scroll to position [2009, 0]
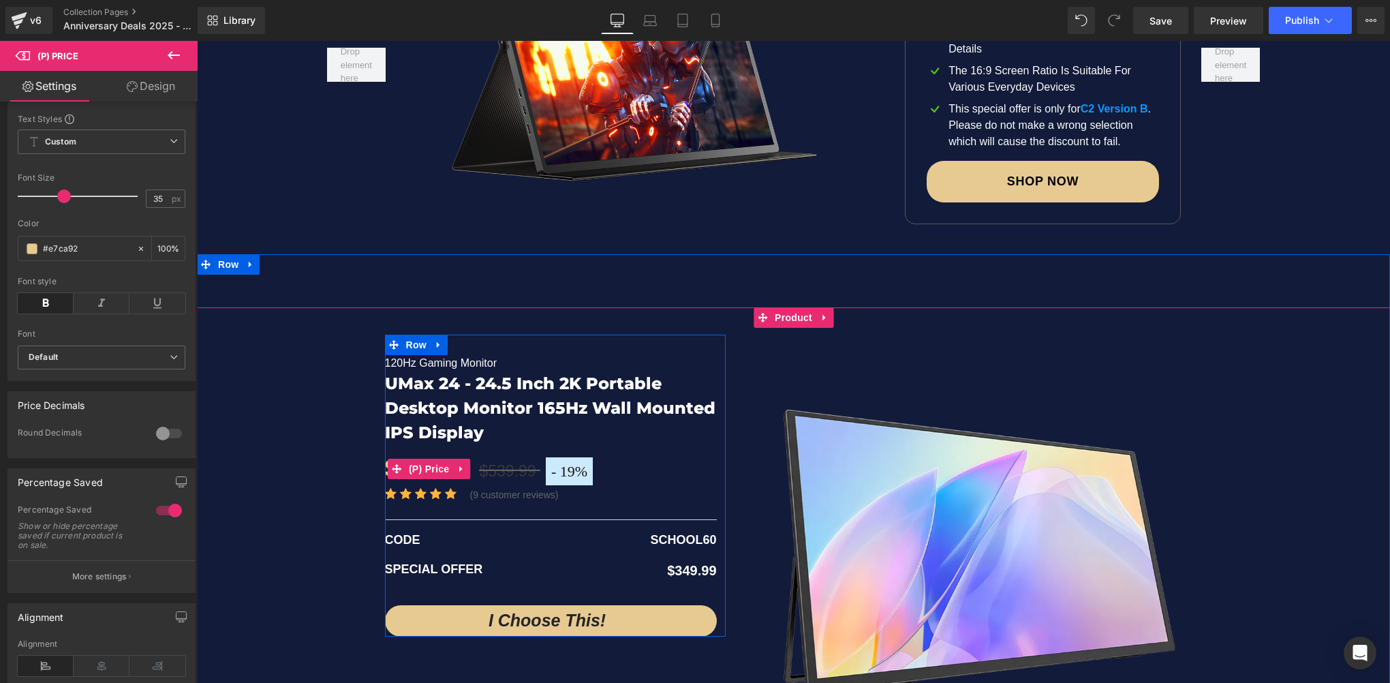
click at [573, 474] on span "19%" at bounding box center [573, 470] width 27 height 17
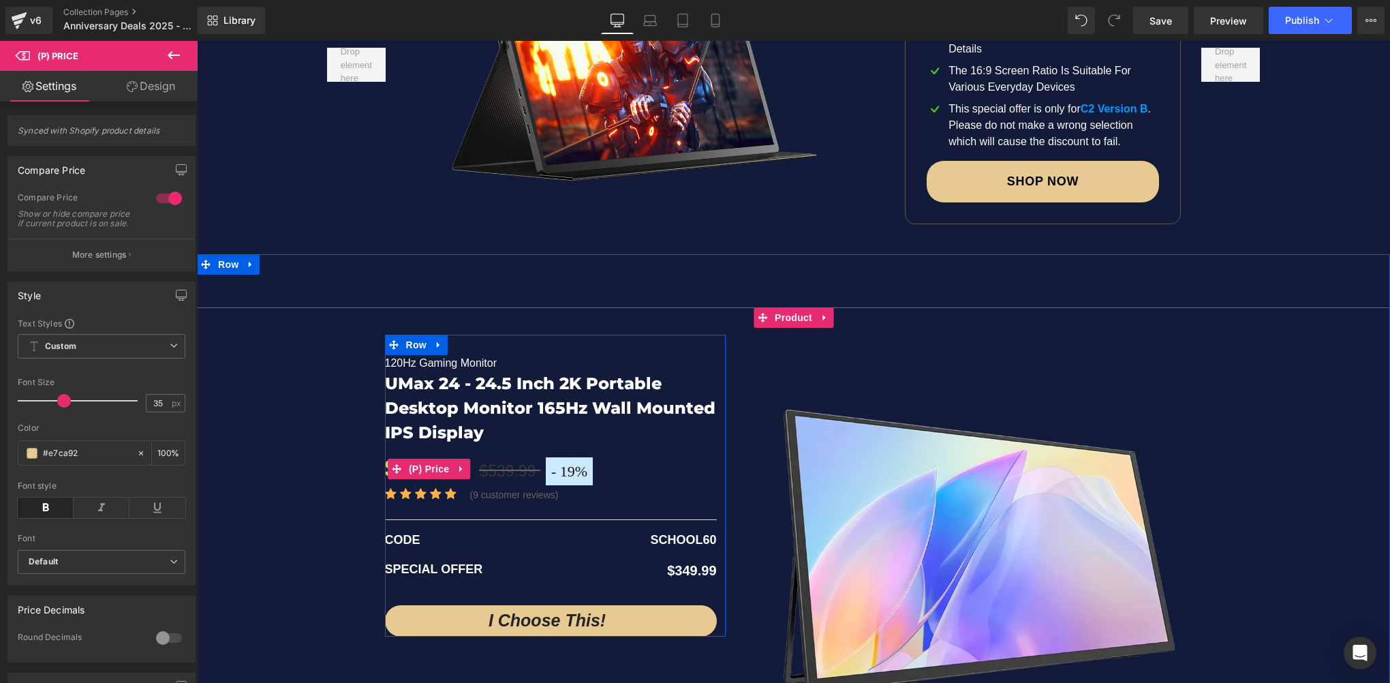
click at [567, 466] on span "19%" at bounding box center [573, 470] width 27 height 17
click at [572, 469] on span "19%" at bounding box center [573, 470] width 27 height 17
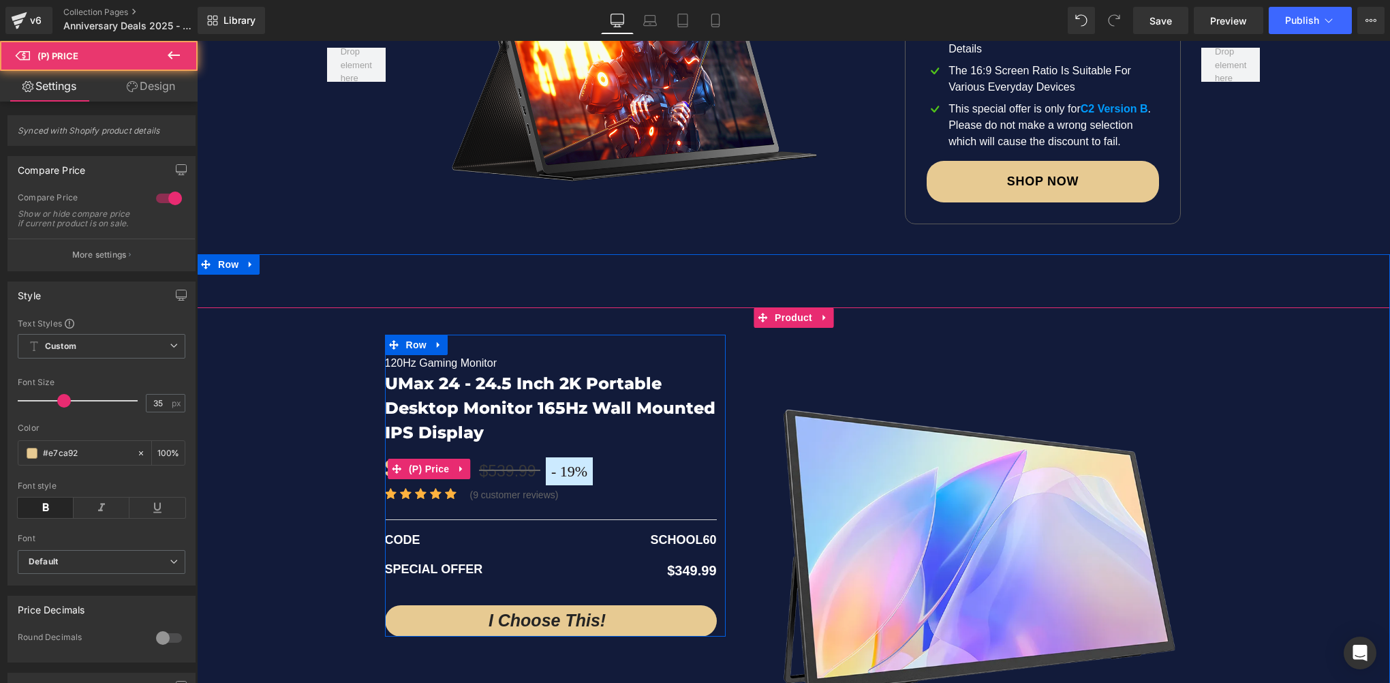
click at [578, 478] on span "19%" at bounding box center [573, 470] width 27 height 17
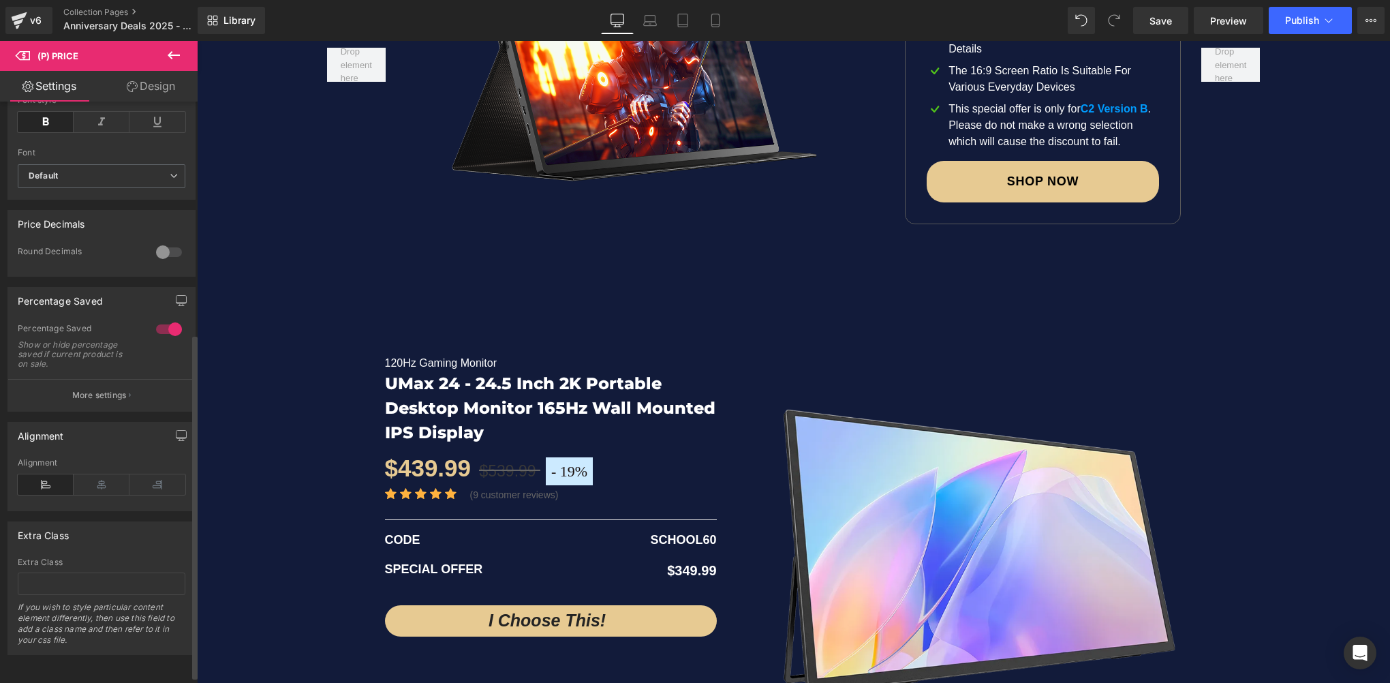
scroll to position [402, 0]
click at [163, 325] on div at bounding box center [169, 329] width 33 height 22
click at [156, 323] on div at bounding box center [169, 329] width 33 height 22
click at [107, 389] on p "More settings" at bounding box center [99, 395] width 54 height 12
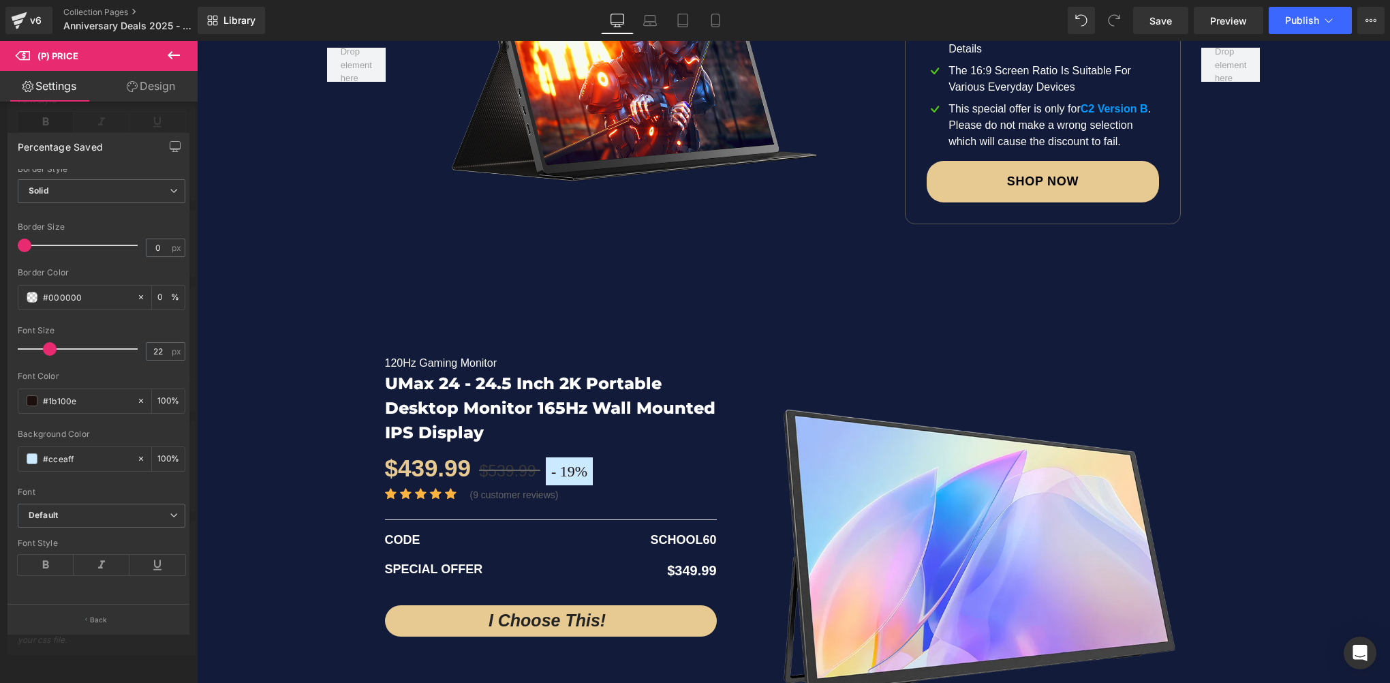
scroll to position [270, 0]
click at [88, 451] on input "#cceaff" at bounding box center [86, 458] width 87 height 15
paste input "e7ca92"
type input "#e7ca92"
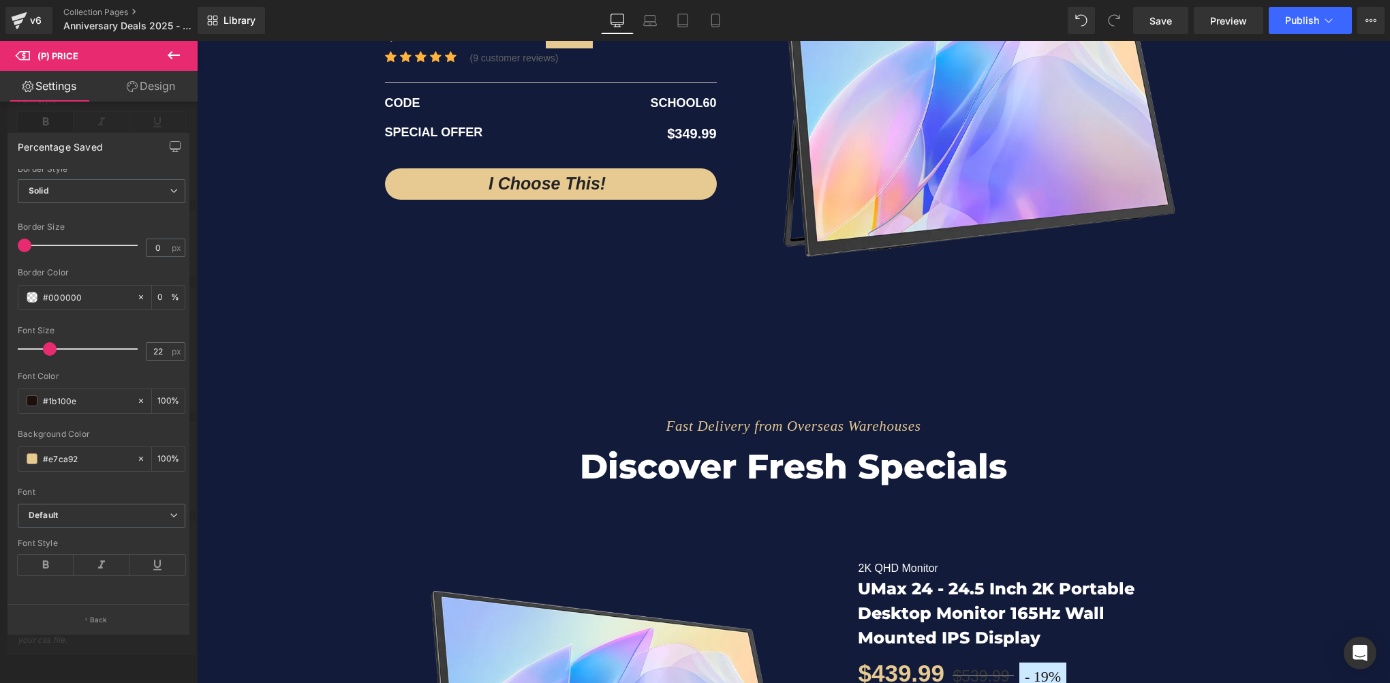
scroll to position [2622, 0]
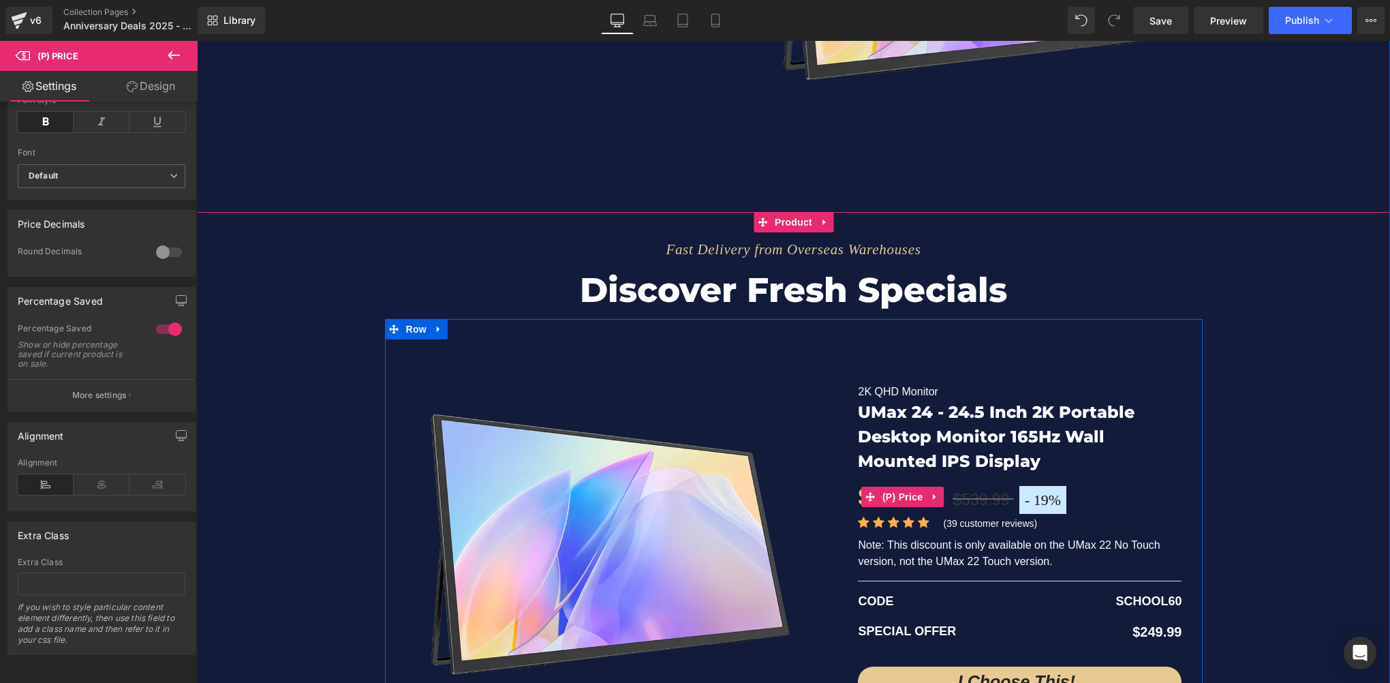
click at [1046, 498] on span "19%" at bounding box center [1046, 499] width 27 height 17
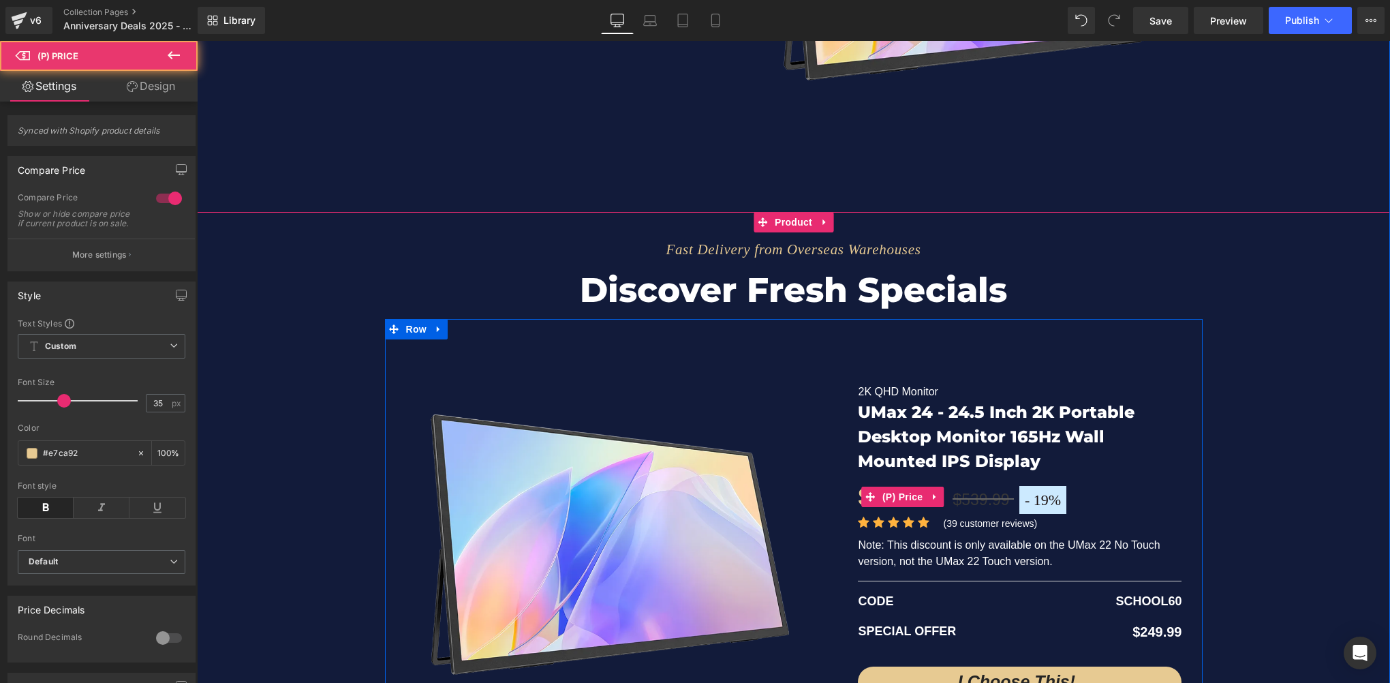
click at [1046, 498] on span "19%" at bounding box center [1046, 499] width 27 height 17
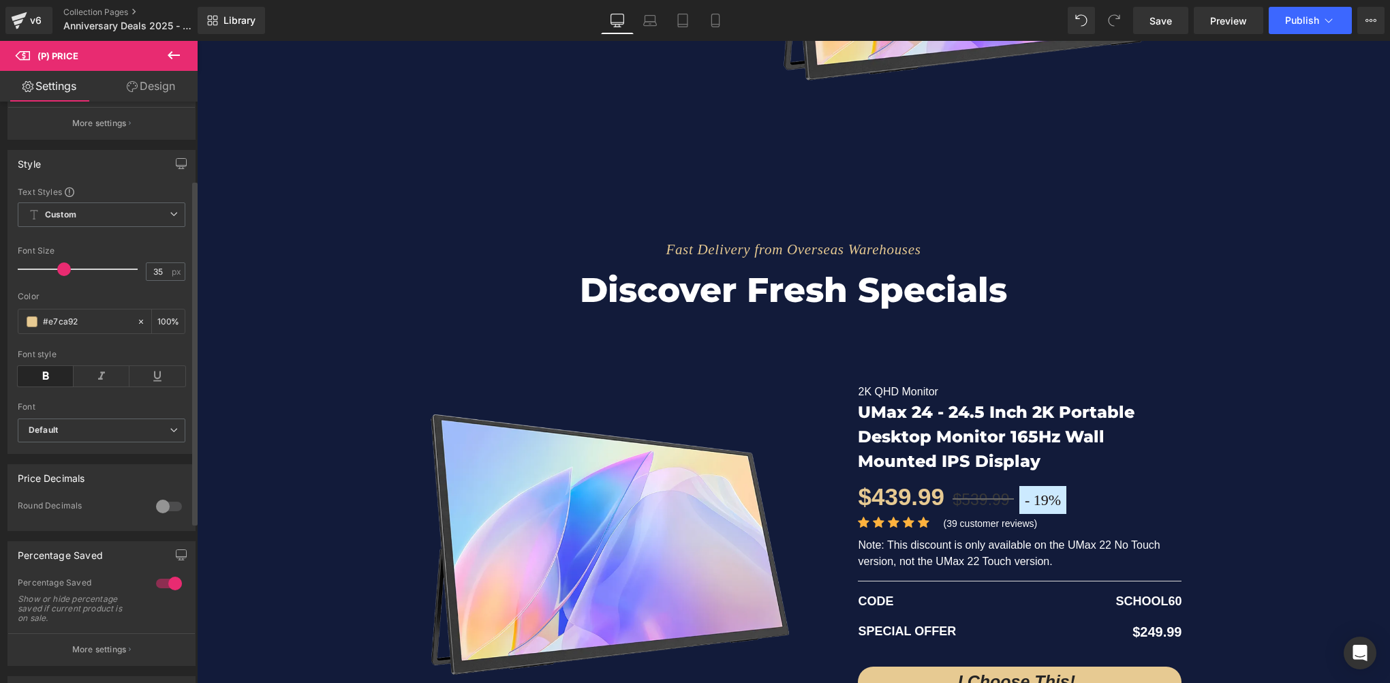
scroll to position [341, 0]
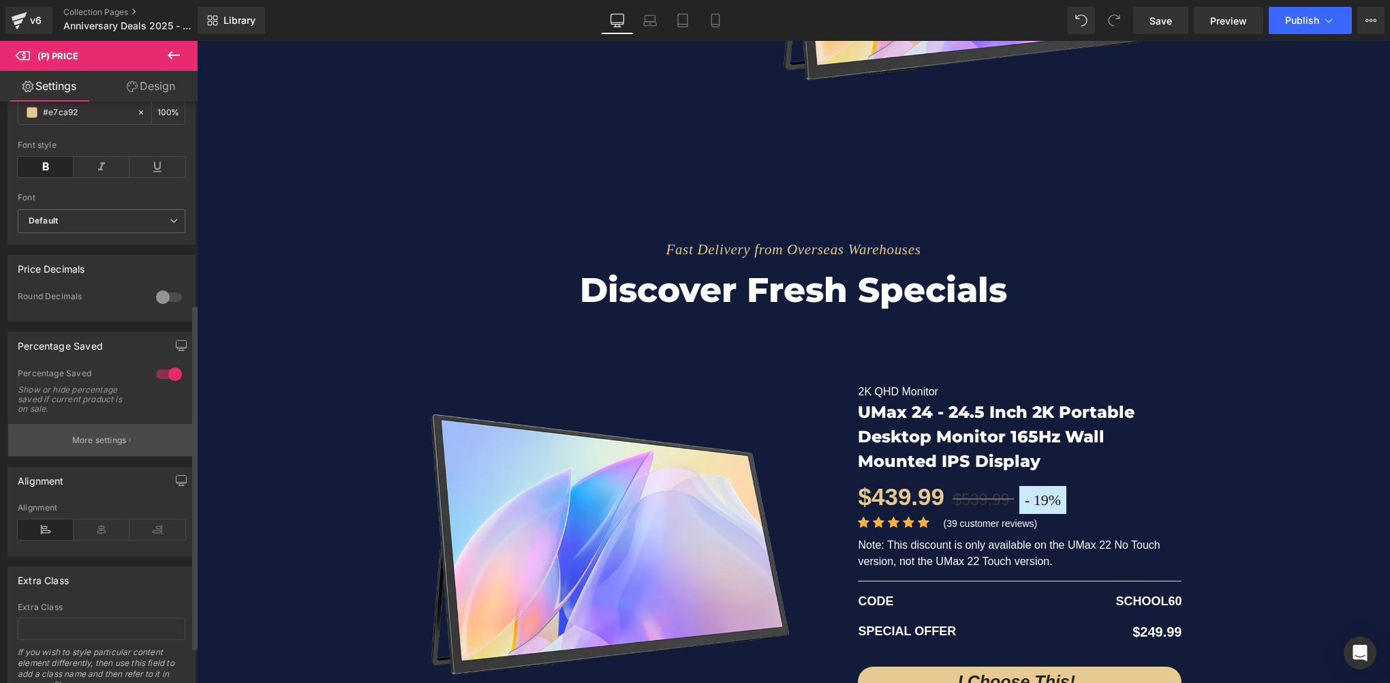
click at [119, 446] on p "More settings" at bounding box center [99, 440] width 54 height 12
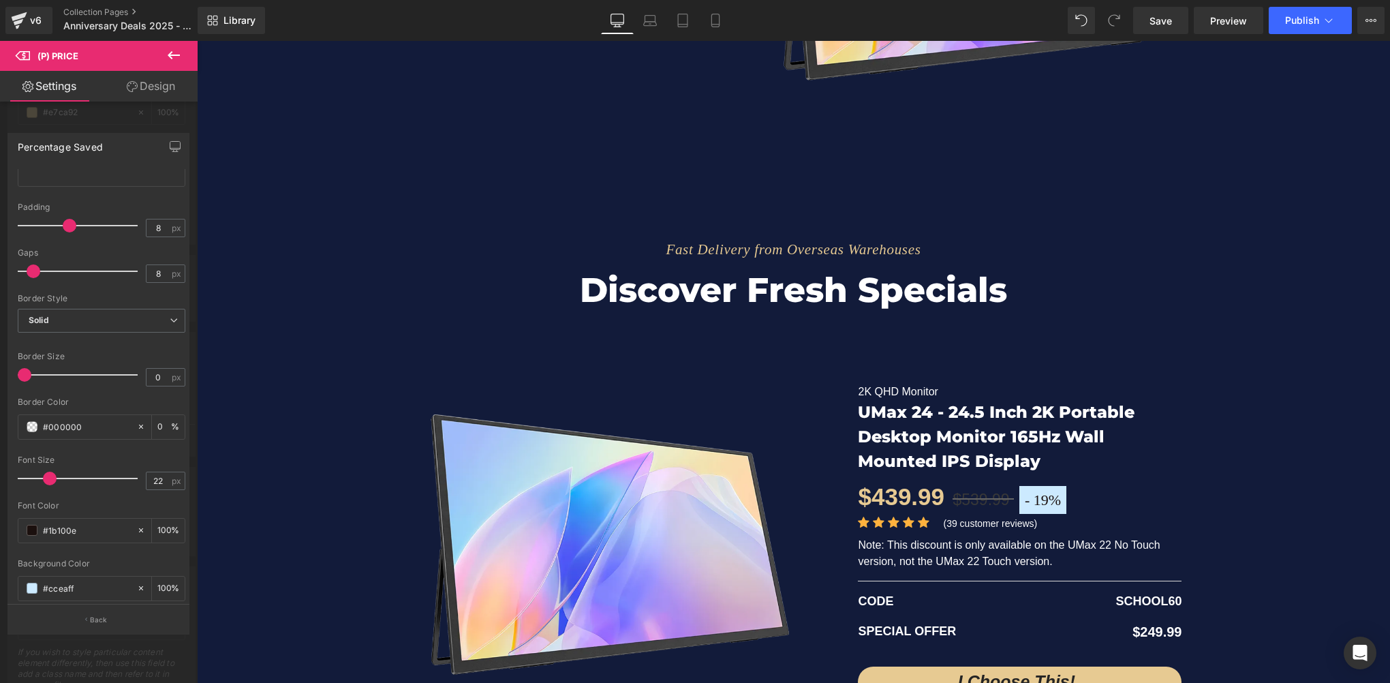
scroll to position [270, 0]
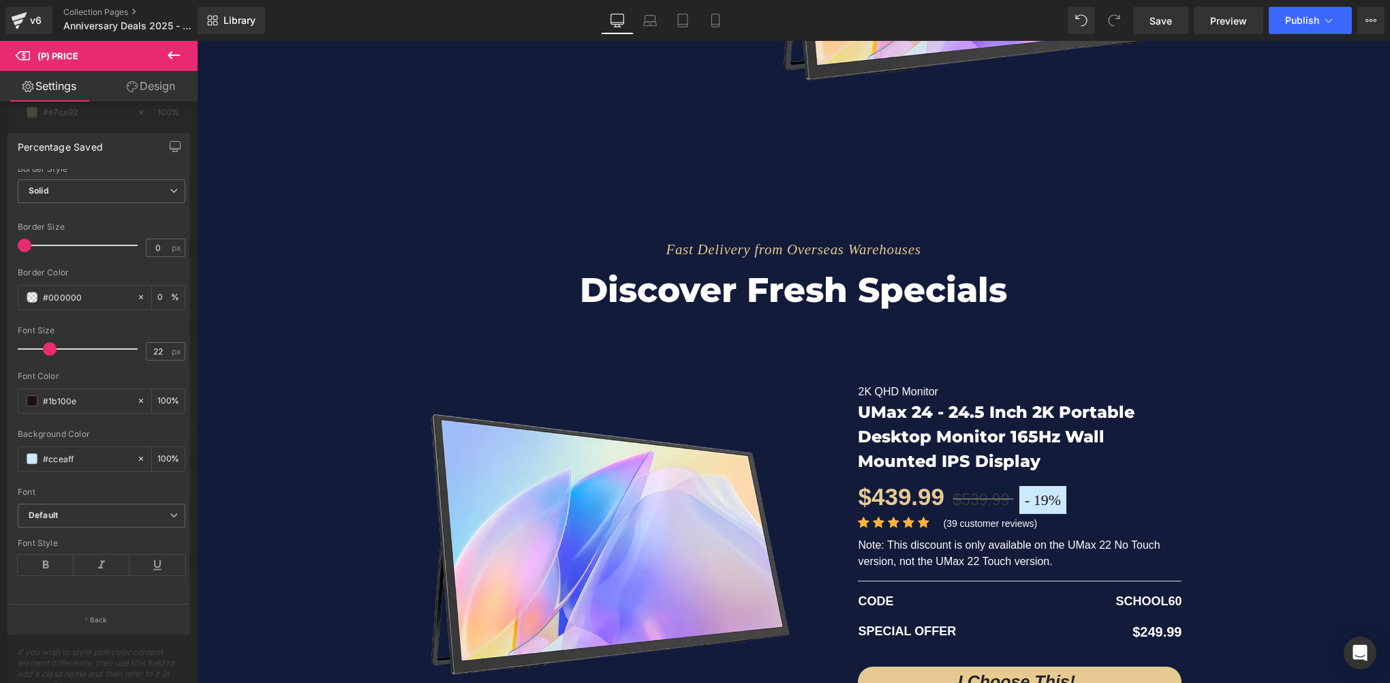
click at [84, 435] on div "Background Color #cceaff 100 %" at bounding box center [102, 458] width 168 height 58
click at [87, 451] on input "#cceaff" at bounding box center [86, 458] width 87 height 15
paste input "e7ca92"
type input "#e7ca92"
click at [1157, 26] on span "Save" at bounding box center [1160, 21] width 22 height 14
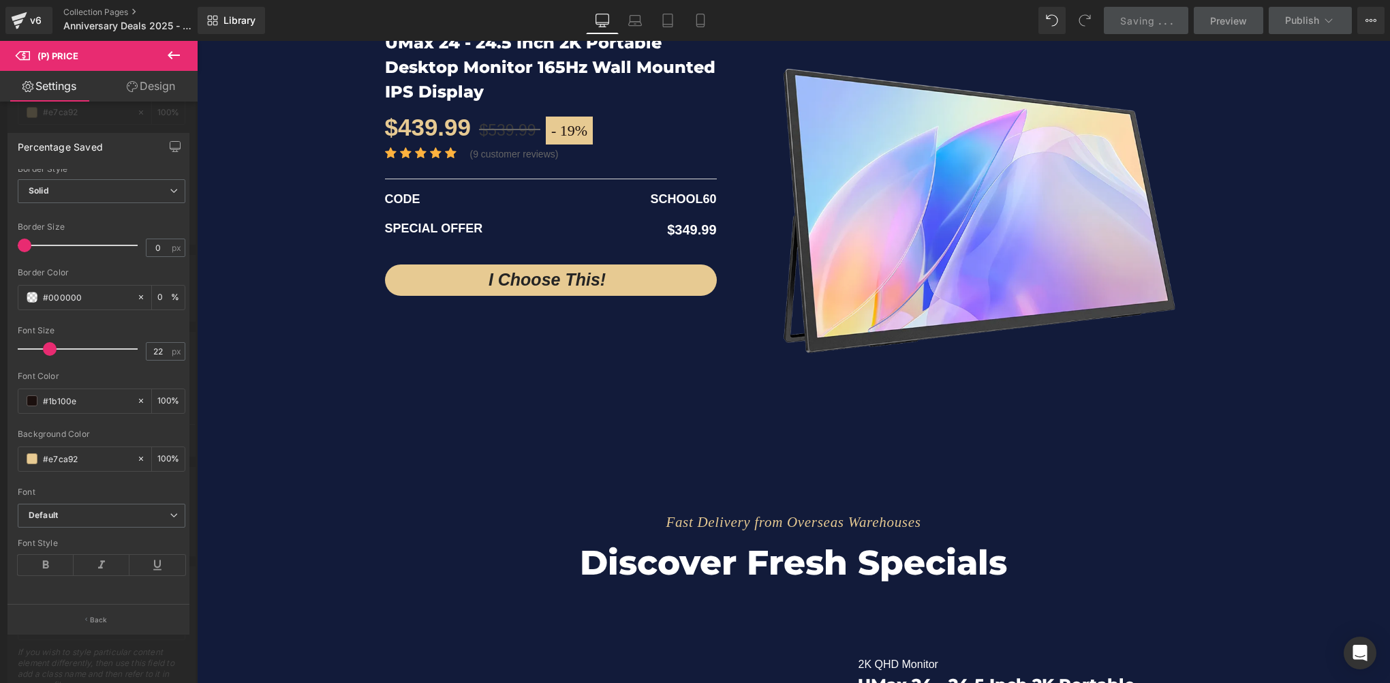
scroll to position [2214, 0]
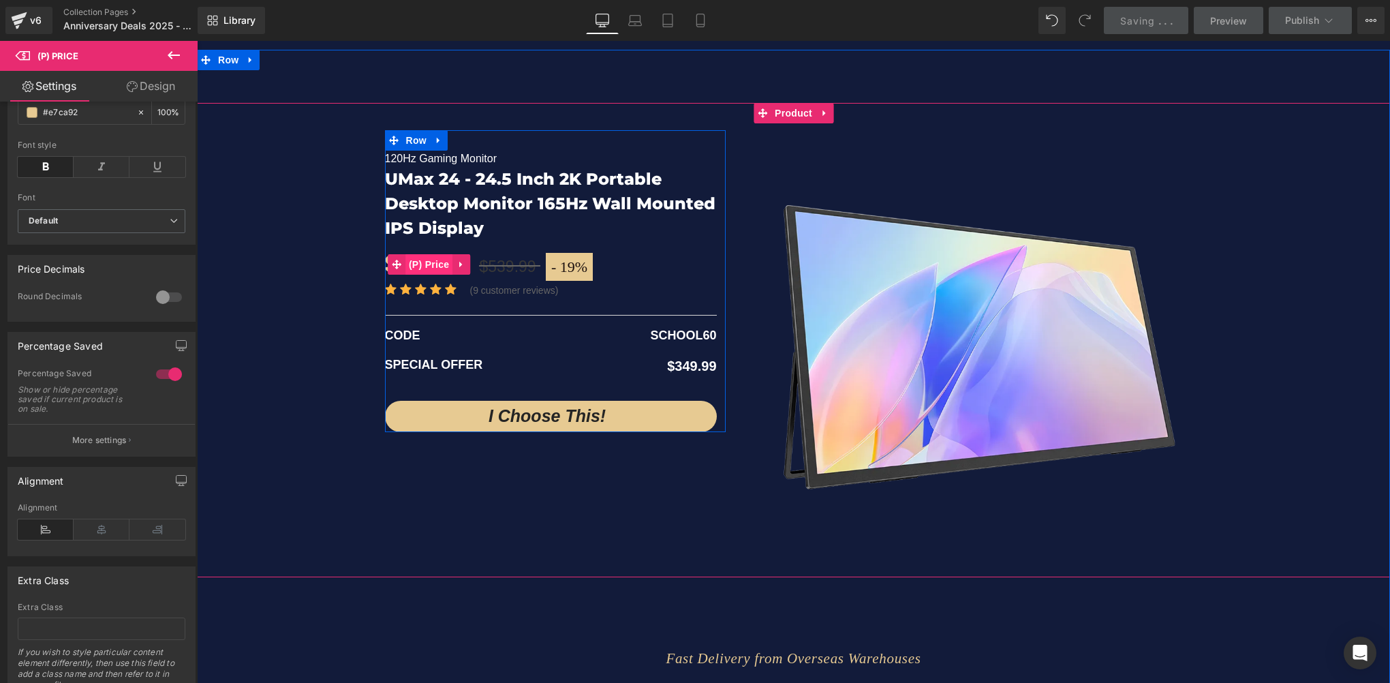
click at [440, 264] on span "(P) Price" at bounding box center [429, 264] width 48 height 20
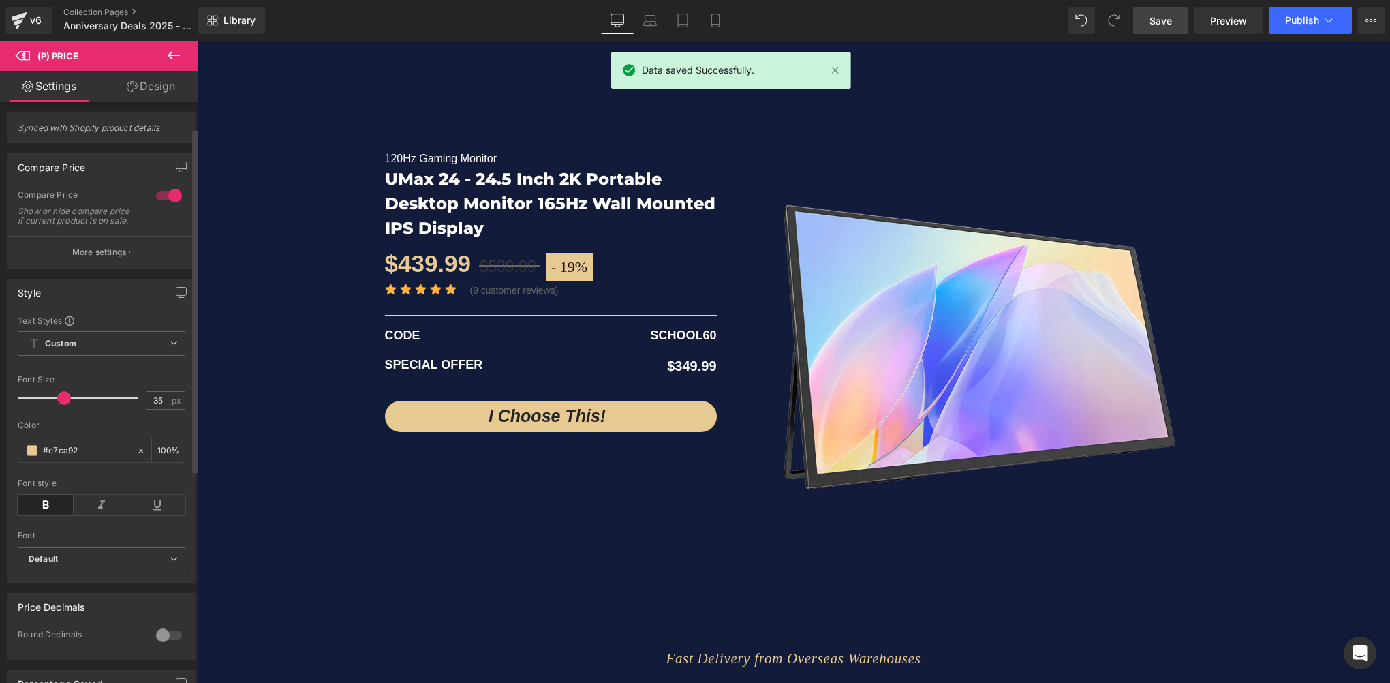
scroll to position [0, 0]
click at [116, 259] on p "More settings" at bounding box center [99, 255] width 54 height 12
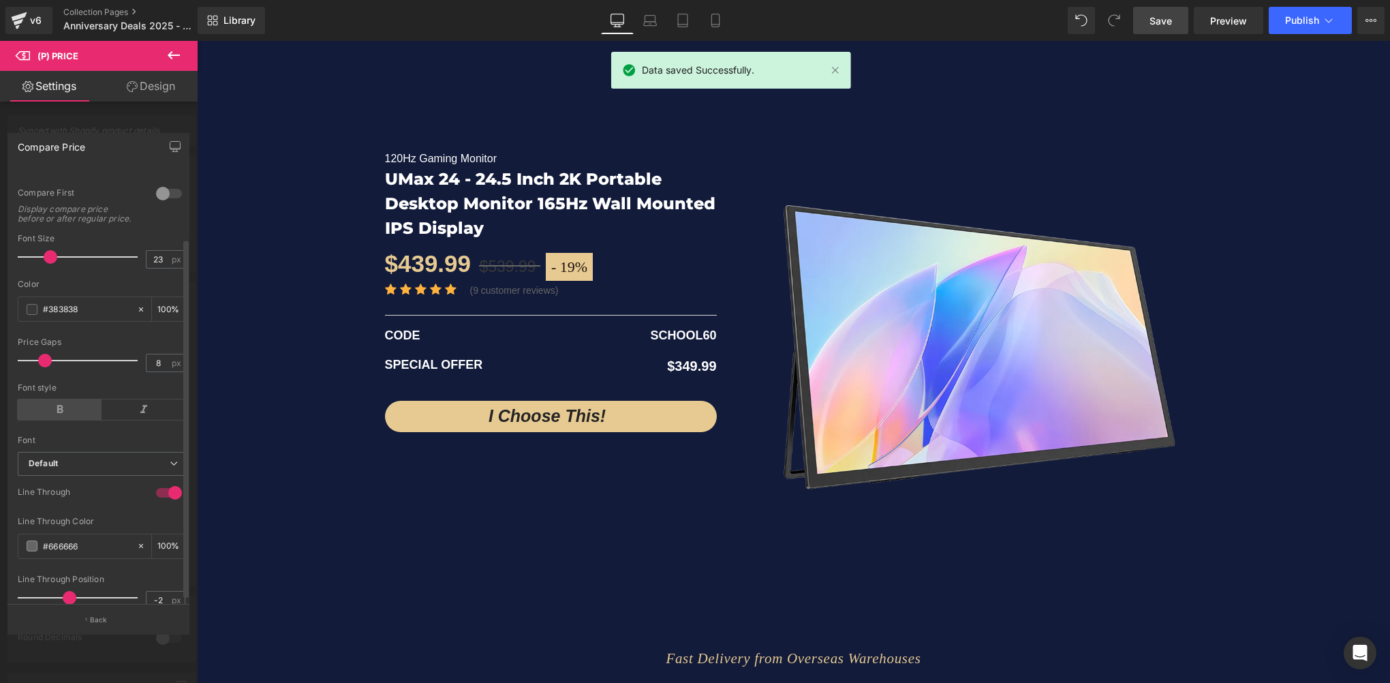
scroll to position [89, 0]
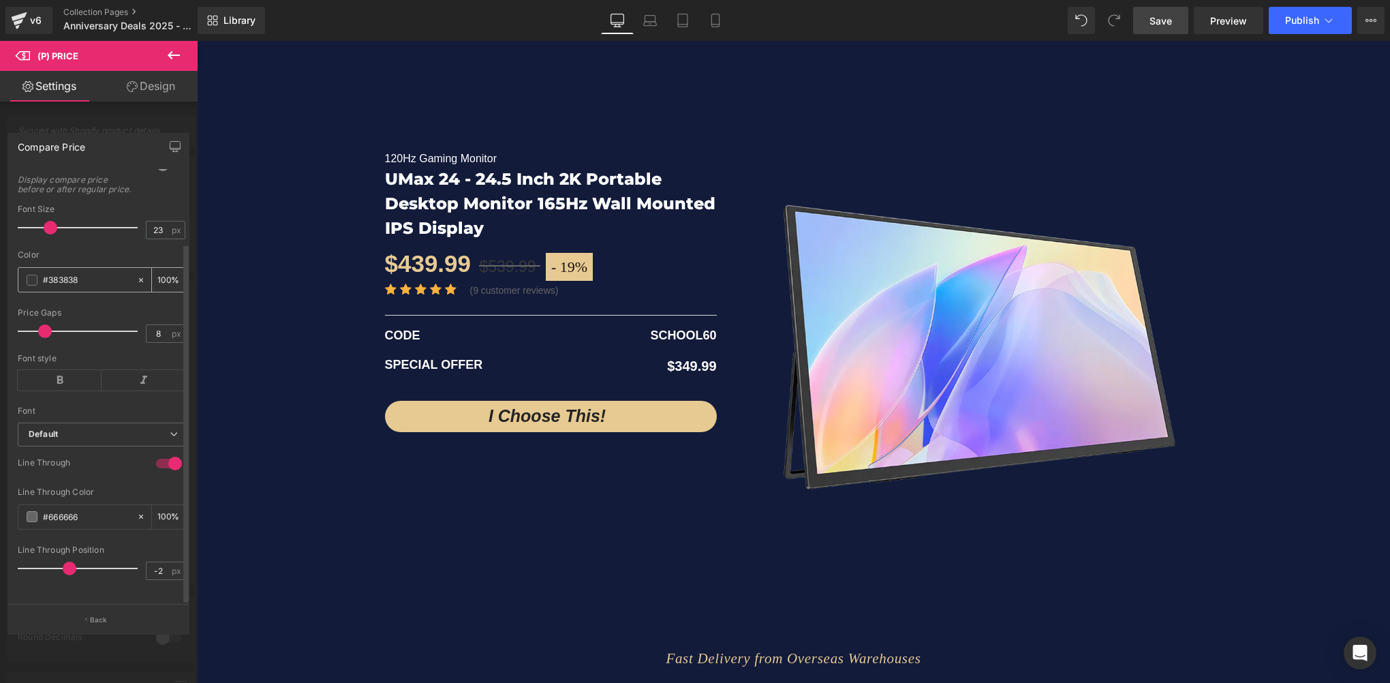
click at [90, 272] on input "#383838" at bounding box center [86, 279] width 87 height 15
paste input "e7ca92"
type input "#e7ca92"
click at [163, 272] on input "100" at bounding box center [164, 279] width 14 height 15
type input "30"
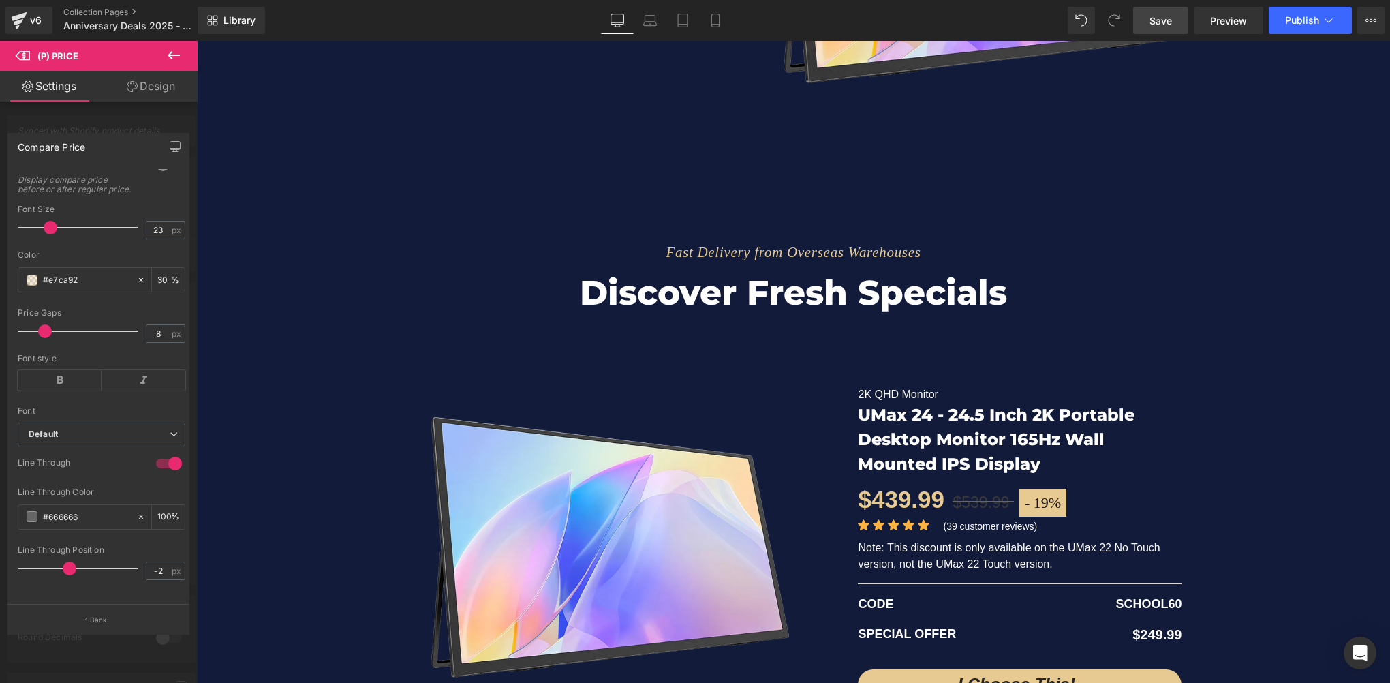
scroll to position [2622, 0]
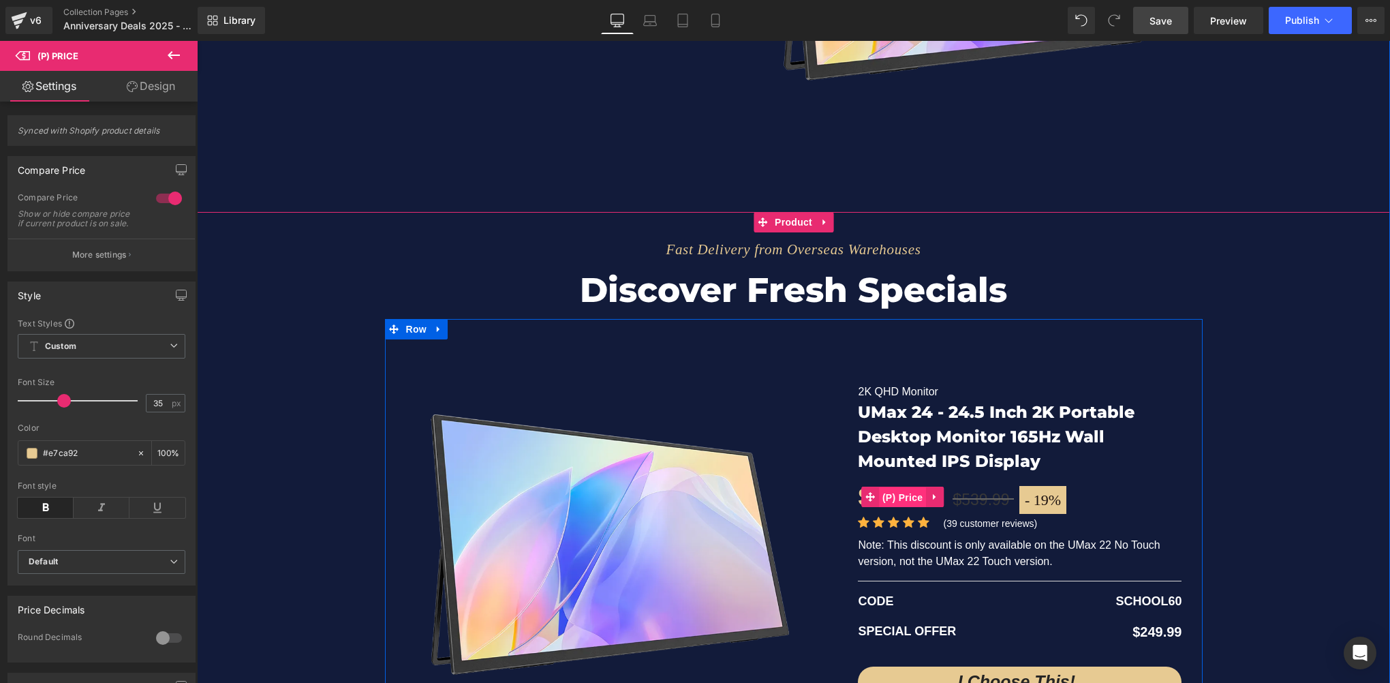
click at [899, 498] on span "(P) Price" at bounding box center [903, 497] width 48 height 20
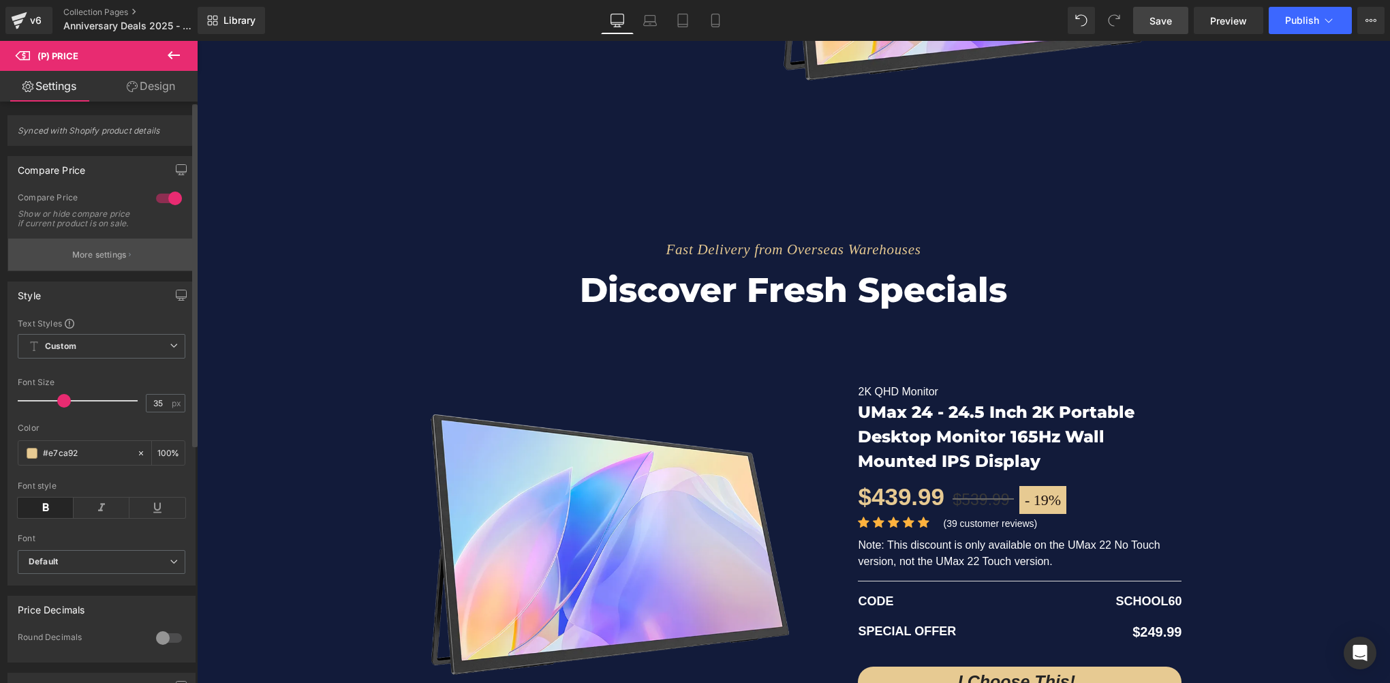
click at [101, 261] on p "More settings" at bounding box center [99, 255] width 54 height 12
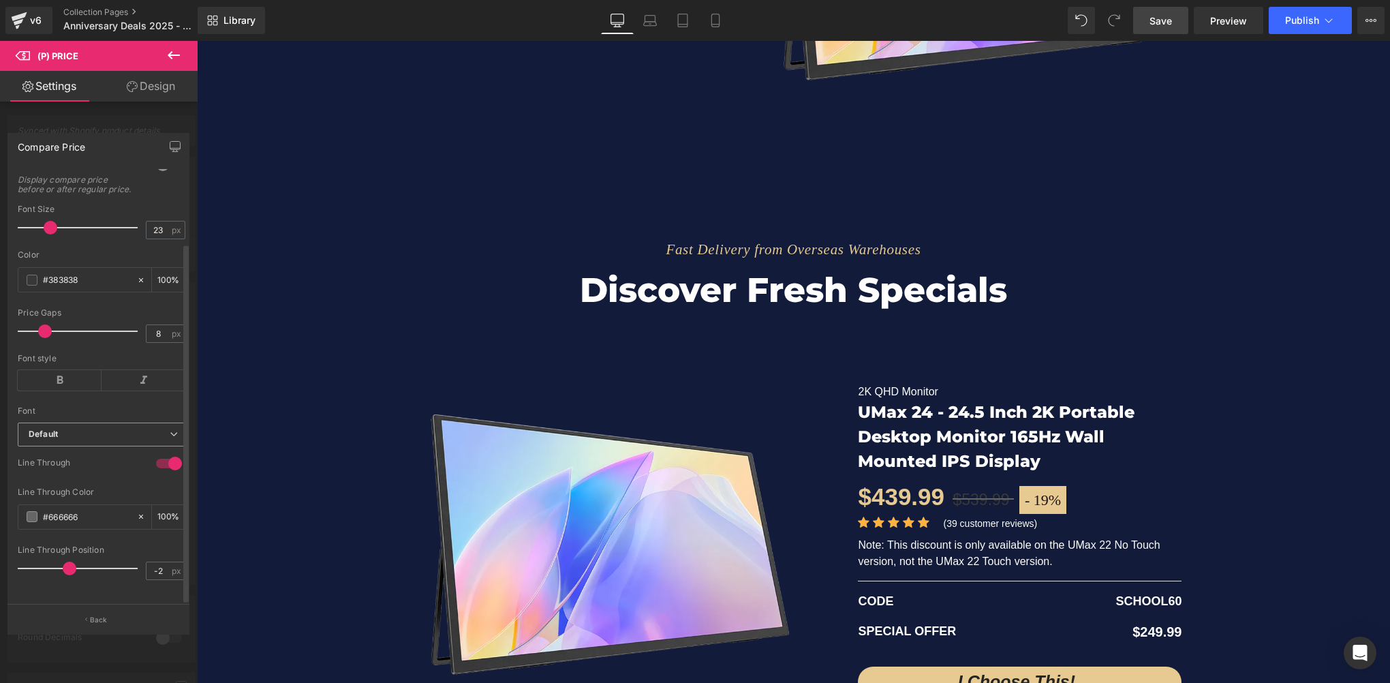
scroll to position [89, 0]
click at [82, 509] on input "#666666" at bounding box center [86, 516] width 87 height 15
paste input "e7ca92"
type input "#e7ca92"
click at [160, 509] on input "100" at bounding box center [164, 516] width 14 height 15
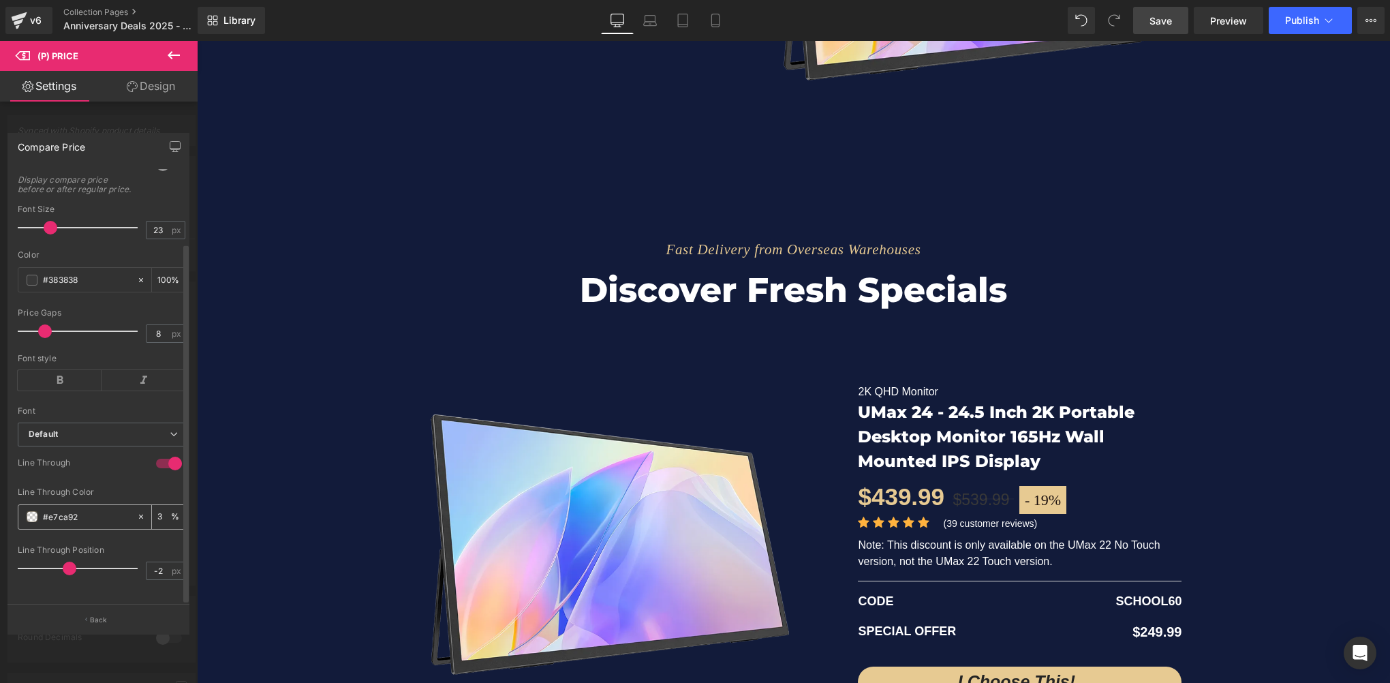
type input "30"
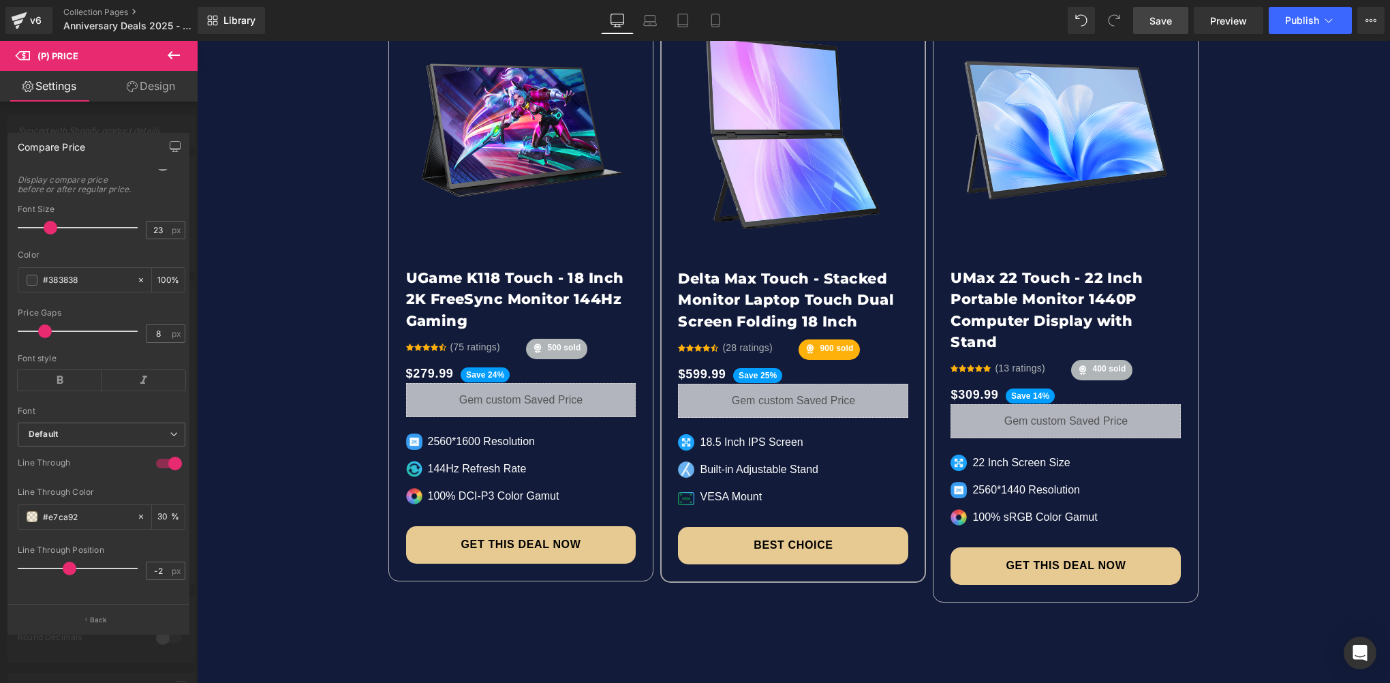
scroll to position [3576, 0]
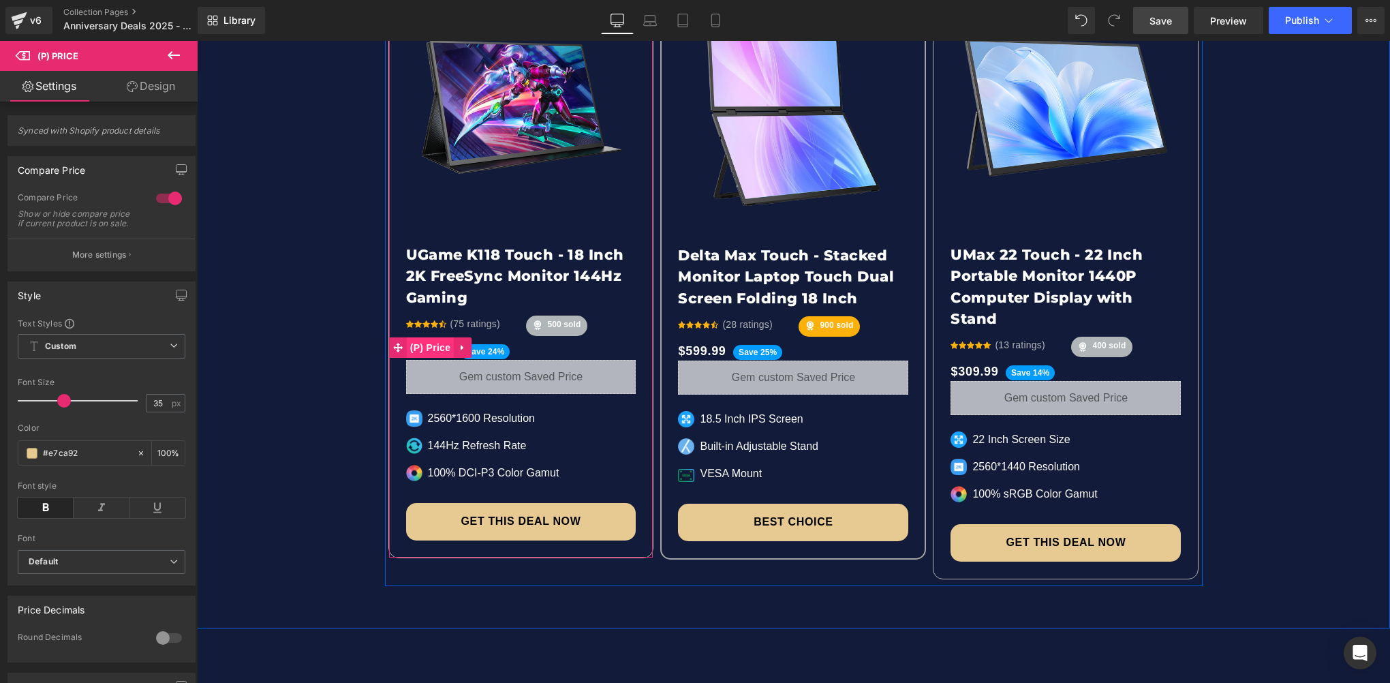
click at [433, 345] on span "(P) Price" at bounding box center [431, 347] width 48 height 20
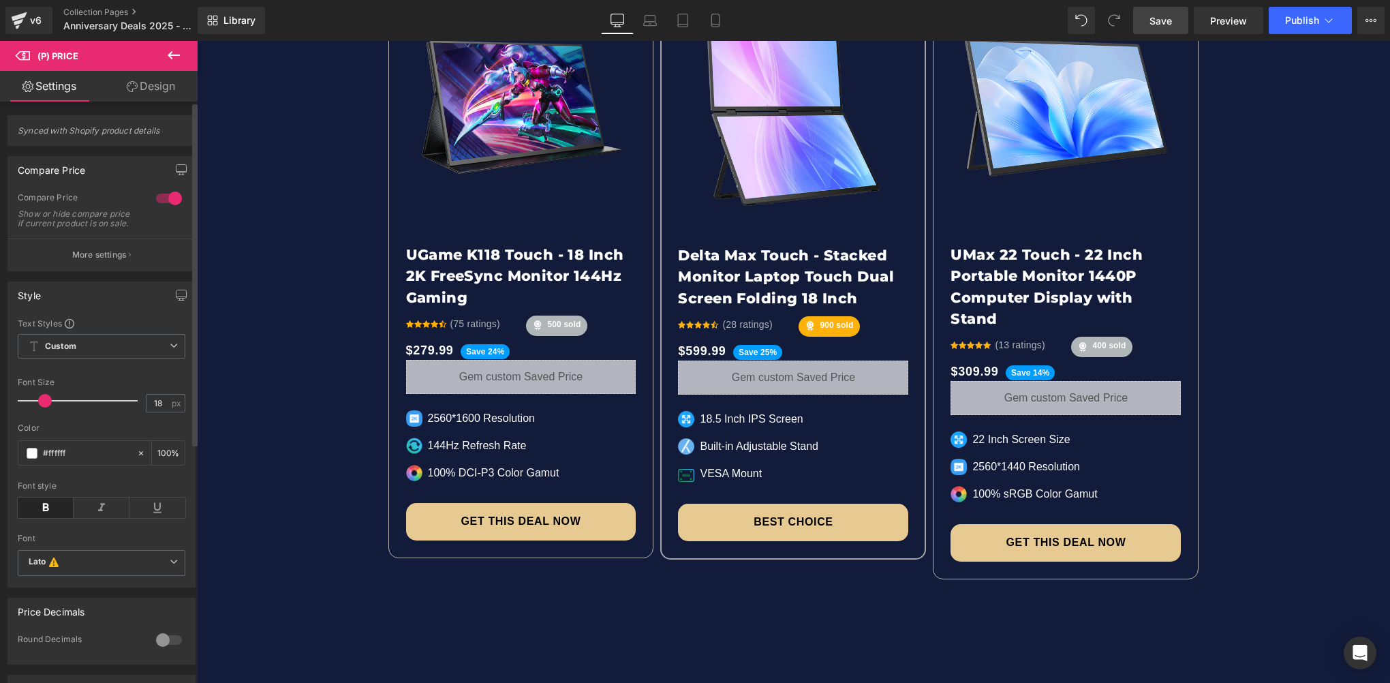
click at [170, 192] on div at bounding box center [169, 198] width 33 height 22
click at [158, 195] on div at bounding box center [169, 198] width 33 height 22
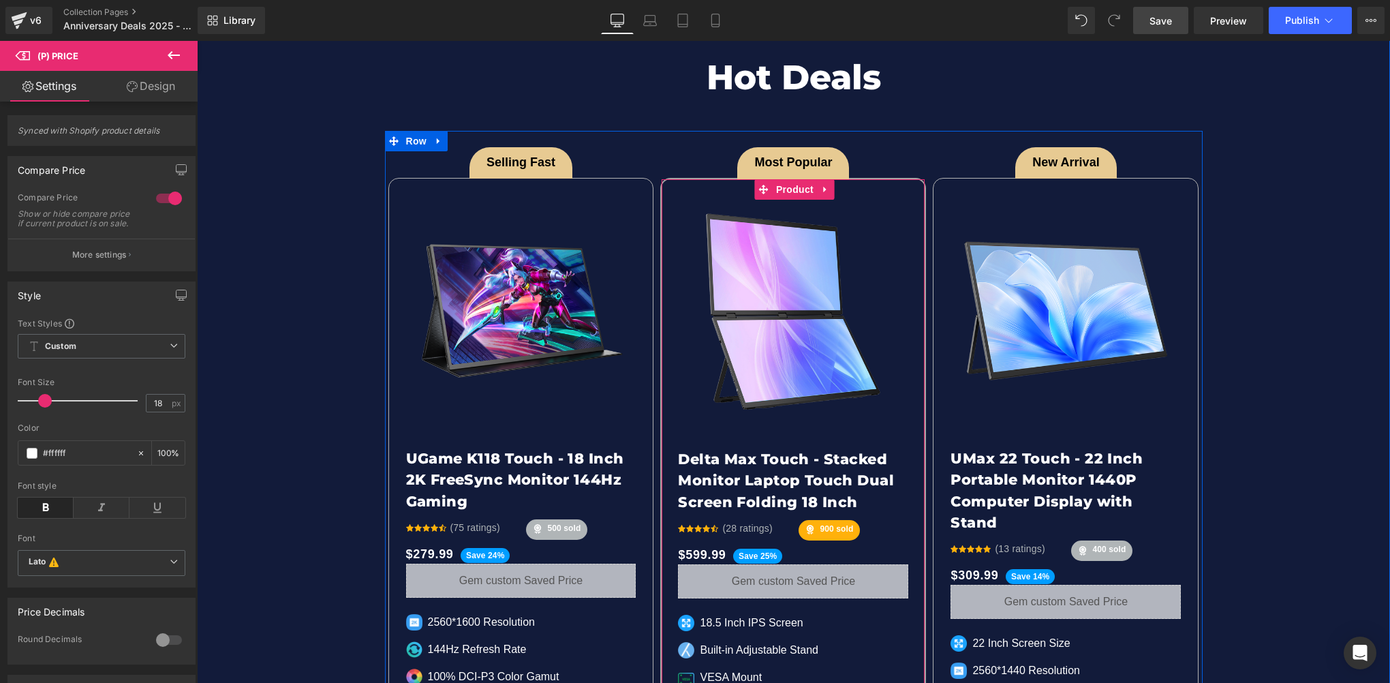
scroll to position [3372, 0]
drag, startPoint x: 1161, startPoint y: 22, endPoint x: 1146, endPoint y: 29, distance: 16.8
click at [1161, 22] on span "Save" at bounding box center [1160, 21] width 22 height 14
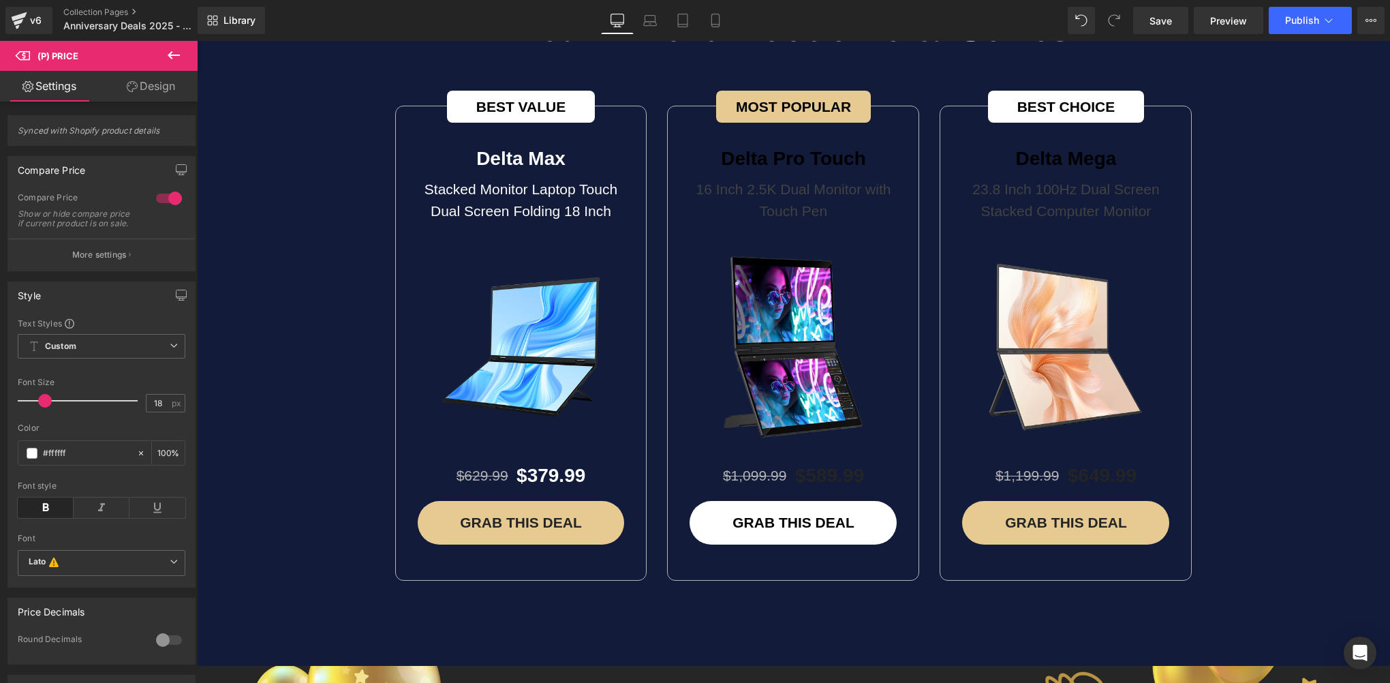
scroll to position [4189, 0]
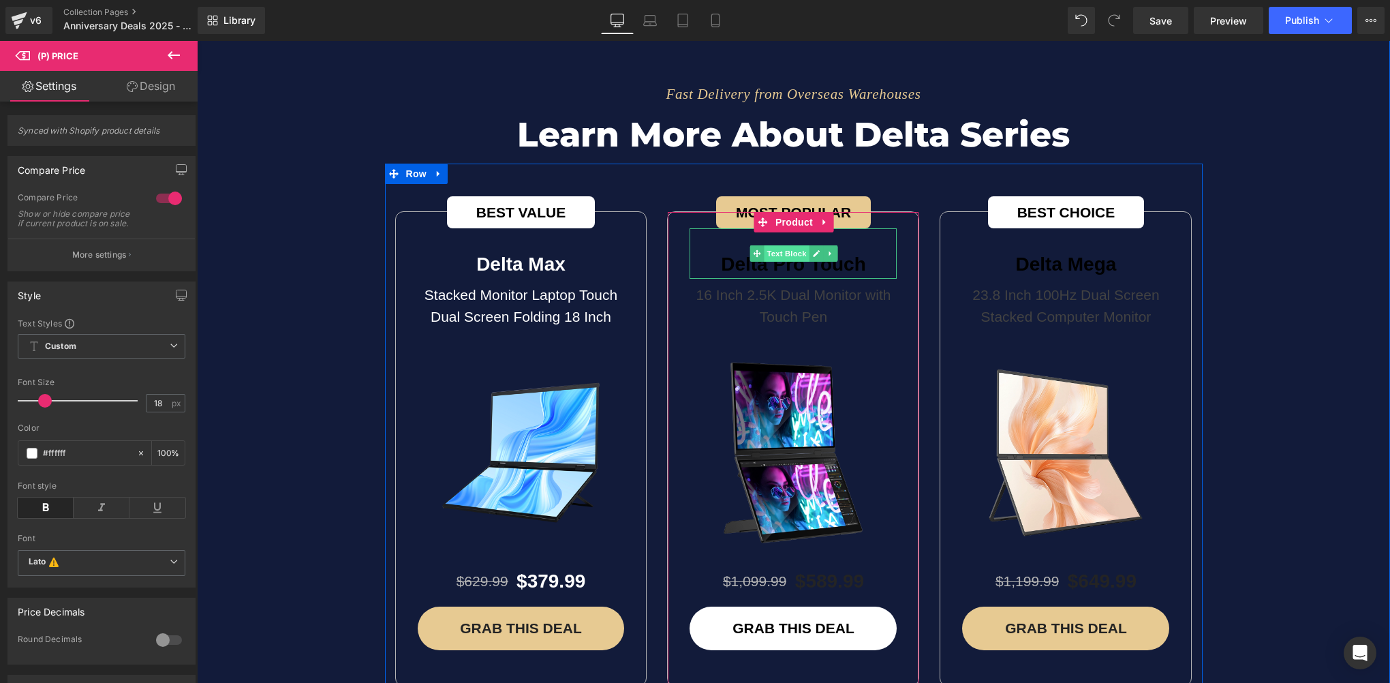
click at [785, 245] on span "Text Block" at bounding box center [786, 253] width 45 height 16
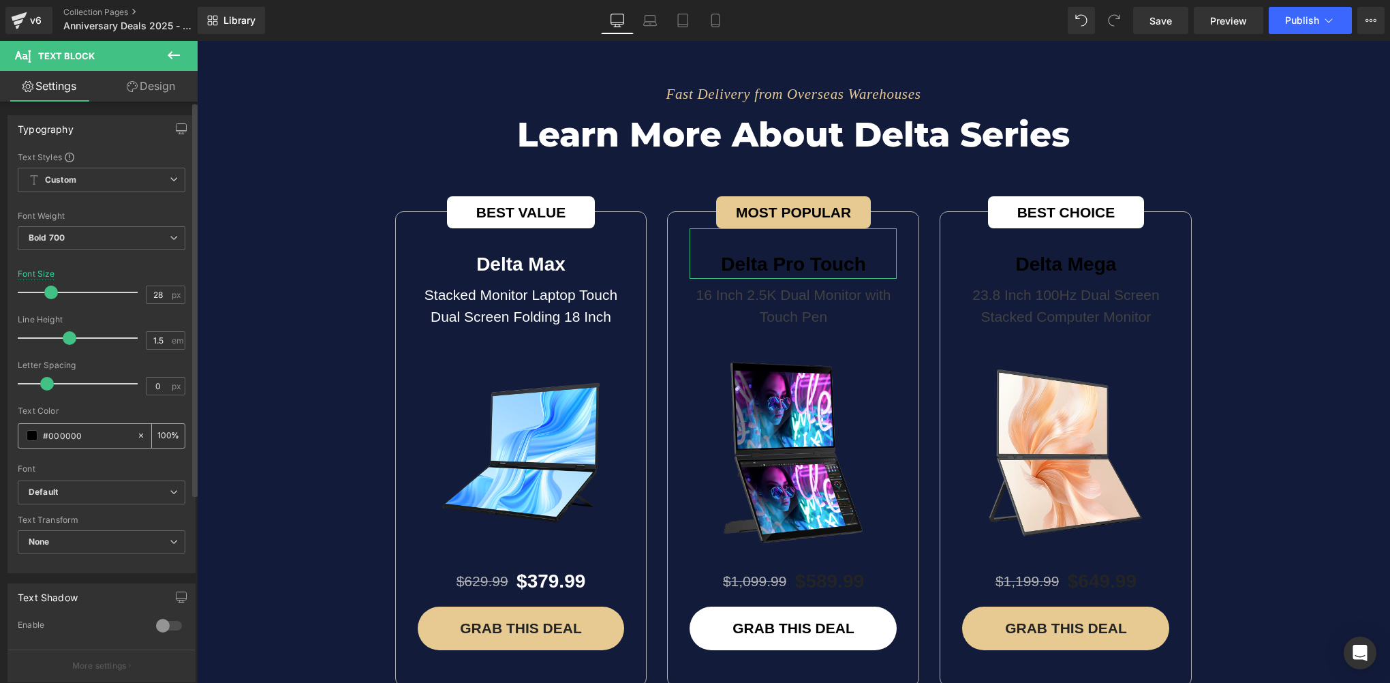
click at [29, 437] on span at bounding box center [32, 435] width 11 height 11
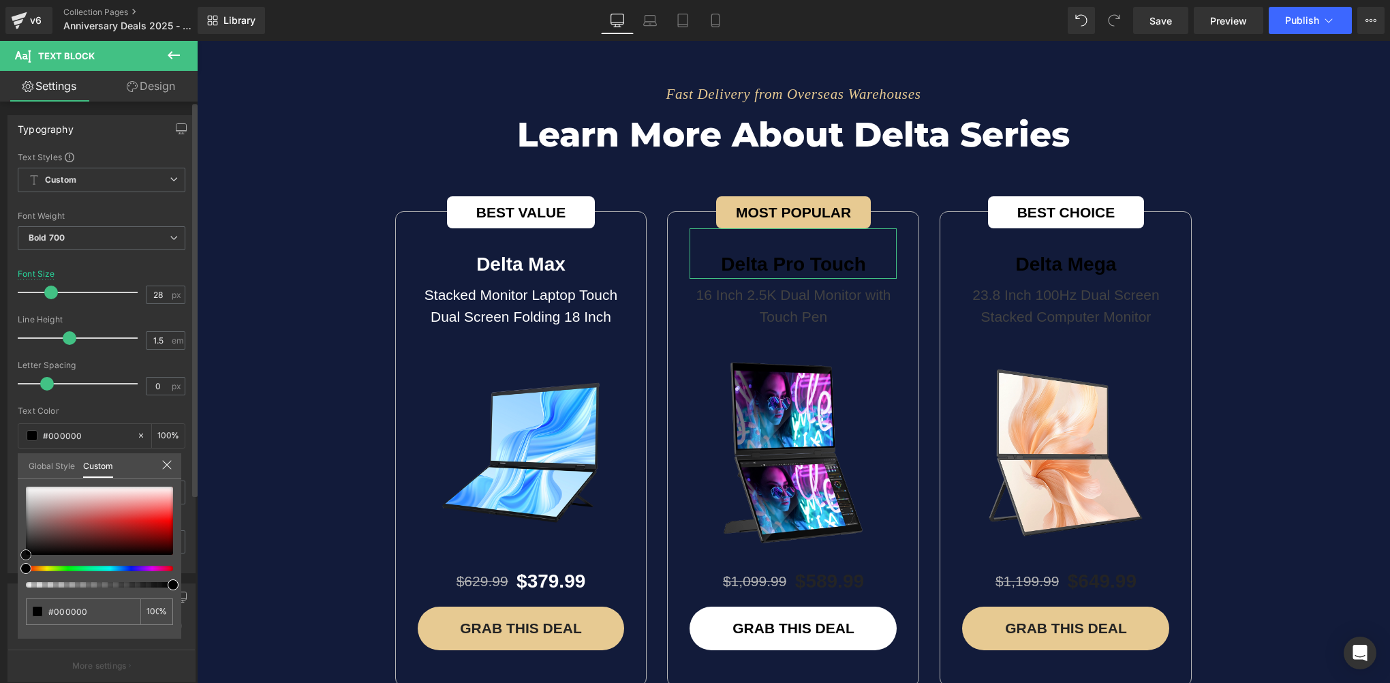
type input "#927171"
type input "#b4a6a6"
type input "#d5d1d1"
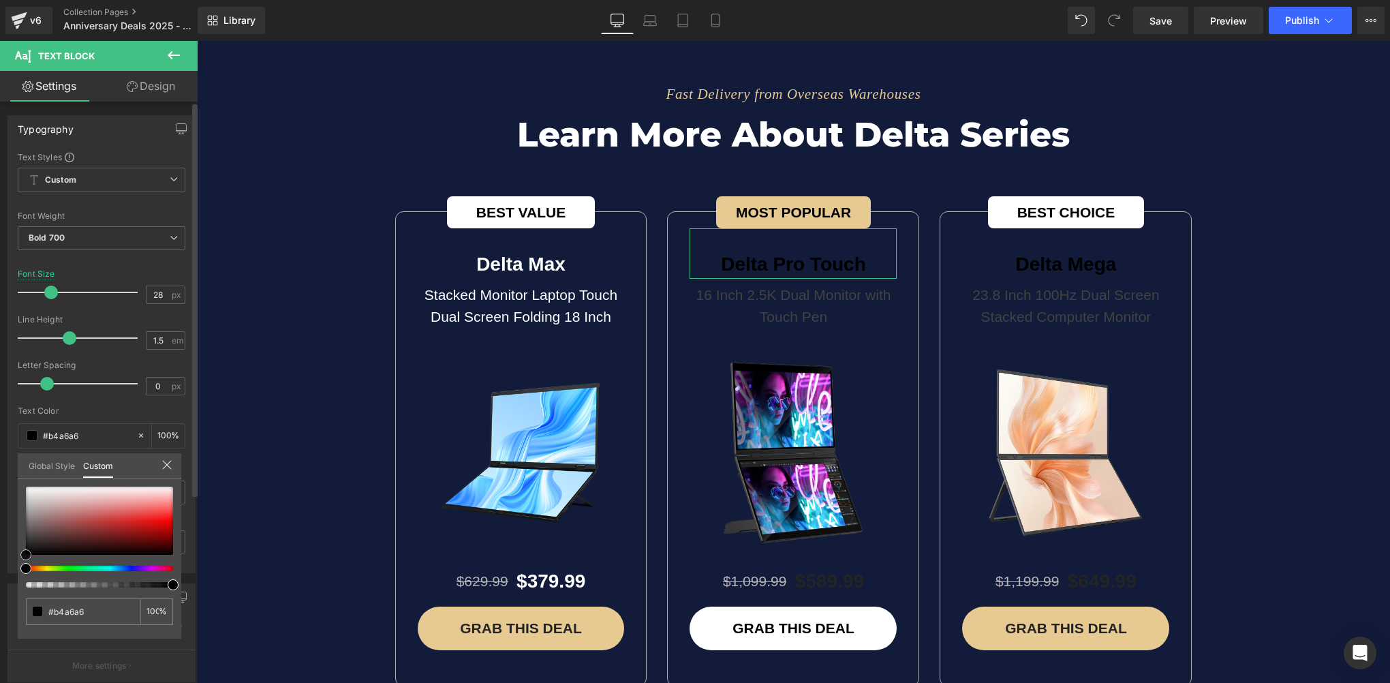
type input "#d5d1d1"
type input "#ffffff"
drag, startPoint x: 45, startPoint y: 519, endPoint x: 16, endPoint y: 464, distance: 62.5
click at [16, 465] on div "Typography Text Styles Custom Custom Setup Global Style Custom Setup Global Sty…" at bounding box center [102, 339] width 204 height 468
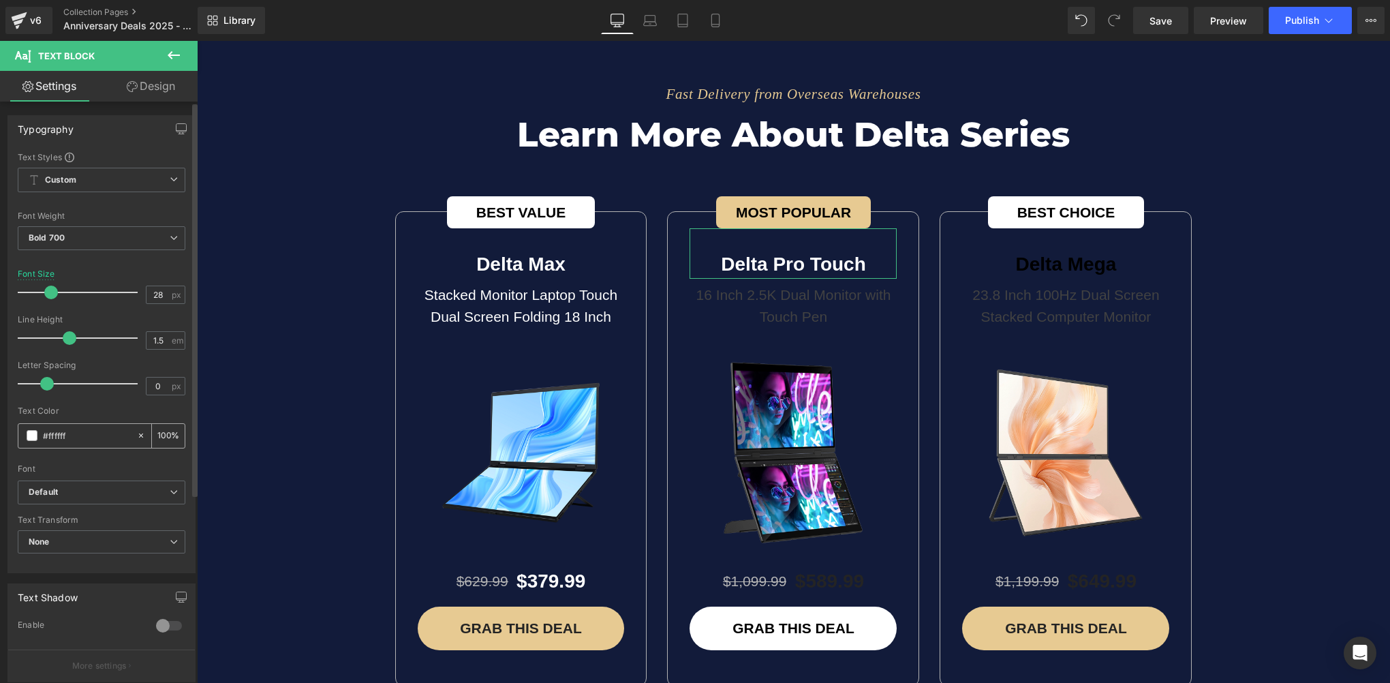
click at [84, 437] on input "#ffffff" at bounding box center [86, 435] width 87 height 15
click at [783, 279] on body "Skip to content Pause slideshow Play slideshow Back to School! New Discounts Fa…" at bounding box center [793, 305] width 1193 height 8907
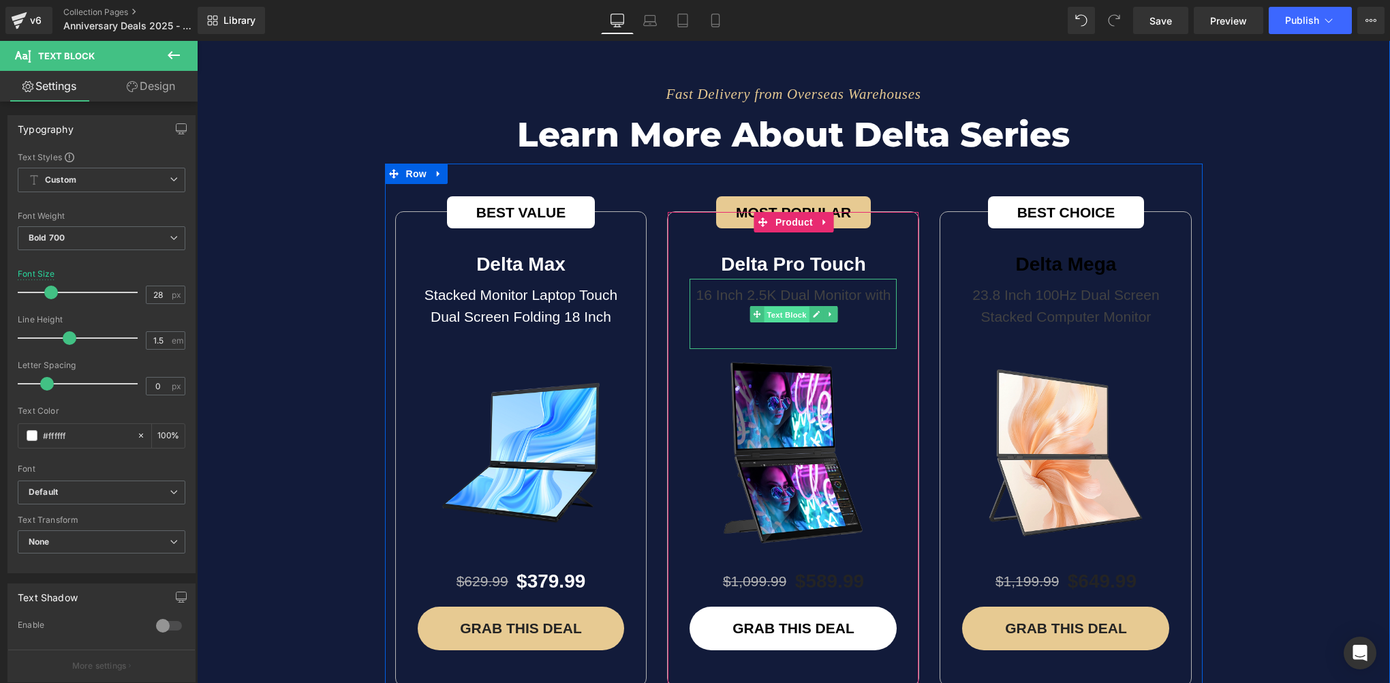
click at [783, 306] on span "Text Block" at bounding box center [786, 314] width 45 height 16
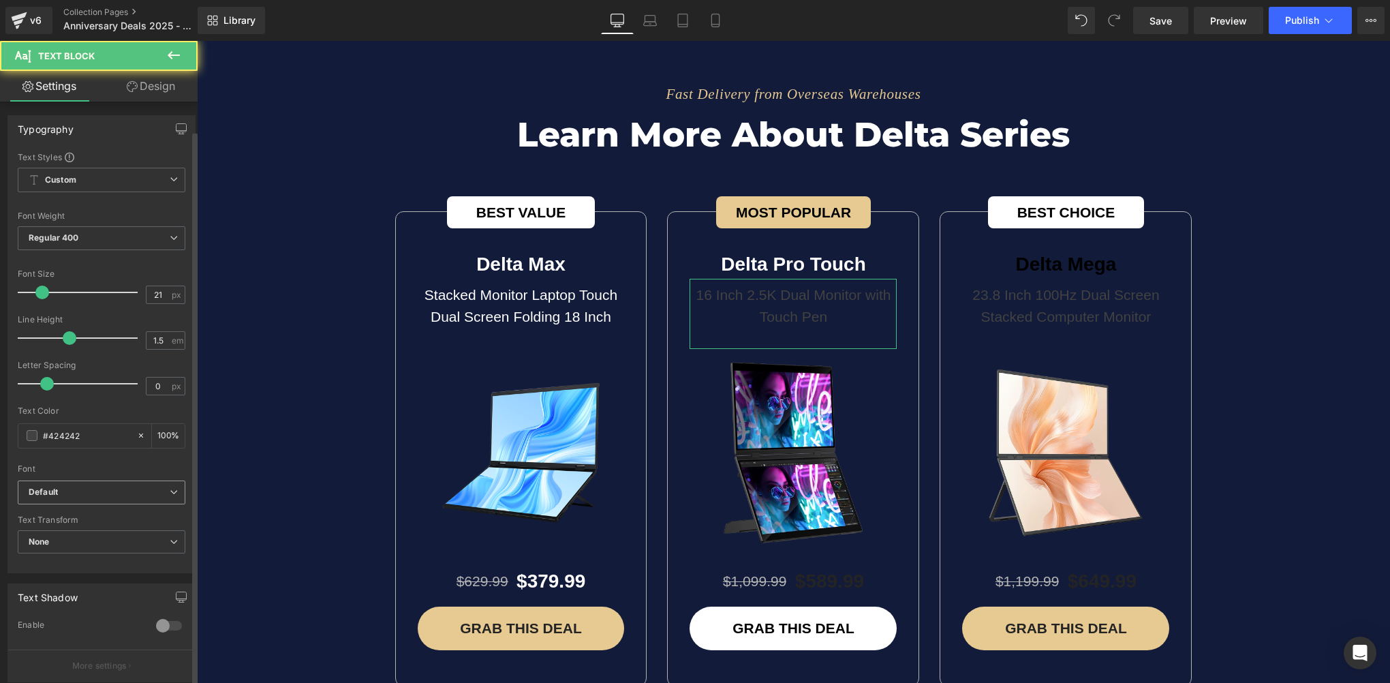
scroll to position [68, 0]
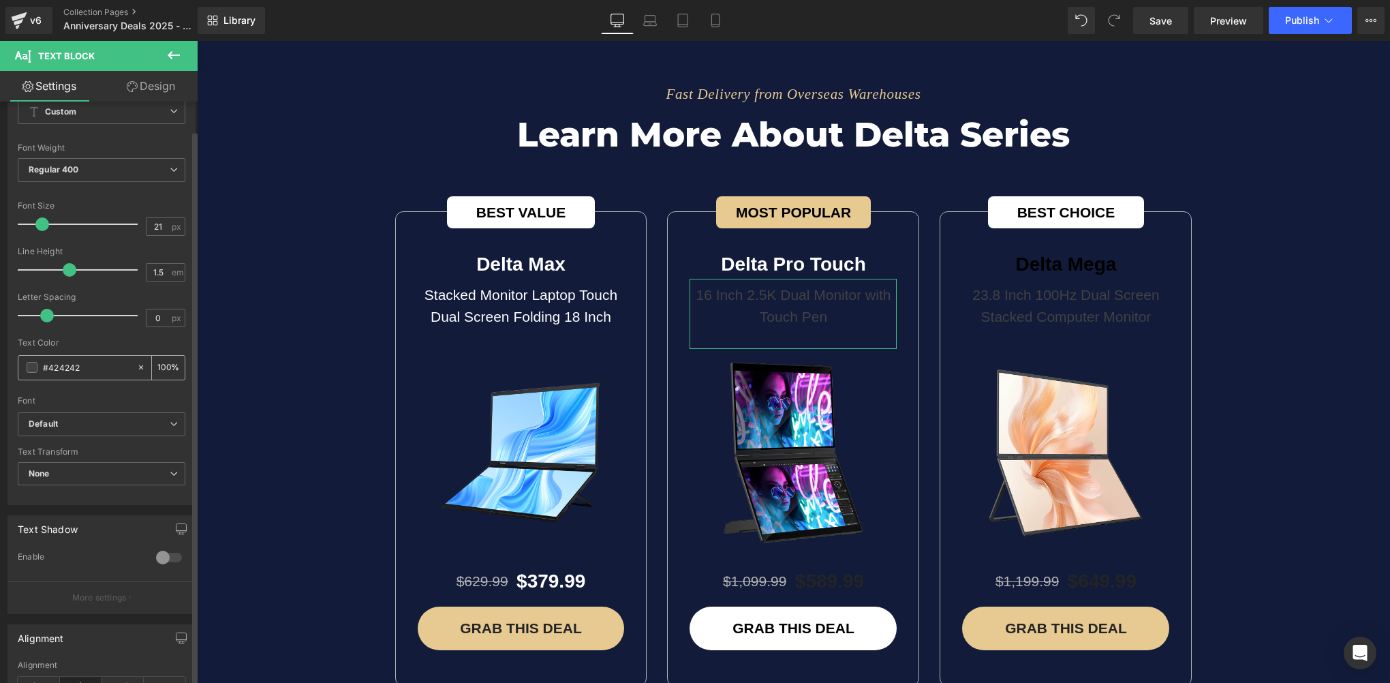
click at [90, 374] on div "#424242" at bounding box center [77, 368] width 118 height 24
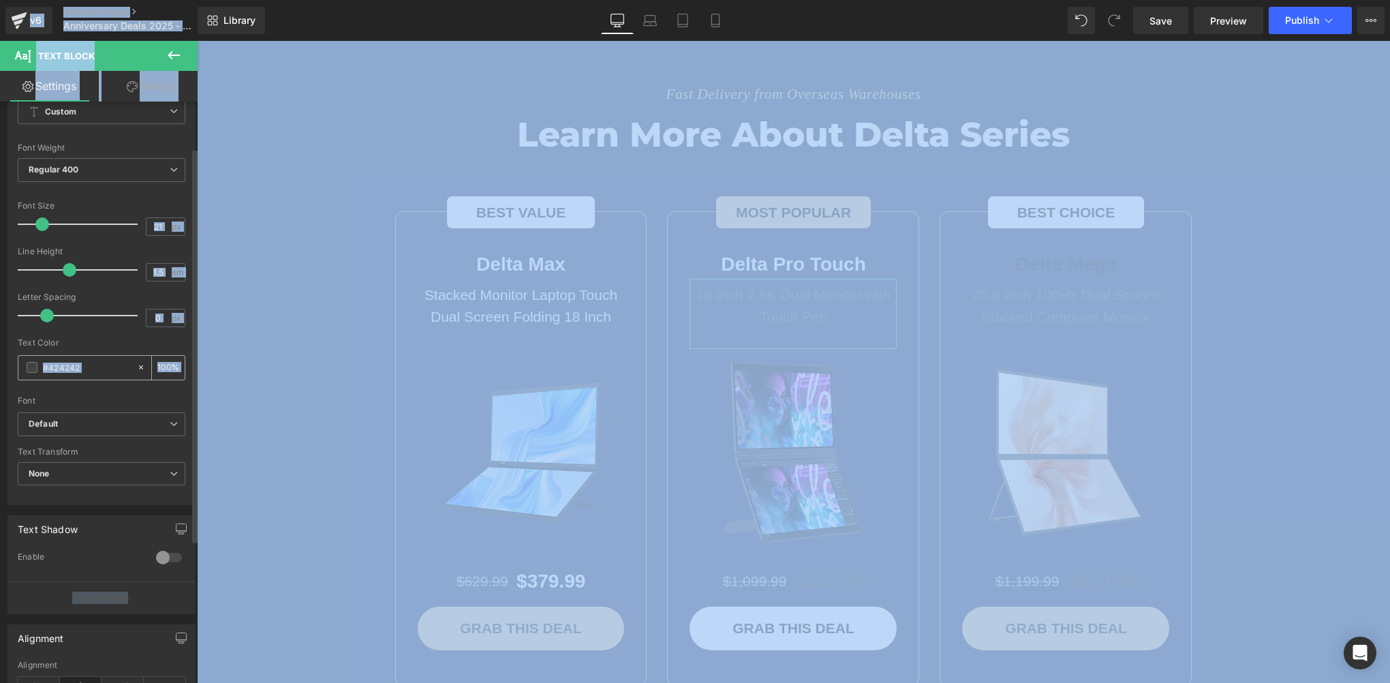
click at [91, 363] on input "#424242" at bounding box center [86, 367] width 87 height 15
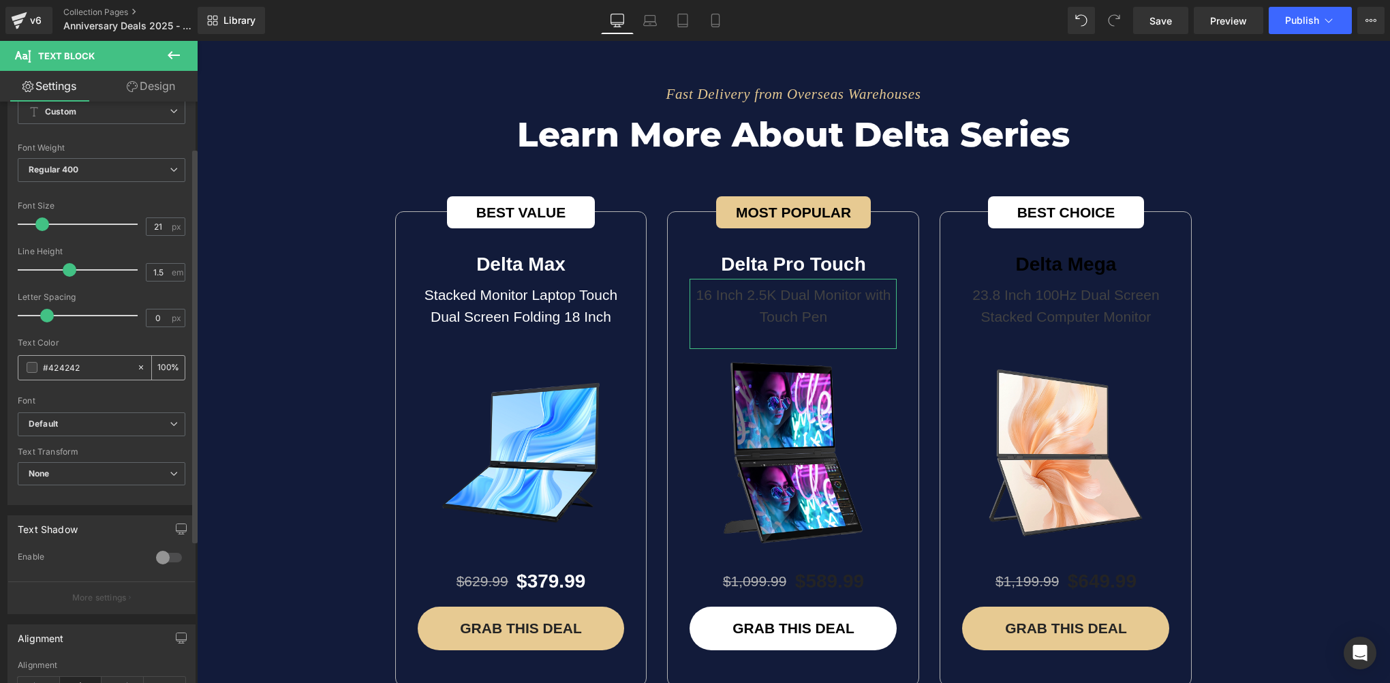
paste input "ffffff"
type input "#ffffff"
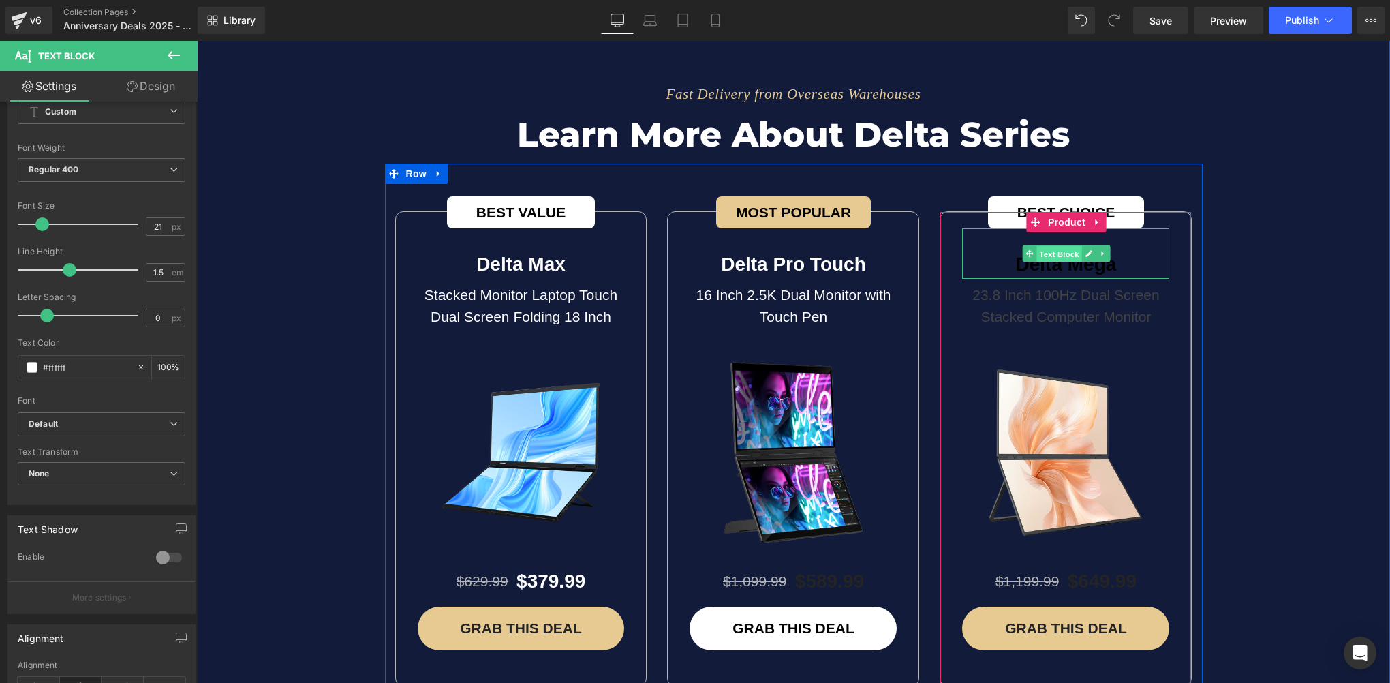
click at [1046, 246] on span "Text Block" at bounding box center [1058, 254] width 45 height 16
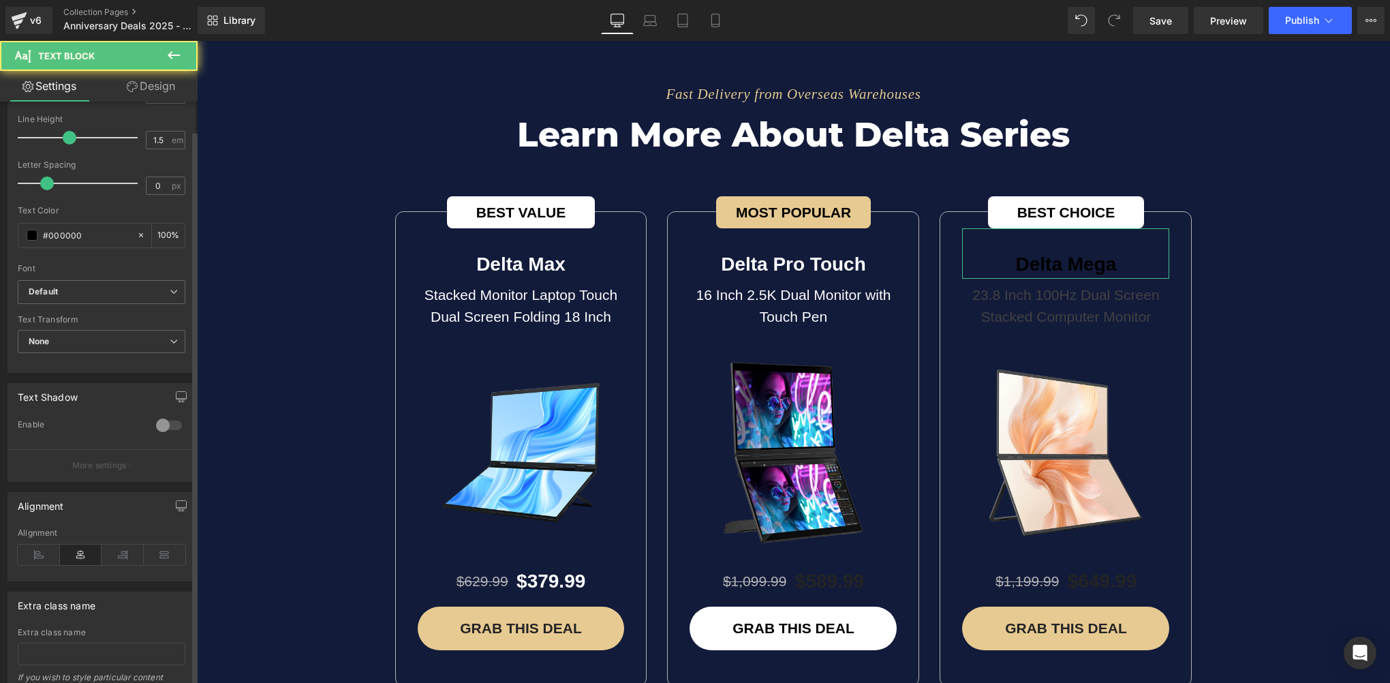
scroll to position [204, 0]
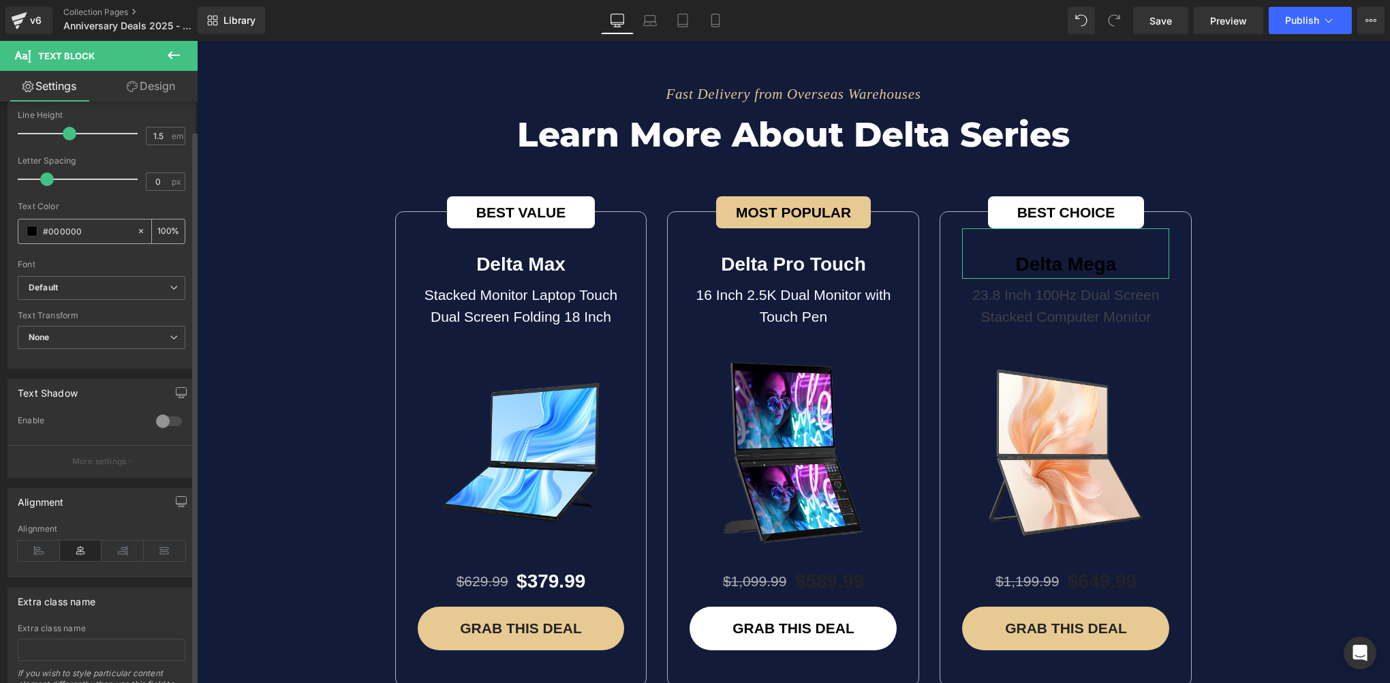
click at [92, 231] on input "#000000" at bounding box center [86, 230] width 87 height 15
paste input "ffffff"
type input "#ffffff"
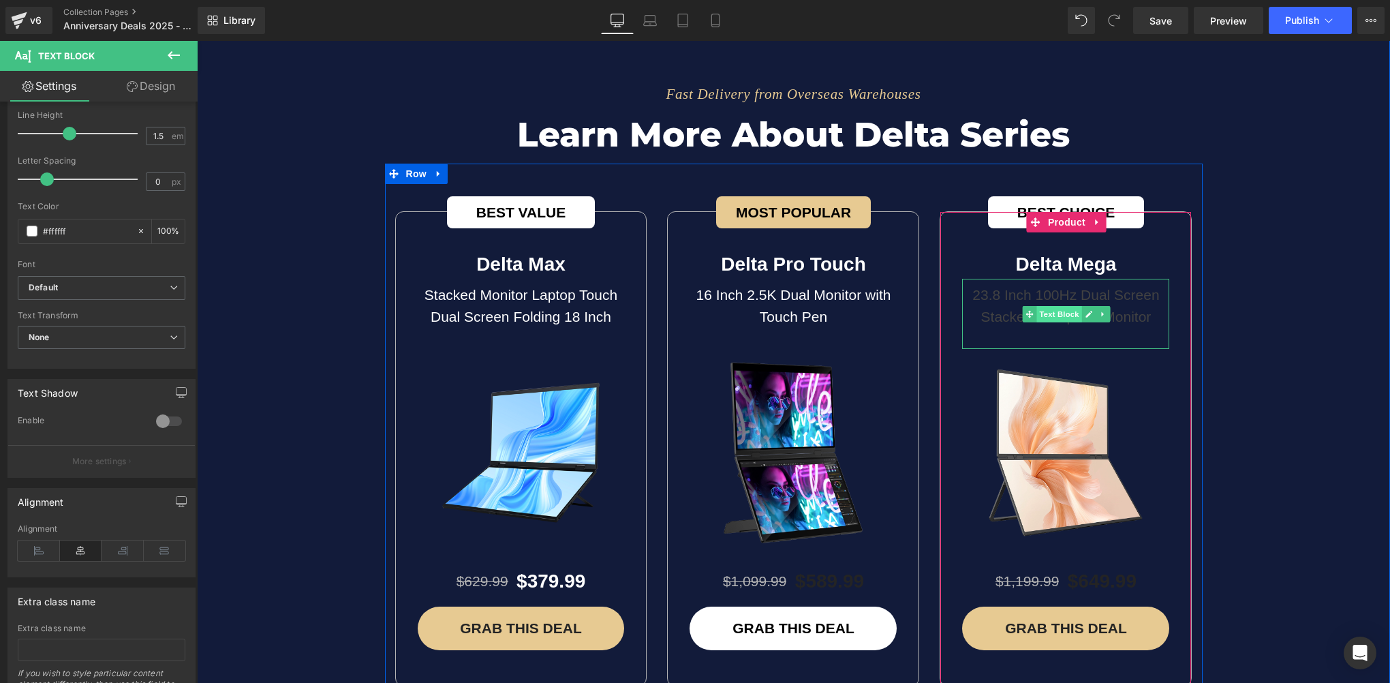
click at [1049, 306] on span "Text Block" at bounding box center [1058, 314] width 45 height 16
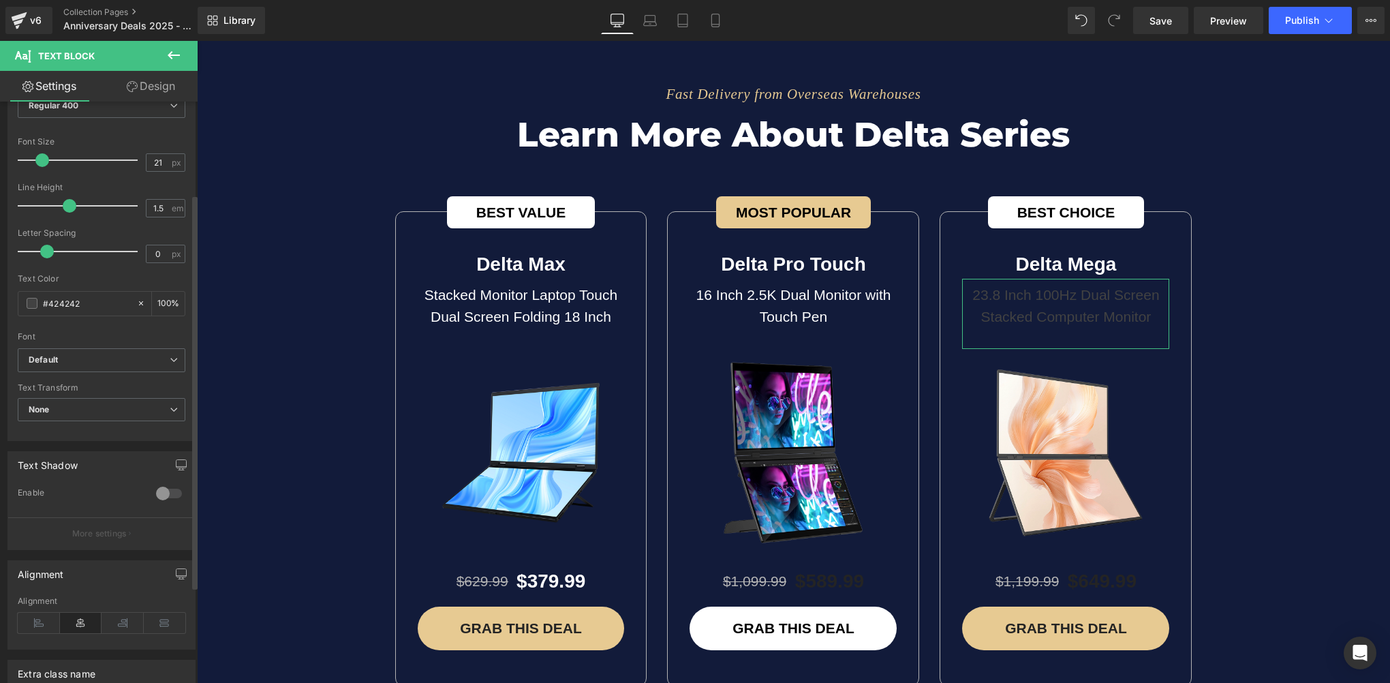
scroll to position [136, 0]
click at [93, 298] on input "#424242" at bounding box center [86, 299] width 87 height 15
paste input "ffffff"
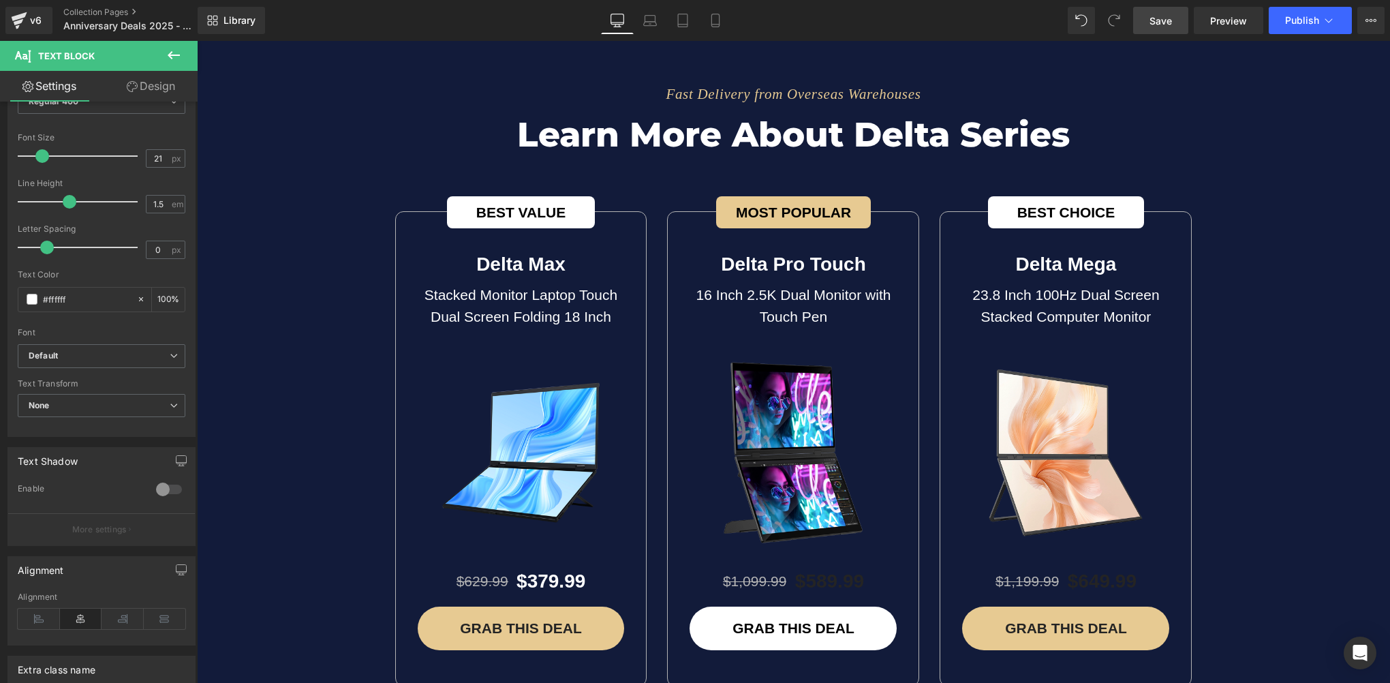
type input "#ffffff"
click at [1157, 23] on span "Save" at bounding box center [1160, 21] width 22 height 14
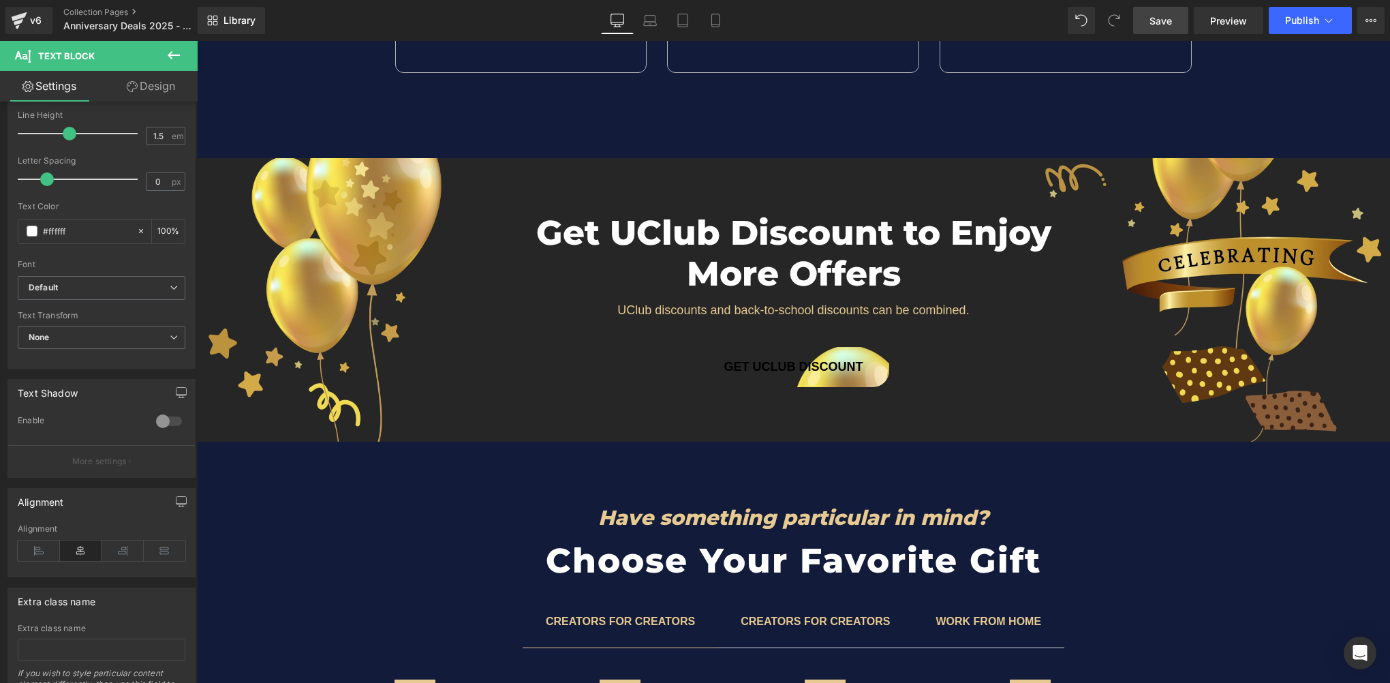
scroll to position [4598, 0]
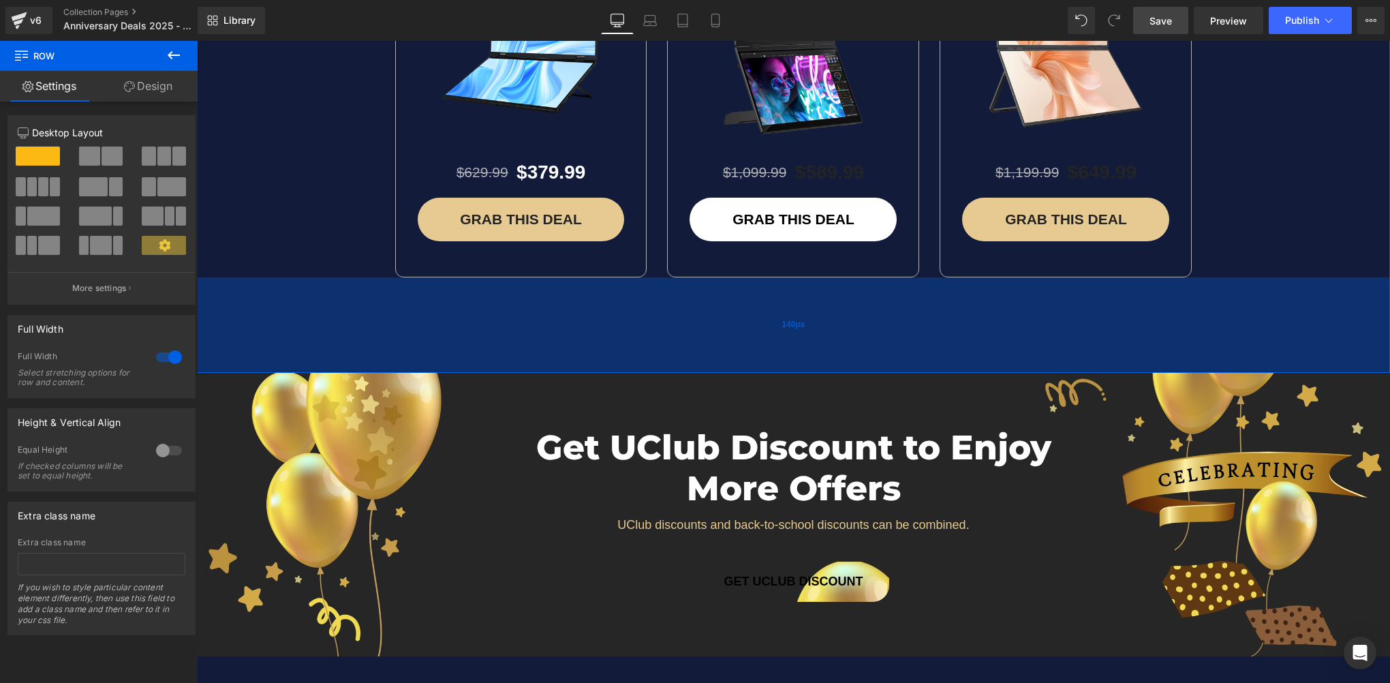
drag, startPoint x: 756, startPoint y: 323, endPoint x: 755, endPoint y: 334, distance: 10.9
click at [755, 334] on div "140px" at bounding box center [793, 324] width 1193 height 95
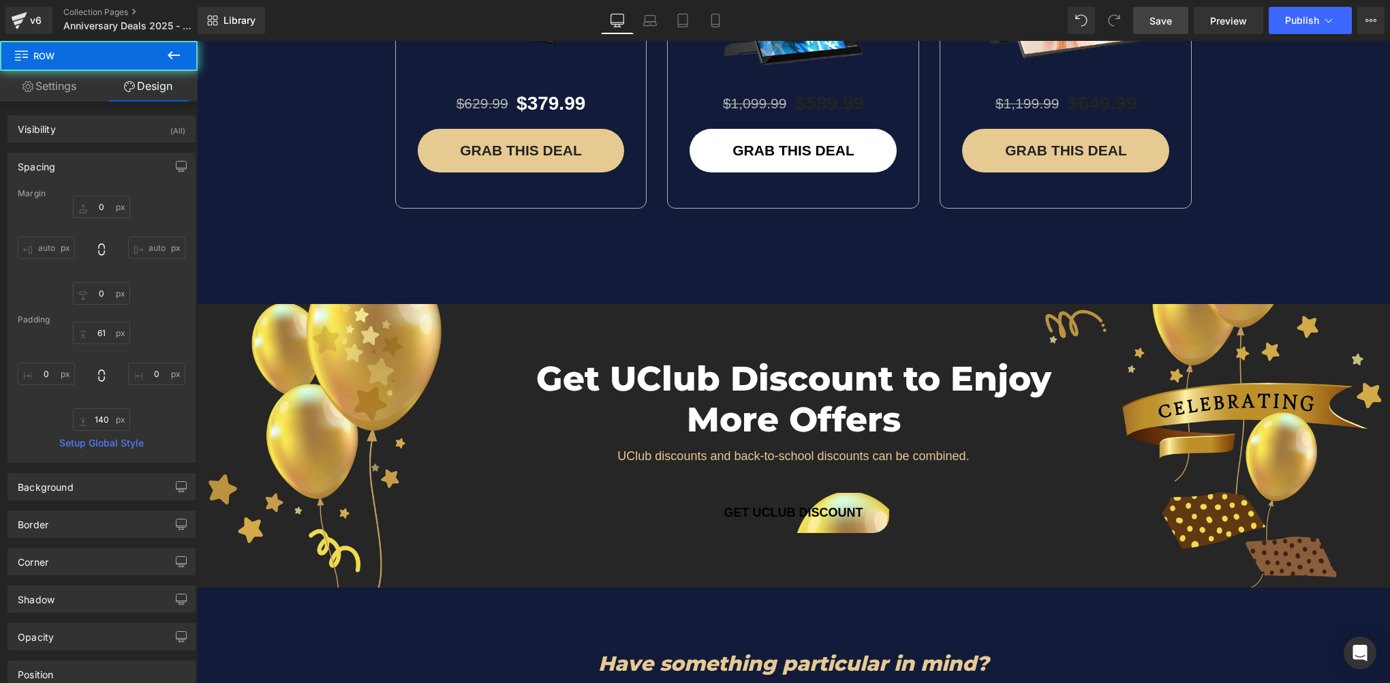
scroll to position [4802, 0]
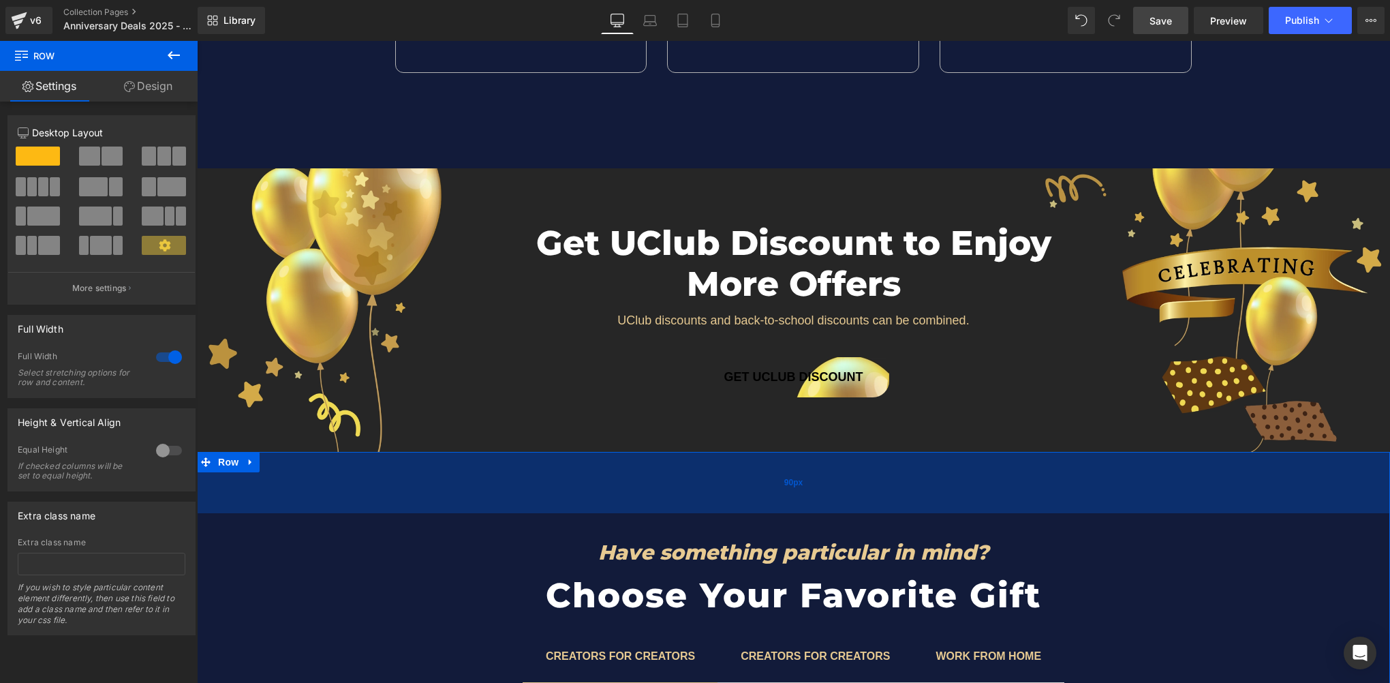
drag, startPoint x: 749, startPoint y: 432, endPoint x: 750, endPoint y: 456, distance: 24.5
click at [750, 456] on div "90px" at bounding box center [793, 482] width 1193 height 61
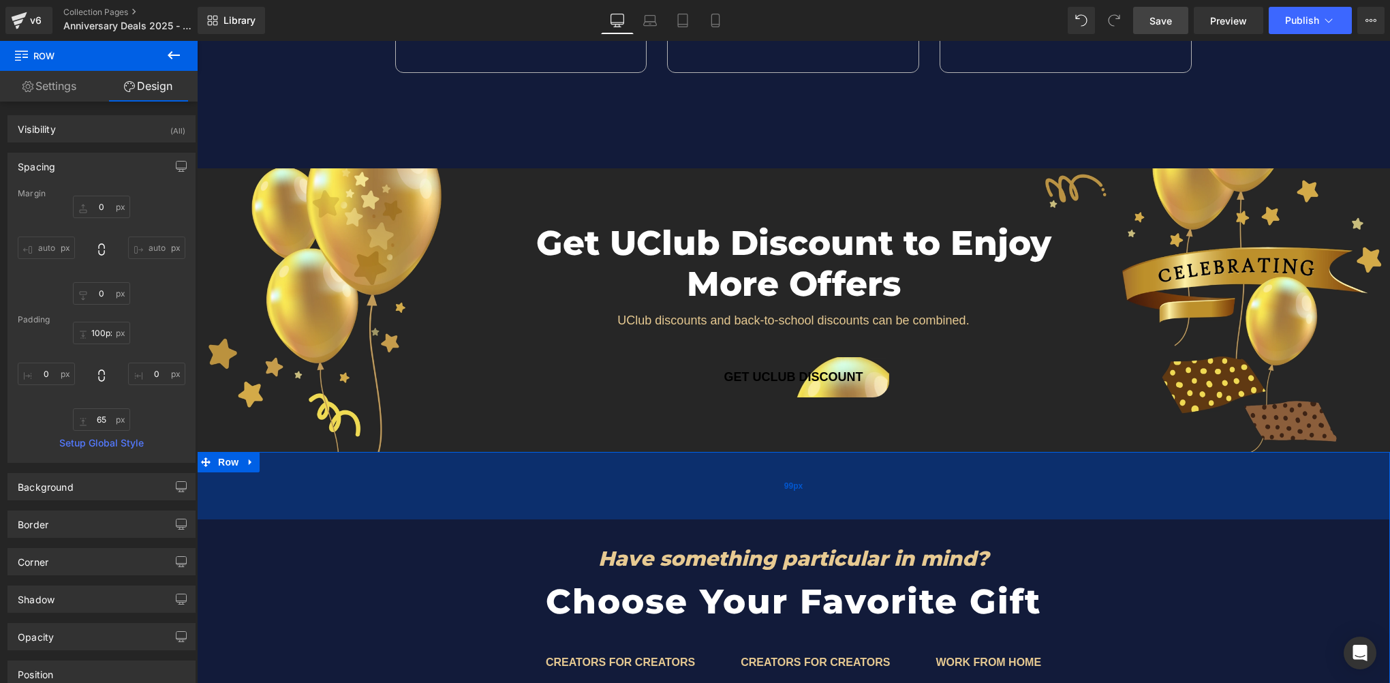
type input "101px"
drag, startPoint x: 763, startPoint y: 454, endPoint x: 763, endPoint y: 462, distance: 7.5
click at [763, 462] on div "101px" at bounding box center [793, 486] width 1193 height 69
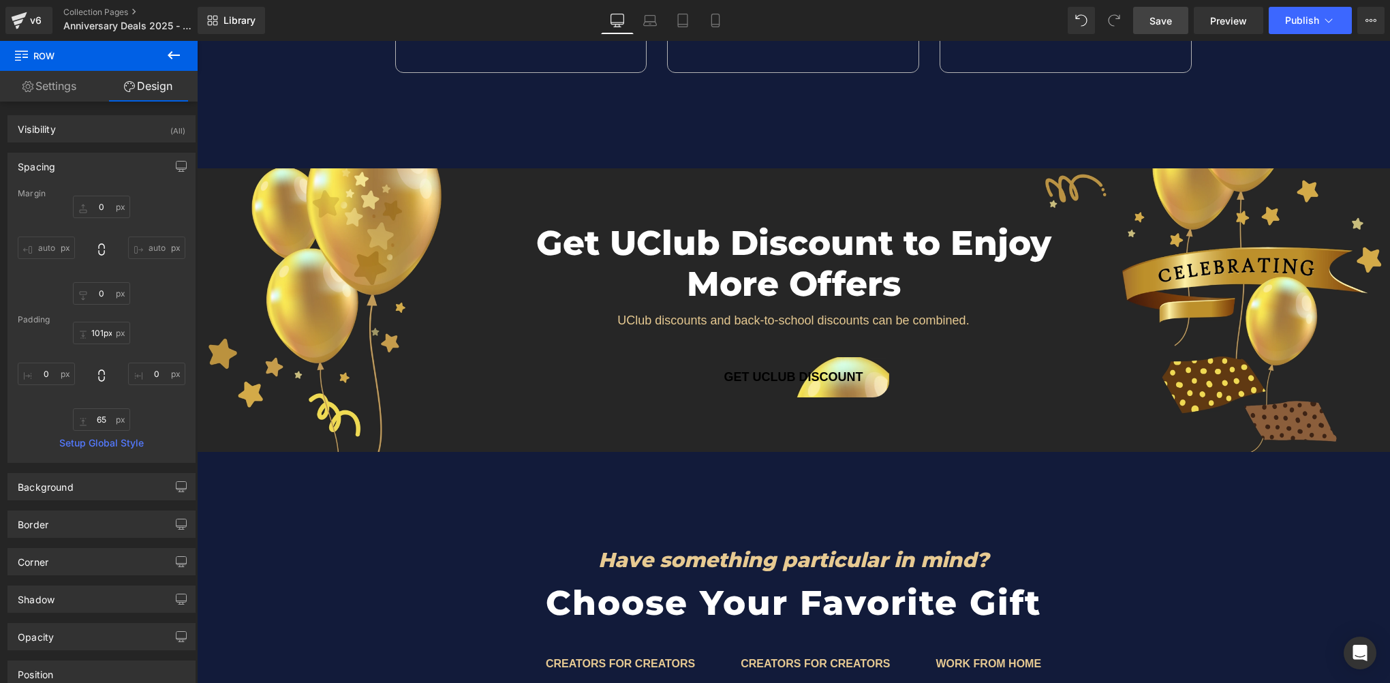
scroll to position [4734, 0]
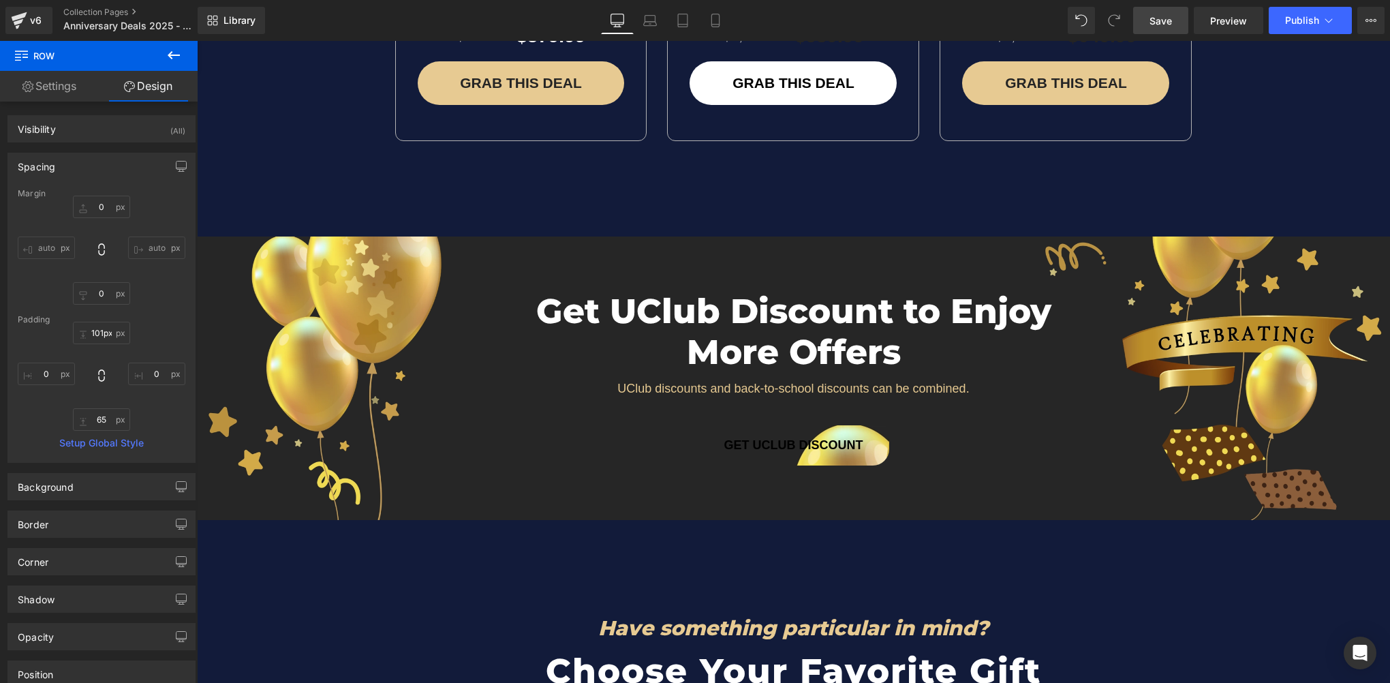
drag, startPoint x: 1142, startPoint y: 23, endPoint x: 770, endPoint y: 453, distance: 567.9
click at [1142, 23] on link "Save" at bounding box center [1160, 20] width 55 height 27
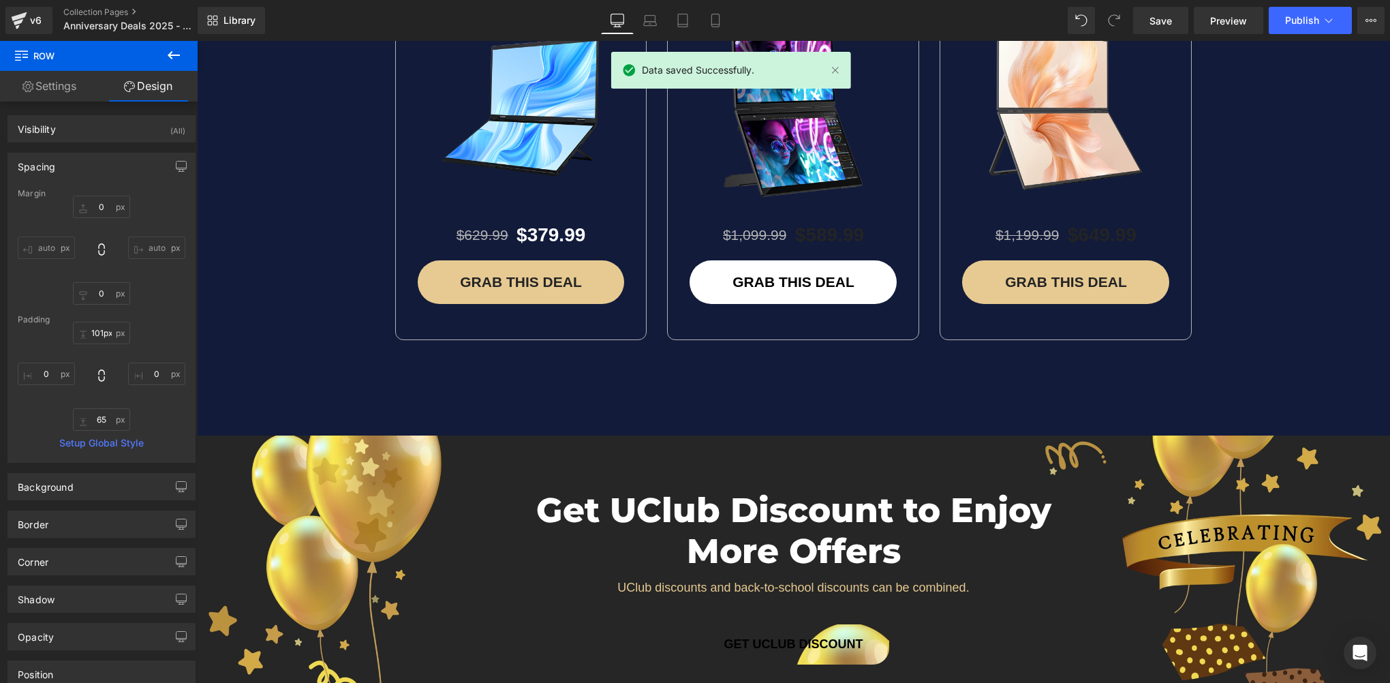
scroll to position [4530, 0]
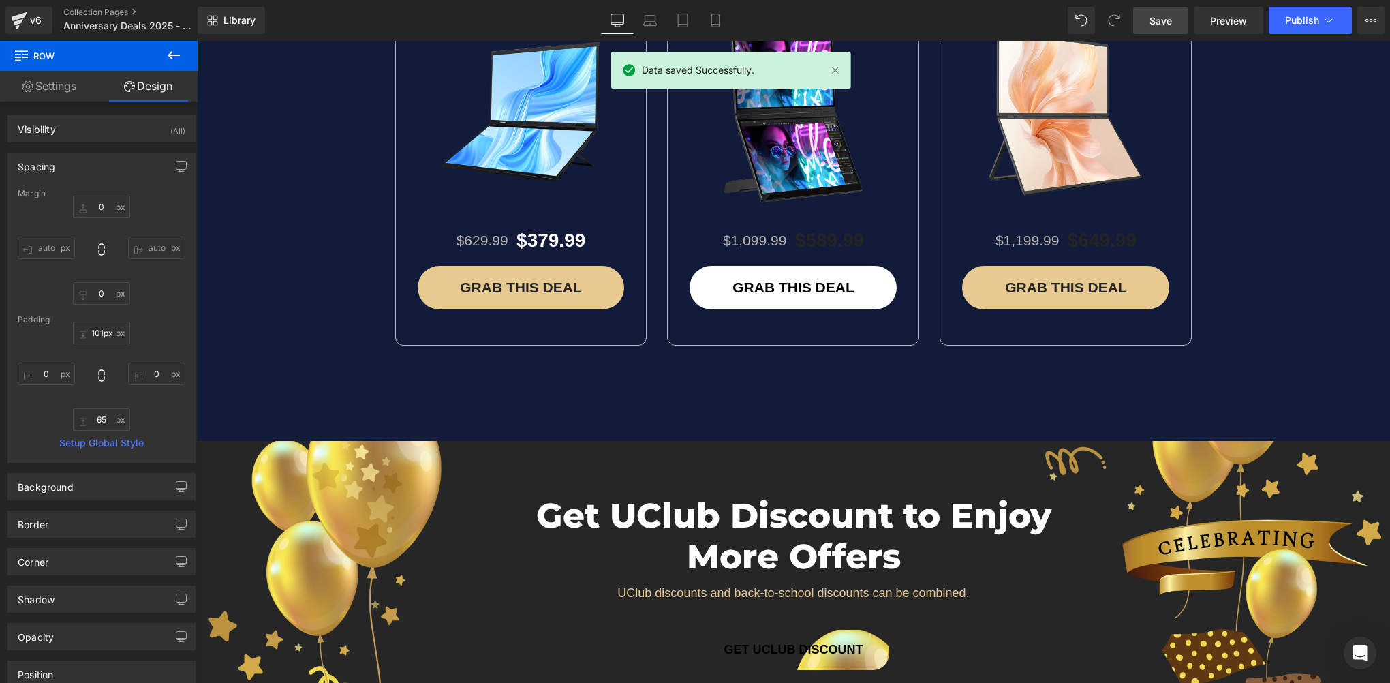
drag, startPoint x: 1161, startPoint y: 20, endPoint x: 659, endPoint y: 319, distance: 584.7
click at [1161, 20] on span "Save" at bounding box center [1160, 21] width 22 height 14
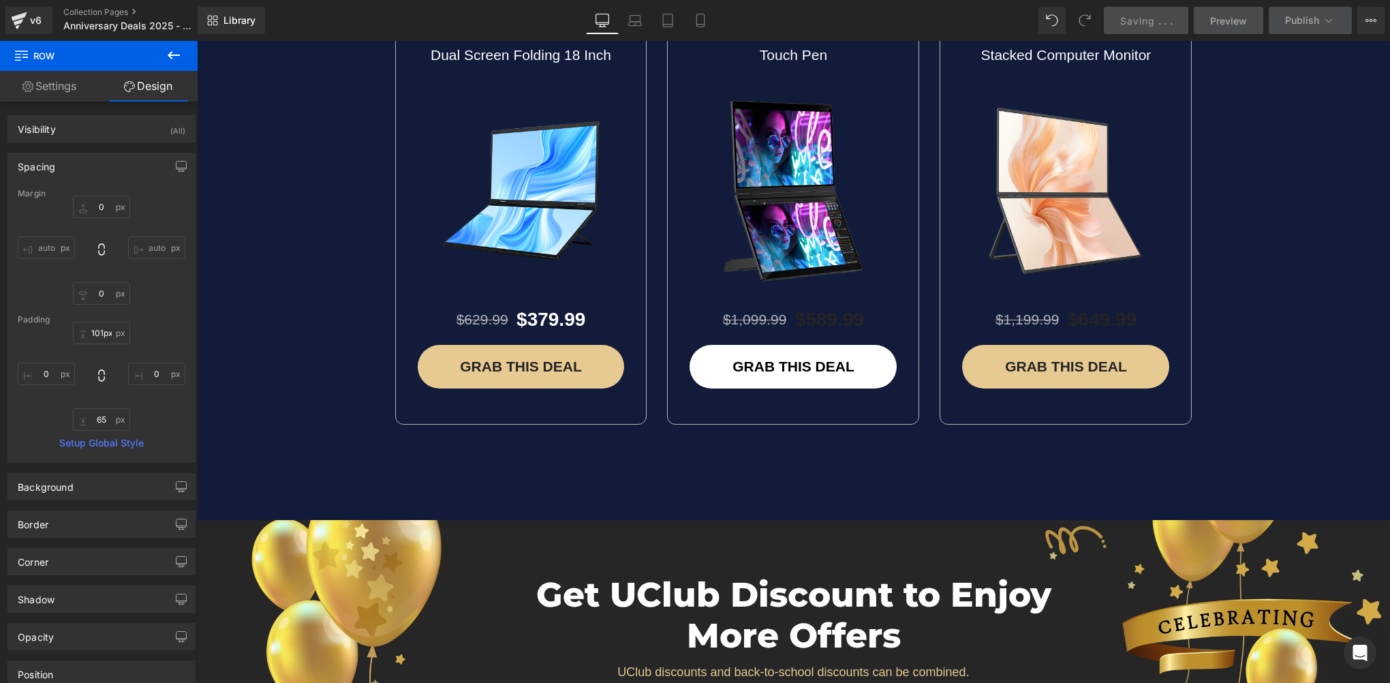
scroll to position [4461, 0]
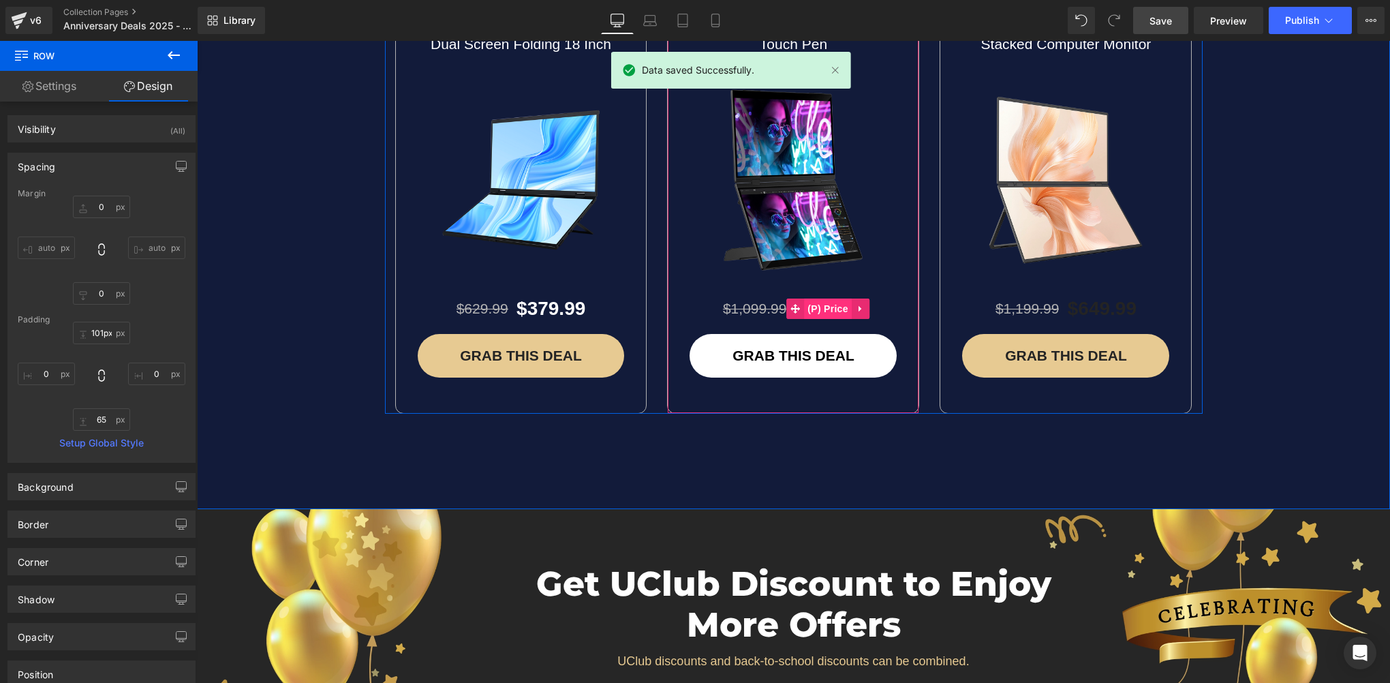
click at [822, 298] on span "(P) Price" at bounding box center [828, 308] width 48 height 20
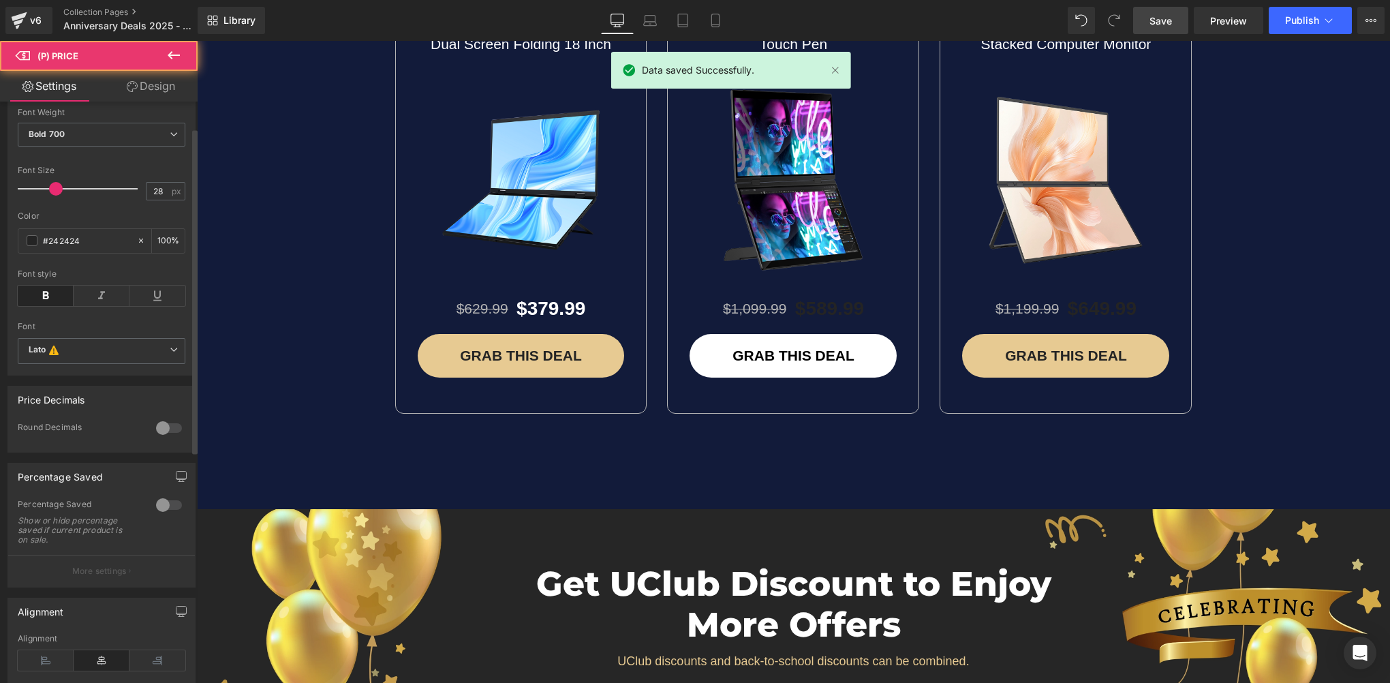
scroll to position [272, 0]
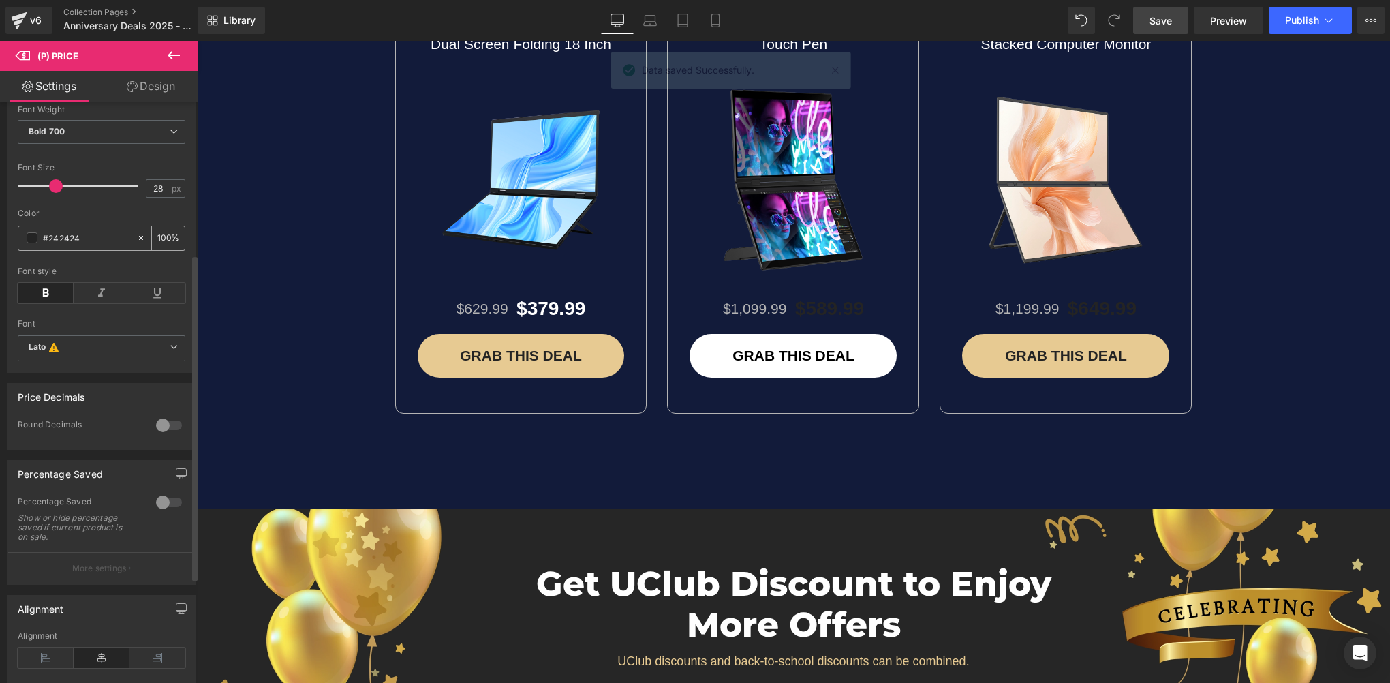
click at [35, 243] on span at bounding box center [32, 237] width 11 height 11
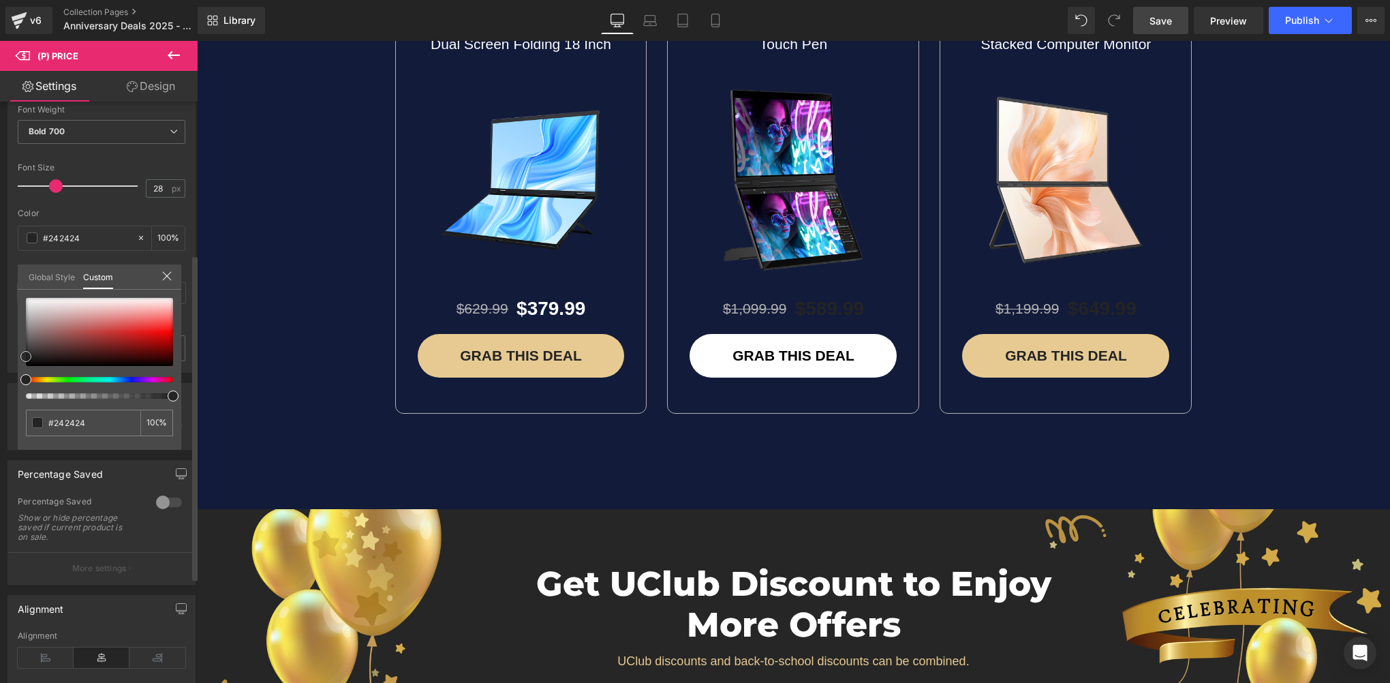
type input "#ab9696"
type input "#c1b2b2"
type input "#ffffff"
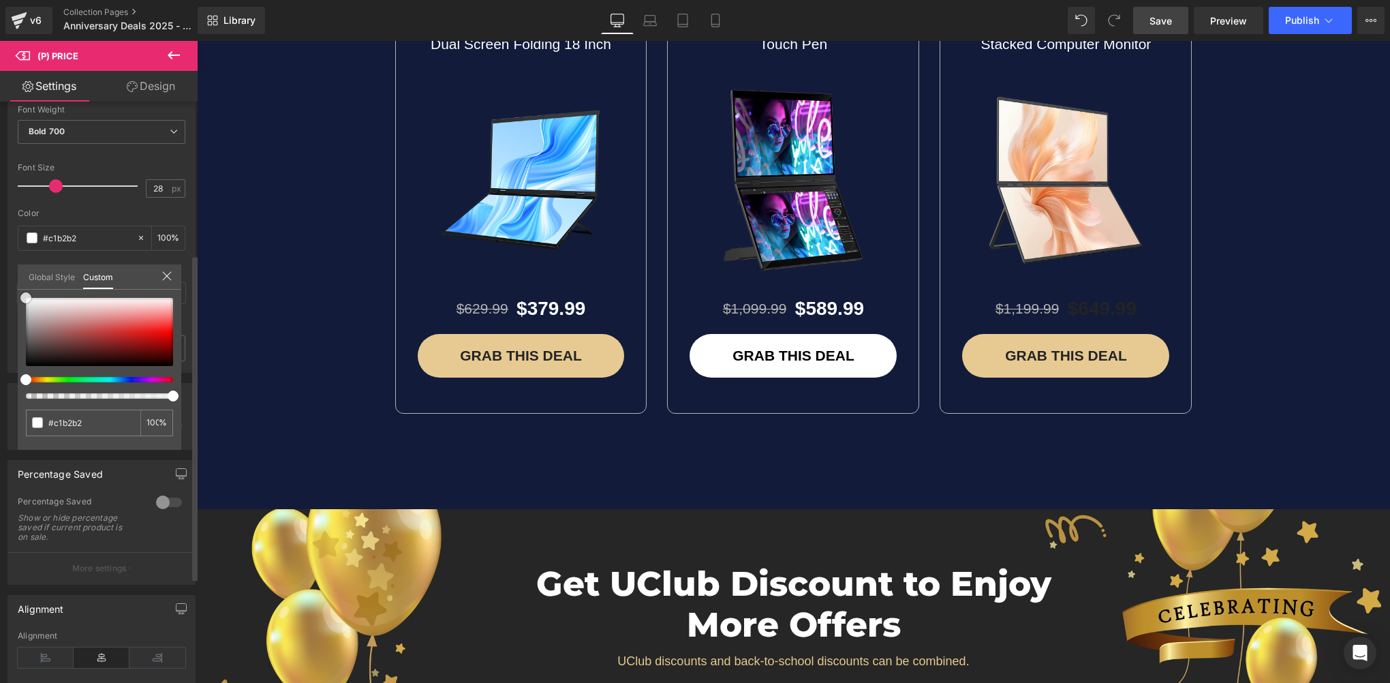
type input "#ffffff"
drag, startPoint x: 42, startPoint y: 315, endPoint x: 3, endPoint y: 242, distance: 82.6
click at [3, 244] on div "Style Text Styles Custom Custom Setup Global Style Custom Setup Global Style Th…" at bounding box center [102, 186] width 204 height 374
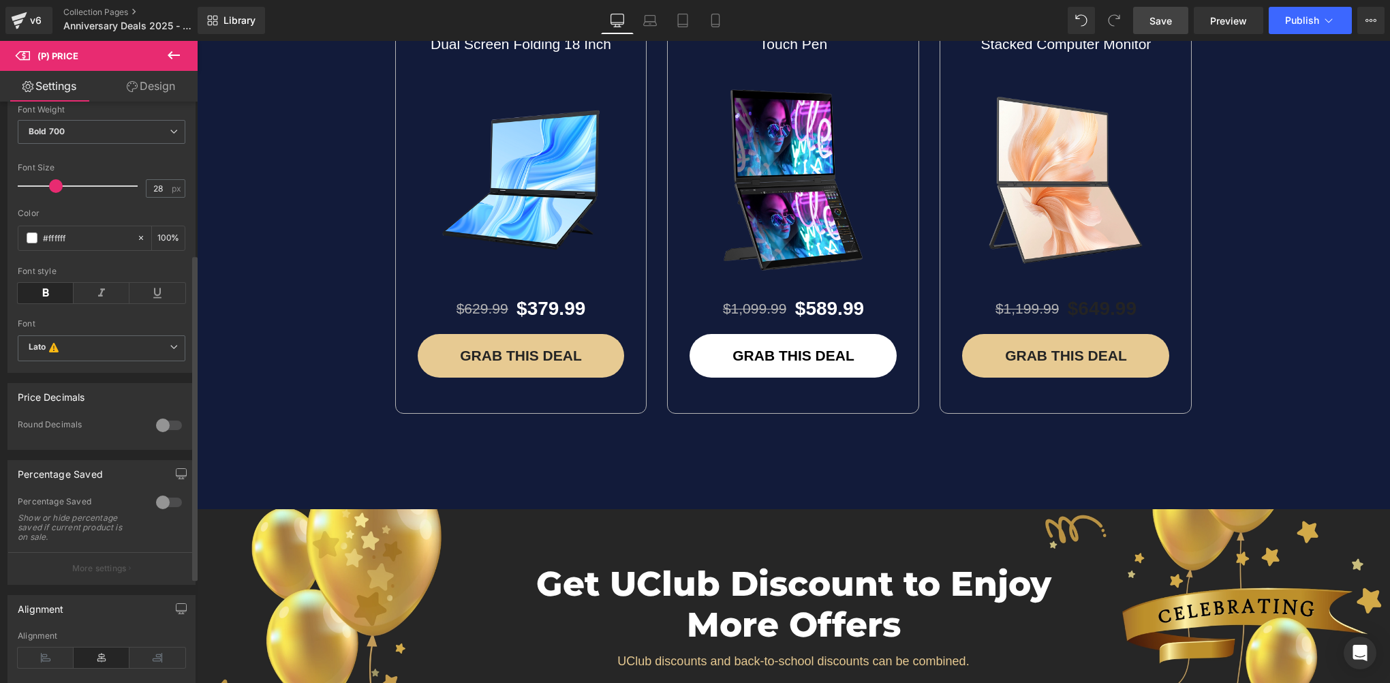
click at [1105, 285] on body "Skip to content Pause slideshow Play slideshow Back to School! New Discounts Fa…" at bounding box center [793, 54] width 1193 height 8950
click at [1098, 298] on span "(P) Price" at bounding box center [1100, 308] width 48 height 20
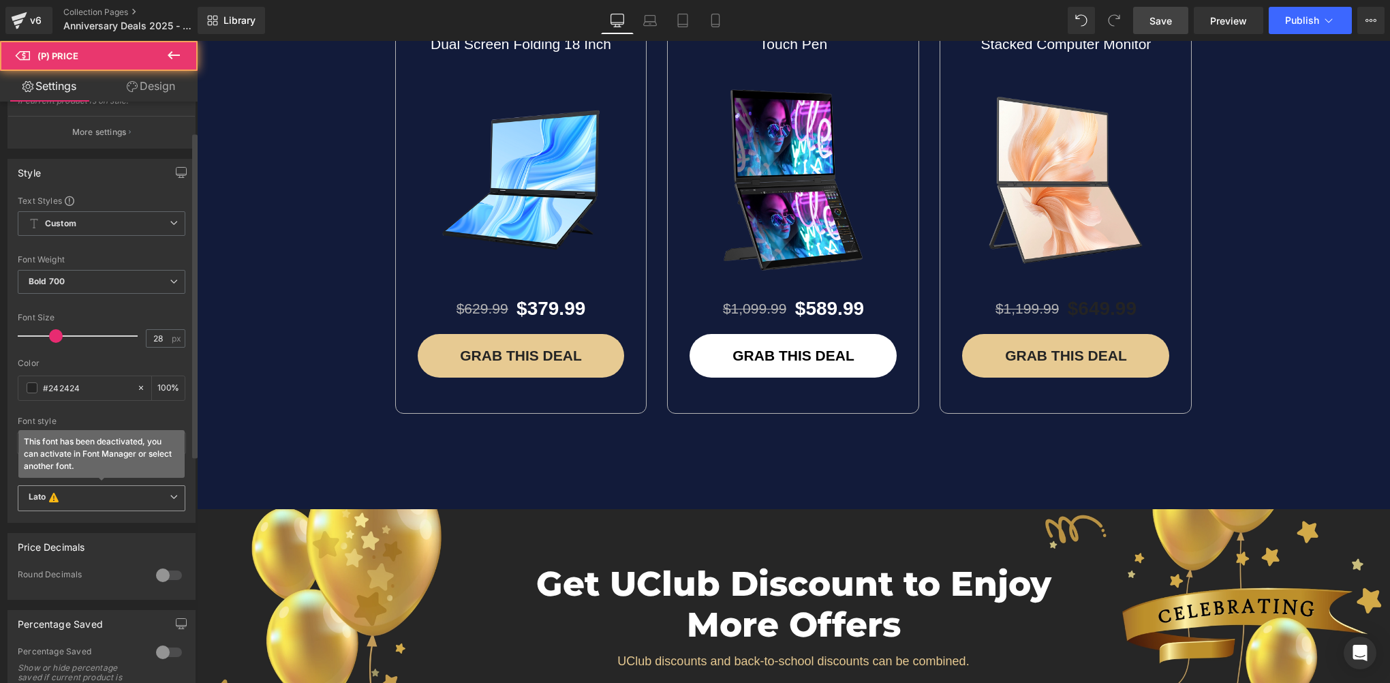
scroll to position [204, 0]
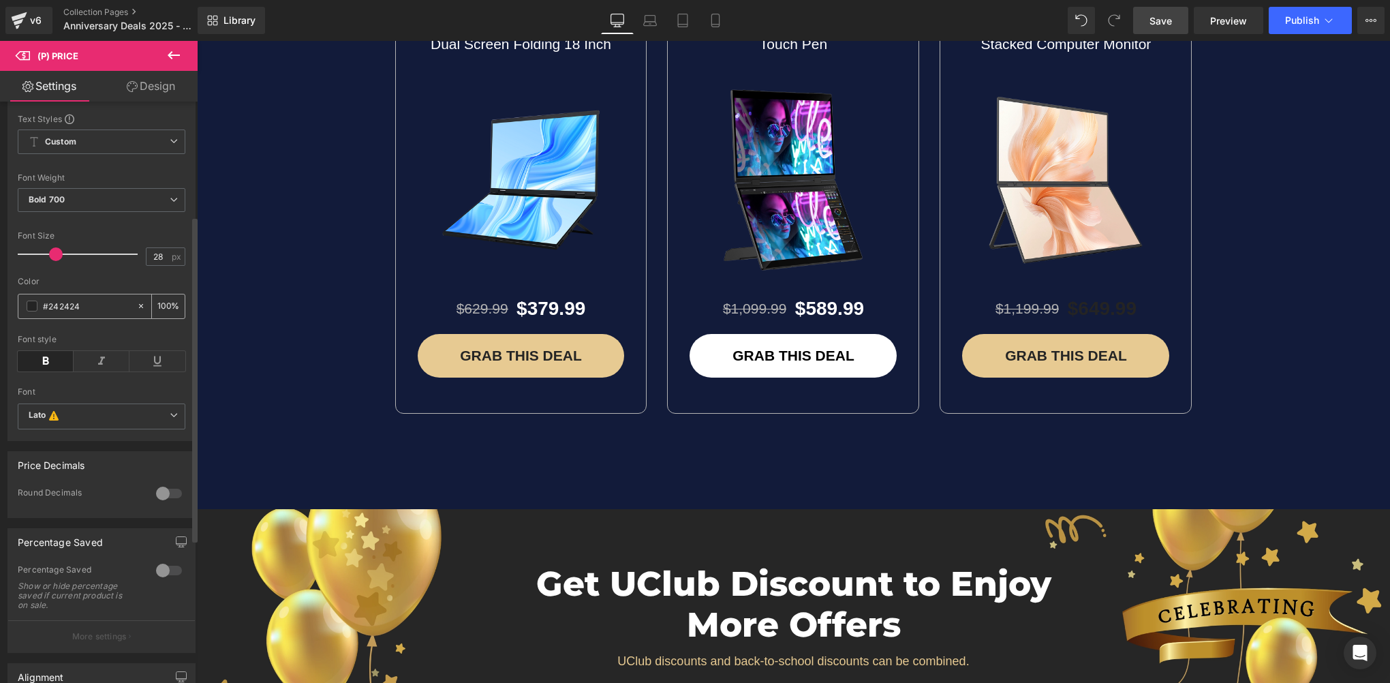
click at [31, 311] on span at bounding box center [32, 305] width 11 height 11
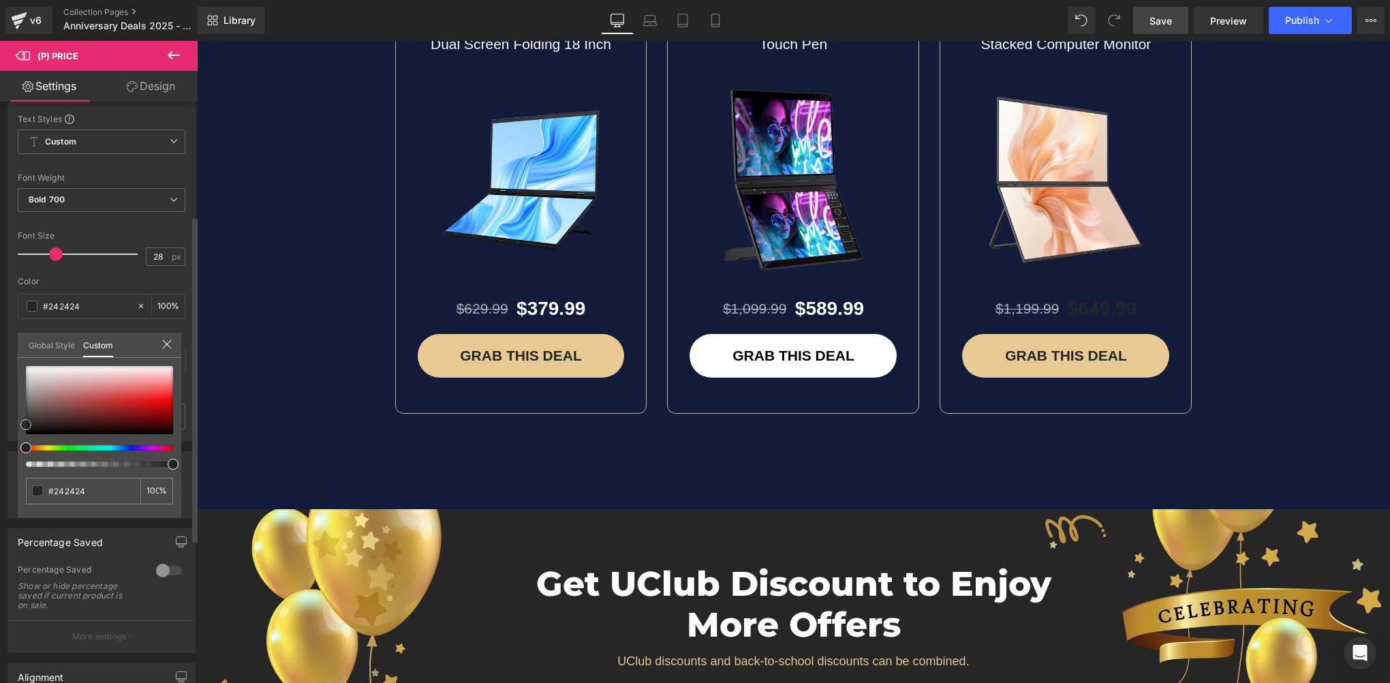
type input "#c3bbbb"
type input "#cac3c3"
type input "#e7e3e3"
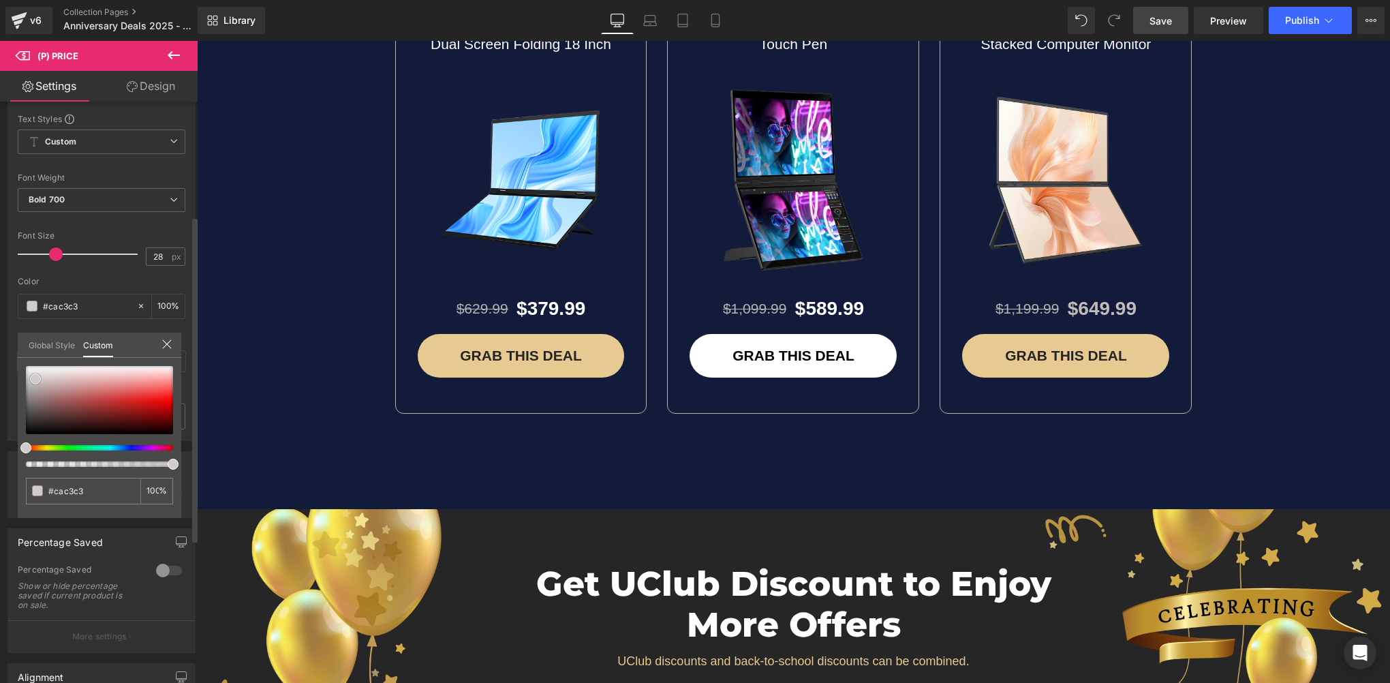
type input "#e7e3e3"
type input "#ffffff"
drag, startPoint x: 35, startPoint y: 378, endPoint x: 8, endPoint y: 331, distance: 54.3
click at [8, 331] on div "Style Text Styles Custom Custom Setup Global Style Custom Setup Global Style Th…" at bounding box center [102, 254] width 204 height 374
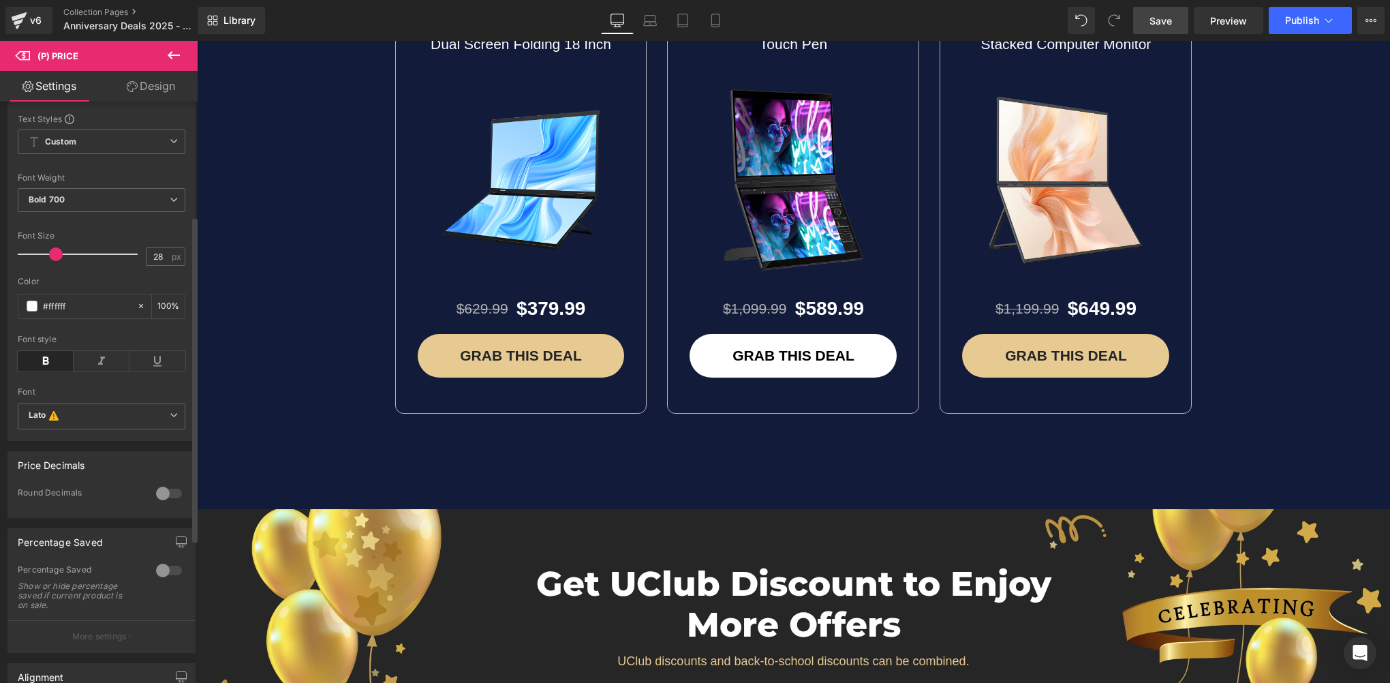
drag, startPoint x: 1182, startPoint y: 21, endPoint x: 744, endPoint y: 285, distance: 511.8
click at [1182, 21] on link "Save" at bounding box center [1160, 20] width 55 height 27
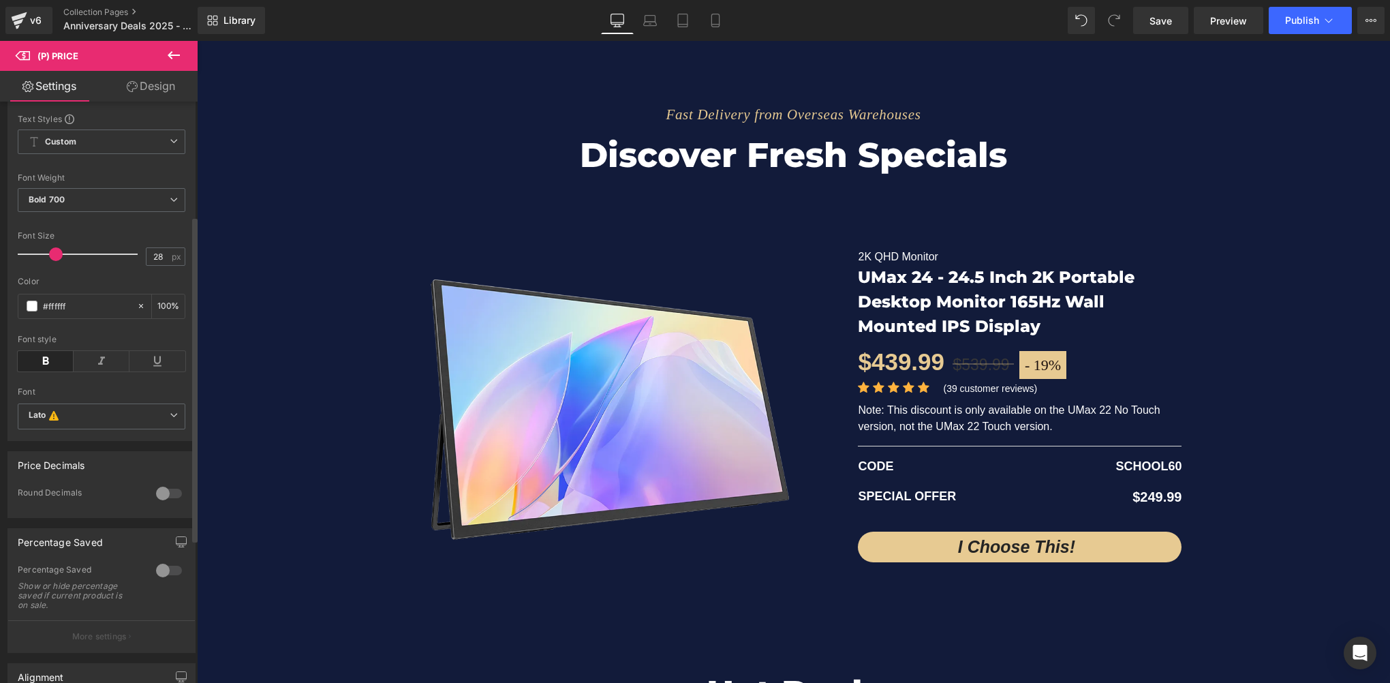
scroll to position [2759, 0]
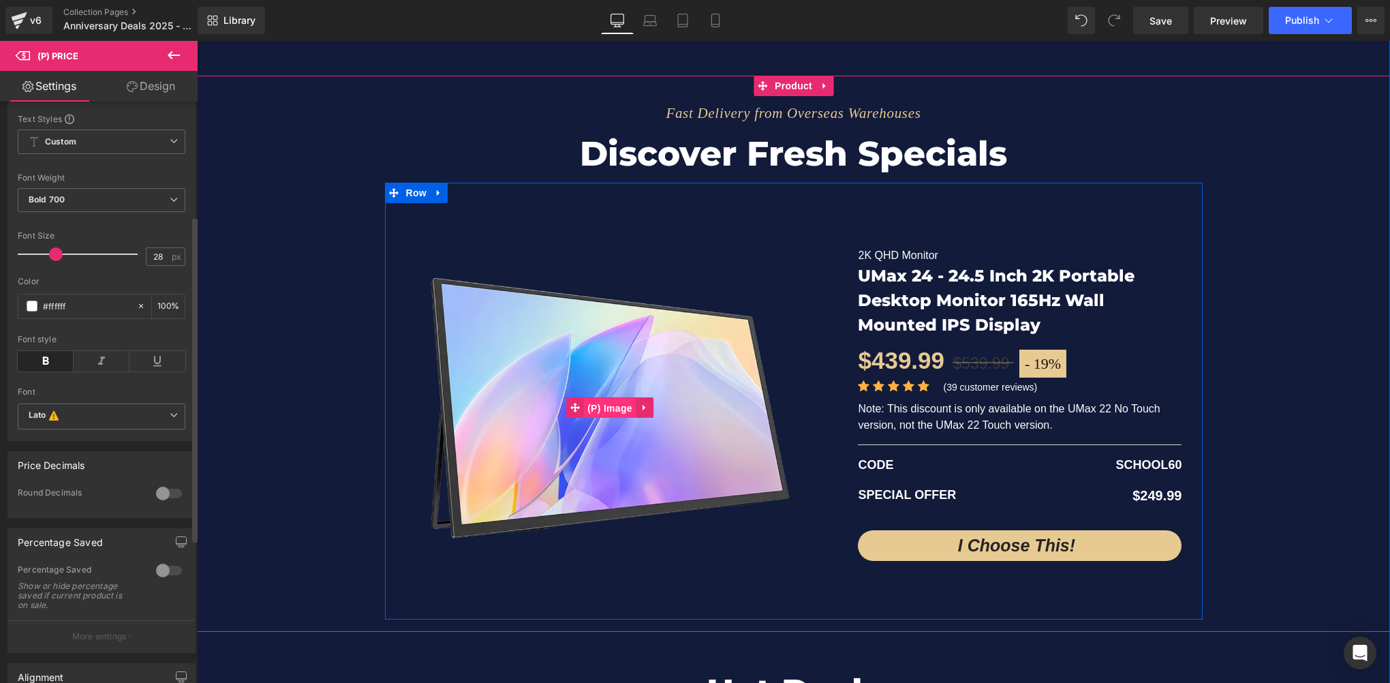
click at [594, 407] on span "(P) Image" at bounding box center [610, 408] width 52 height 20
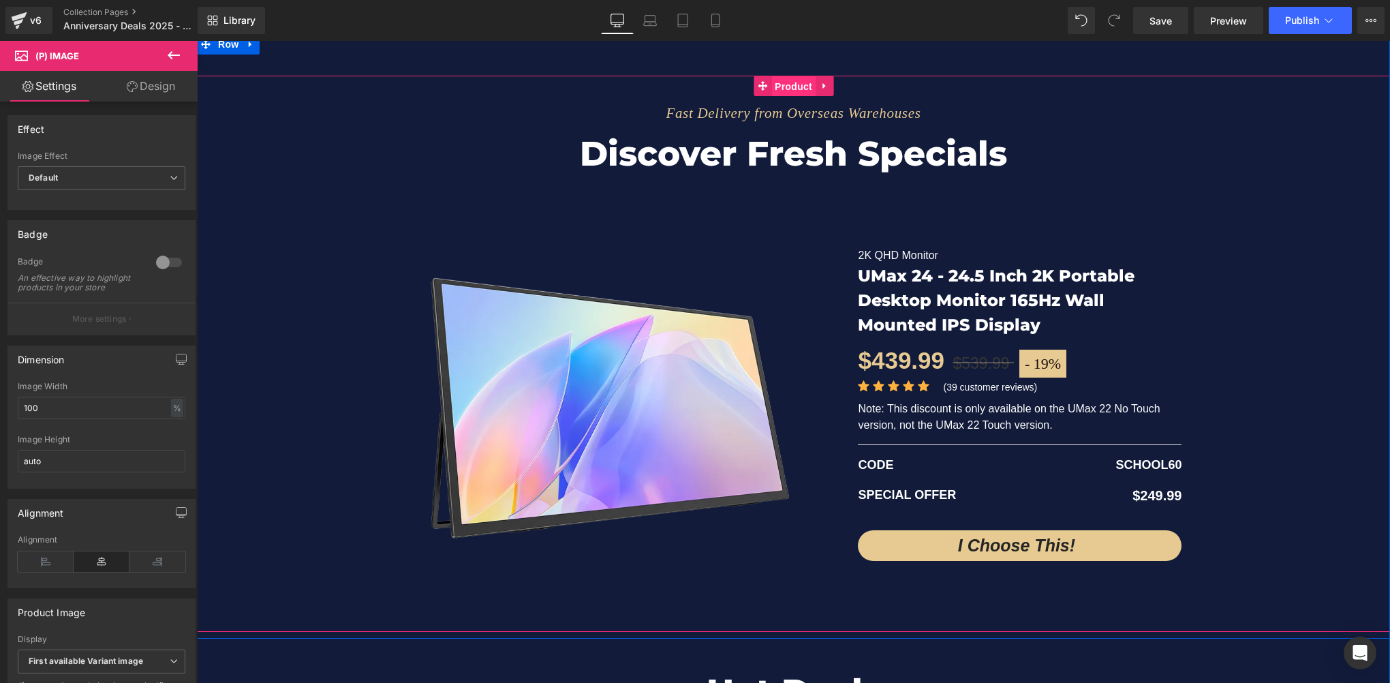
click at [789, 82] on span "Product" at bounding box center [793, 86] width 44 height 20
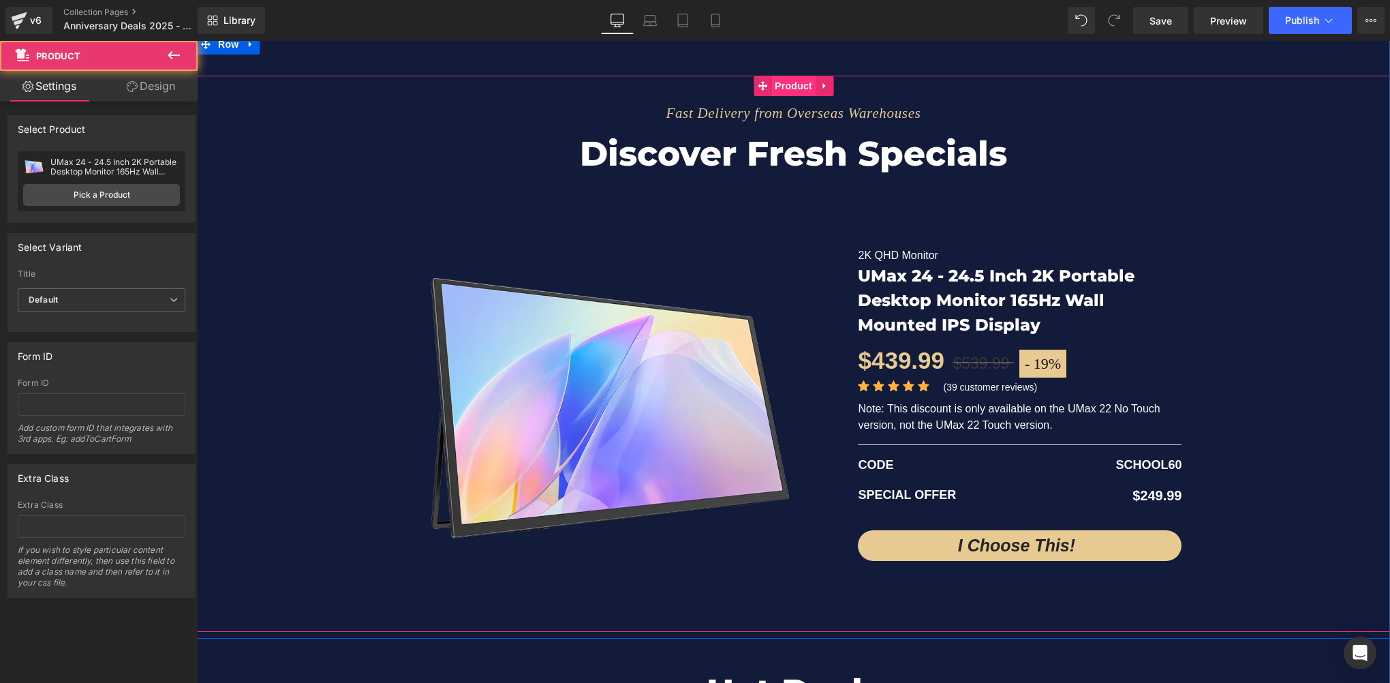
click at [789, 82] on span "Product" at bounding box center [793, 86] width 44 height 20
click at [795, 89] on span "Product" at bounding box center [793, 86] width 44 height 20
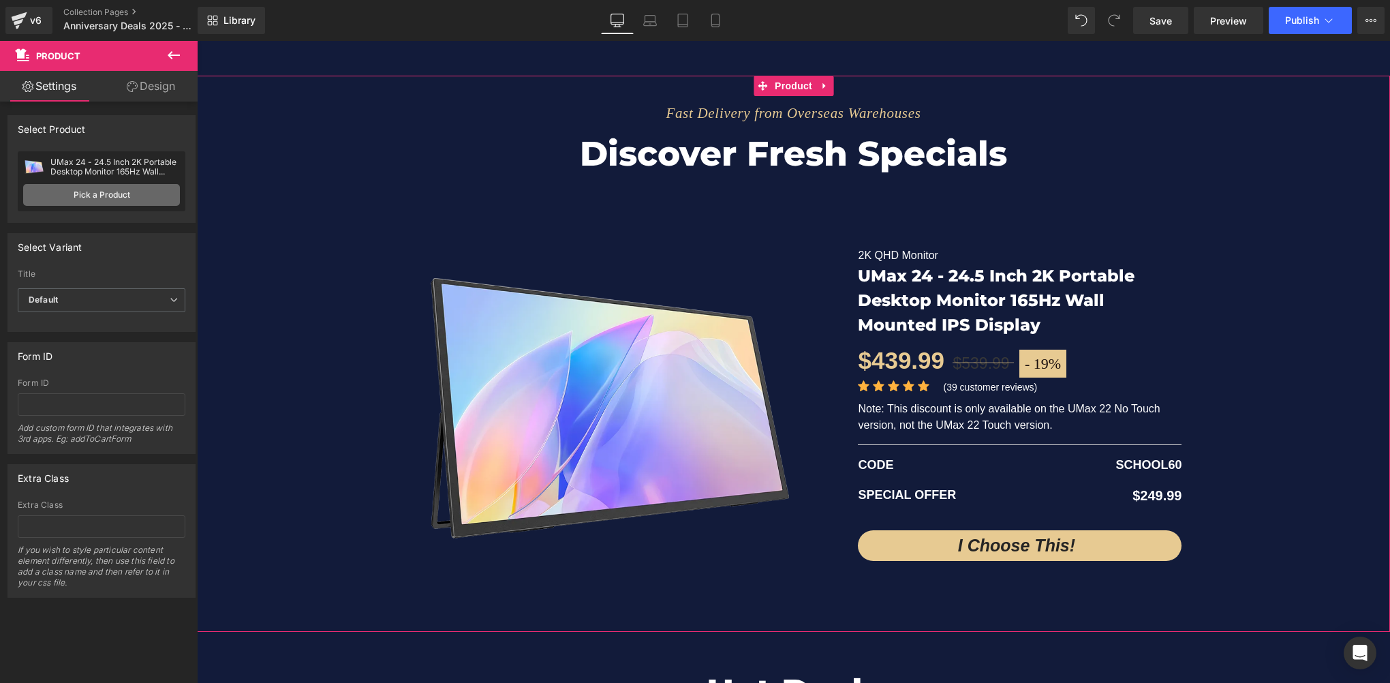
click at [87, 196] on link "Pick a Product" at bounding box center [101, 195] width 157 height 22
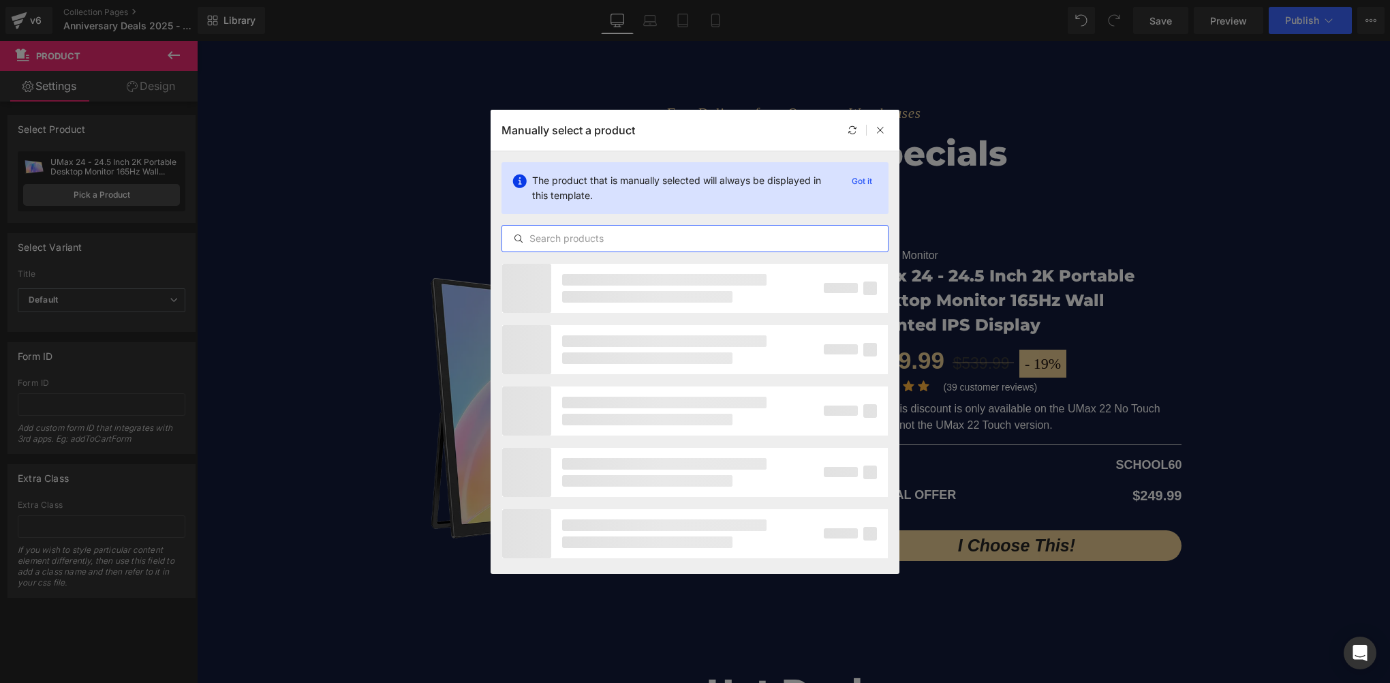
click at [578, 236] on input "text" at bounding box center [695, 238] width 386 height 16
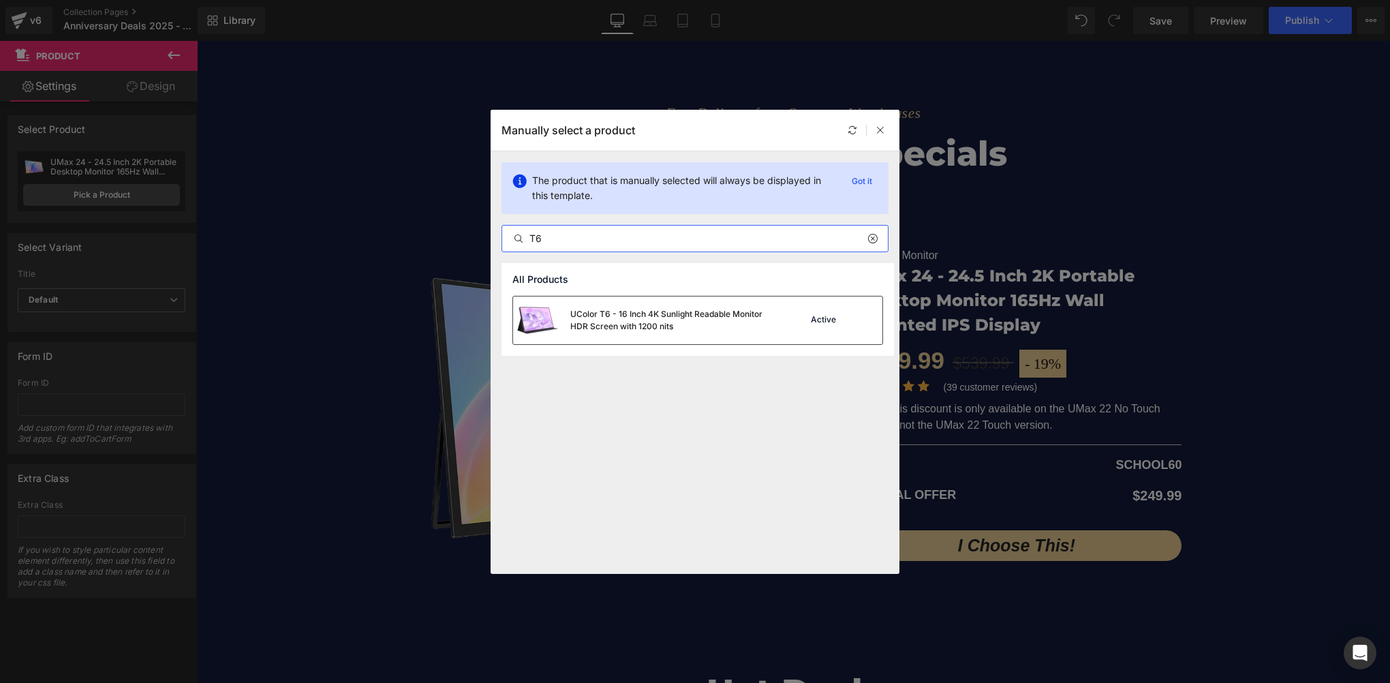
type input "T6"
click at [644, 319] on div "UColor T6 - 16 Inch 4K Sunlight Readable Monitor HDR Screen with 1200 nits" at bounding box center [672, 320] width 204 height 25
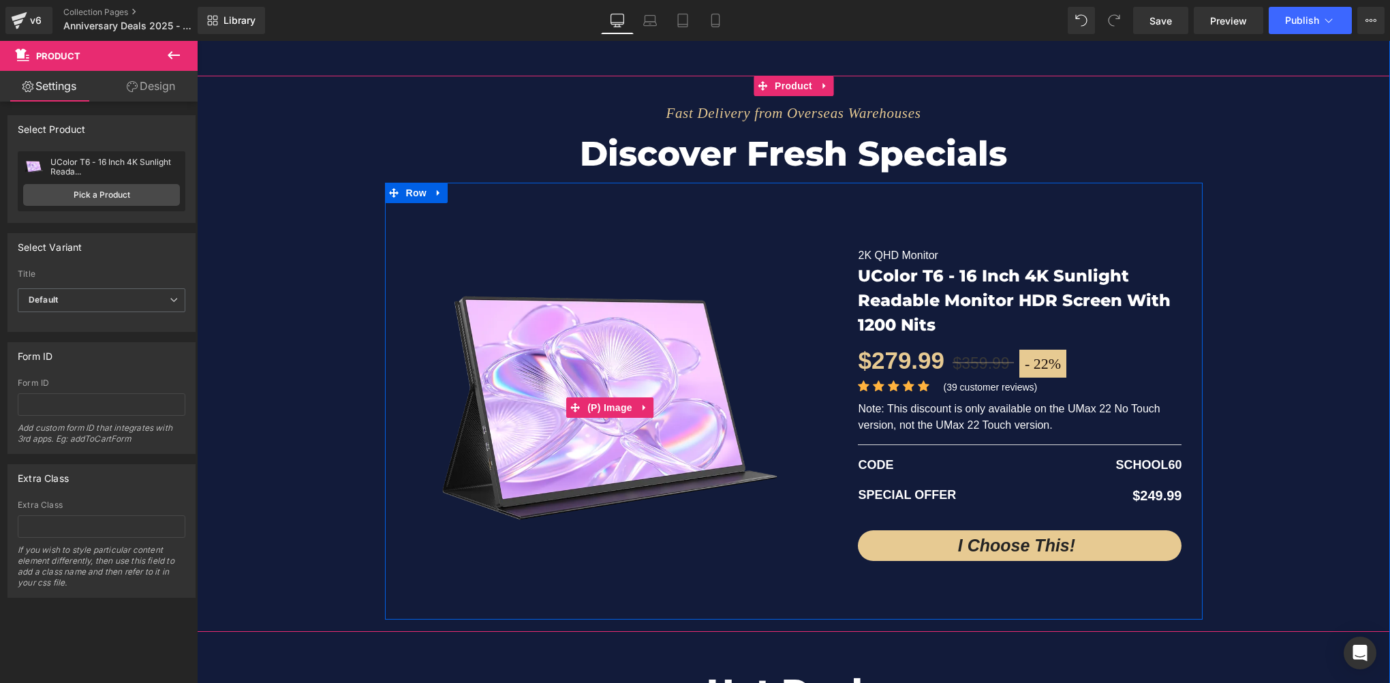
scroll to position [2827, 0]
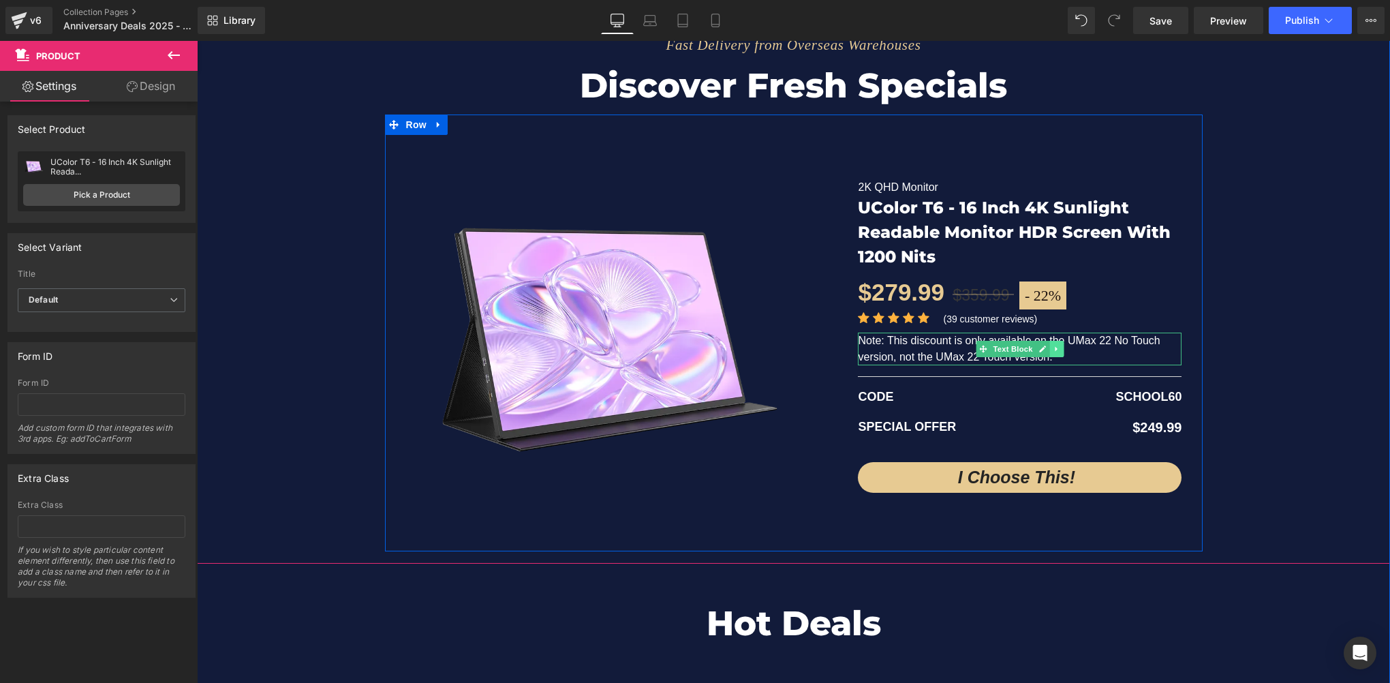
click at [1052, 348] on icon at bounding box center [1055, 349] width 7 height 8
click at [914, 356] on p "Note: This discount is only available on the UMax 22 No Touch version, not the …" at bounding box center [1020, 348] width 324 height 33
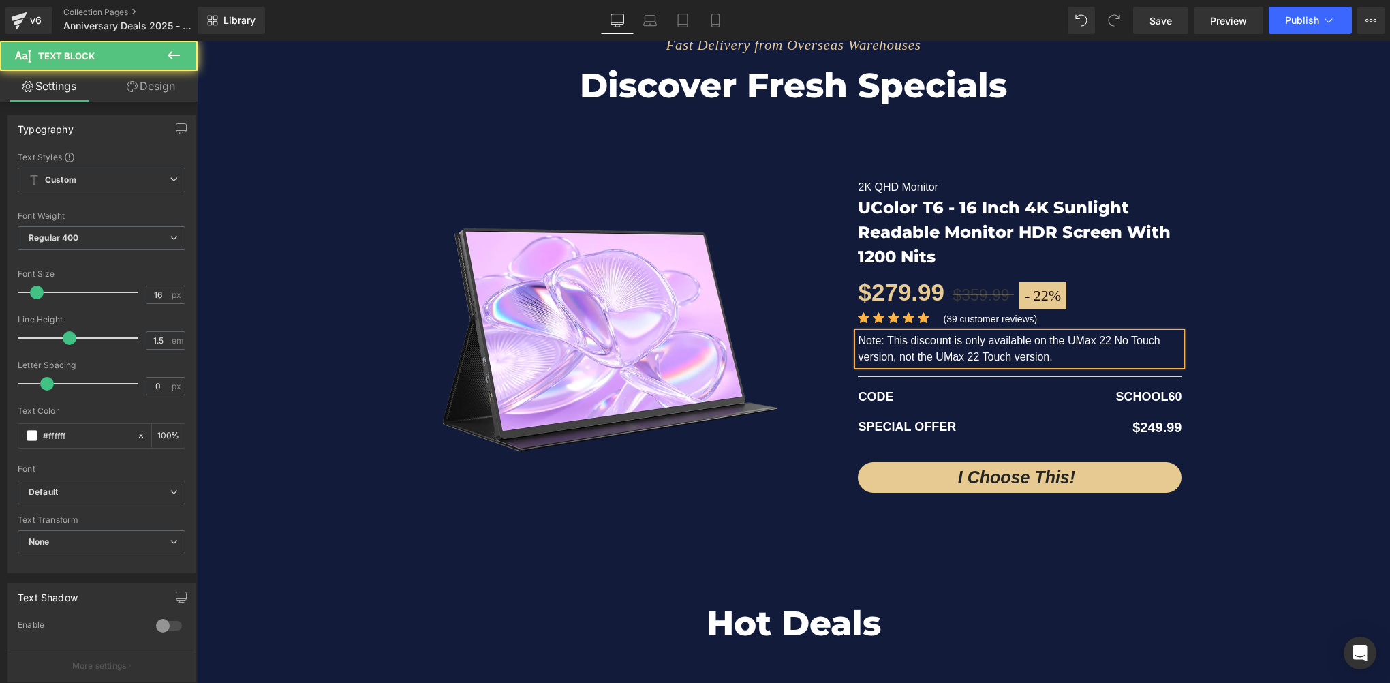
click at [940, 351] on p "Note: This discount is only available on the UMax 22 No Touch version, not the …" at bounding box center [1020, 348] width 324 height 33
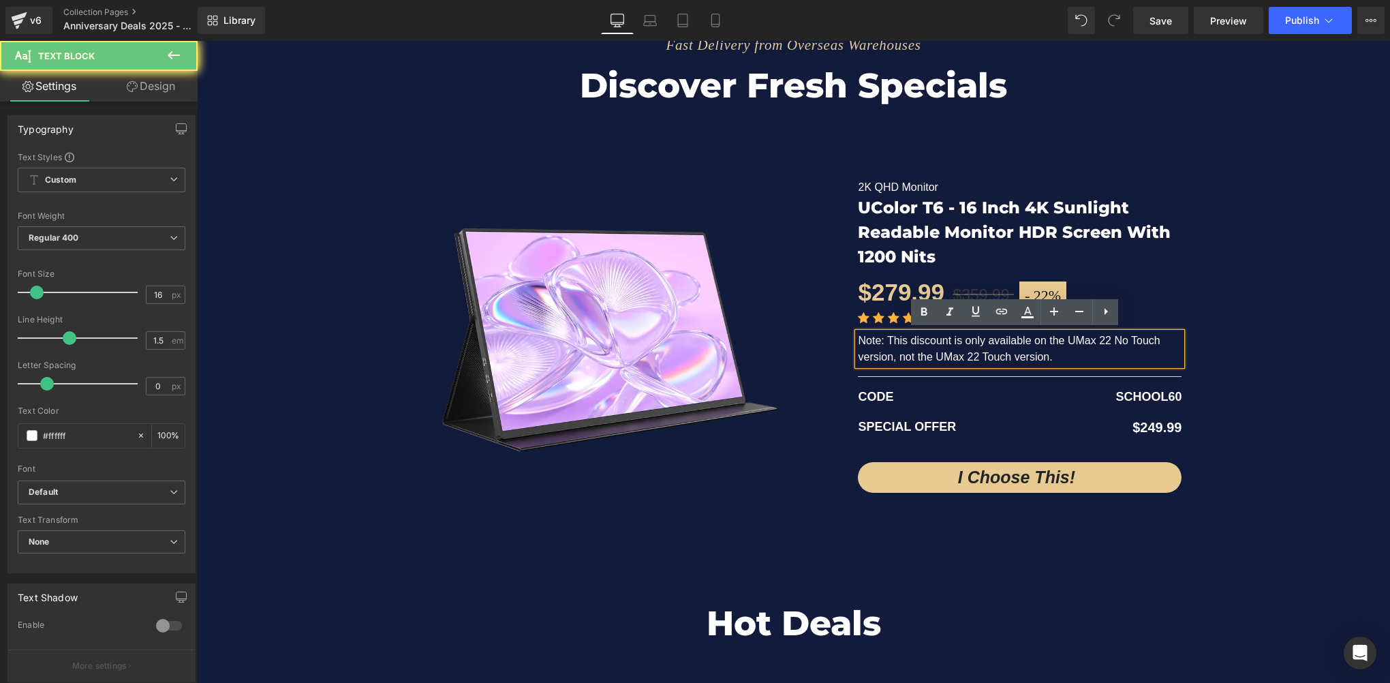
click at [1033, 354] on p "Note: This discount is only available on the UMax 22 No Touch version, not the …" at bounding box center [1020, 348] width 324 height 33
click at [1061, 354] on p "Note: This discount is only available on the UMax 22 No Touch version, not the …" at bounding box center [1020, 348] width 324 height 33
click at [1238, 371] on div "Fast Delivery from Overseas Warehouses Text Block Discover fresh specials Headi…" at bounding box center [793, 278] width 1193 height 543
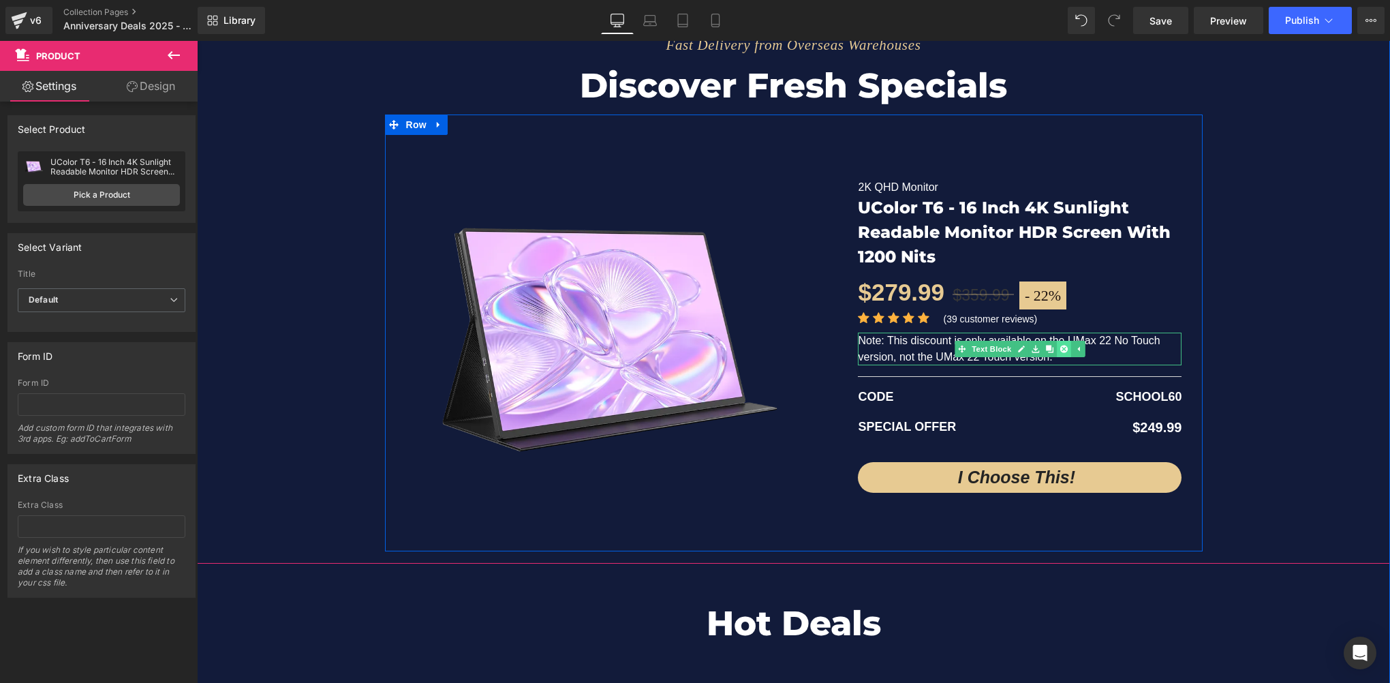
click at [1056, 347] on link at bounding box center [1063, 349] width 14 height 16
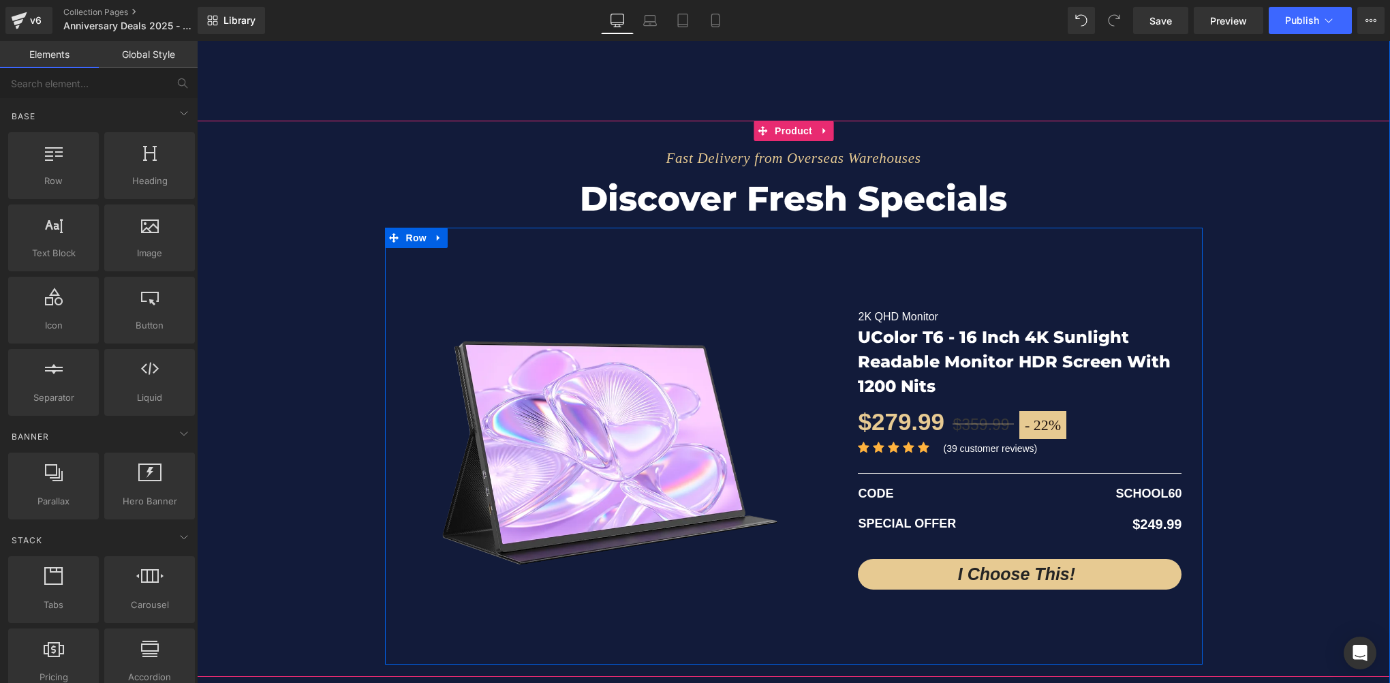
scroll to position [2691, 0]
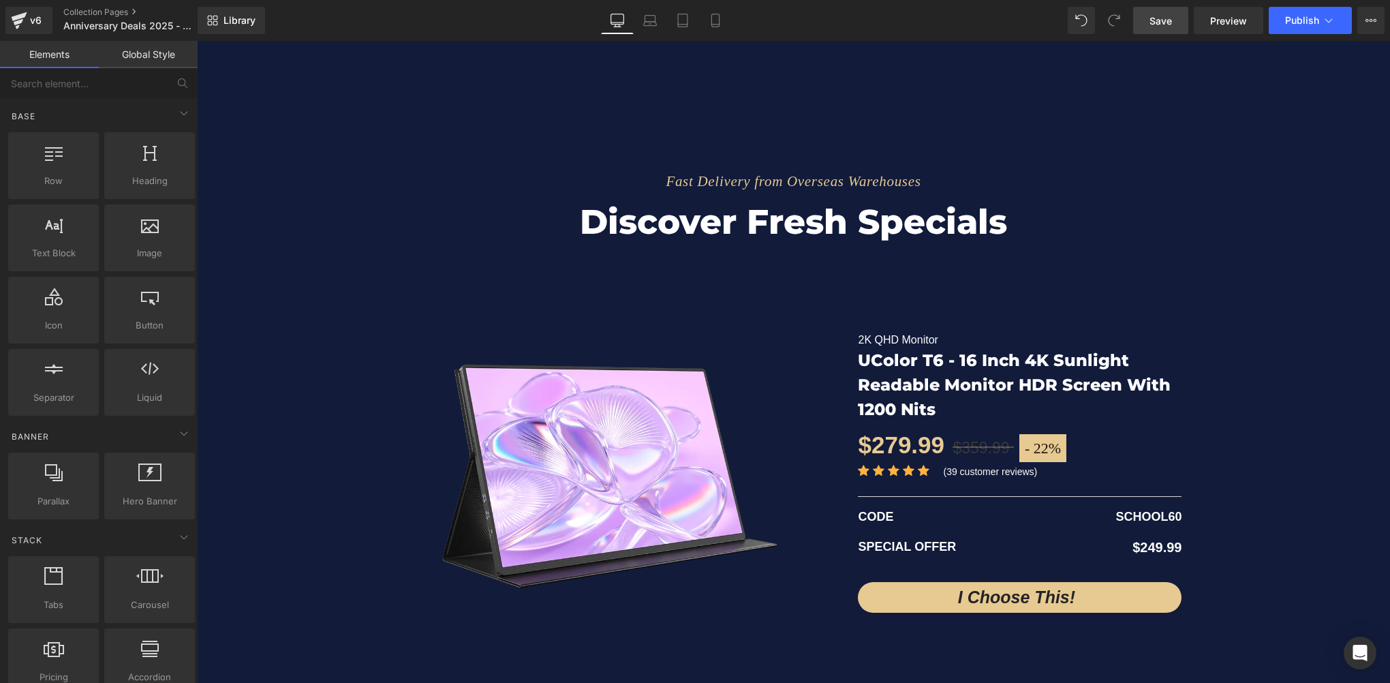
drag, startPoint x: 1161, startPoint y: 21, endPoint x: 735, endPoint y: 380, distance: 556.9
click at [1161, 21] on span "Save" at bounding box center [1160, 21] width 22 height 14
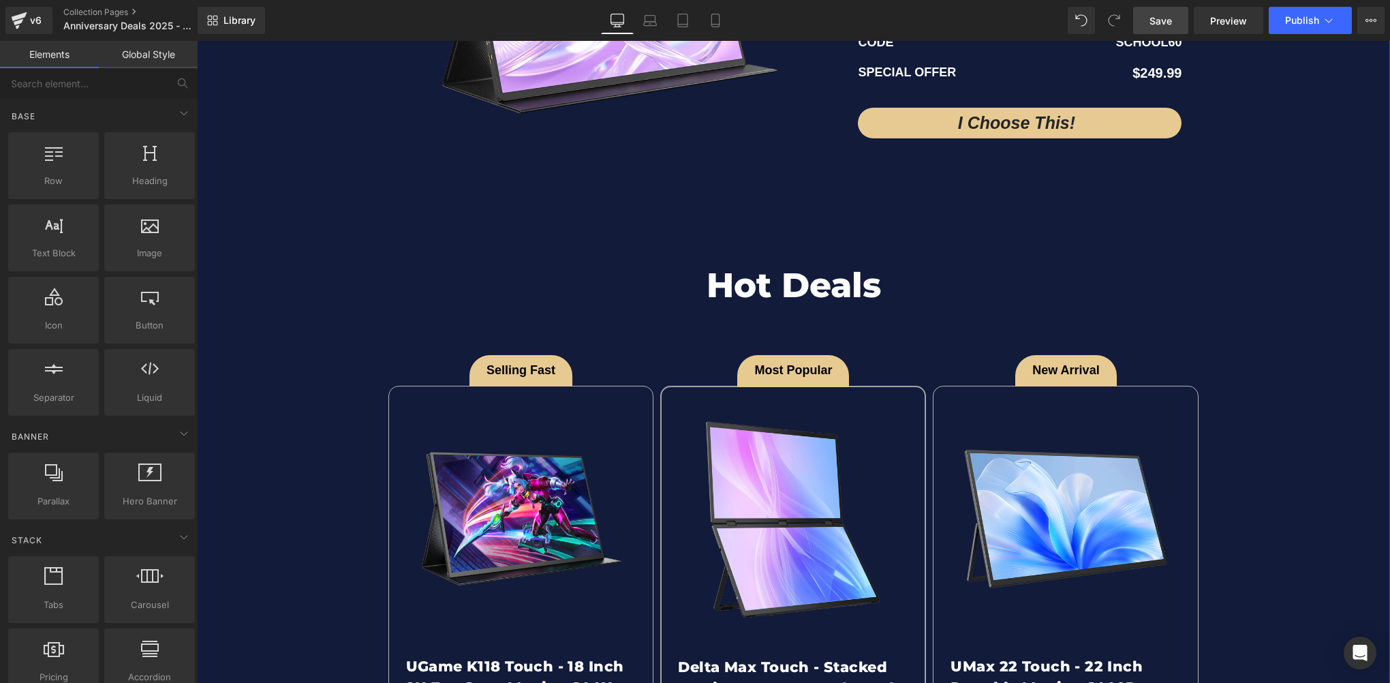
scroll to position [3167, 0]
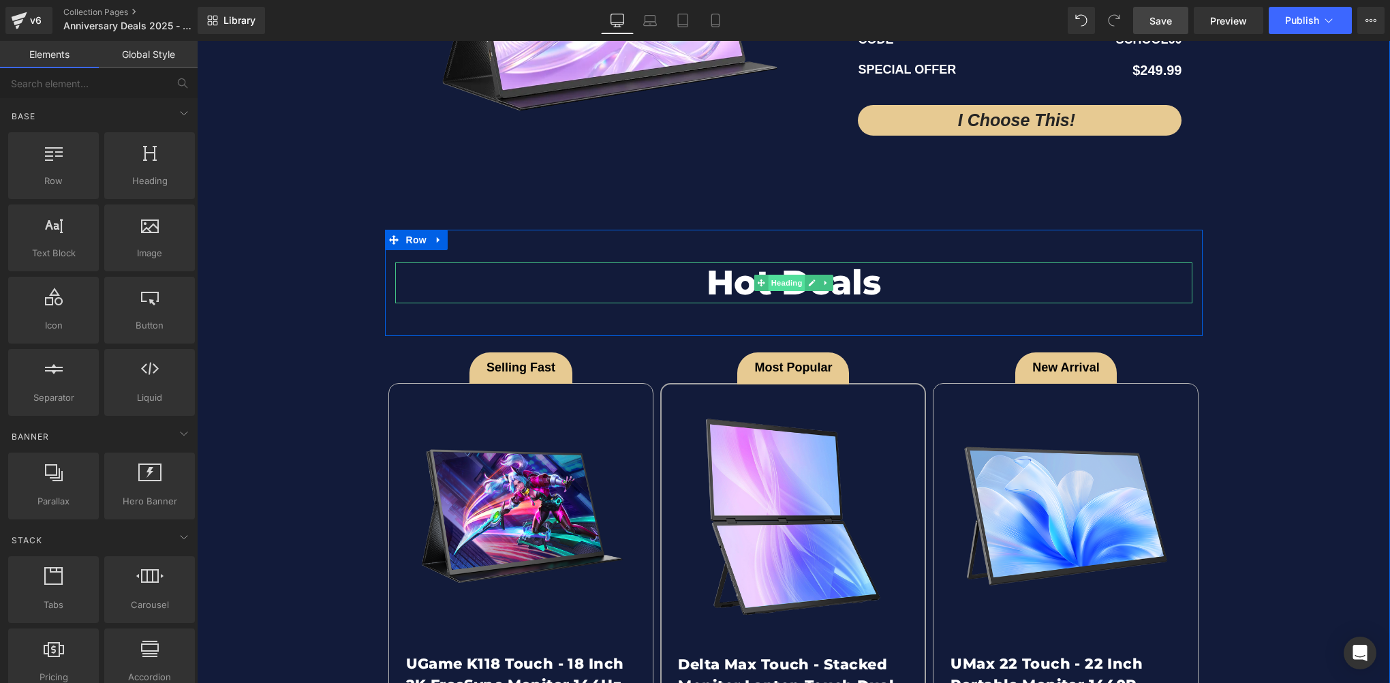
click at [771, 279] on span "Heading" at bounding box center [786, 283] width 37 height 16
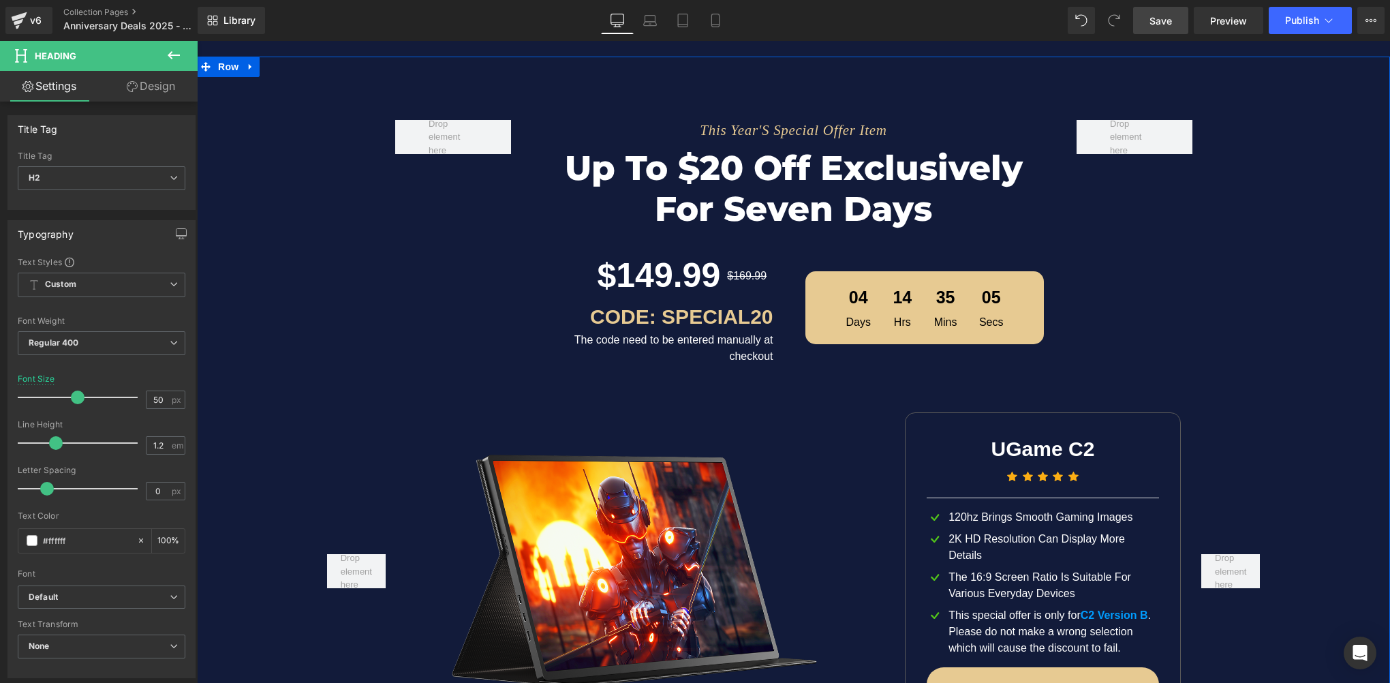
scroll to position [1464, 0]
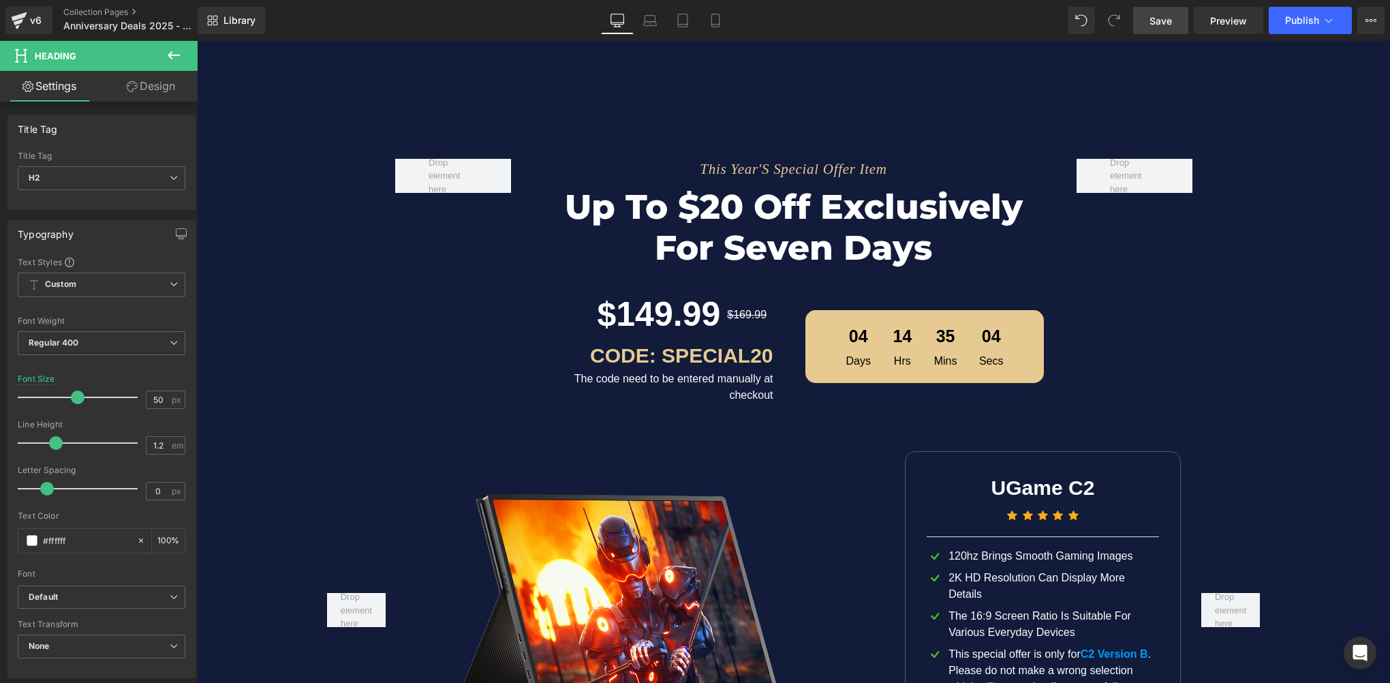
click at [1168, 19] on span "Save" at bounding box center [1160, 21] width 22 height 14
